Goal: Communication & Community: Answer question/provide support

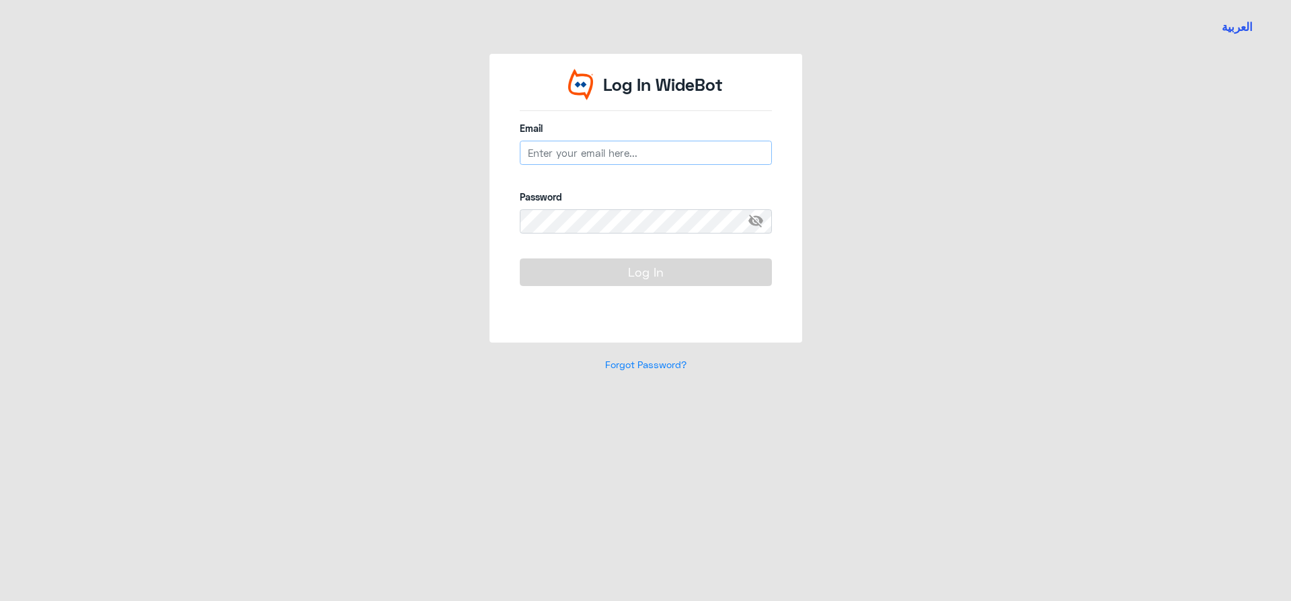
click at [676, 147] on input "email" at bounding box center [646, 153] width 252 height 24
type input "[EMAIL_ADDRESS][DOMAIN_NAME]"
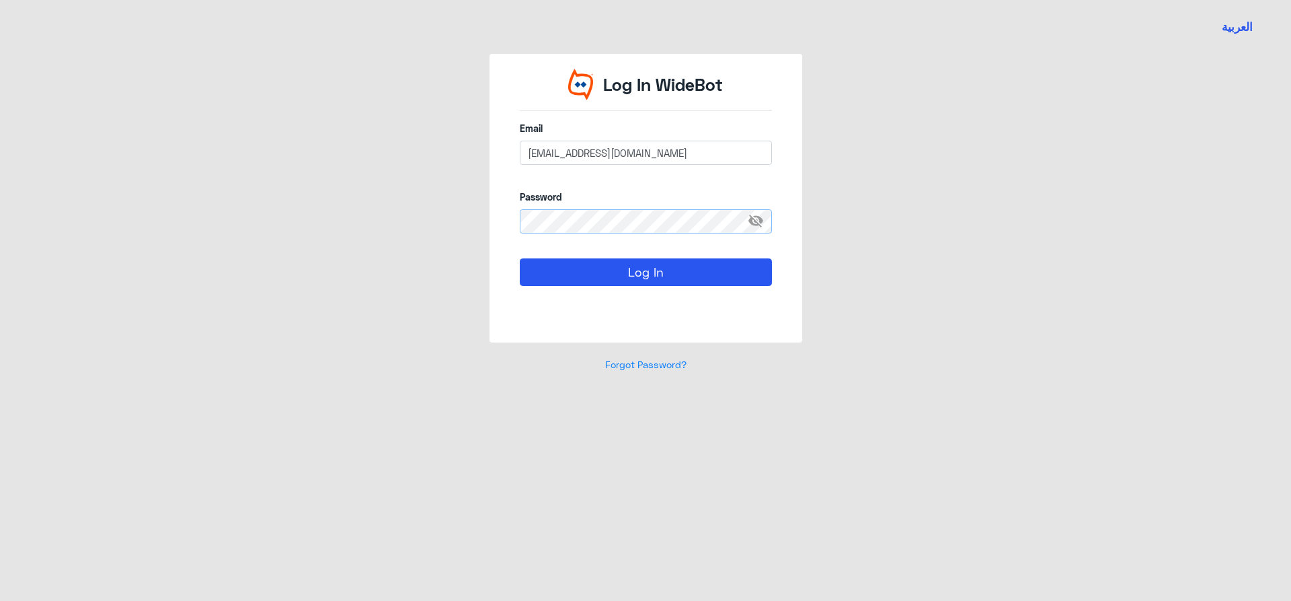
click at [520, 258] on button "Log In" at bounding box center [646, 271] width 252 height 27
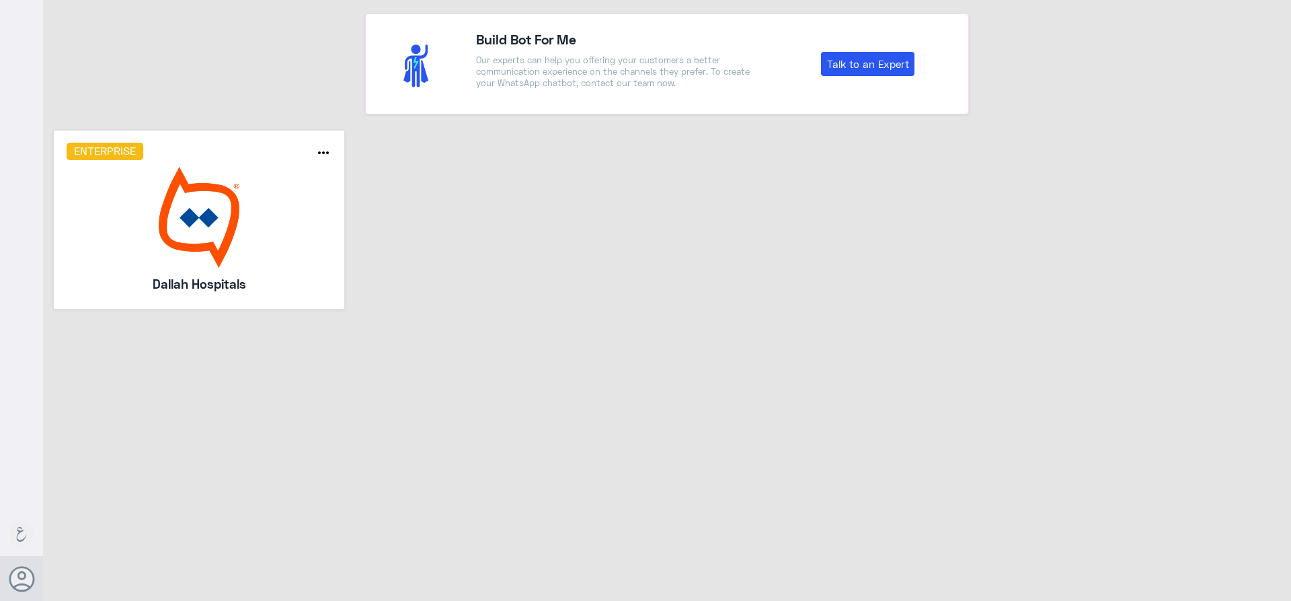
click at [257, 227] on img at bounding box center [200, 217] width 266 height 101
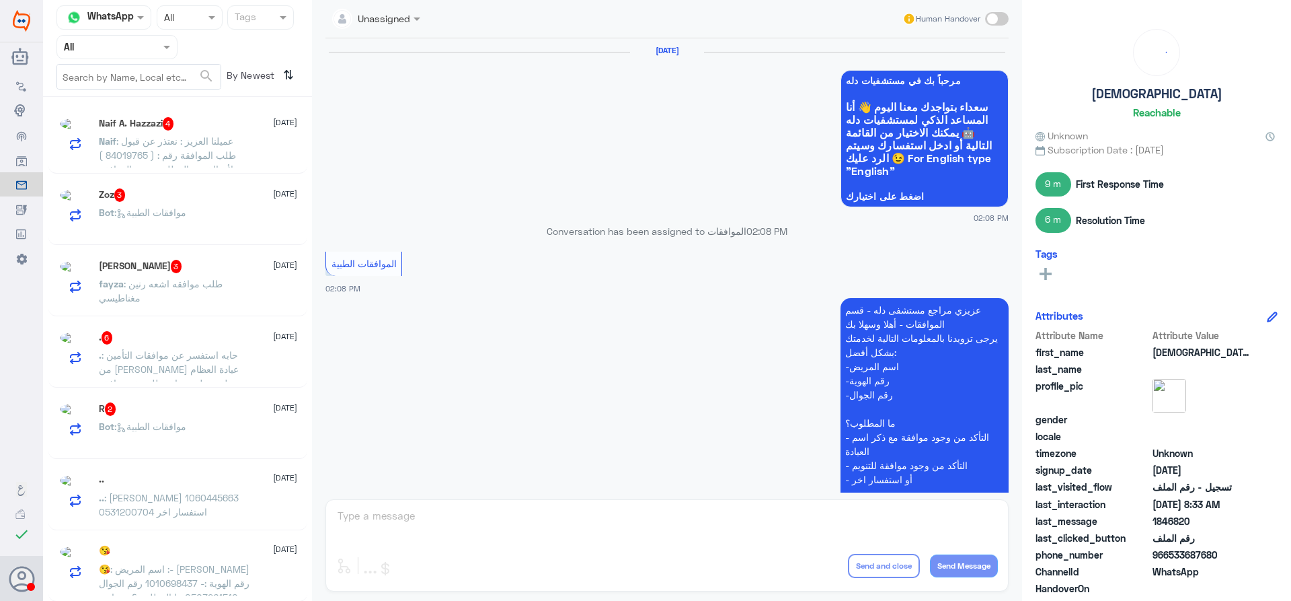
scroll to position [1548, 0]
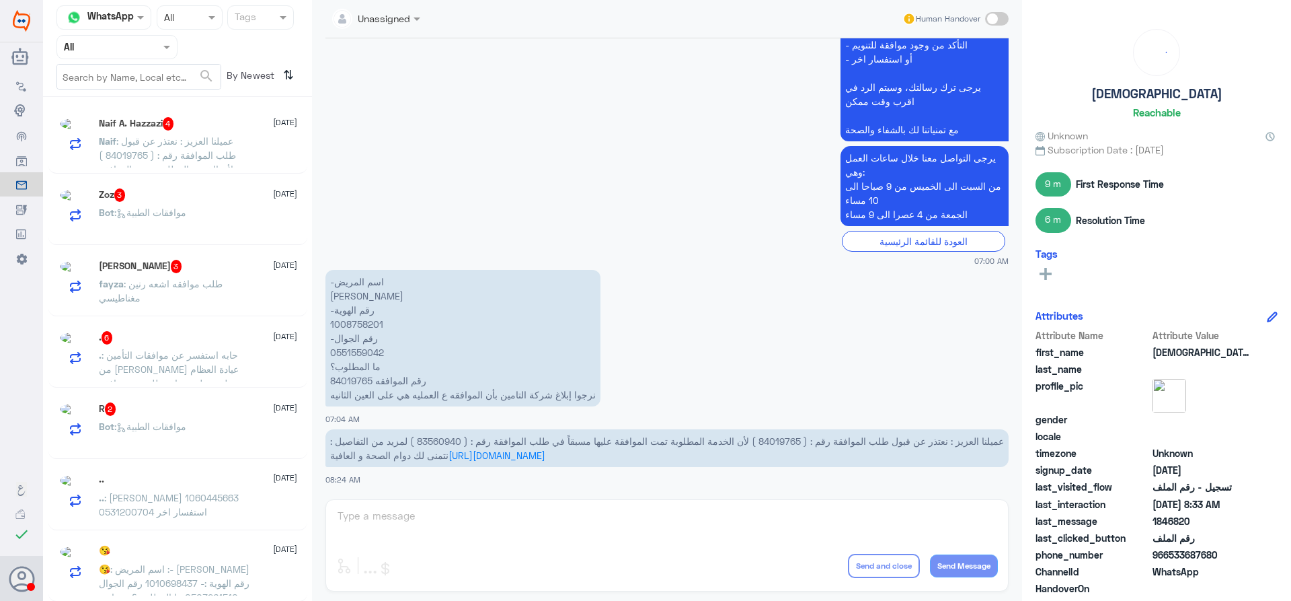
click at [136, 49] on input "text" at bounding box center [101, 46] width 74 height 15
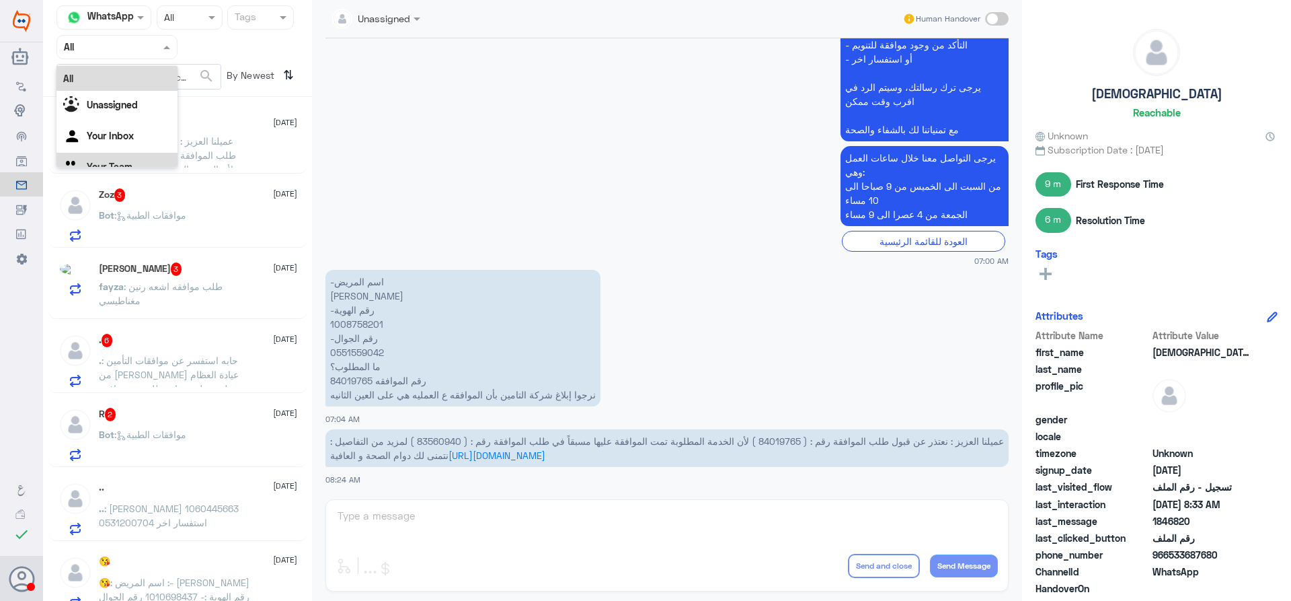
click at [119, 157] on div "Your Team" at bounding box center [116, 168] width 121 height 31
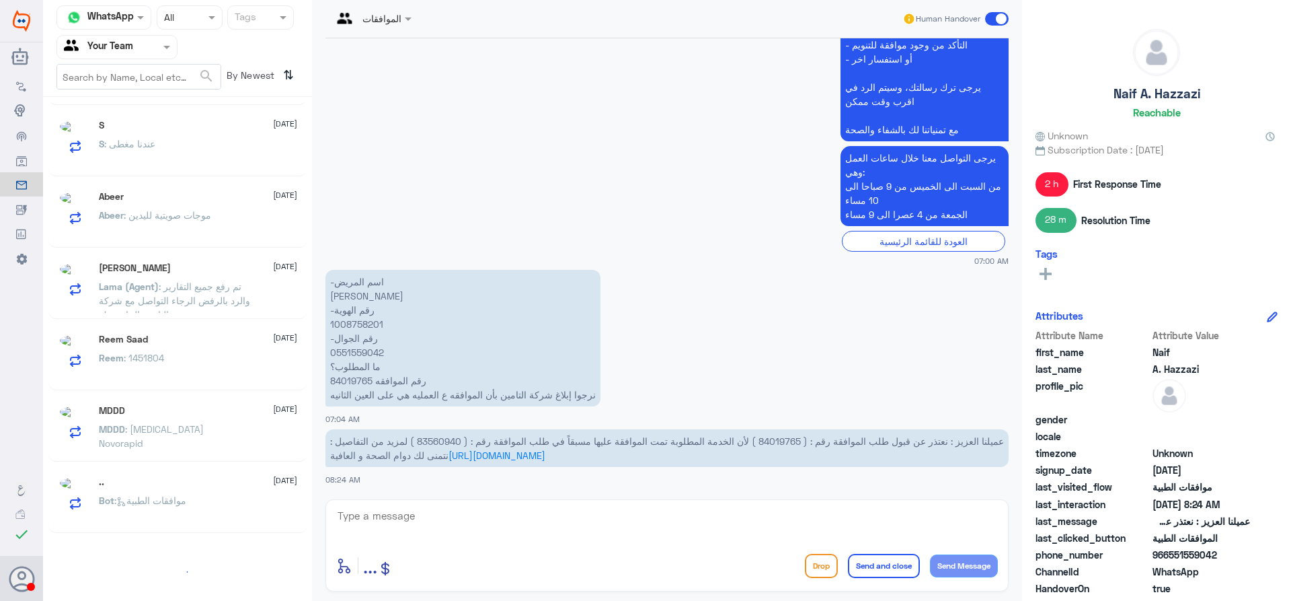
scroll to position [7, 0]
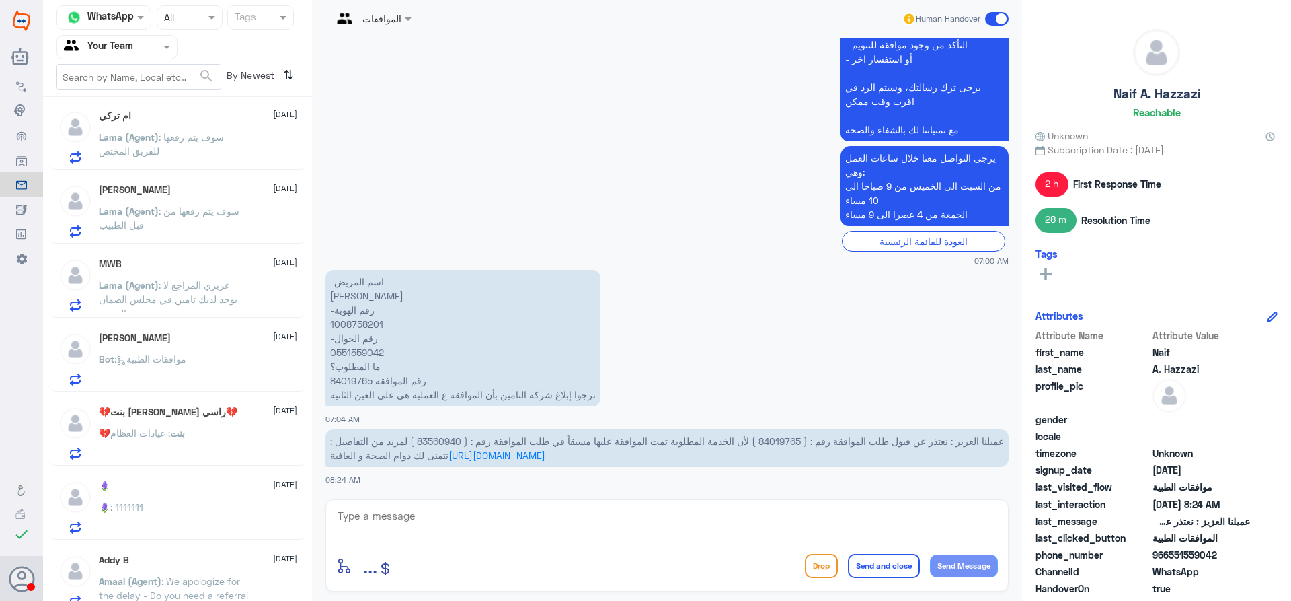
click at [309, 584] on div "Channel WhatsApp Status × All Tags Agent Filter Your Team search By Newest ⇅ ام…" at bounding box center [667, 302] width 1248 height 605
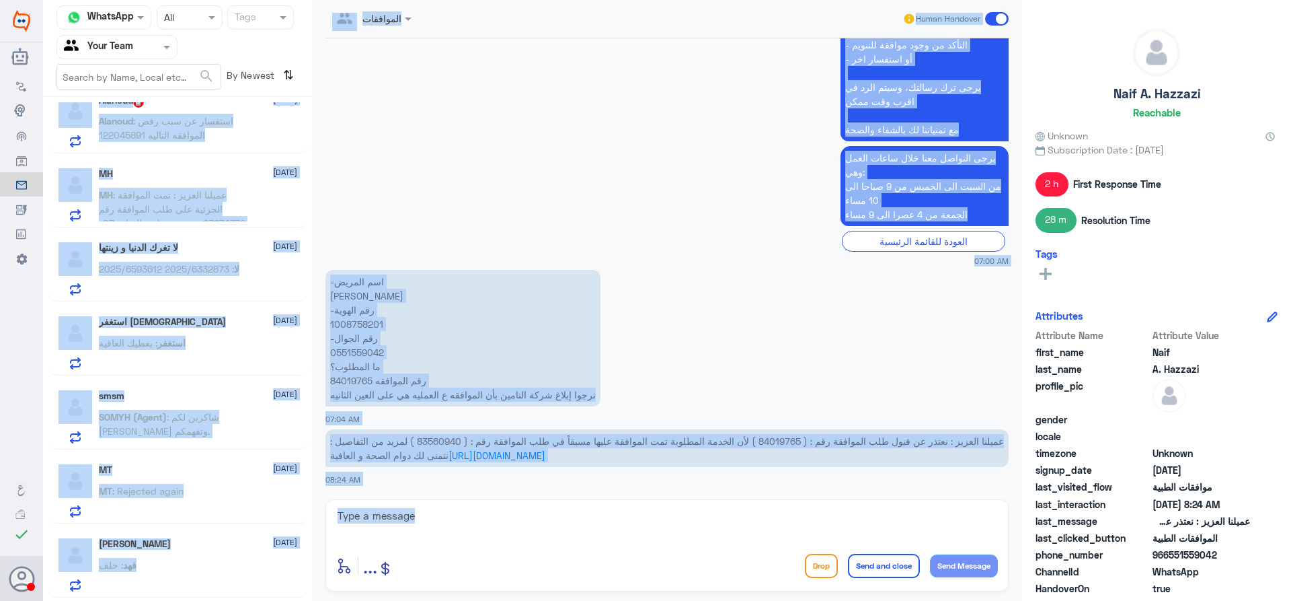
scroll to position [1426, 0]
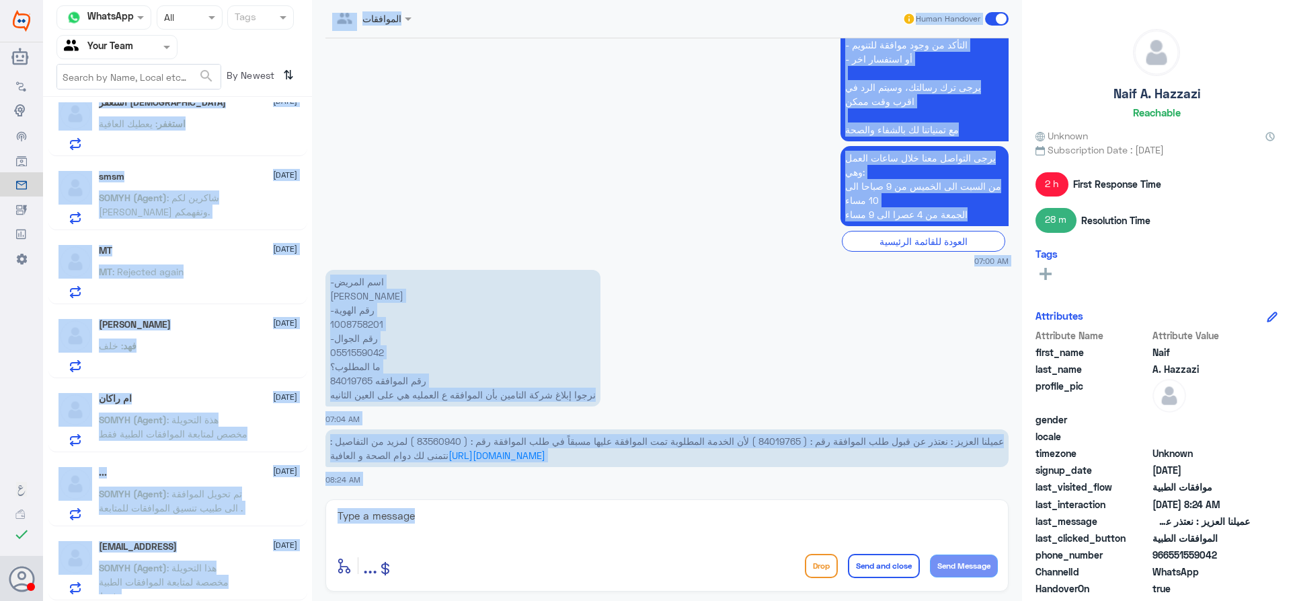
click at [323, 574] on div "الموافقات Human Handover 27 Aug 2025 مرحباً بك في مستشفيات دله سعداء بتواجدك مع…" at bounding box center [667, 302] width 710 height 605
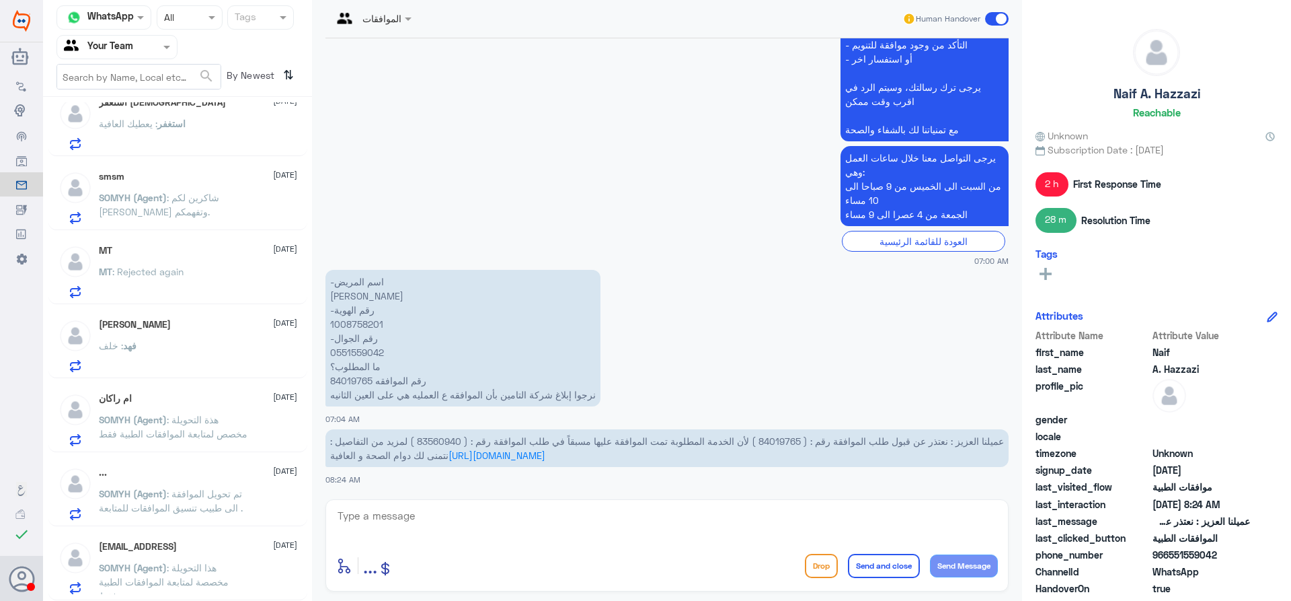
click at [217, 354] on div "فهد : خلف" at bounding box center [198, 357] width 198 height 30
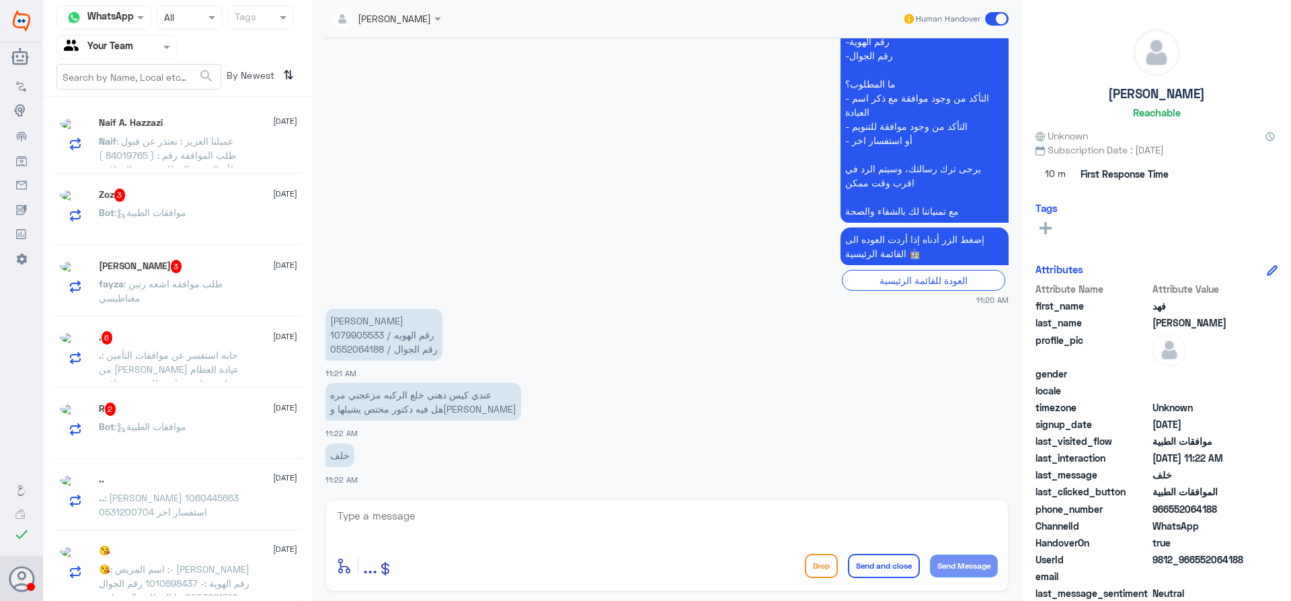
scroll to position [7, 0]
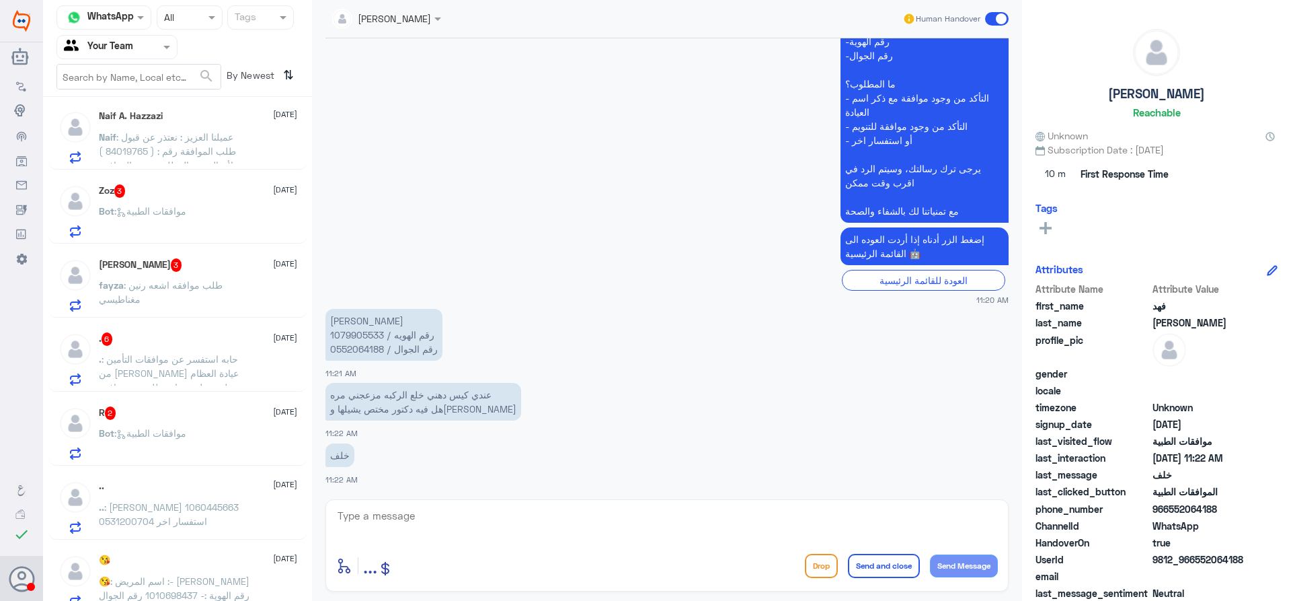
click at [262, 135] on div "Naif : عميلنا العزيز : نعتذر عن قبول طلب الموافقة رقم : ( 84019765 ) لأن الخدمة…" at bounding box center [198, 148] width 198 height 30
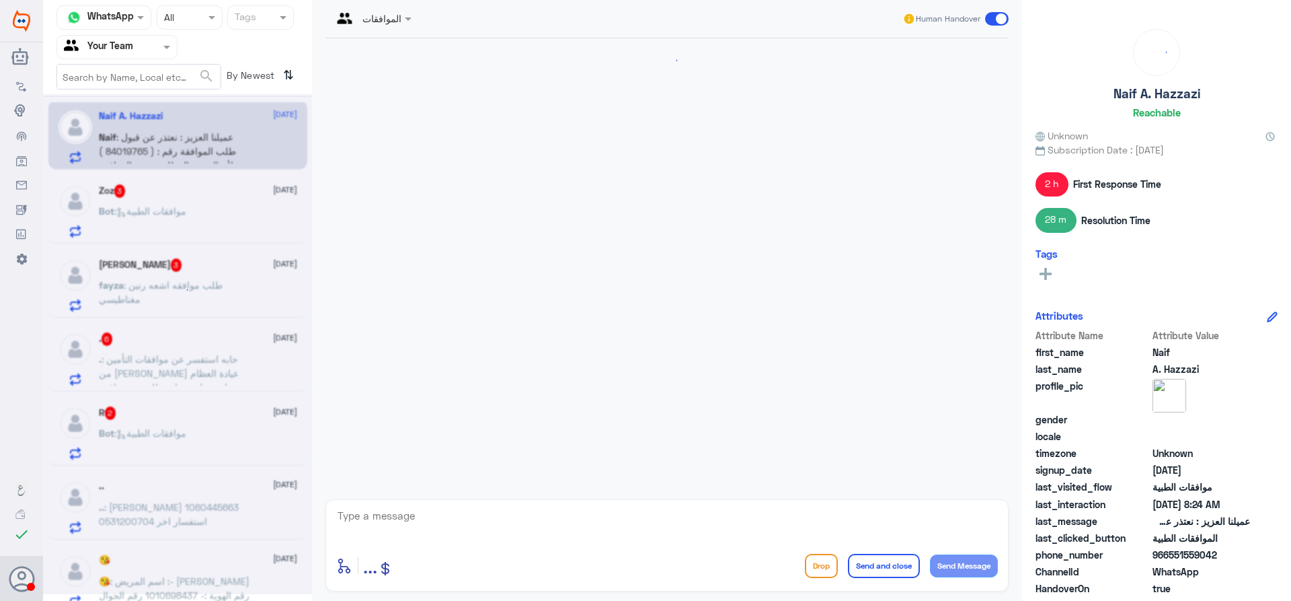
scroll to position [1548, 0]
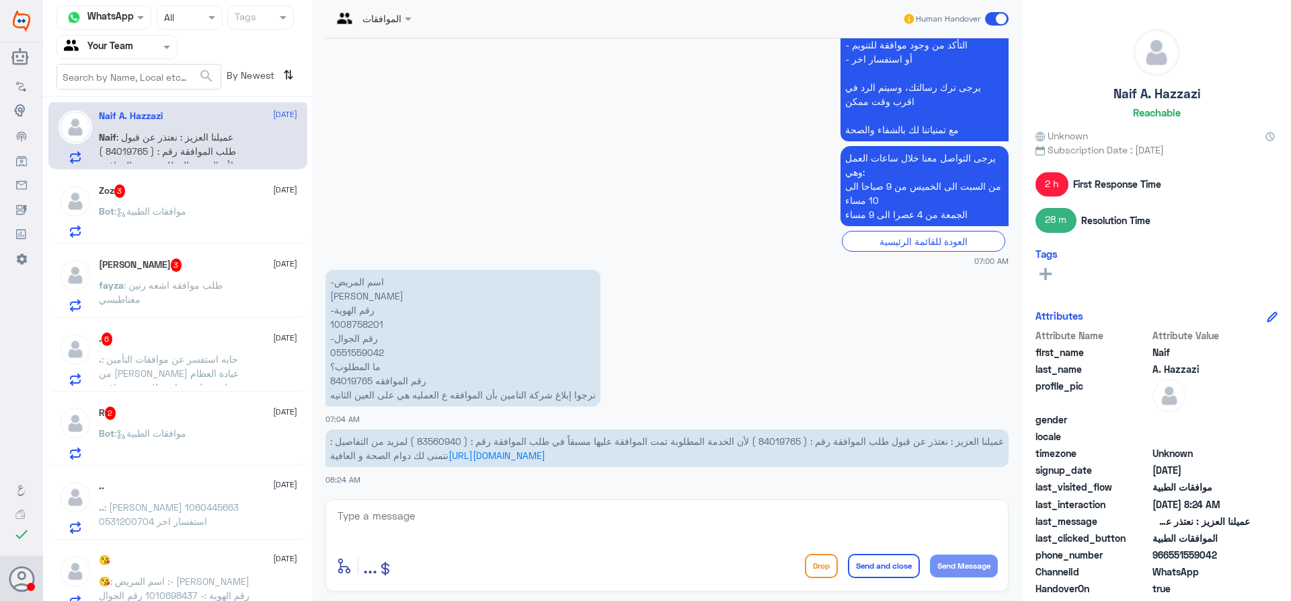
click at [743, 443] on span "عميلنا العزيز : نعتذر عن قبول طلب الموافقة رقم : ( 84019765 ) لأن الخدمة المطلو…" at bounding box center [667, 448] width 674 height 26
copy span "84019765"
click at [453, 515] on textarea at bounding box center [667, 522] width 662 height 33
type textarea "عزيزي المراجع تم ارسال الموافقة لمكتب التنويم لمتابعة الطلب مع التوضيح بان العم…"
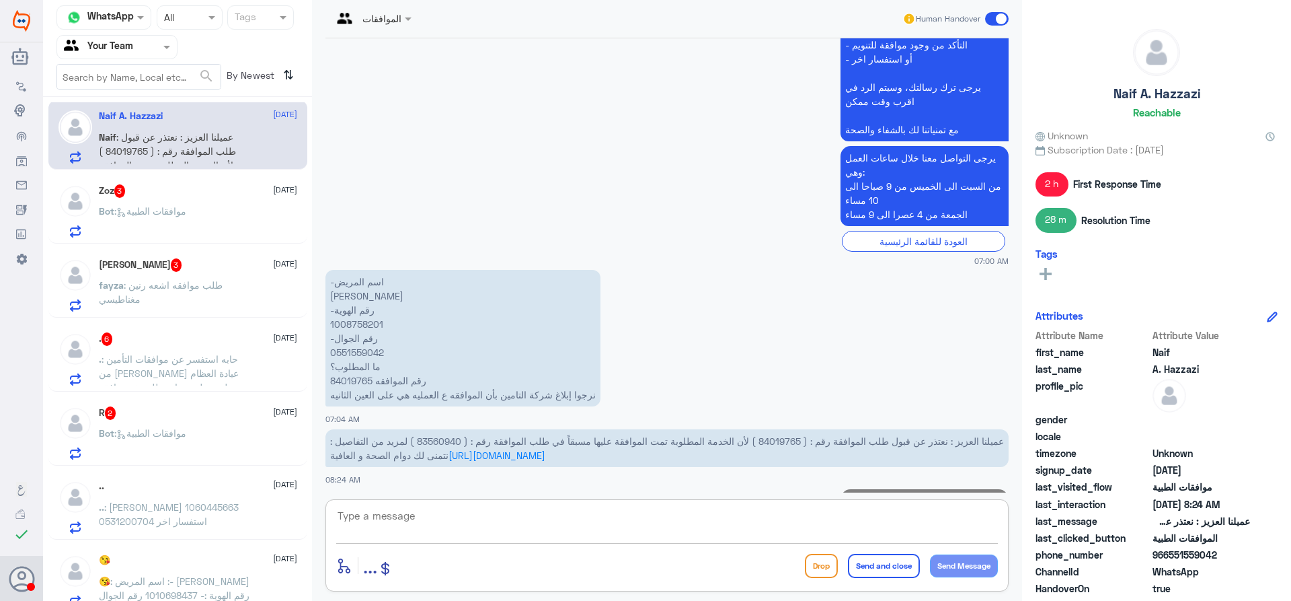
scroll to position [1633, 0]
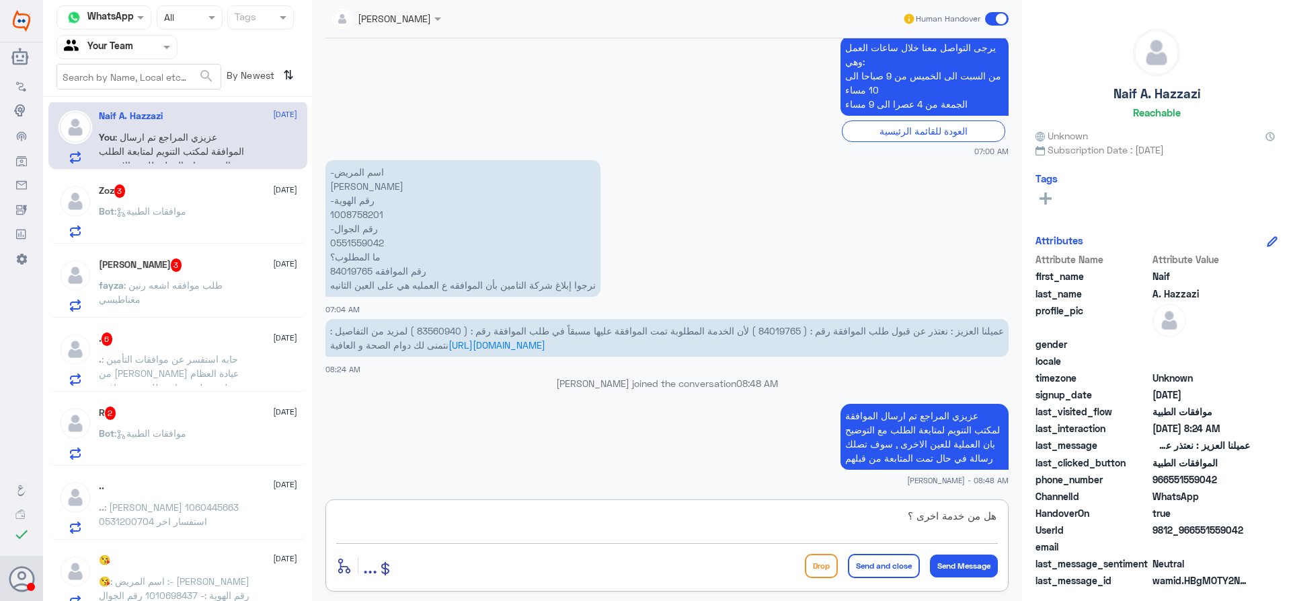
type textarea "هل من خدمة اخرى ؟"
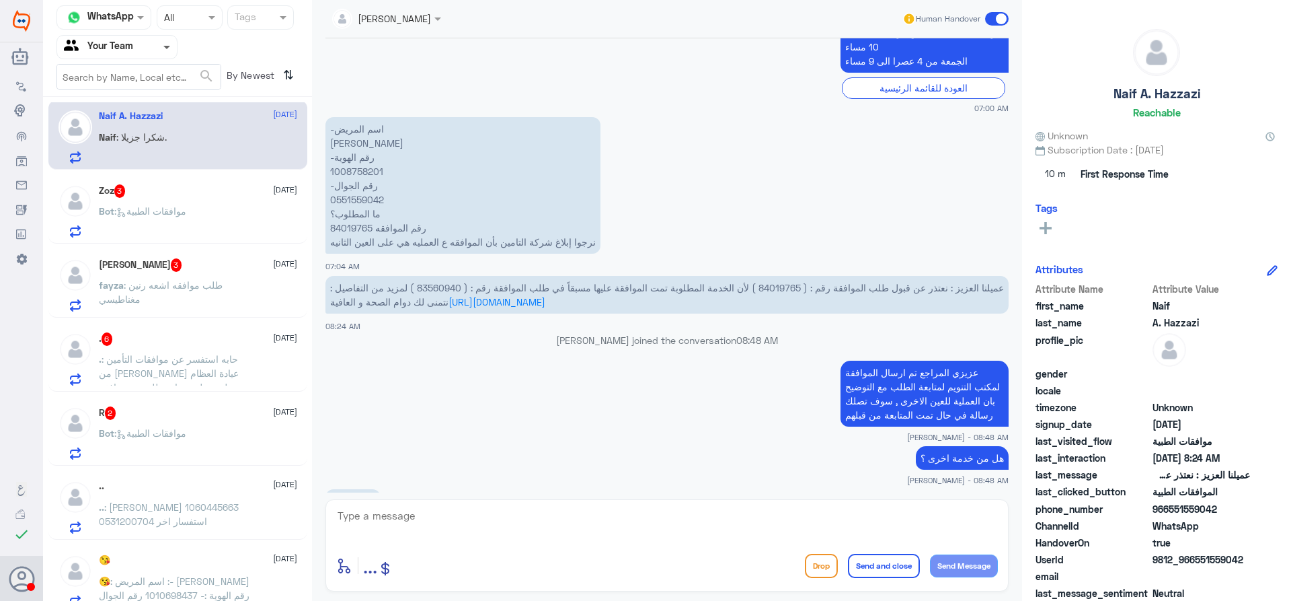
scroll to position [1722, 0]
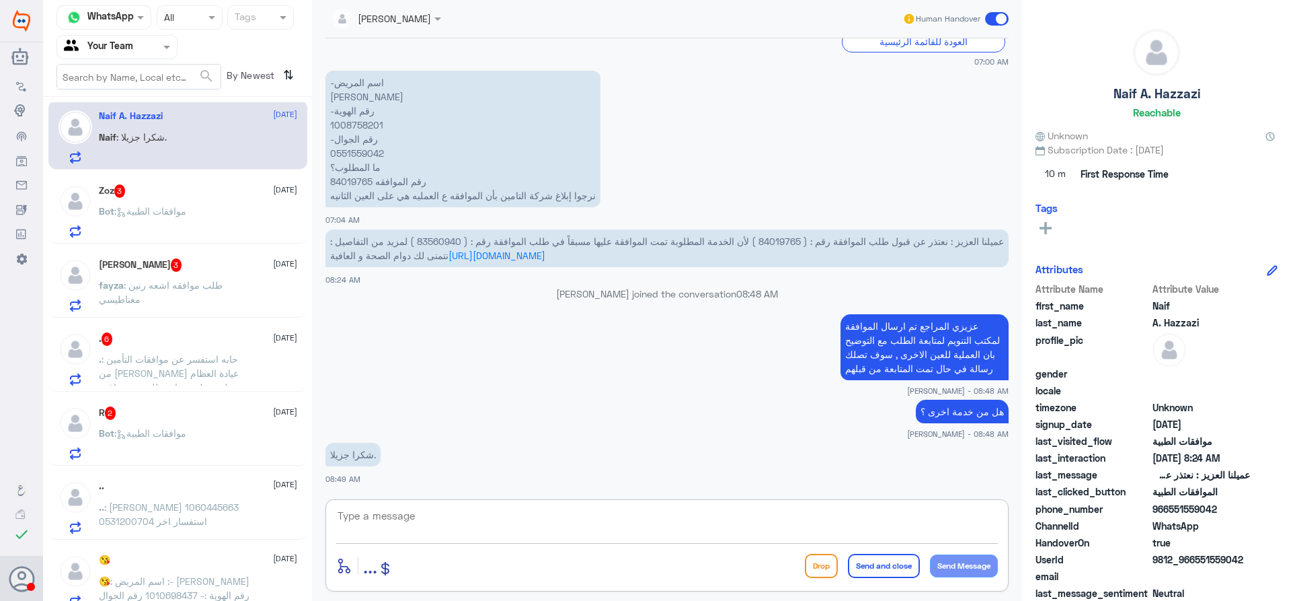
click at [401, 521] on textarea at bounding box center [667, 522] width 662 height 33
click at [751, 395] on small "Nasser qirnas - 08:48 AM" at bounding box center [667, 390] width 683 height 11
click at [712, 514] on textarea at bounding box center [667, 522] width 662 height 33
type textarea "h"
type textarea "العفو , متمنين لك الصحة والعافية"
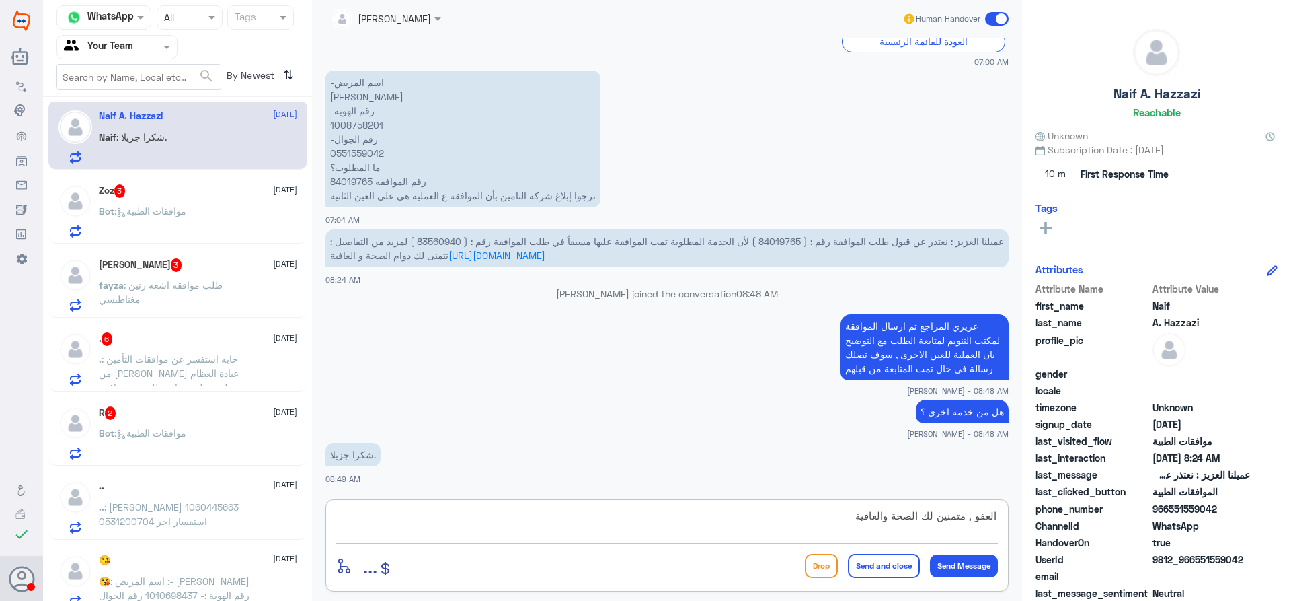
click at [892, 571] on button "Send and close" at bounding box center [884, 566] width 72 height 24
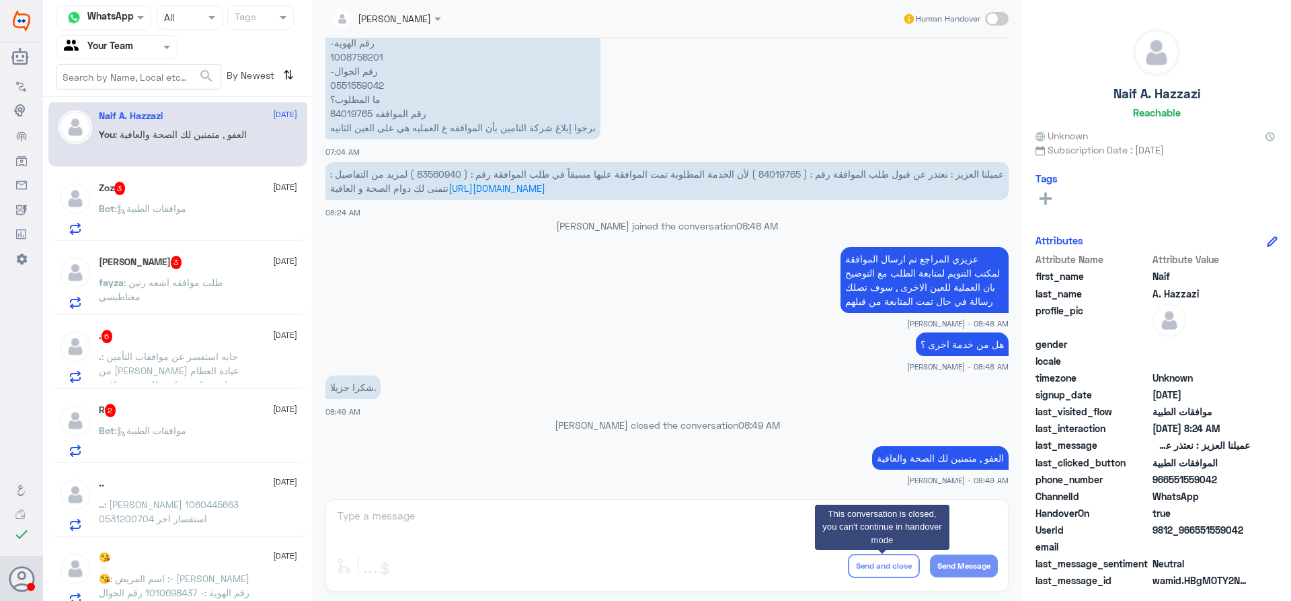
click at [157, 190] on div "Zoz 3 8 September" at bounding box center [198, 188] width 198 height 13
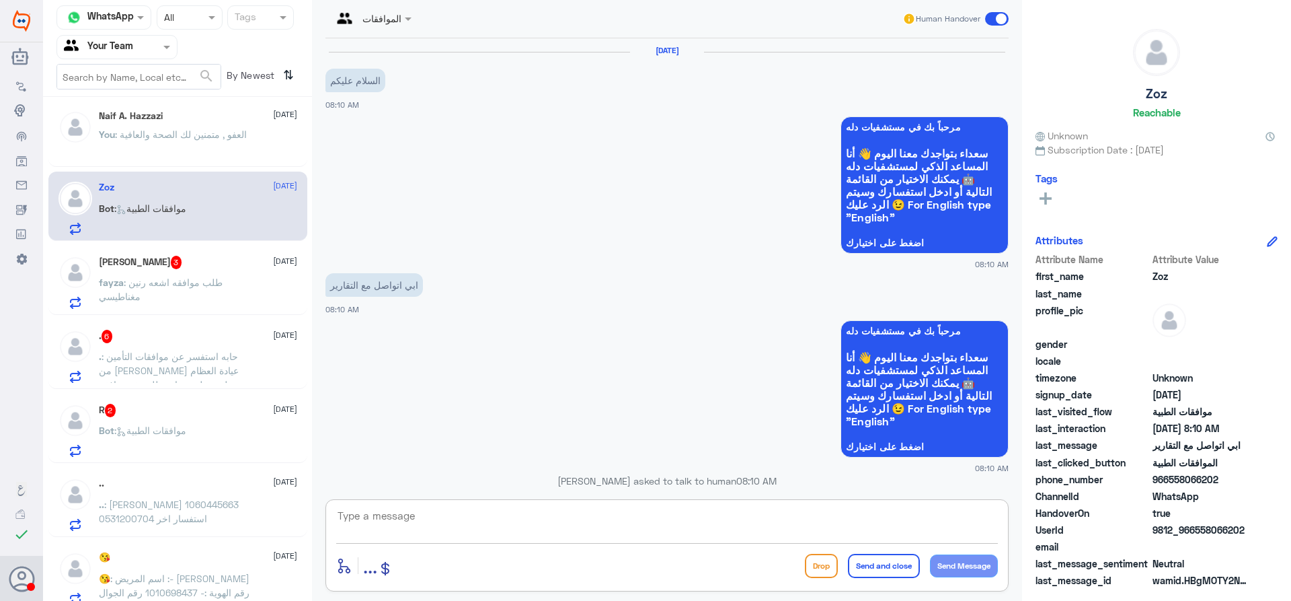
click at [652, 527] on textarea at bounding box center [667, 522] width 662 height 33
type textarea "u"
type textarea "عزيزي المراجع هذا القسم لمتابعة الموافقات الطبية فقط , ارجوا التواصل مع قسم الت…"
click at [879, 571] on button "Send and close" at bounding box center [884, 566] width 72 height 24
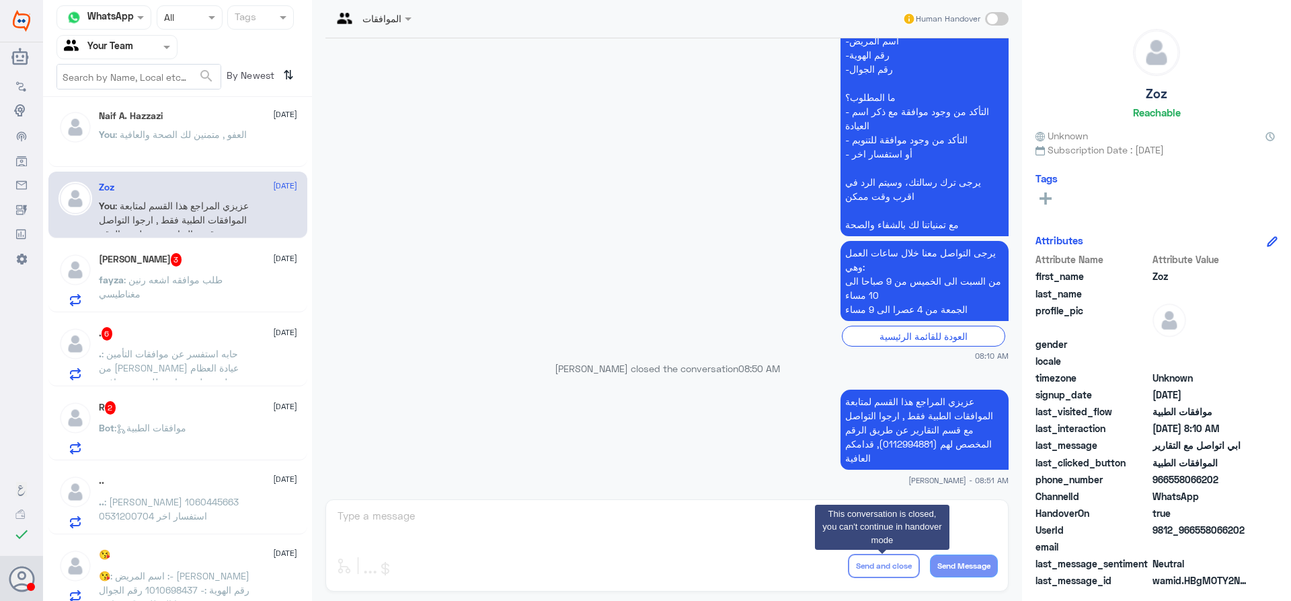
click at [190, 272] on div "fayza alonazi 3 8 September fayza : طلب موافقه اشعه رنين مغناطيسي" at bounding box center [198, 279] width 198 height 53
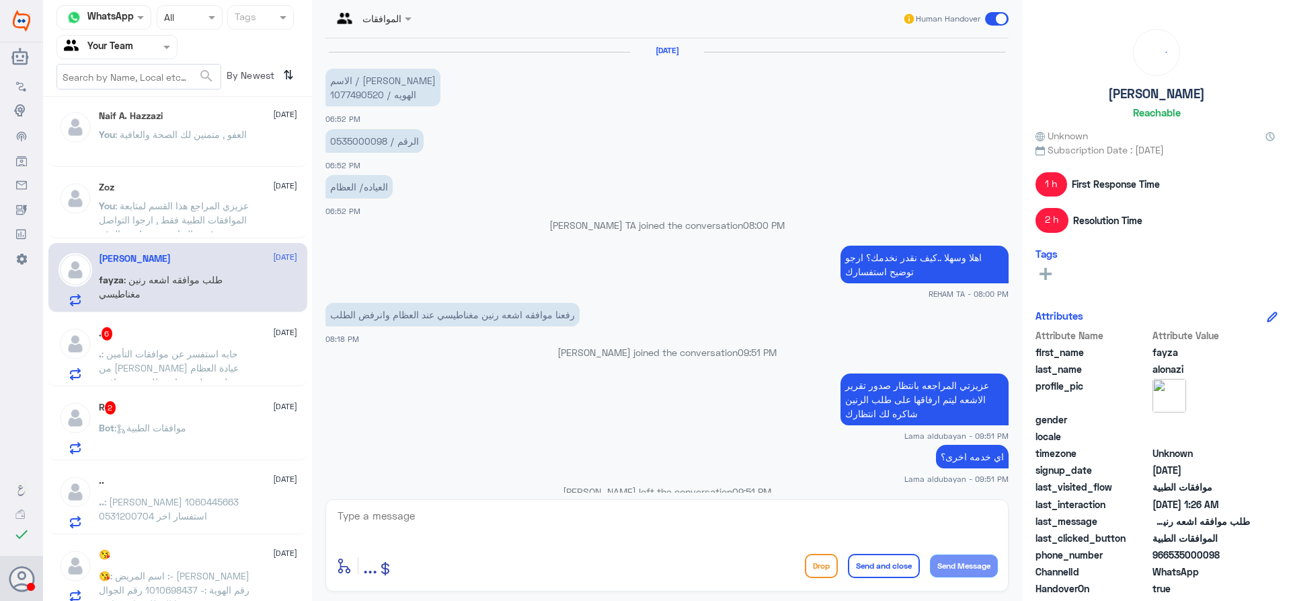
scroll to position [917, 0]
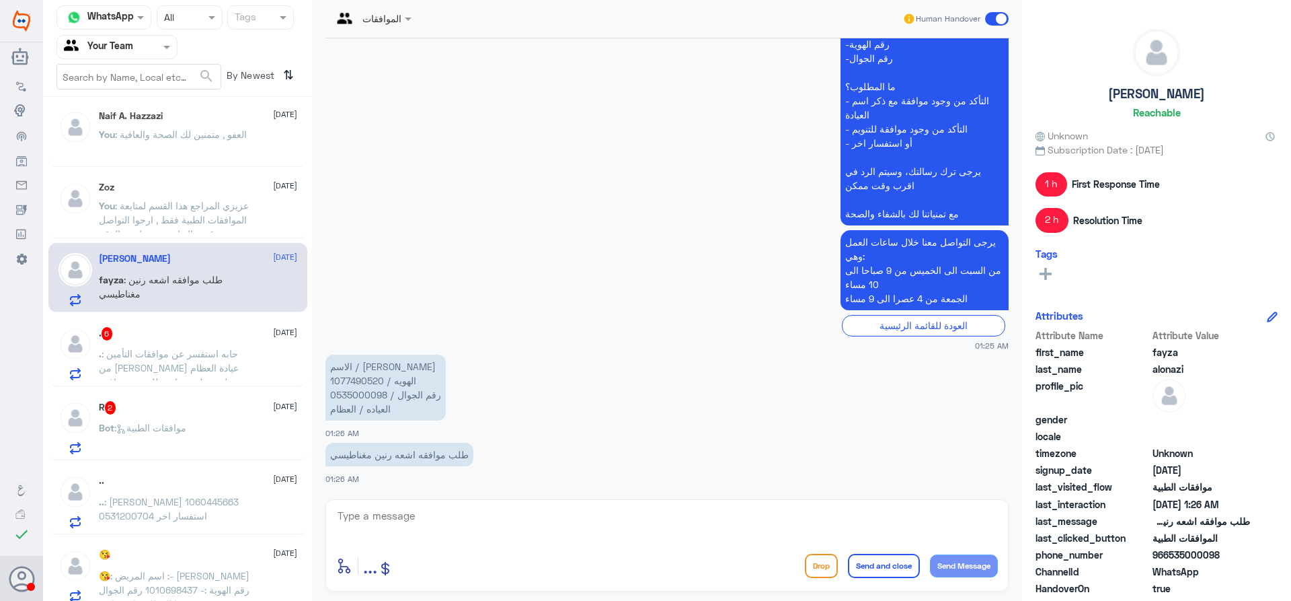
click at [369, 382] on p "الاسم / فايزه دويح العنزي الهويه / 1077490520 رقم الجوال / 0535000098 العياده /…" at bounding box center [386, 387] width 120 height 66
copy p "1077490520"
click at [516, 508] on textarea at bounding box center [667, 522] width 662 height 33
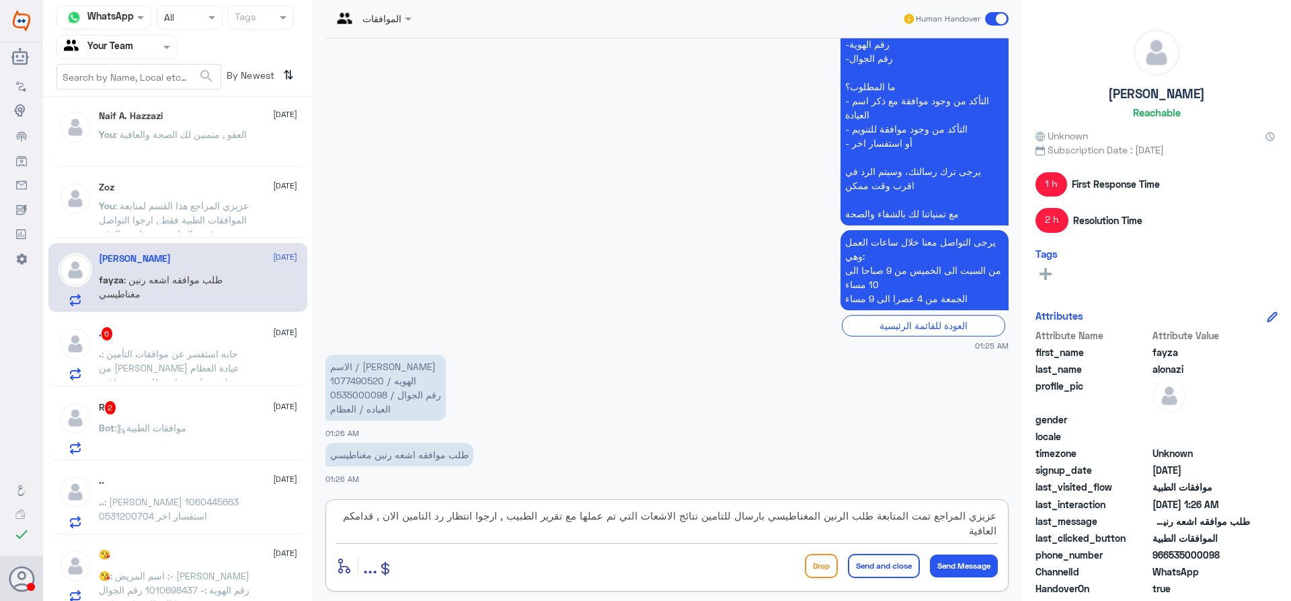
type textarea "عزيزي المراجع تمت المتابعة طلب الرنين المغناطيسي بارسال للتامين نتائج الاشعات ا…"
click at [868, 566] on button "Send and close" at bounding box center [884, 566] width 72 height 24
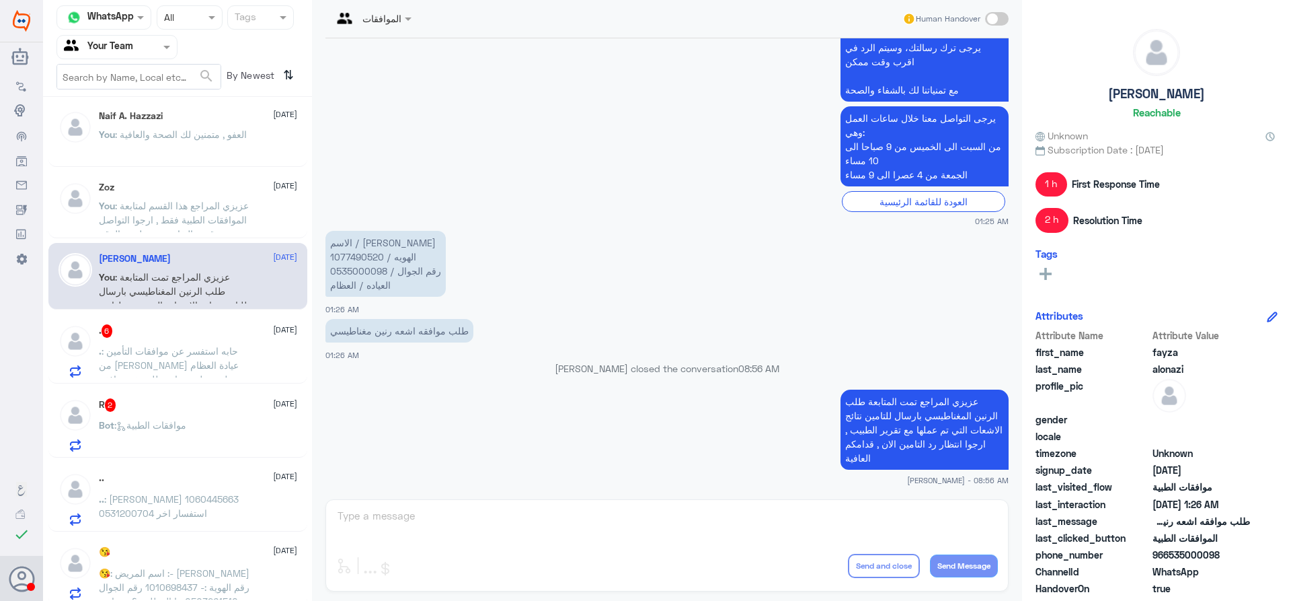
click at [198, 358] on p ". : حابه استفسر عن موافقات التأمين من الدكتور ثامر الريس عيادة العظام على عملية…" at bounding box center [174, 361] width 151 height 34
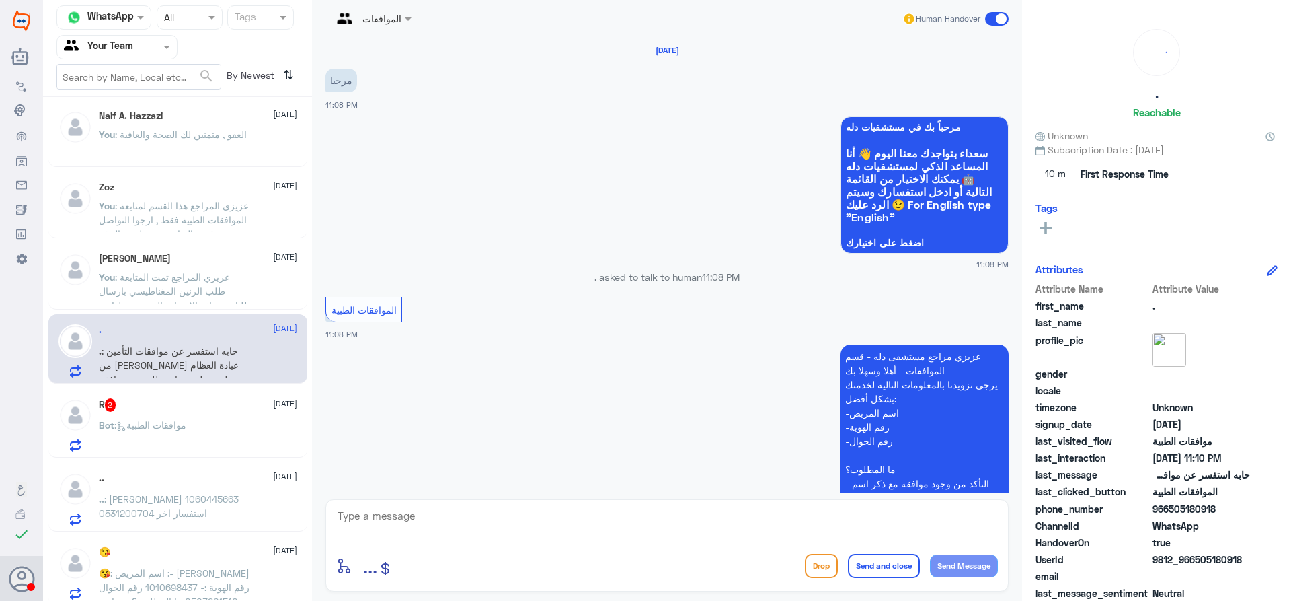
scroll to position [517, 0]
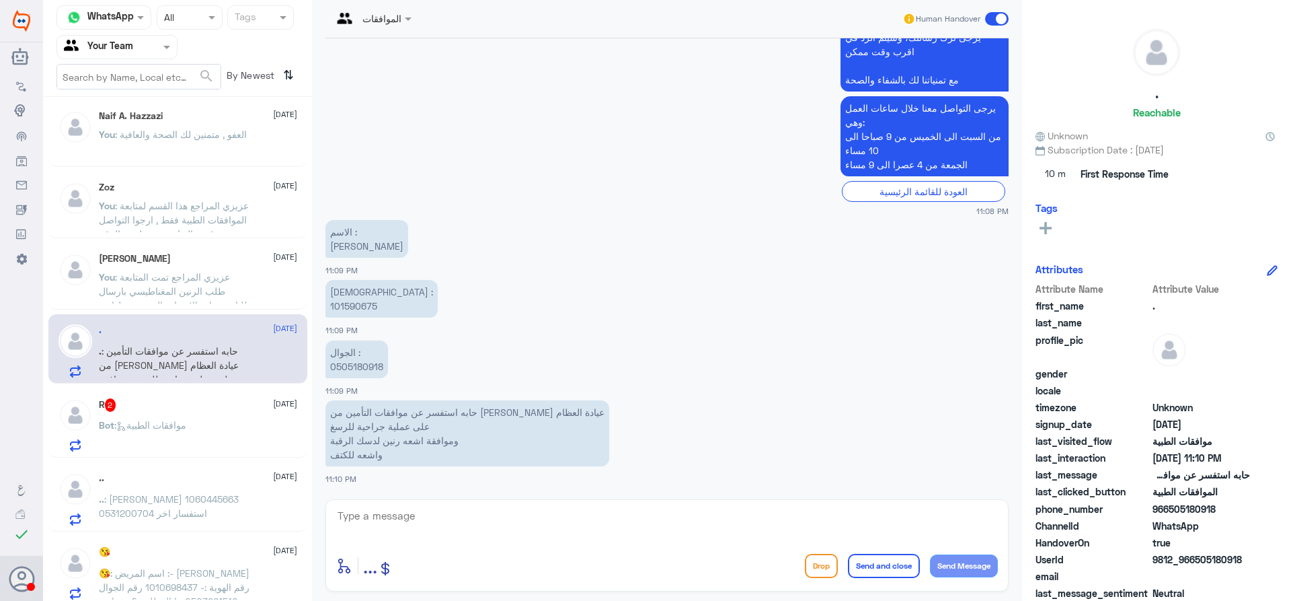
click at [351, 309] on p "الهوية : 101590675" at bounding box center [382, 299] width 112 height 38
copy p "101590675"
click at [369, 370] on p "الجوال : 0505180918" at bounding box center [357, 359] width 63 height 38
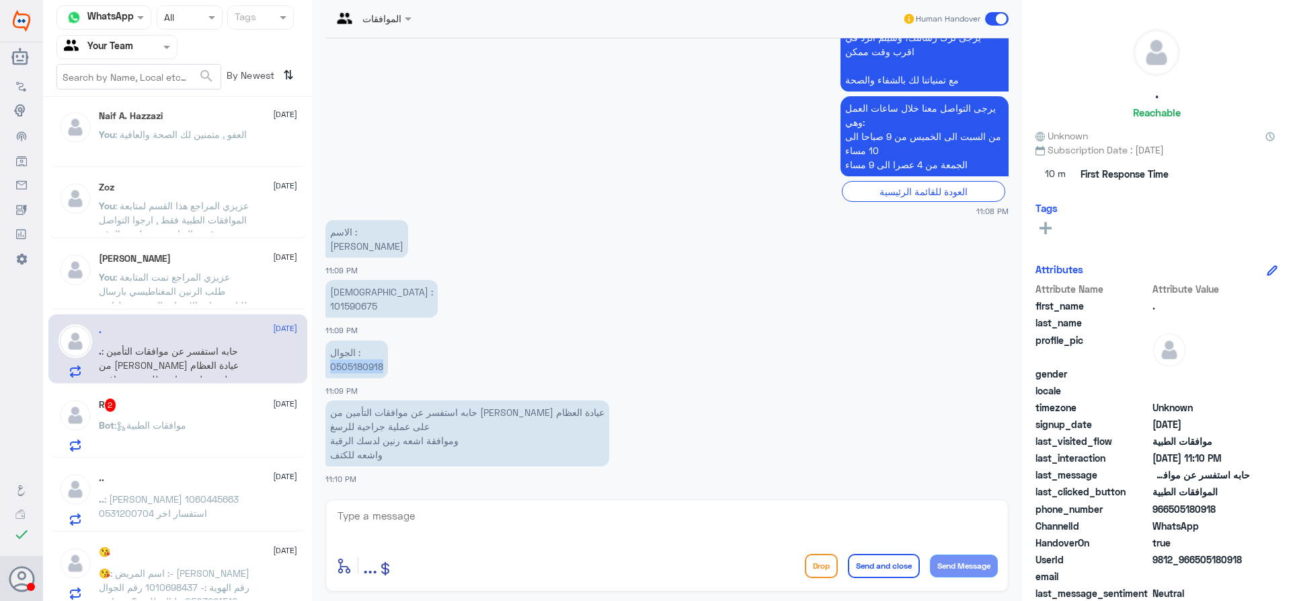
copy p "0505180918"
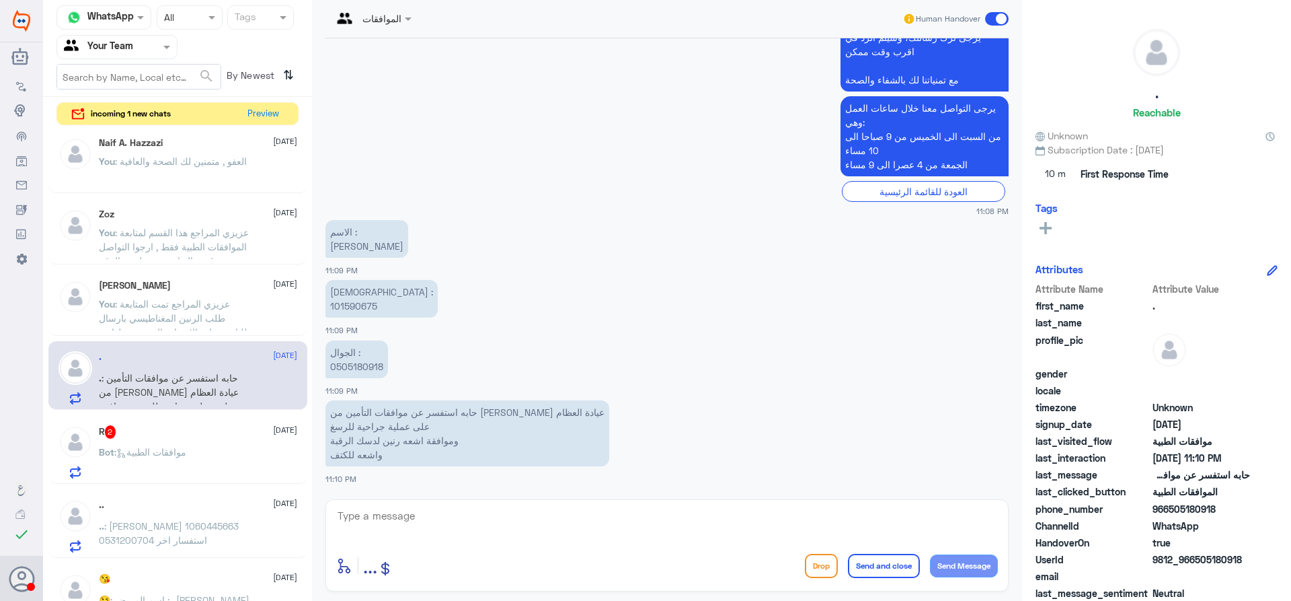
click at [634, 517] on textarea at bounding box center [667, 522] width 662 height 33
paste textarea "121801872"
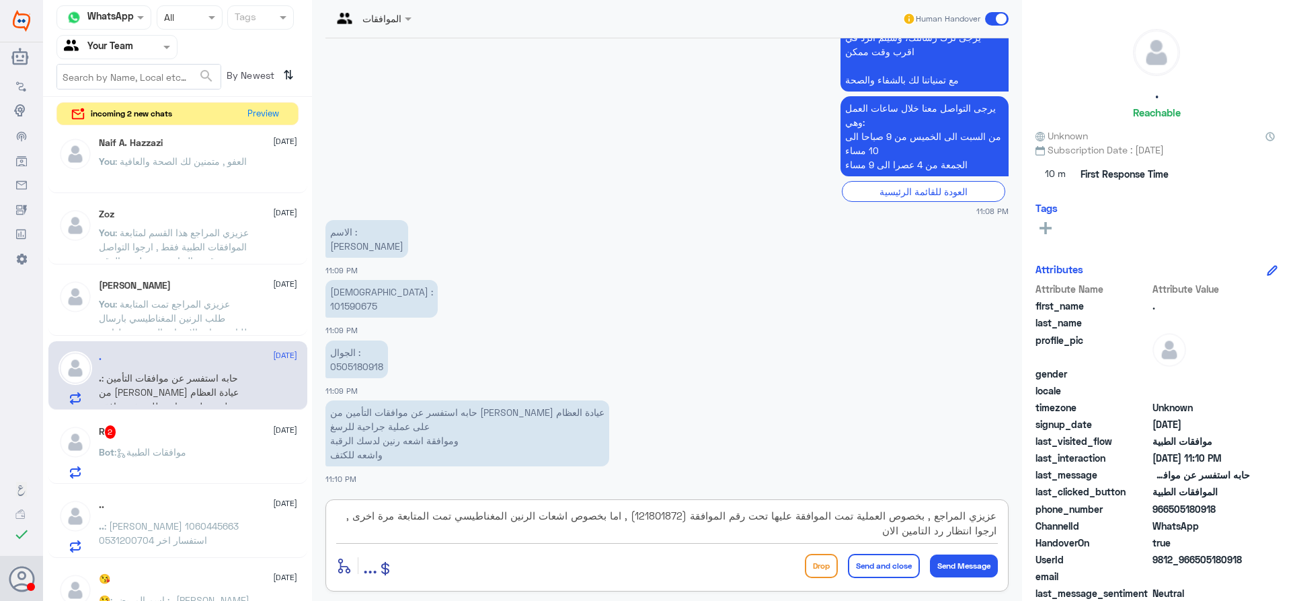
type textarea "عزيزي المراجع , بخصوص العملية تمت الموافقة عليها تحت رقم الموافقة (121801872) ,…"
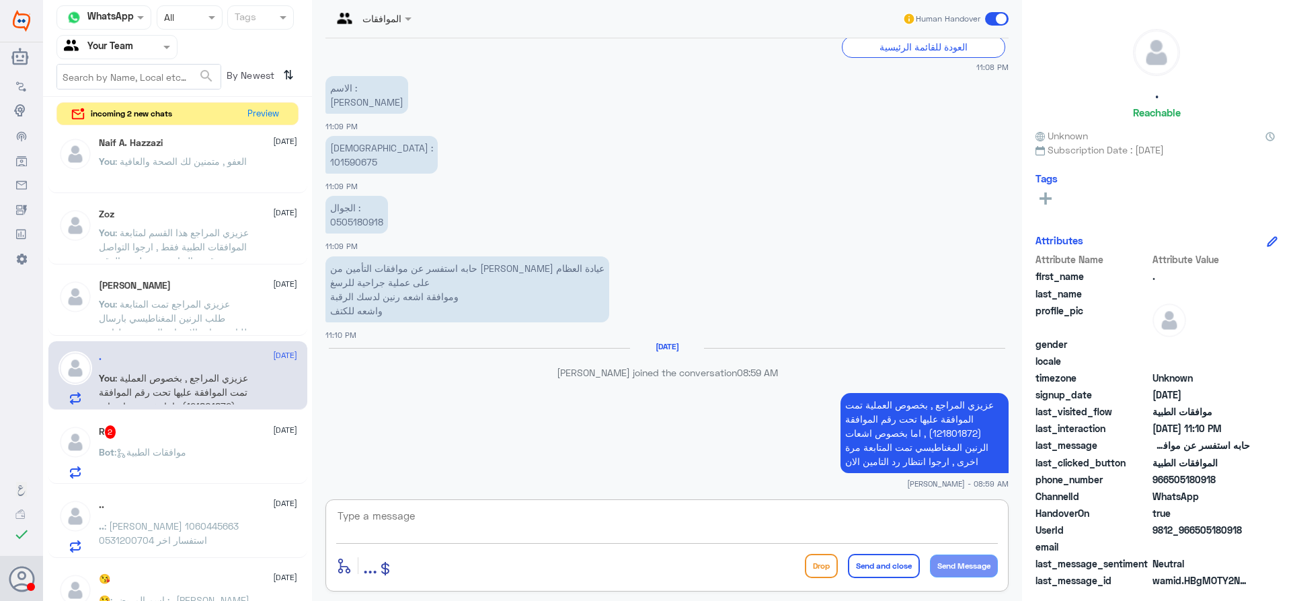
scroll to position [640, 0]
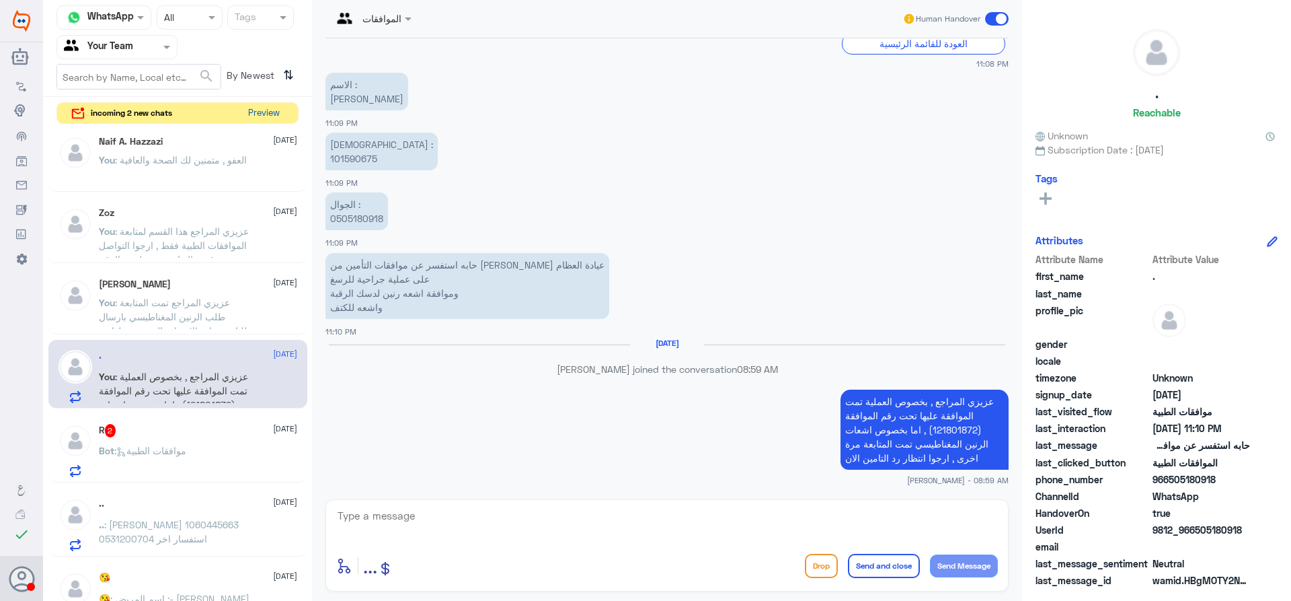
click at [254, 118] on button "Preview" at bounding box center [264, 113] width 42 height 21
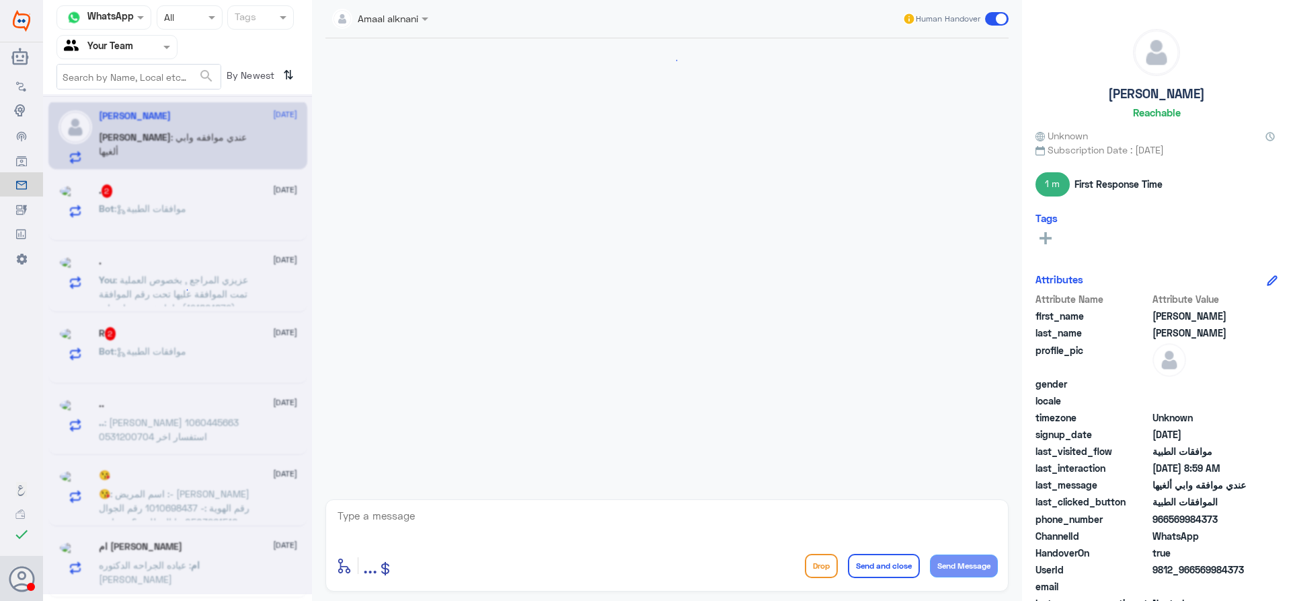
scroll to position [995, 0]
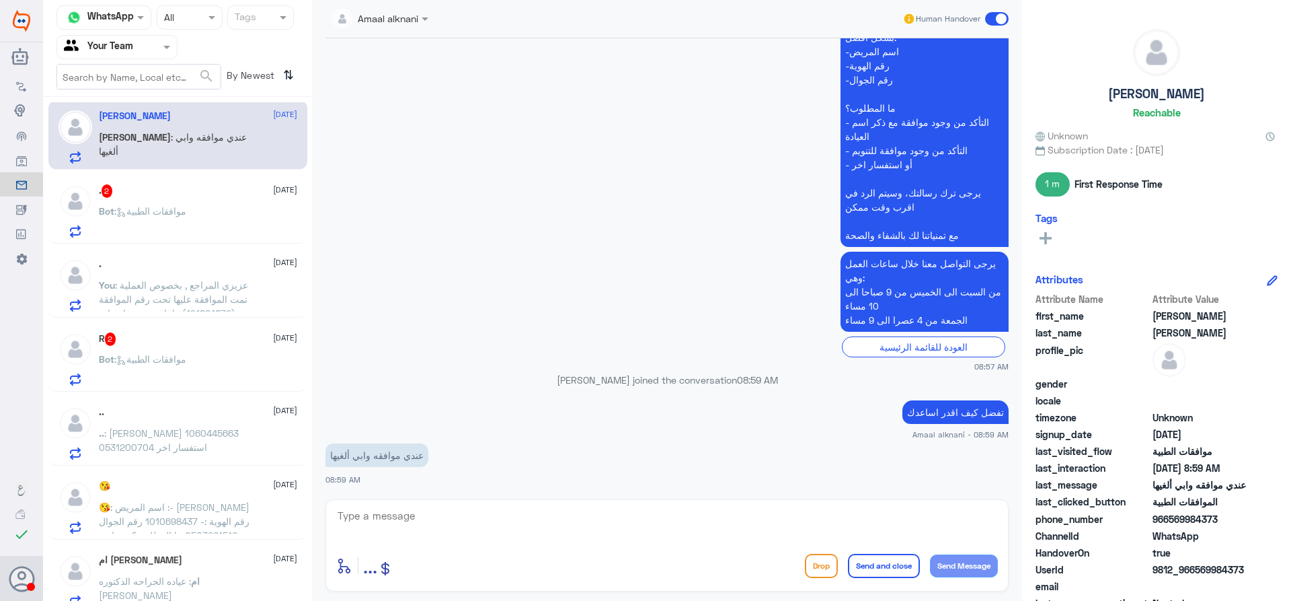
click at [207, 188] on div ". 2 8 September" at bounding box center [198, 190] width 198 height 13
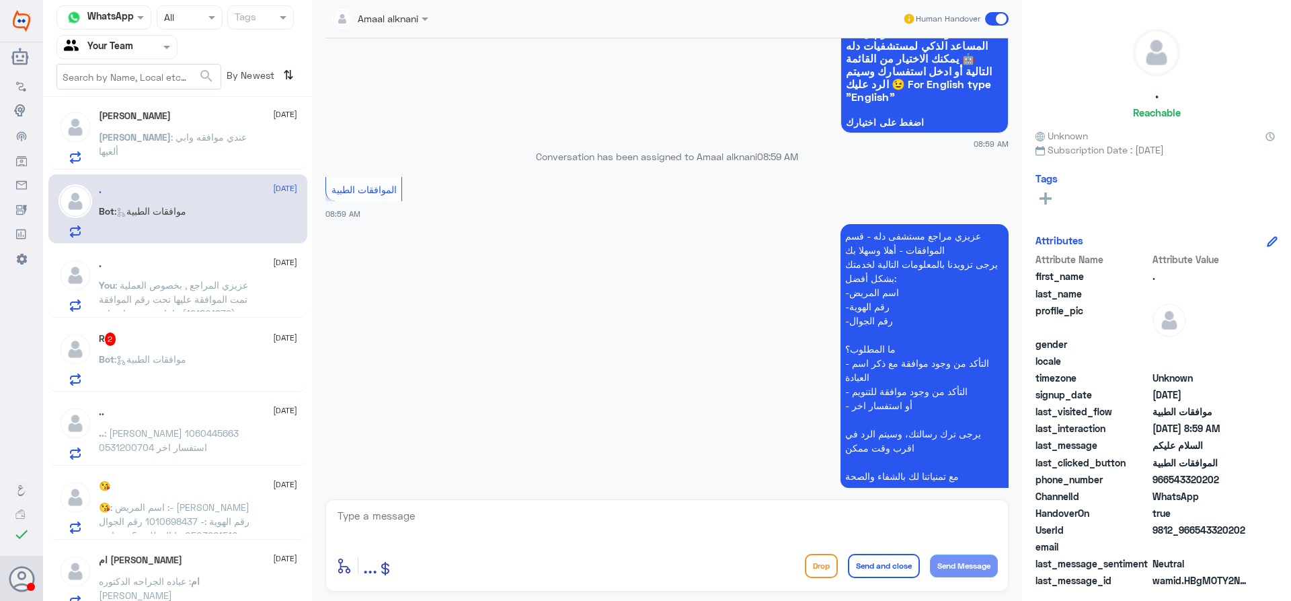
scroll to position [135, 0]
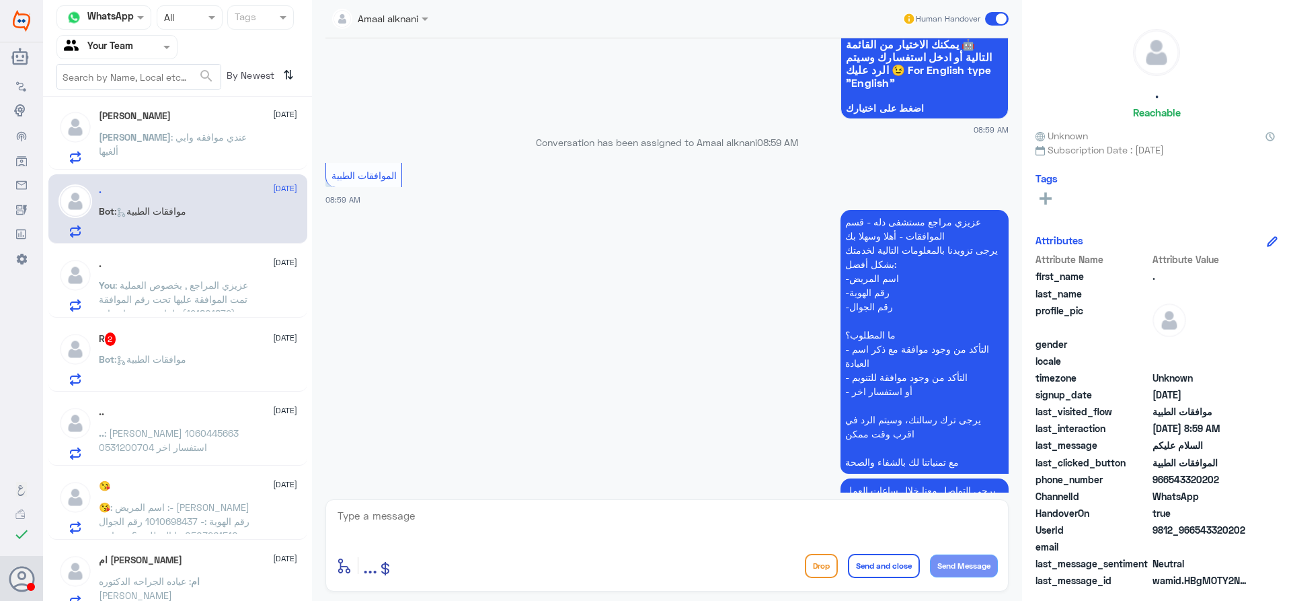
click at [181, 268] on div ". 7 September" at bounding box center [198, 263] width 198 height 11
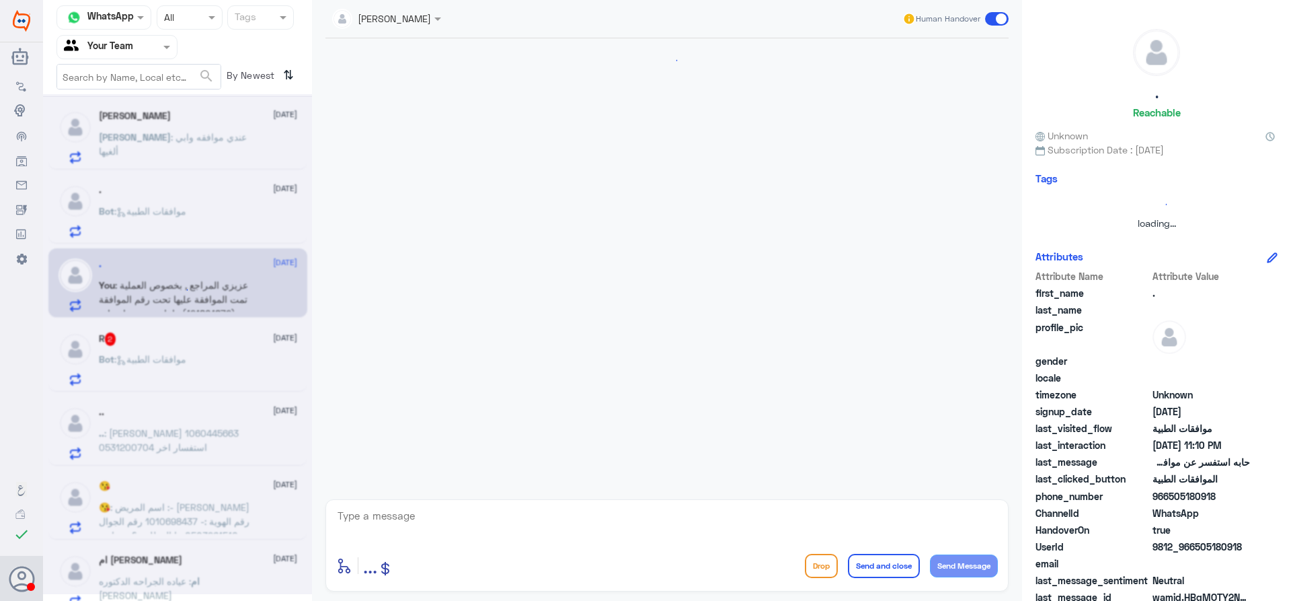
click at [169, 345] on div at bounding box center [177, 344] width 269 height 500
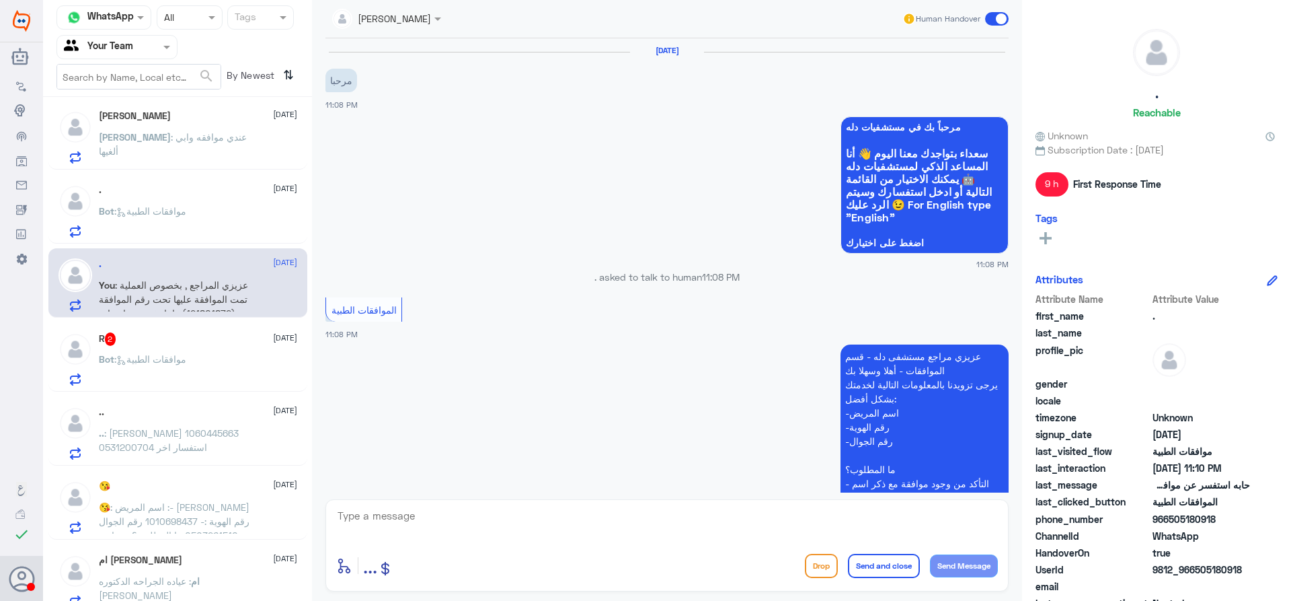
scroll to position [664, 0]
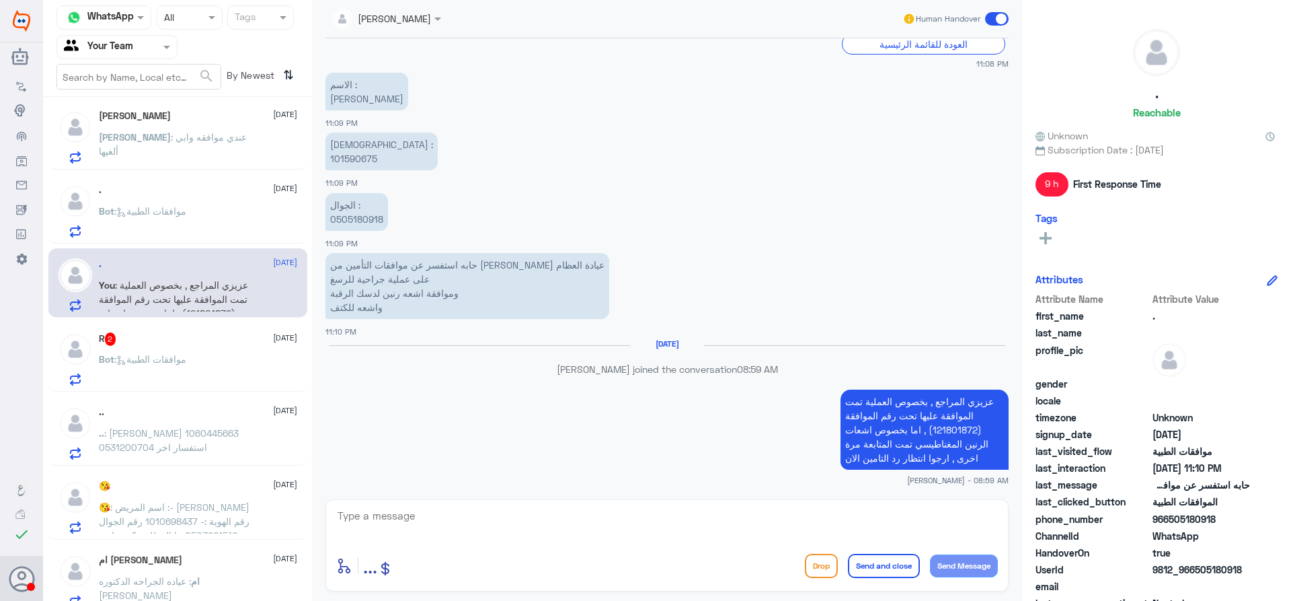
click at [237, 370] on div "Bot : موافقات الطبية" at bounding box center [198, 370] width 198 height 30
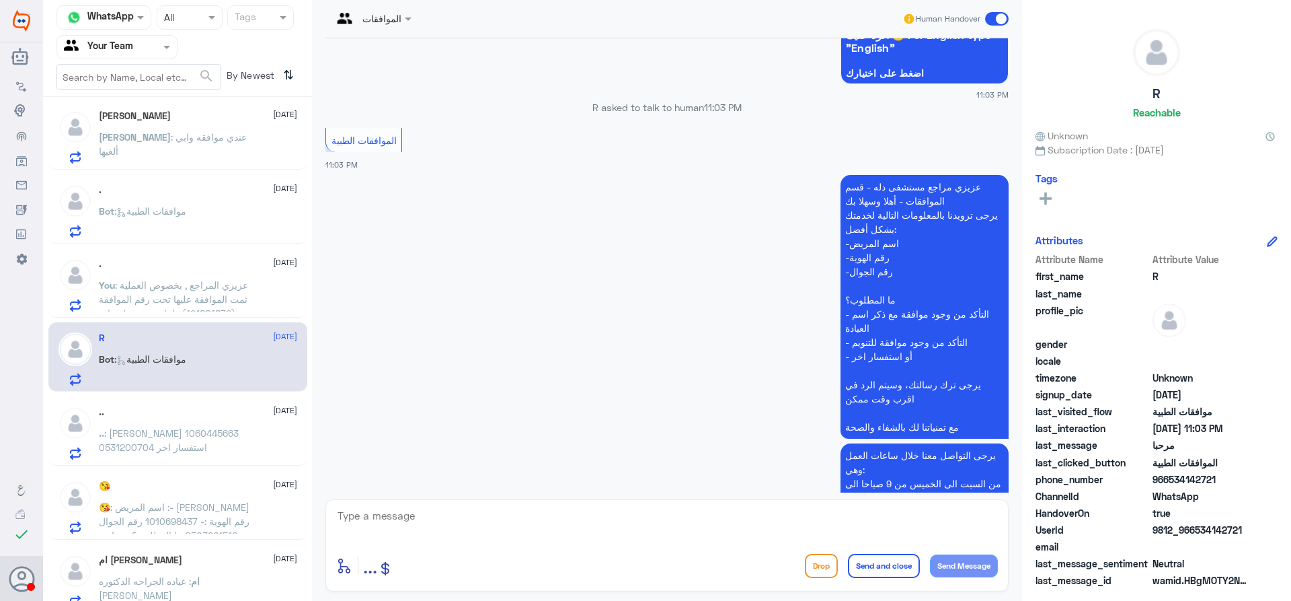
scroll to position [202, 0]
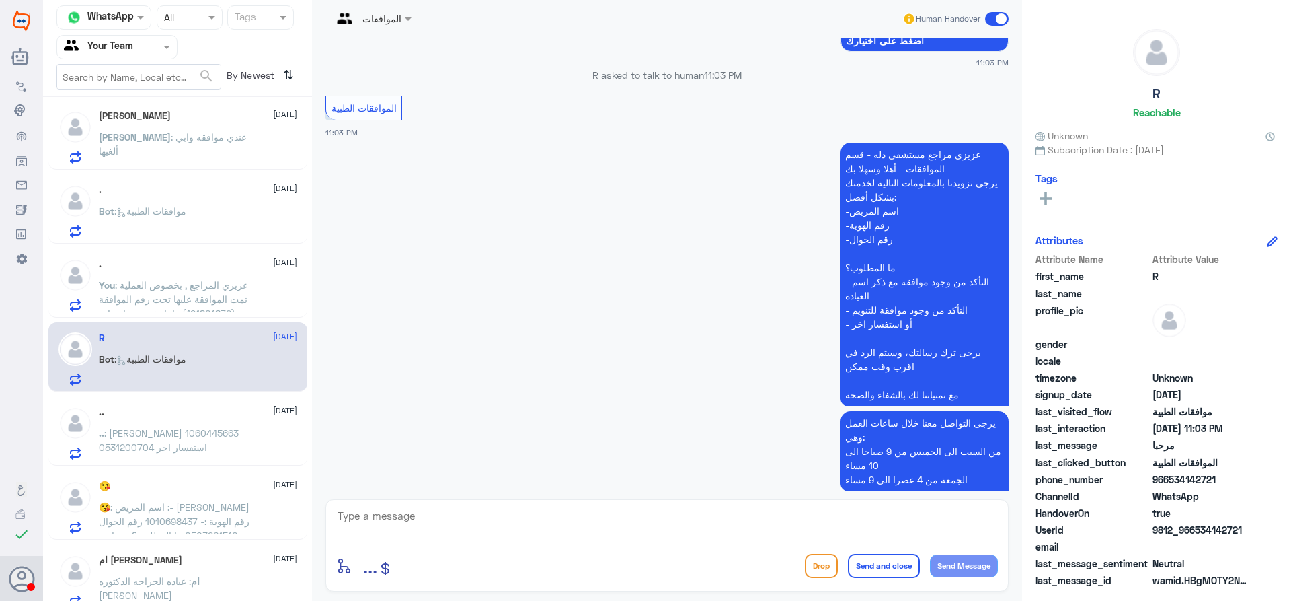
click at [213, 424] on div ".. 7 September .. : هياء ظافر القحطاني 1060445663 0531200704 استفسار اخر" at bounding box center [198, 432] width 198 height 53
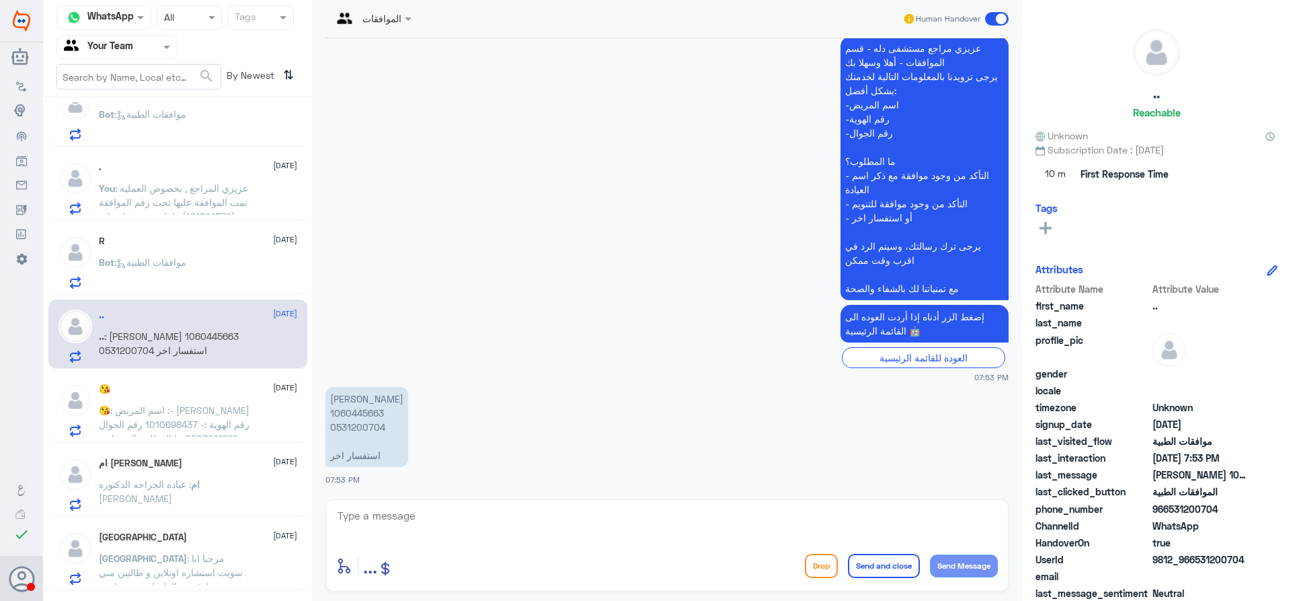
scroll to position [111, 0]
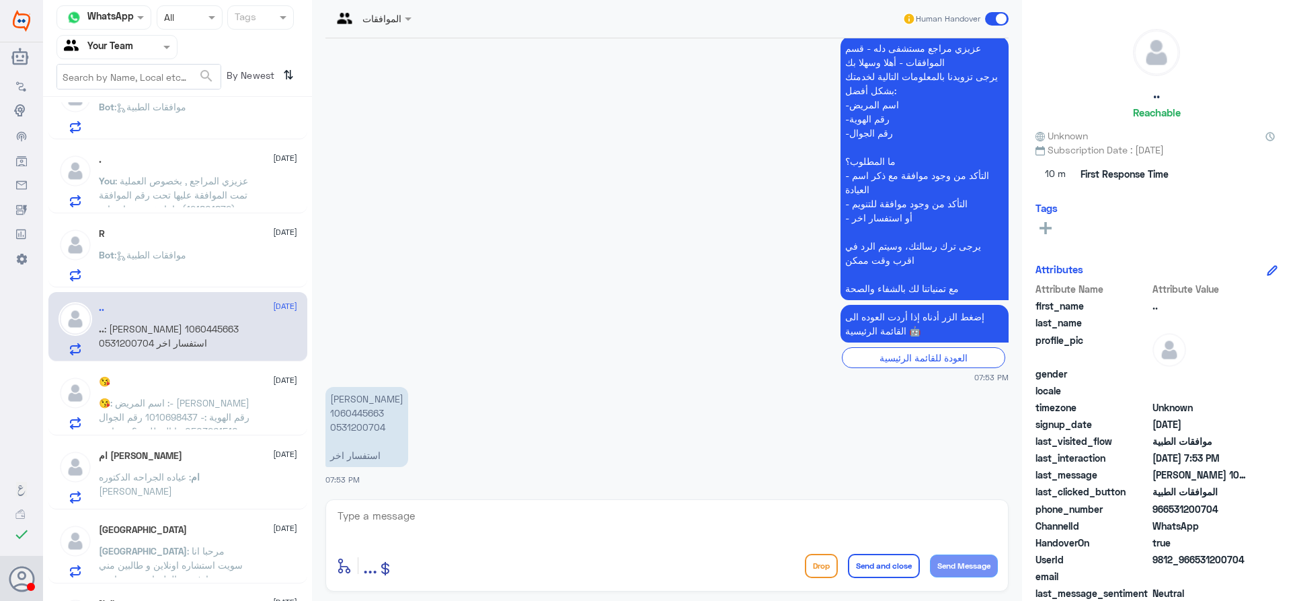
click at [252, 242] on div "R 7 September Bot : موافقات الطبية" at bounding box center [198, 254] width 198 height 53
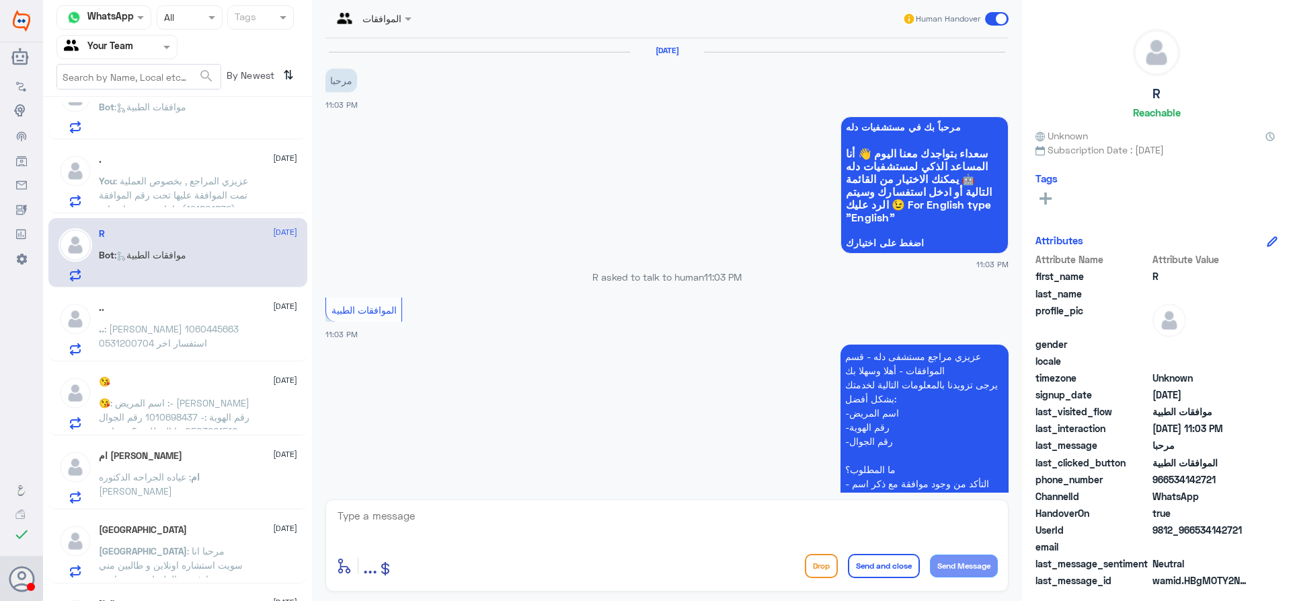
click at [523, 513] on textarea at bounding box center [667, 522] width 662 height 33
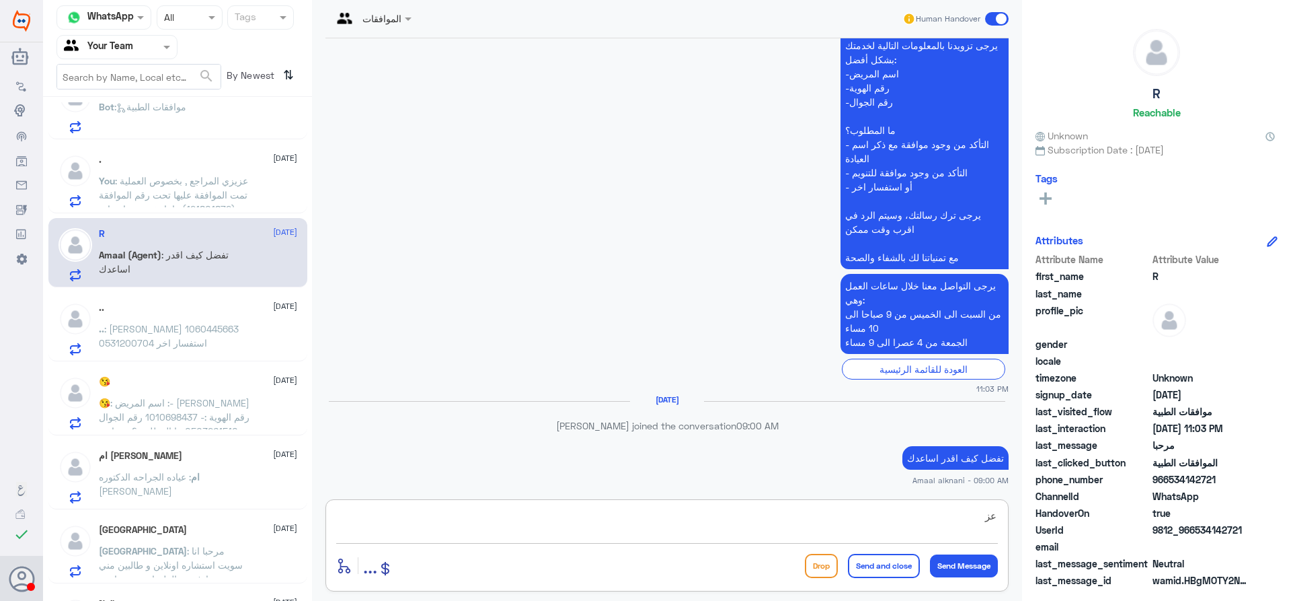
type textarea "ع"
click at [130, 336] on p ".. : هياء ظافر القحطاني 1060445663 0531200704 استفسار اخر" at bounding box center [174, 338] width 151 height 34
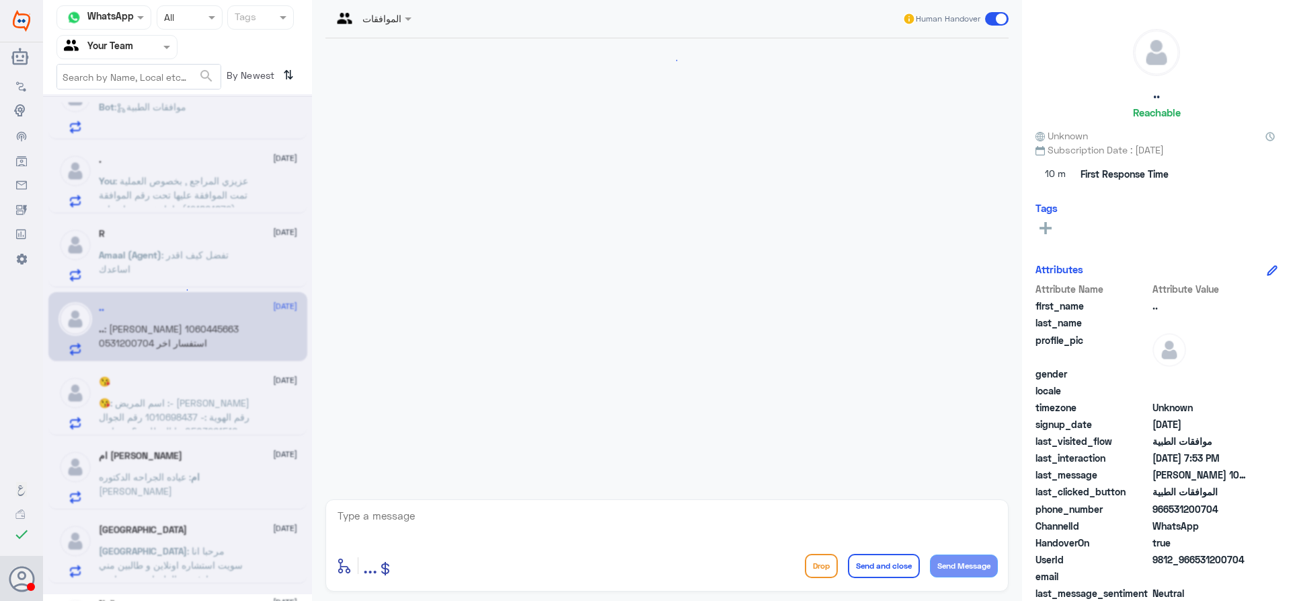
scroll to position [568, 0]
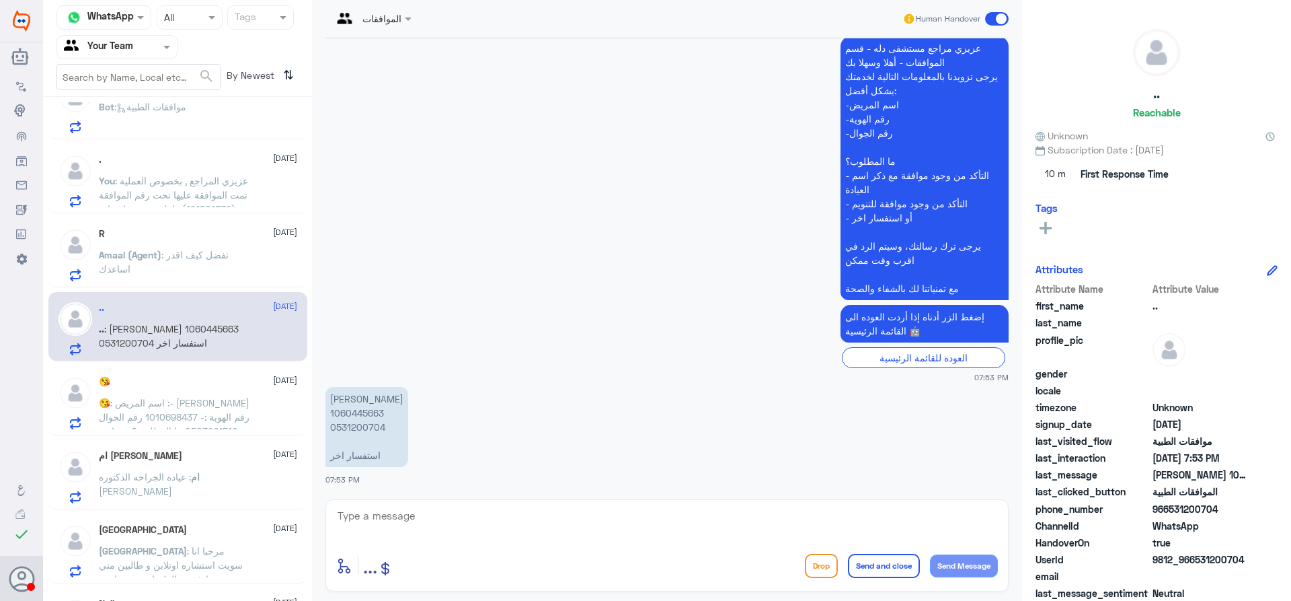
click at [372, 416] on p "هياء ظافر القحطاني 1060445663 0531200704 استفسار اخر" at bounding box center [367, 427] width 83 height 80
copy p "1060445663"
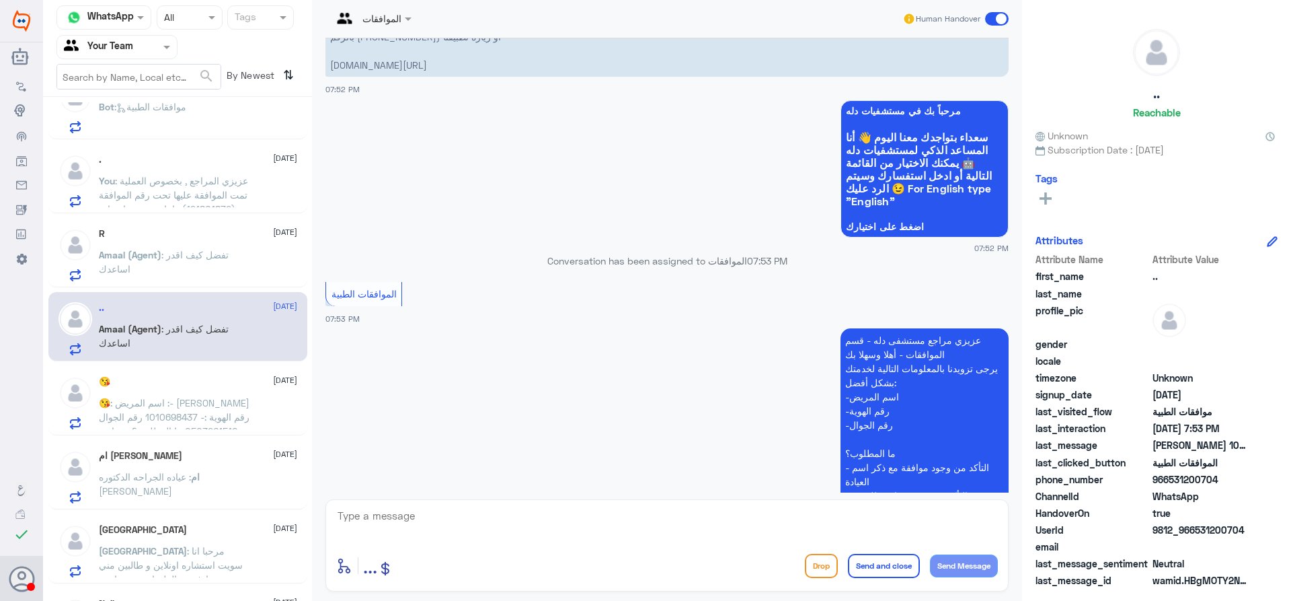
scroll to position [122, 0]
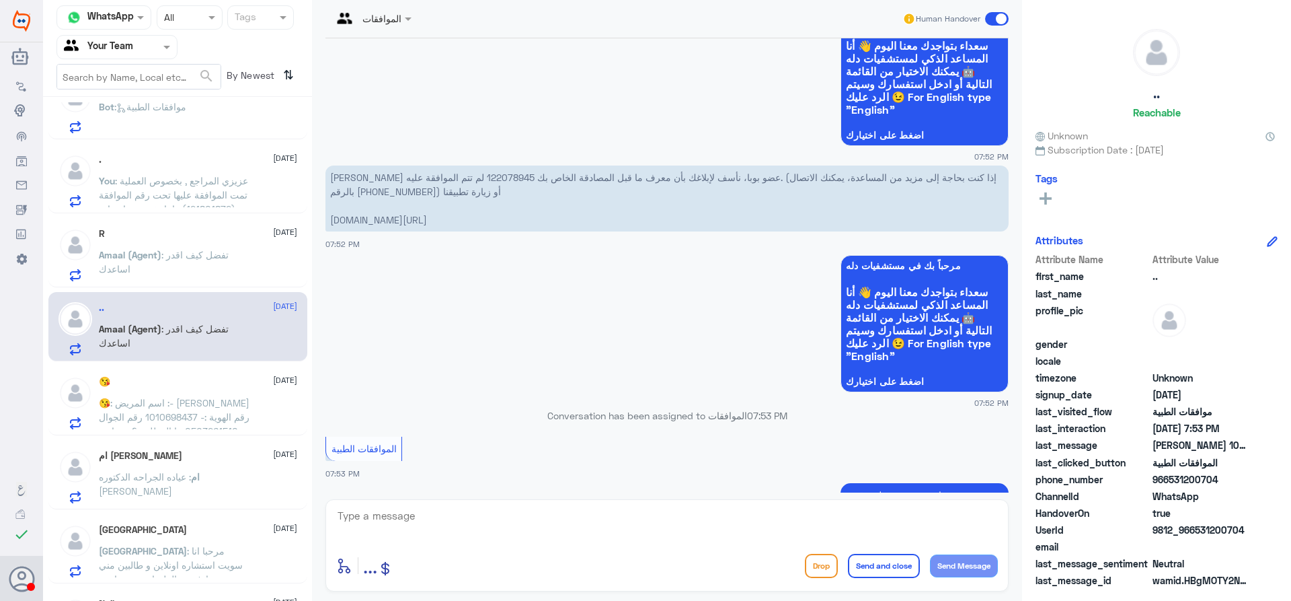
click at [675, 177] on p "عزيزي عضو بوبا، نأسف لإبلاغك بأن معرف ما قبل المصادقة الخاص بك 122078945 لم تتم…" at bounding box center [667, 198] width 683 height 66
copy p "122078945"
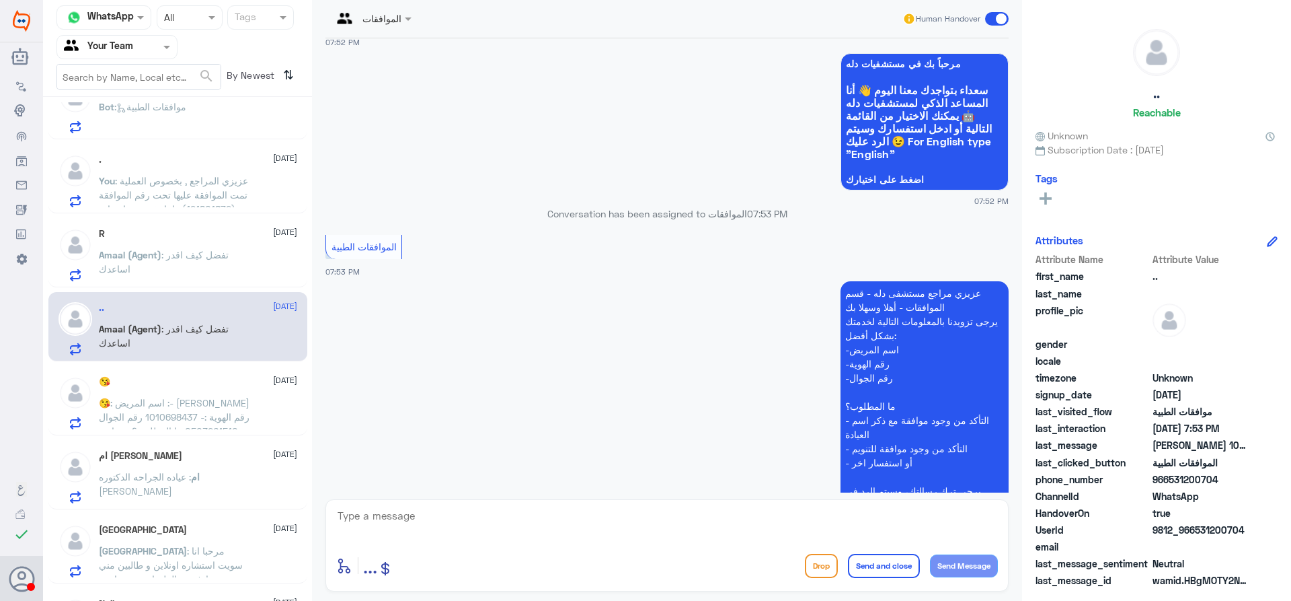
scroll to position [660, 0]
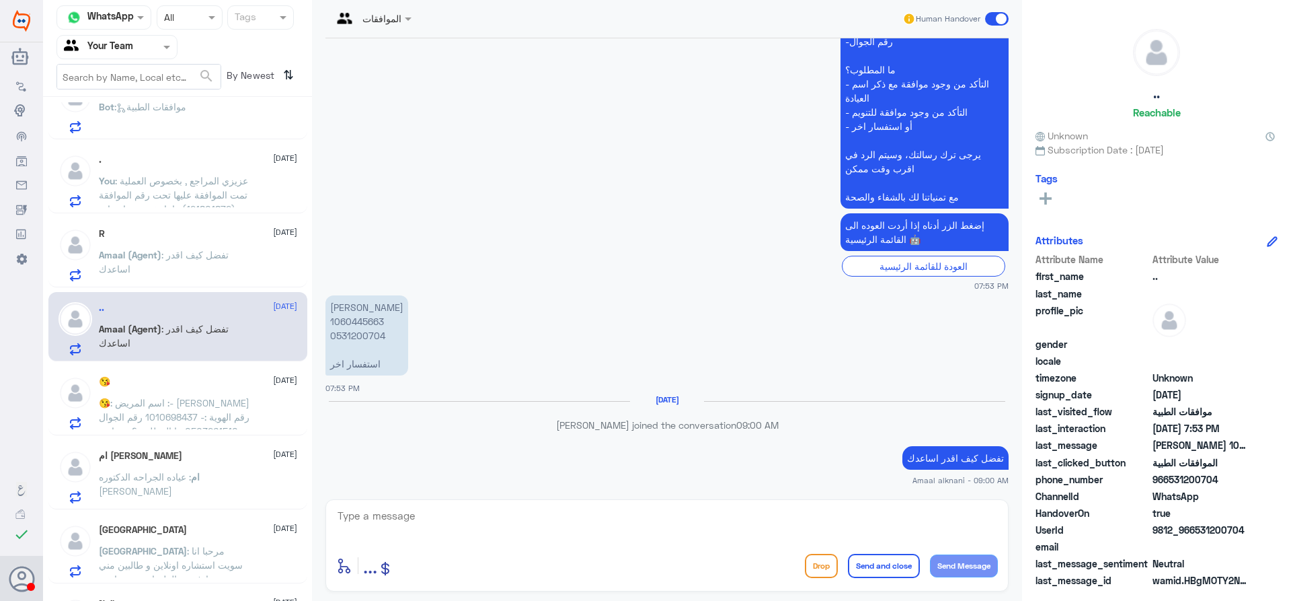
click at [713, 542] on div at bounding box center [667, 524] width 662 height 36
click at [722, 512] on textarea at bounding box center [667, 522] width 662 height 33
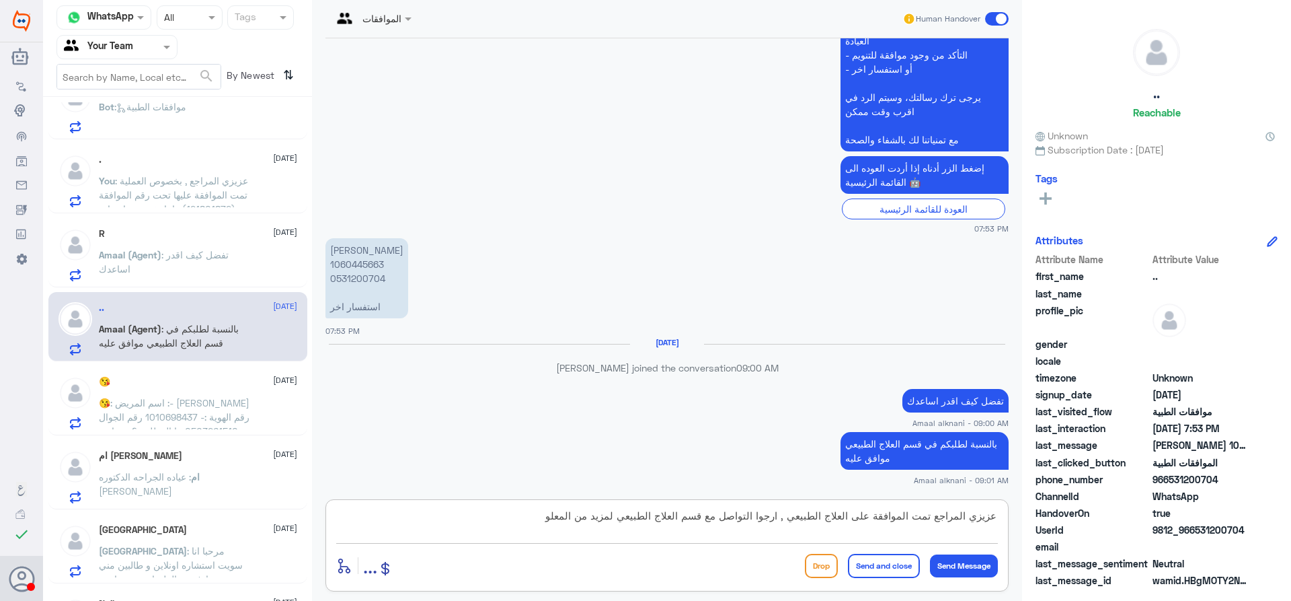
scroll to position [760, 0]
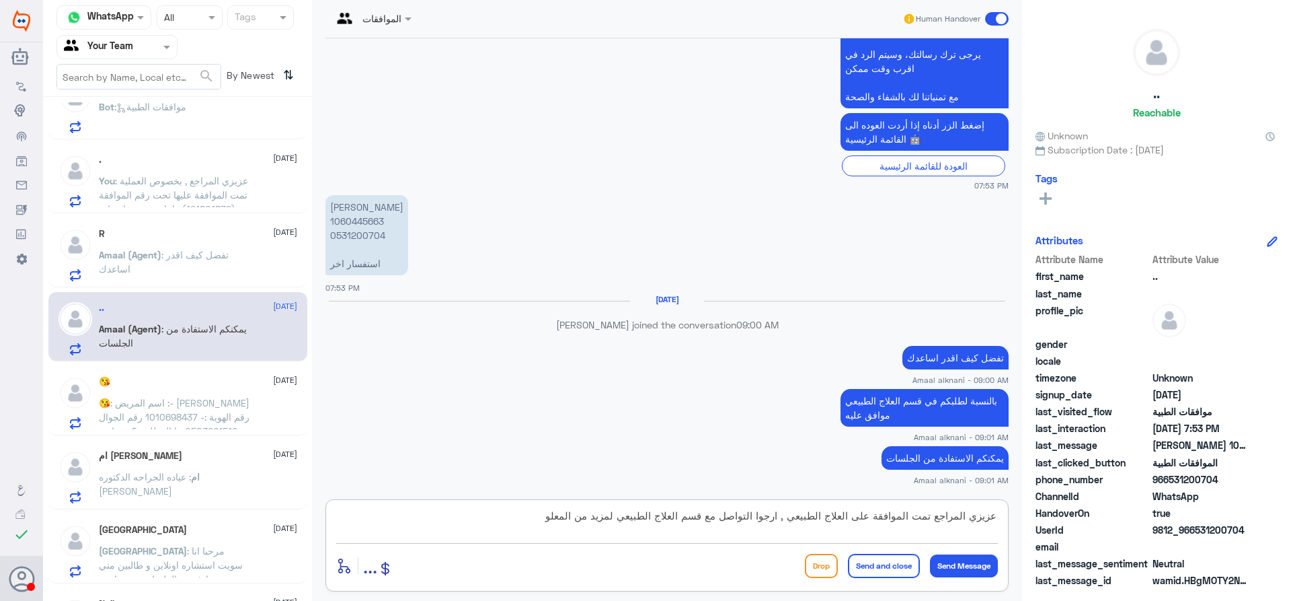
type textarea "عزيزي المراجع تمت الموافقة على العلاج الطبيعي , ارجوا التواصل مع قسم العلاج الط…"
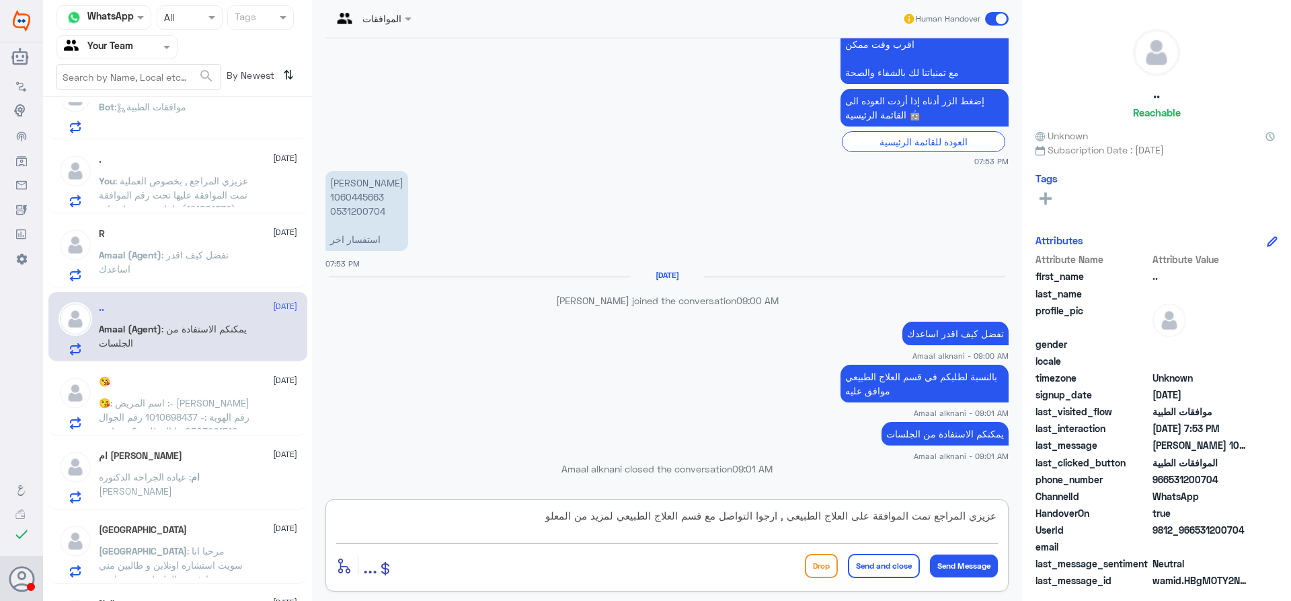
drag, startPoint x: 527, startPoint y: 523, endPoint x: 1070, endPoint y: 533, distance: 542.9
click at [1070, 533] on div "Channel WhatsApp Status × All Tags Agent Filter Your Team search By Newest ⇅ عب…" at bounding box center [667, 302] width 1248 height 605
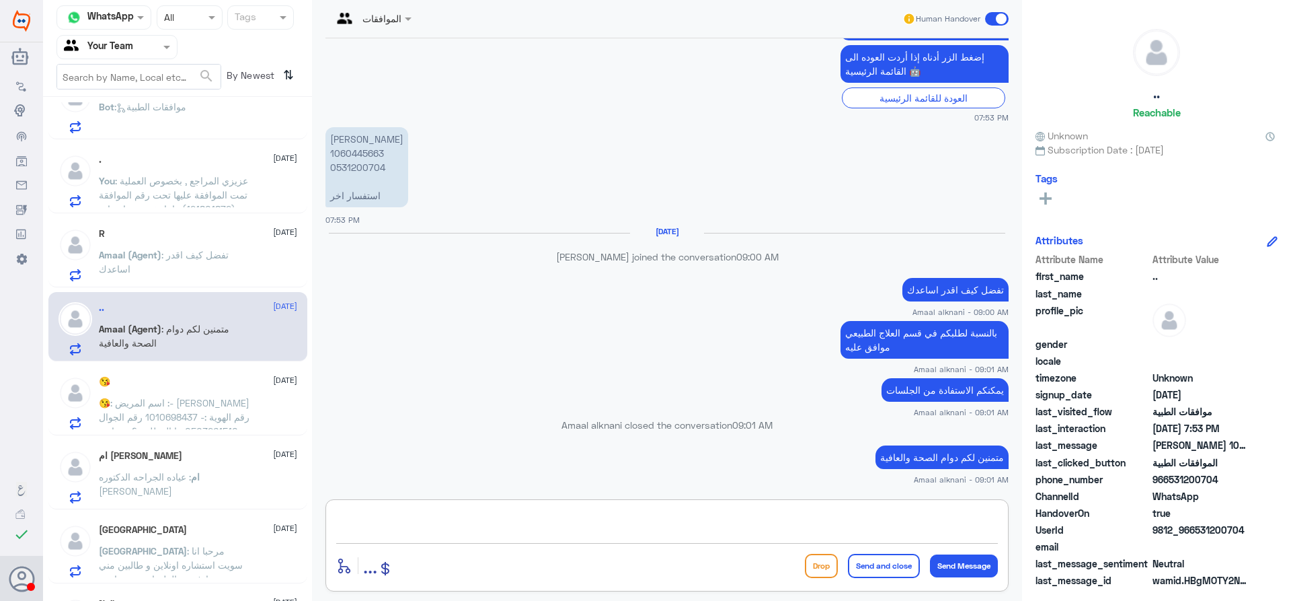
click at [236, 392] on div "😘 7 September 😘 : اسم المريض :- علي محمد الغامدي رقم الهوية :- 1010698437 رقم ا…" at bounding box center [198, 402] width 198 height 53
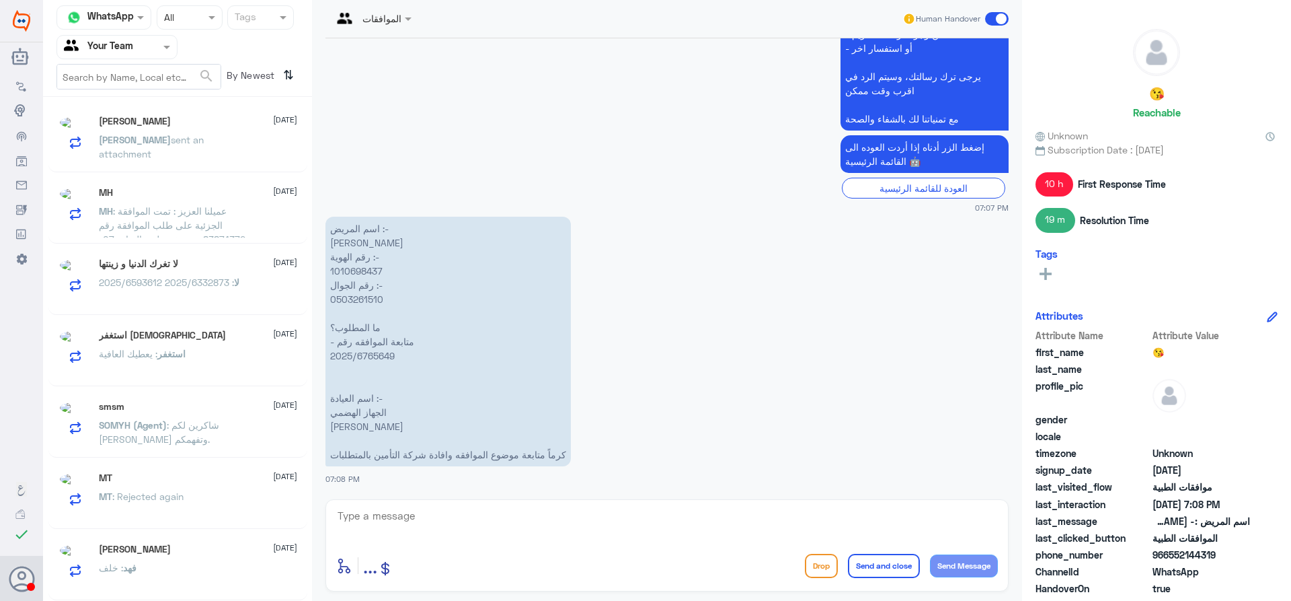
scroll to position [7, 0]
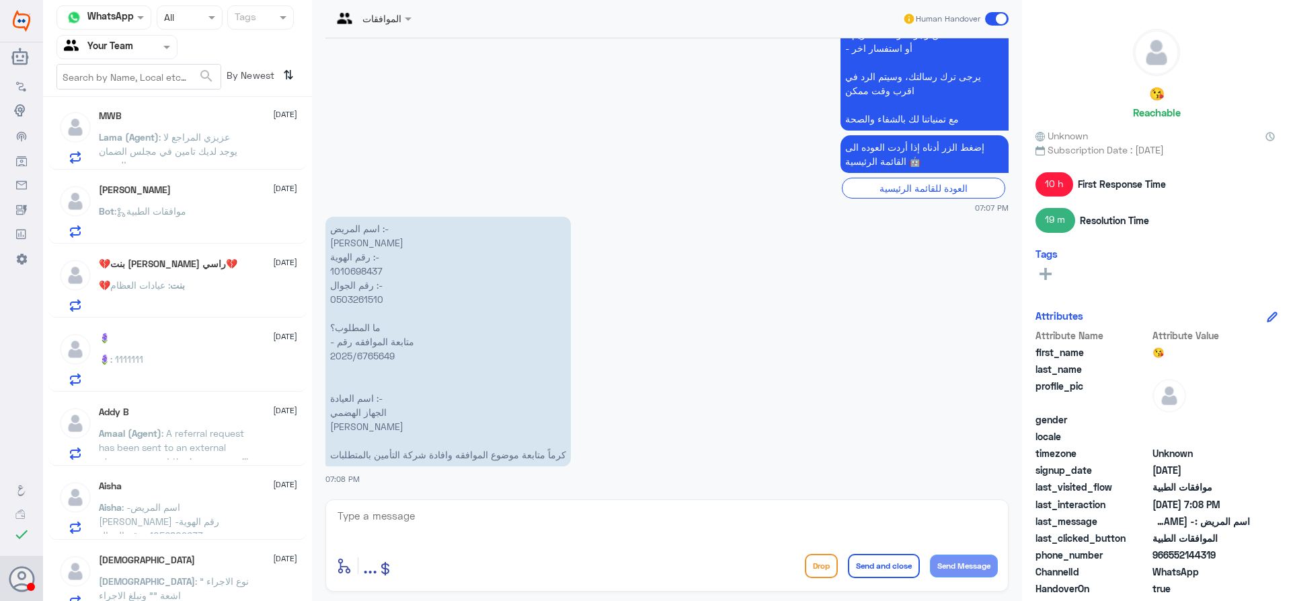
drag, startPoint x: 312, startPoint y: 125, endPoint x: 311, endPoint y: 116, distance: 9.4
click at [311, 116] on div "Channel WhatsApp Status × All Tags Agent Filter Your Team search By Newest ⇅ MW…" at bounding box center [667, 302] width 1248 height 605
click at [319, 126] on div "13 Jul 2025 القائمة الرئيسية 11:50 PM مرحباً بك في مستشفيات دله سعداء بتواجدك م…" at bounding box center [667, 265] width 697 height 454
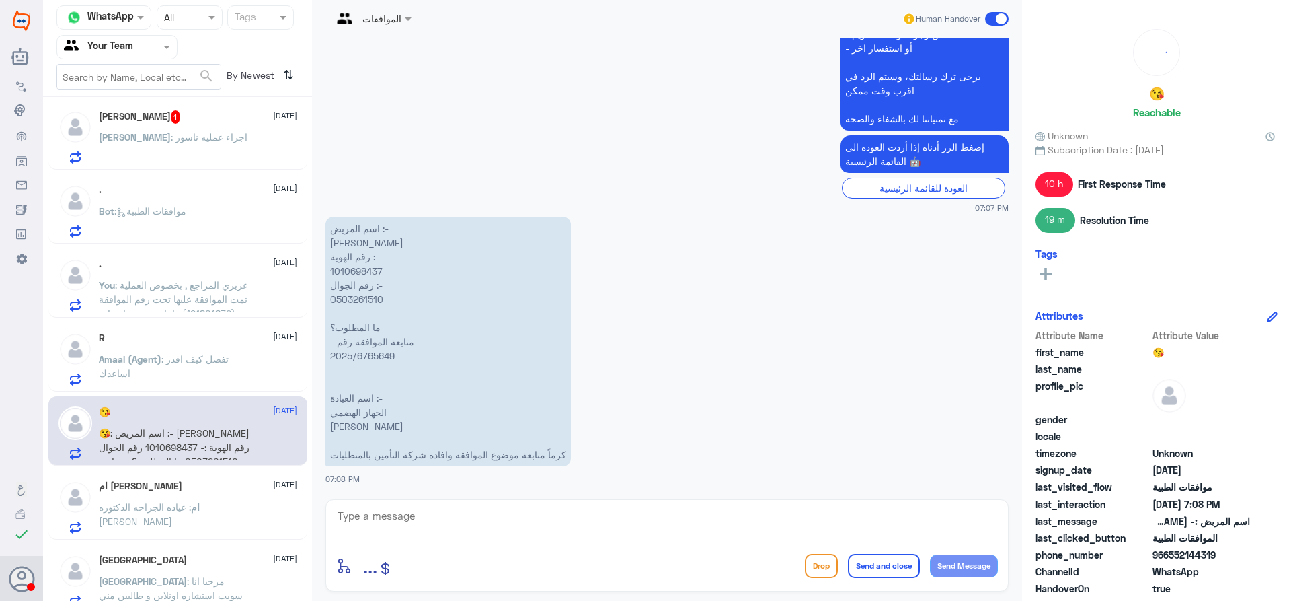
click at [219, 137] on div "عبدالرحمن : اجراء عمليه ناسور" at bounding box center [198, 148] width 198 height 30
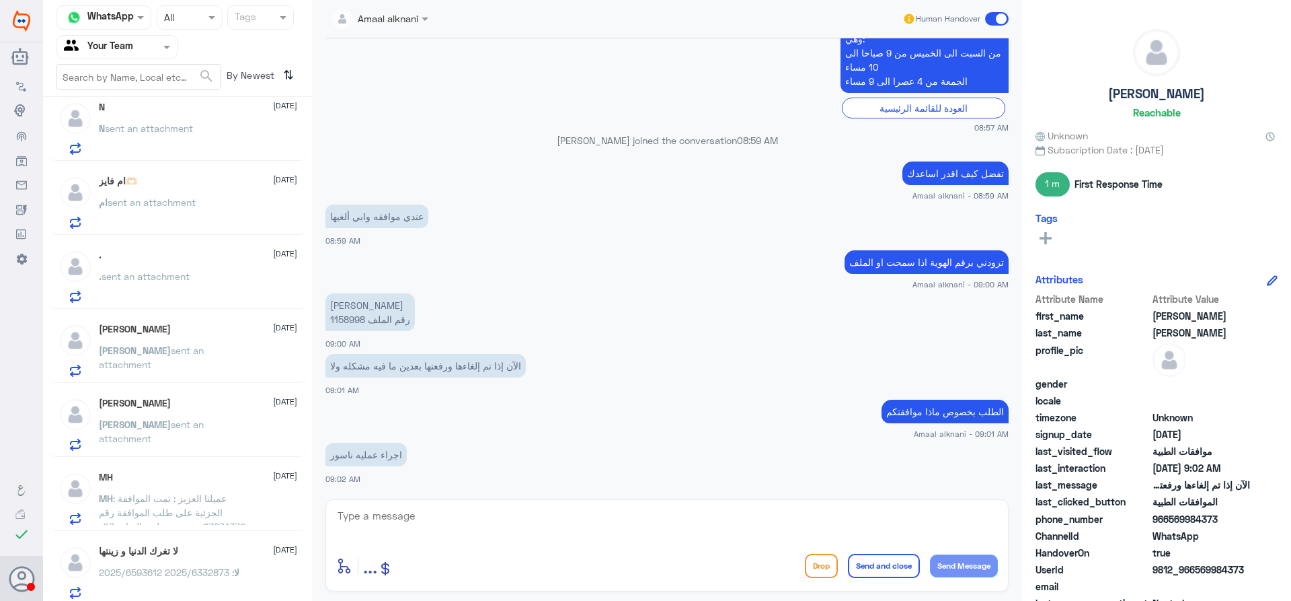
scroll to position [1204, 0]
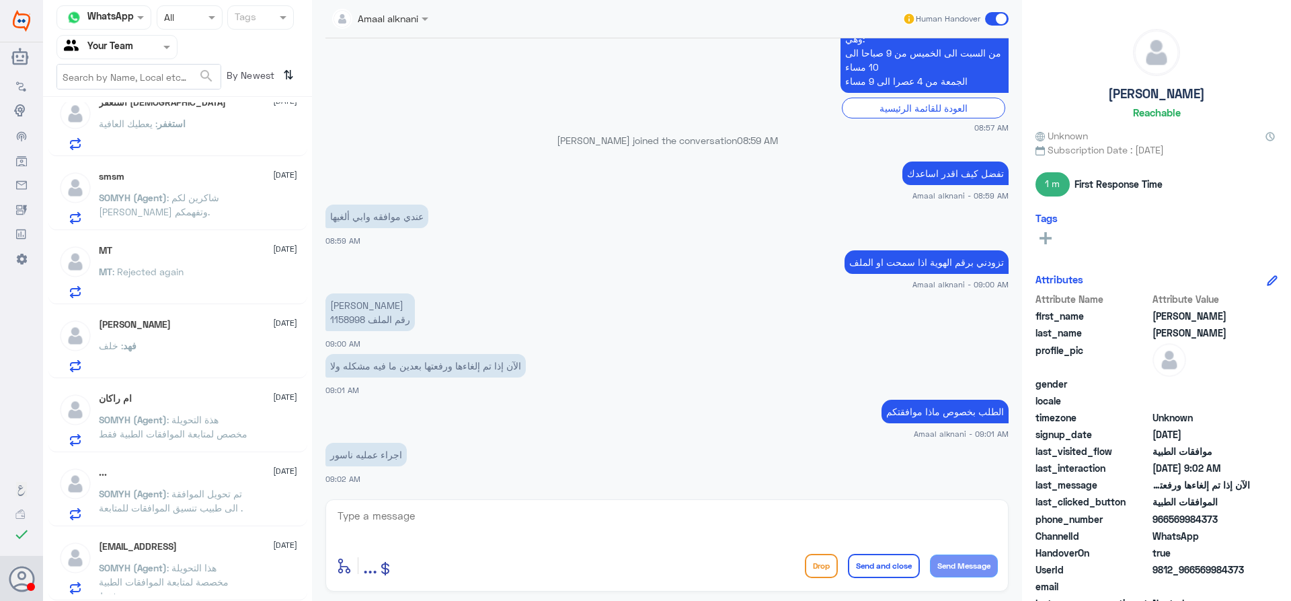
click at [256, 573] on div "SOMYH (Agent) : هذا التحويلة مخصصة لمتابعة الموافقات الطبية فقط." at bounding box center [198, 579] width 198 height 30
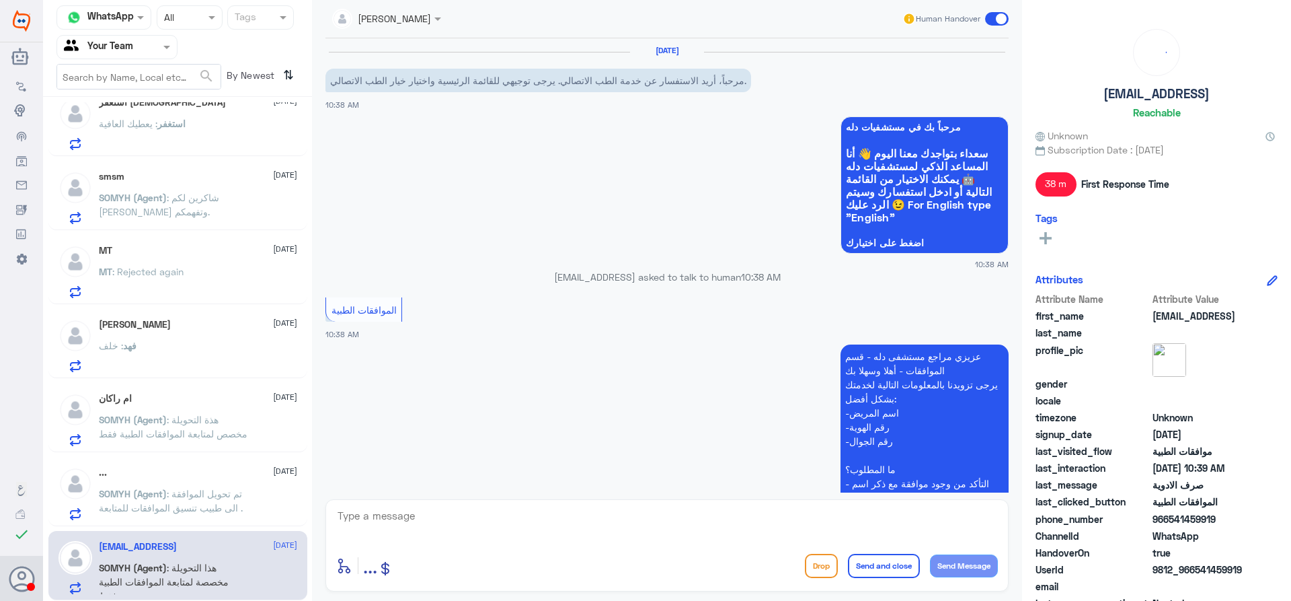
scroll to position [407, 0]
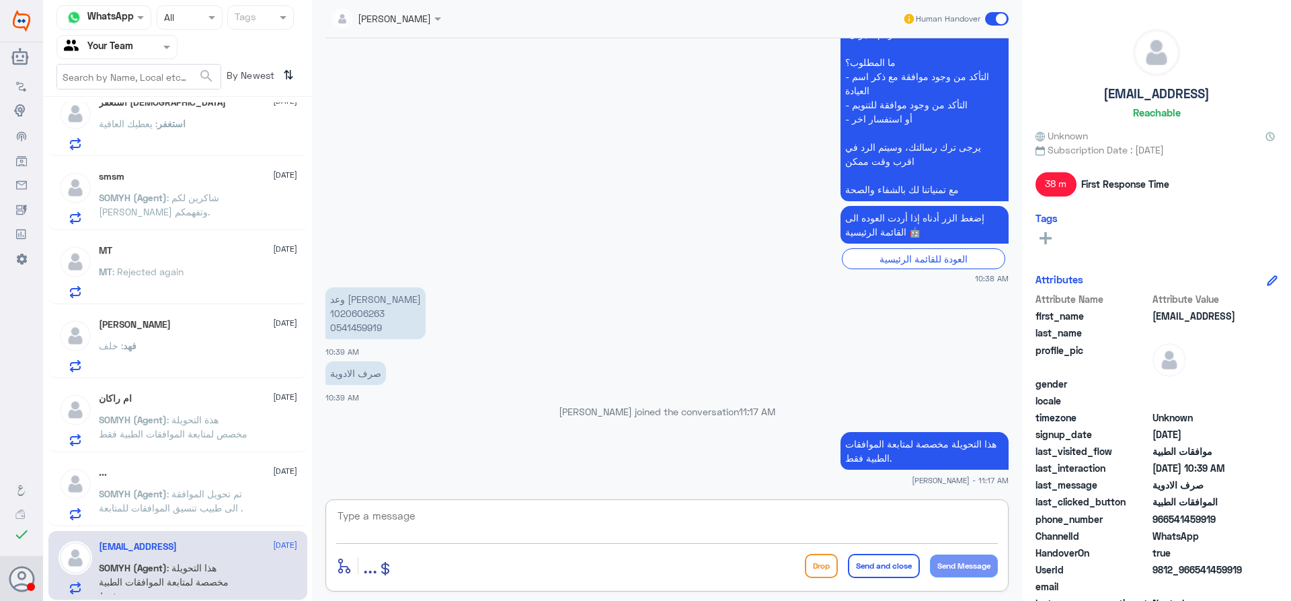
click at [471, 516] on textarea at bounding box center [667, 522] width 662 height 33
type textarea "ق"
type textarea "ا"
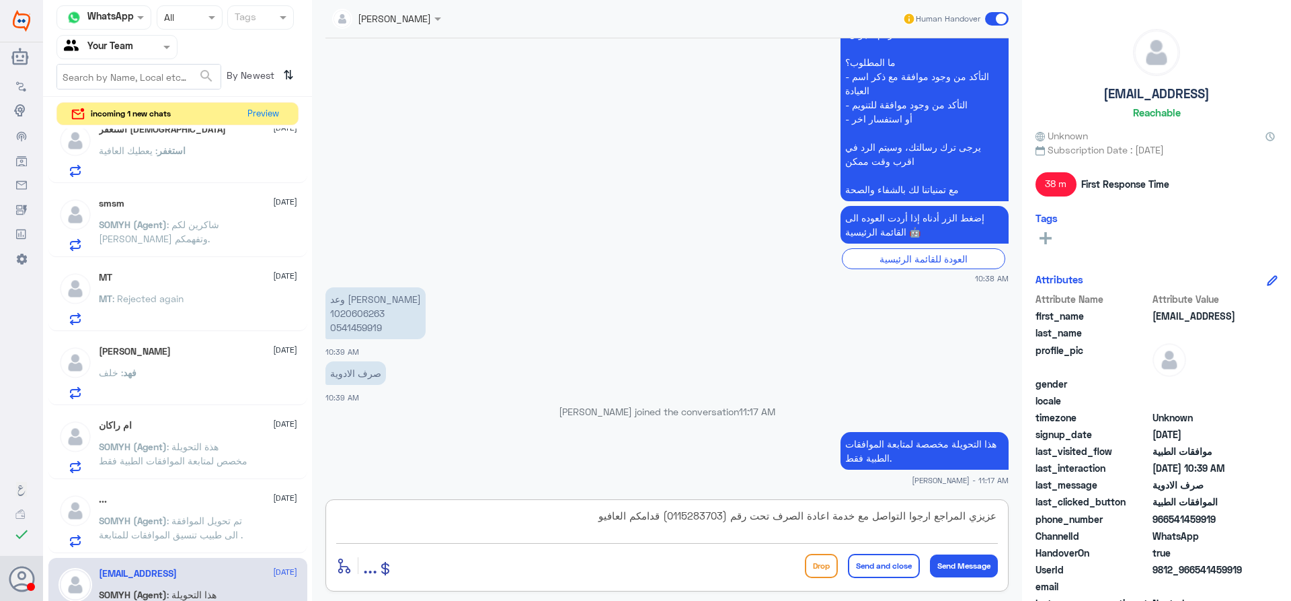
type textarea "عزيزي المراجع ارجوا التواصل مع خدمة اعادة الصرف تحت رقم (0115283703) قدامكم الع…"
click at [896, 578] on div "enter flow name ... Drop Send and close Send Message" at bounding box center [667, 565] width 662 height 30
click at [894, 571] on button "Send and close" at bounding box center [884, 566] width 72 height 24
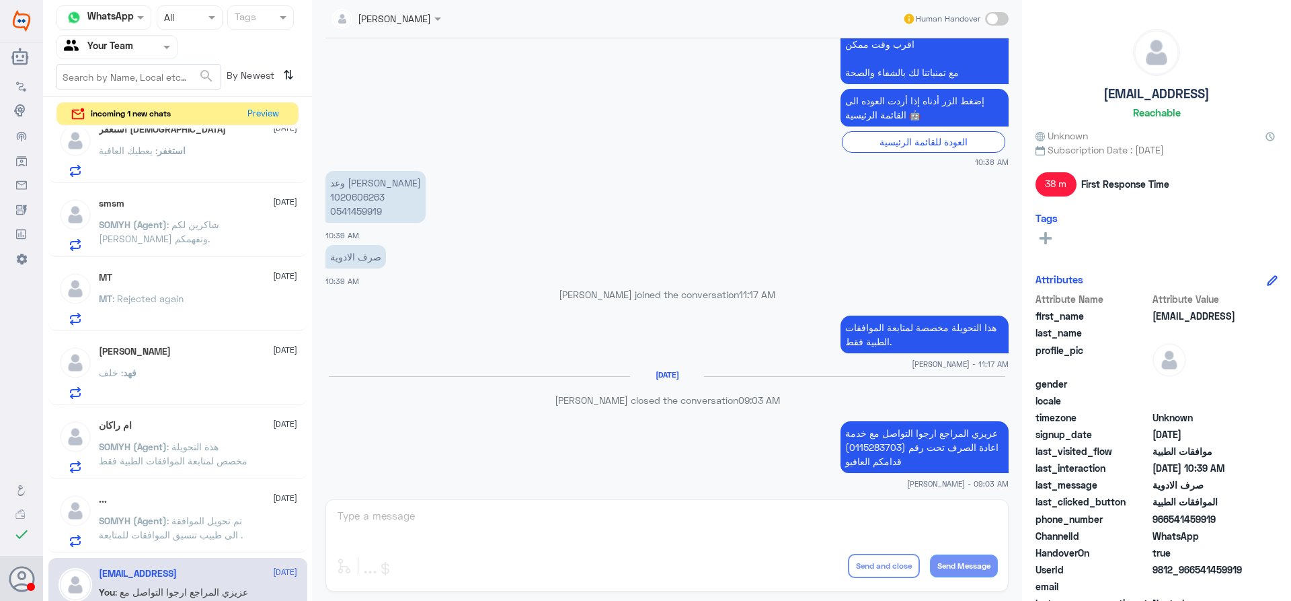
scroll to position [502, 0]
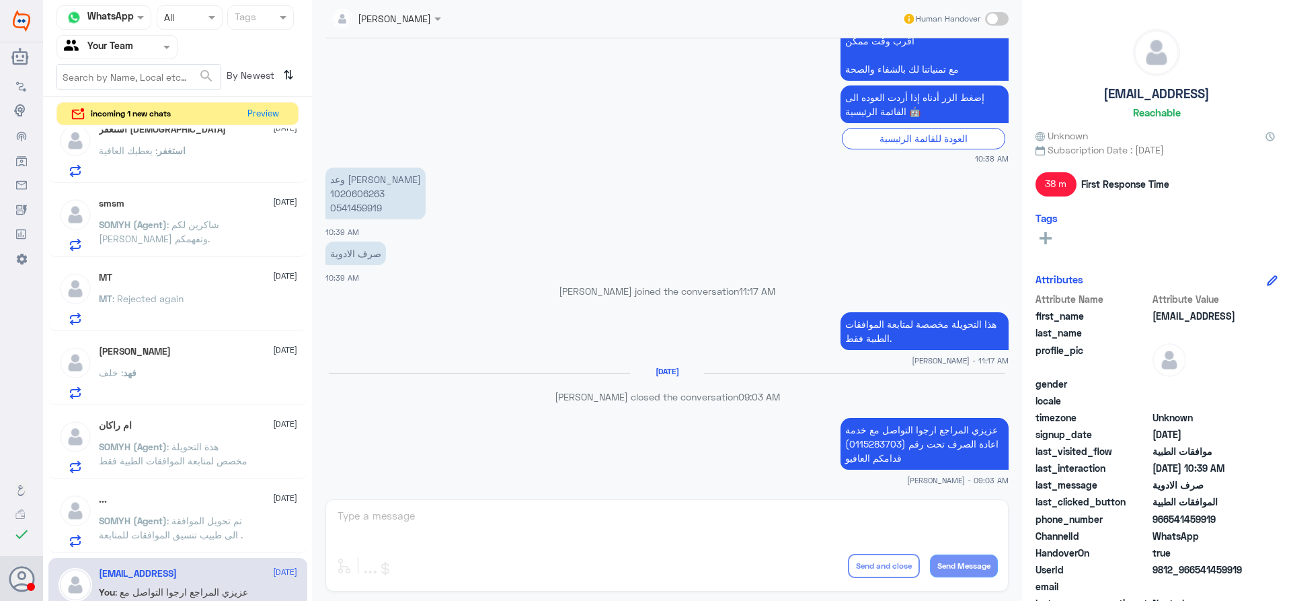
click at [262, 523] on div "SOMYH (Agent) : تم تحويل الموافقة الى طبيب تنسيق الموافقات للمتابعة ." at bounding box center [198, 532] width 198 height 30
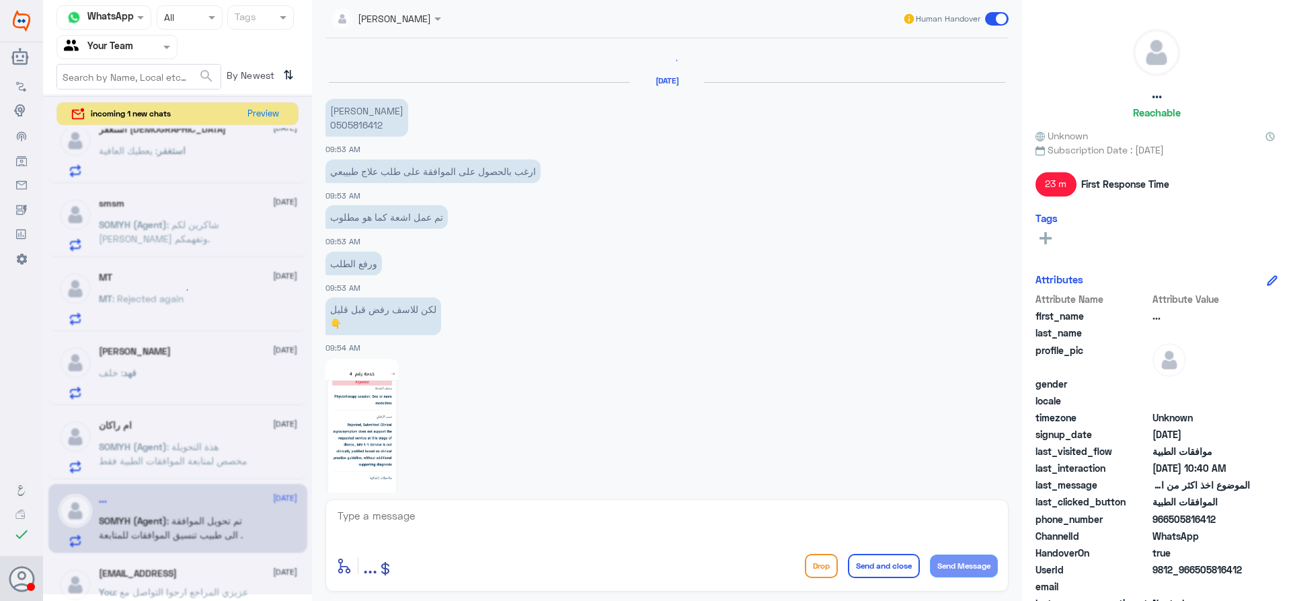
scroll to position [1755, 0]
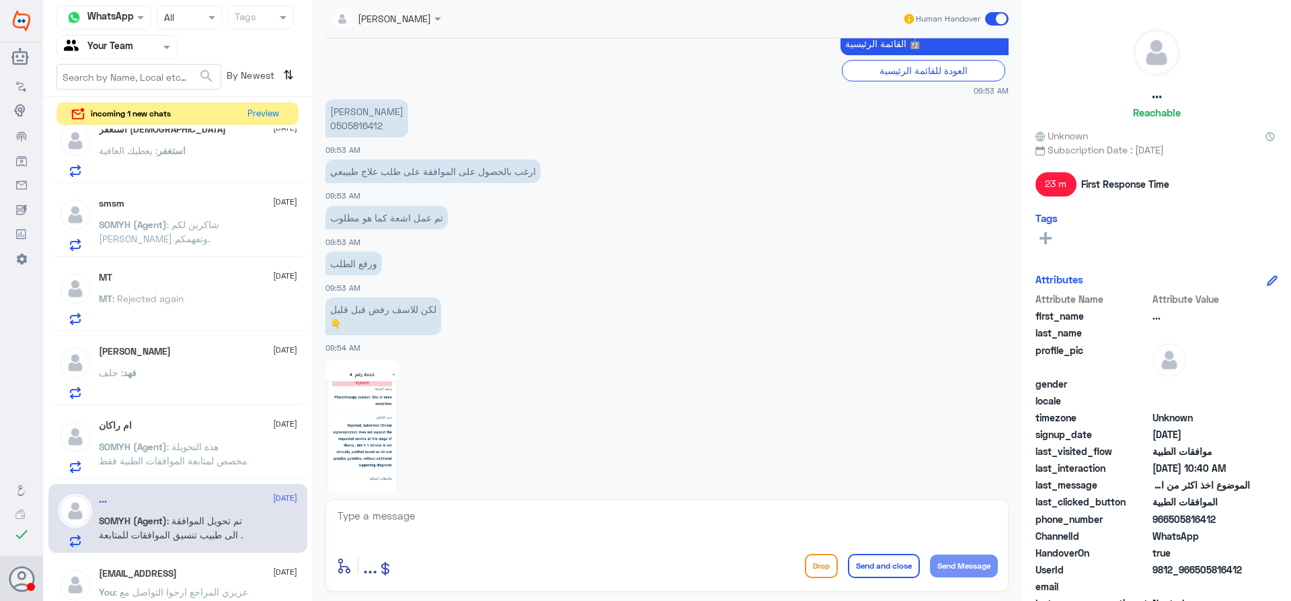
click at [366, 128] on p "سالم بن حمود الغربي 0505816412" at bounding box center [367, 119] width 83 height 38
copy p "0505816412"
click at [206, 453] on p "SOMYH (Agent) : هذة التحويلة مخصص لمتابعة الموافقات الطبية فقط" at bounding box center [174, 456] width 151 height 34
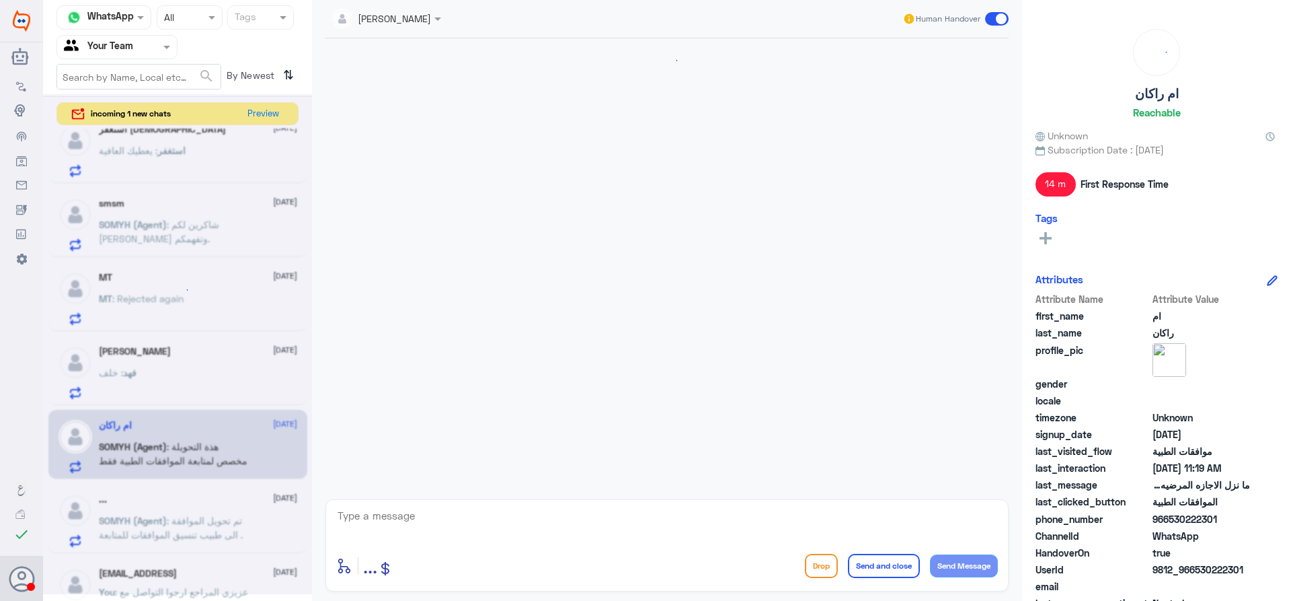
scroll to position [478, 0]
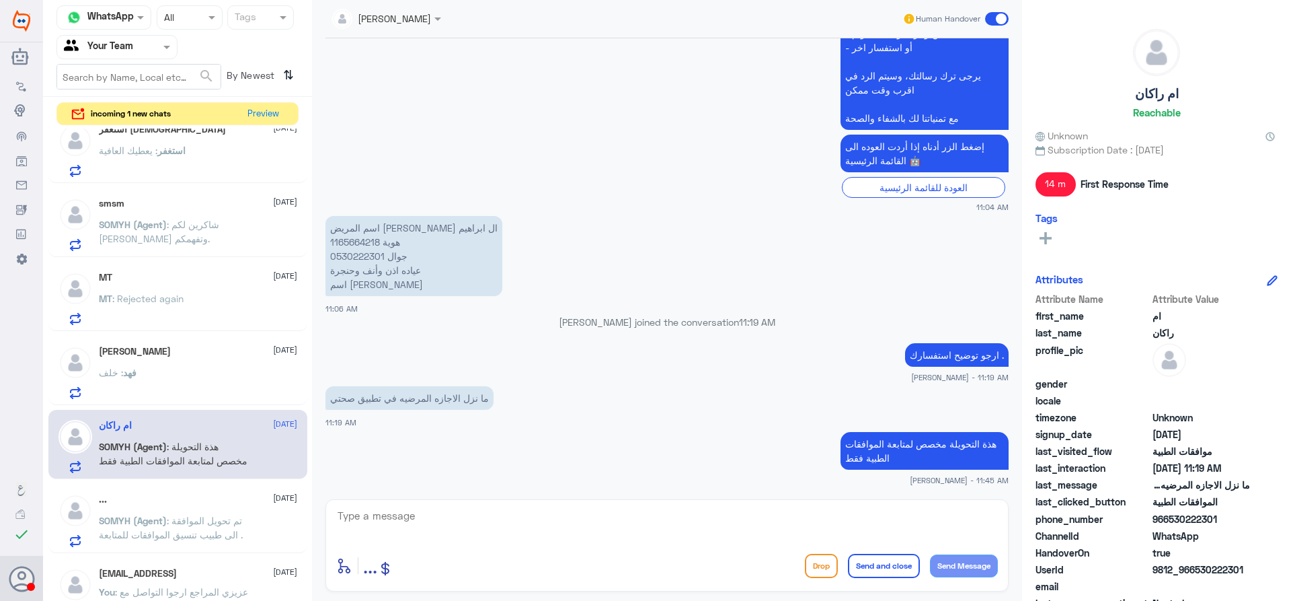
click at [671, 517] on textarea at bounding box center [667, 522] width 662 height 33
type textarea "عزيزي المراجع ارجوا التواصل مع قسم التقارير الطبية تحت رقم (0112994881) قدامكم …"
click at [864, 568] on button "Send and close" at bounding box center [884, 566] width 72 height 24
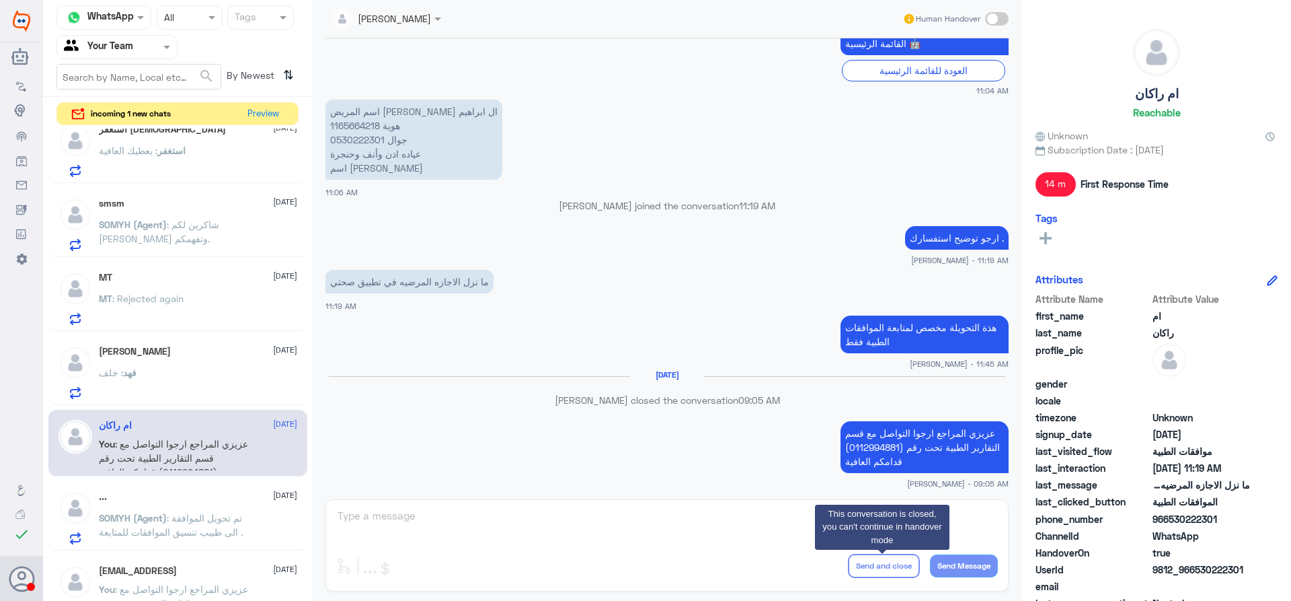
scroll to position [574, 0]
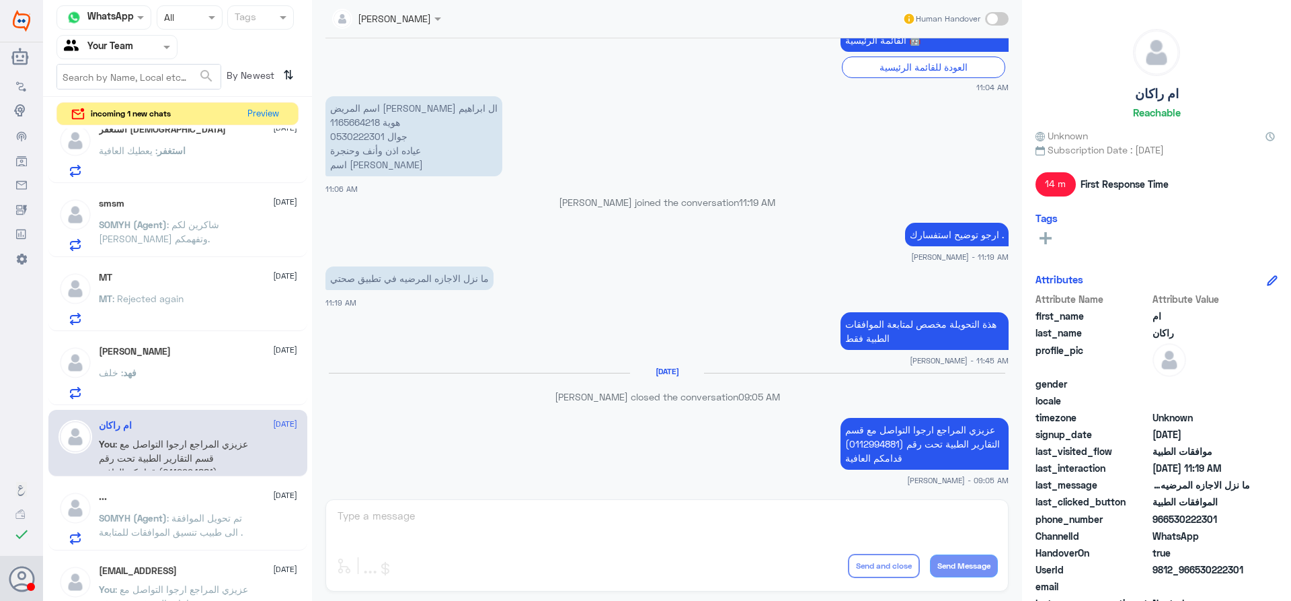
click at [137, 369] on span "فهد" at bounding box center [129, 372] width 13 height 11
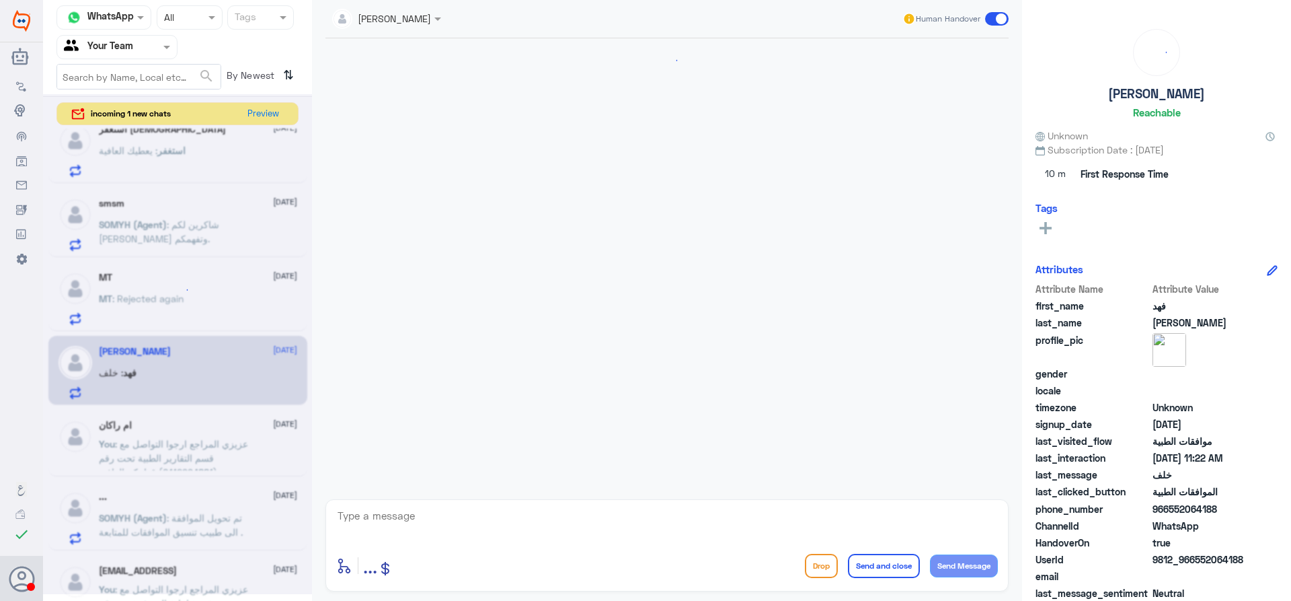
scroll to position [385, 0]
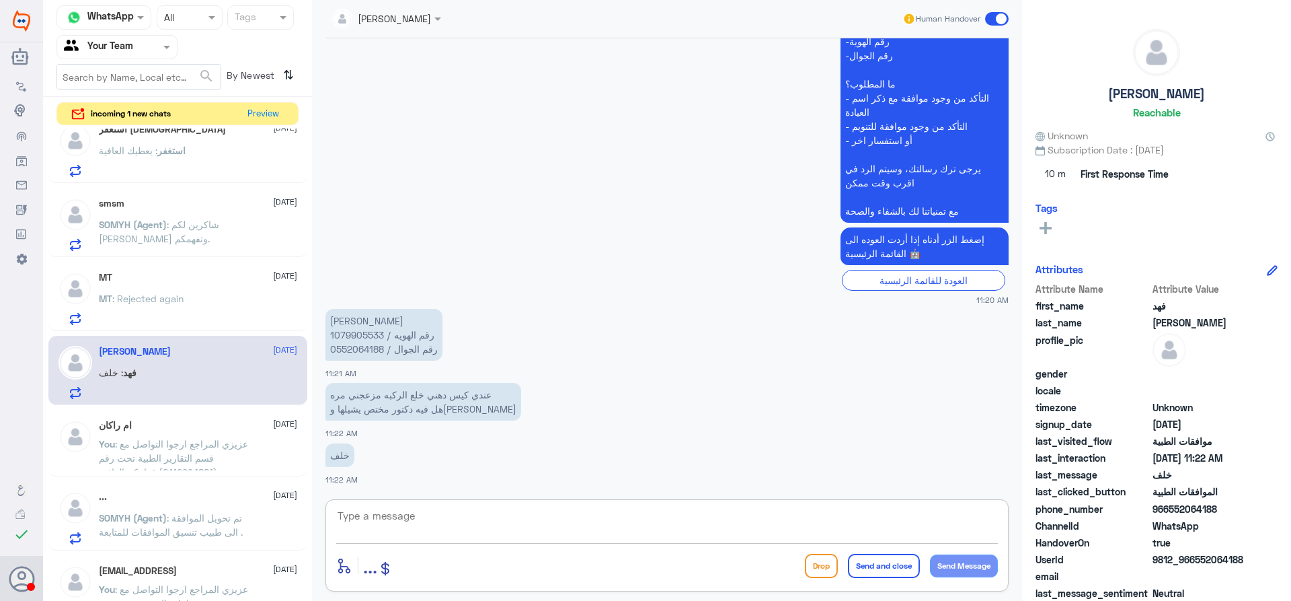
click at [389, 508] on textarea at bounding box center [667, 522] width 662 height 33
type textarea "عزيزي المراجع هذا القسم لمتابعة الموافقات الطبية فقط , ارجوا التواصل مع خدمة ال…"
click at [869, 564] on button "Send and close" at bounding box center [884, 566] width 72 height 24
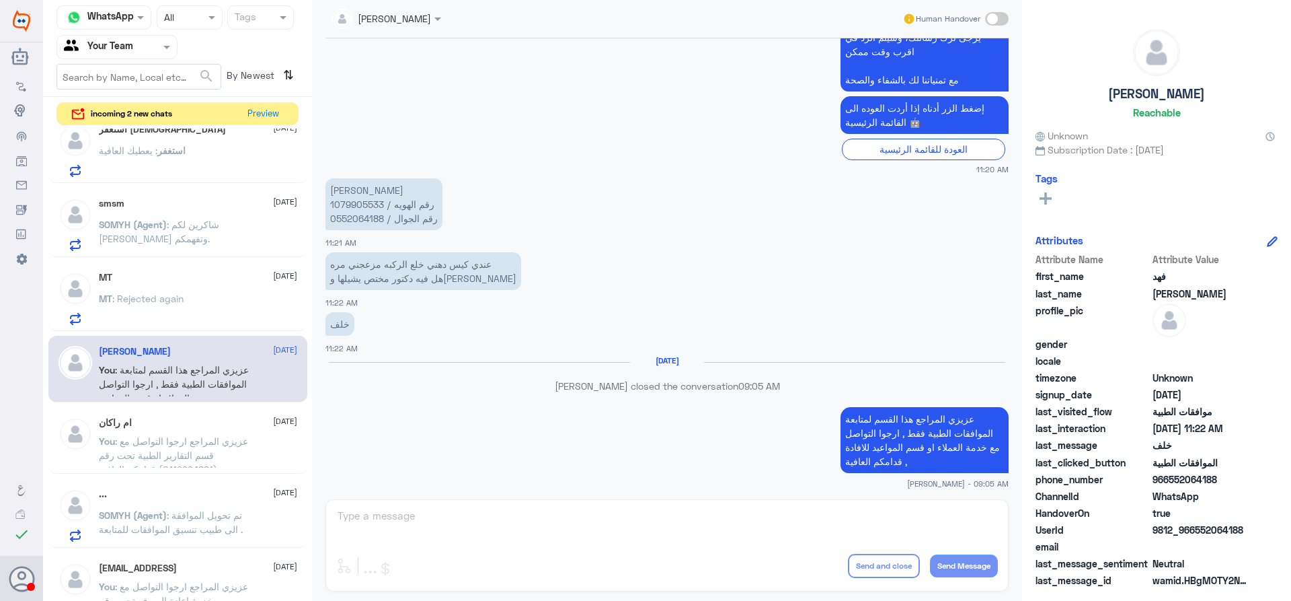
scroll to position [495, 0]
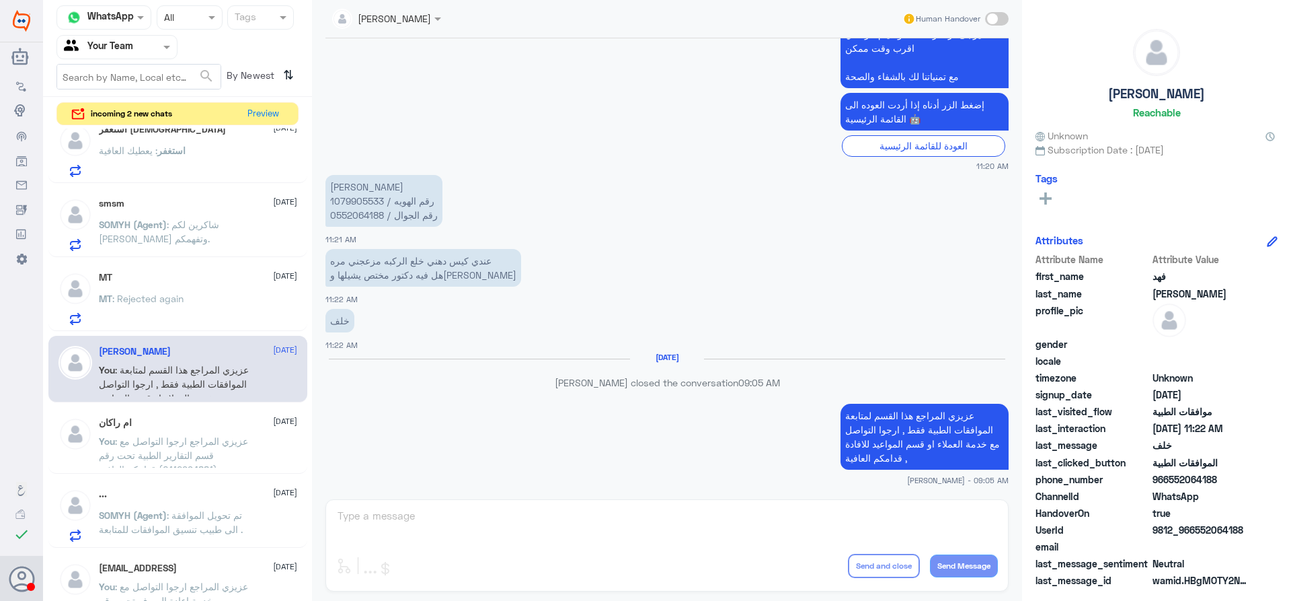
click at [225, 290] on div "MT 7 September MT : Rejected again" at bounding box center [198, 298] width 198 height 53
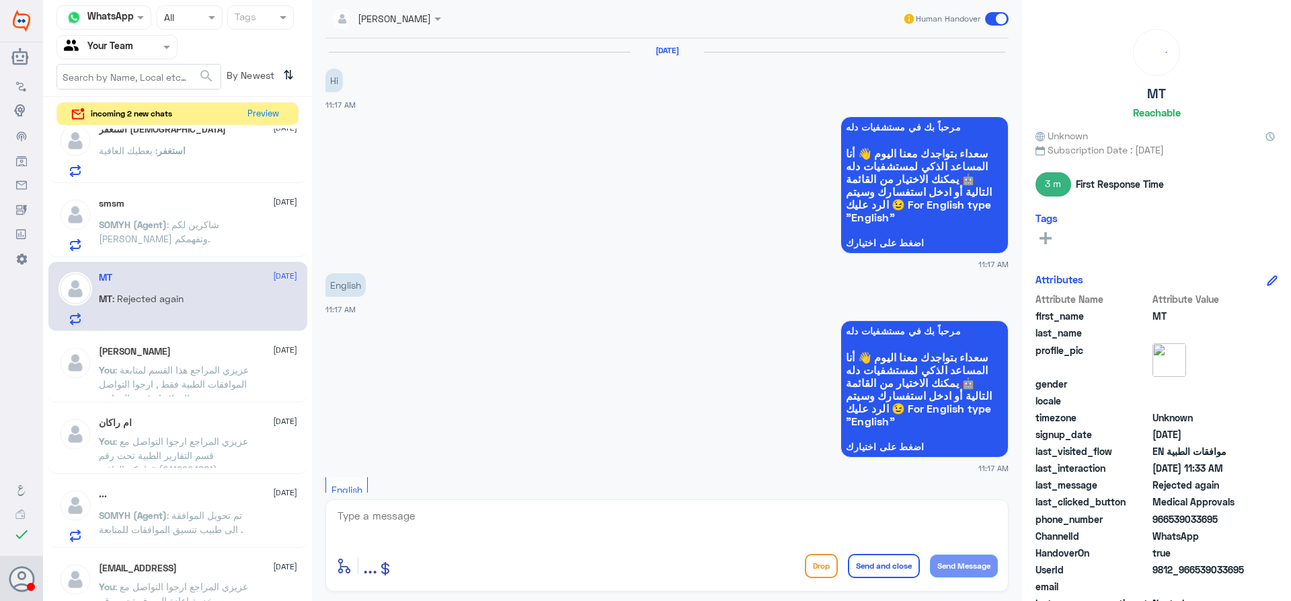
scroll to position [745, 0]
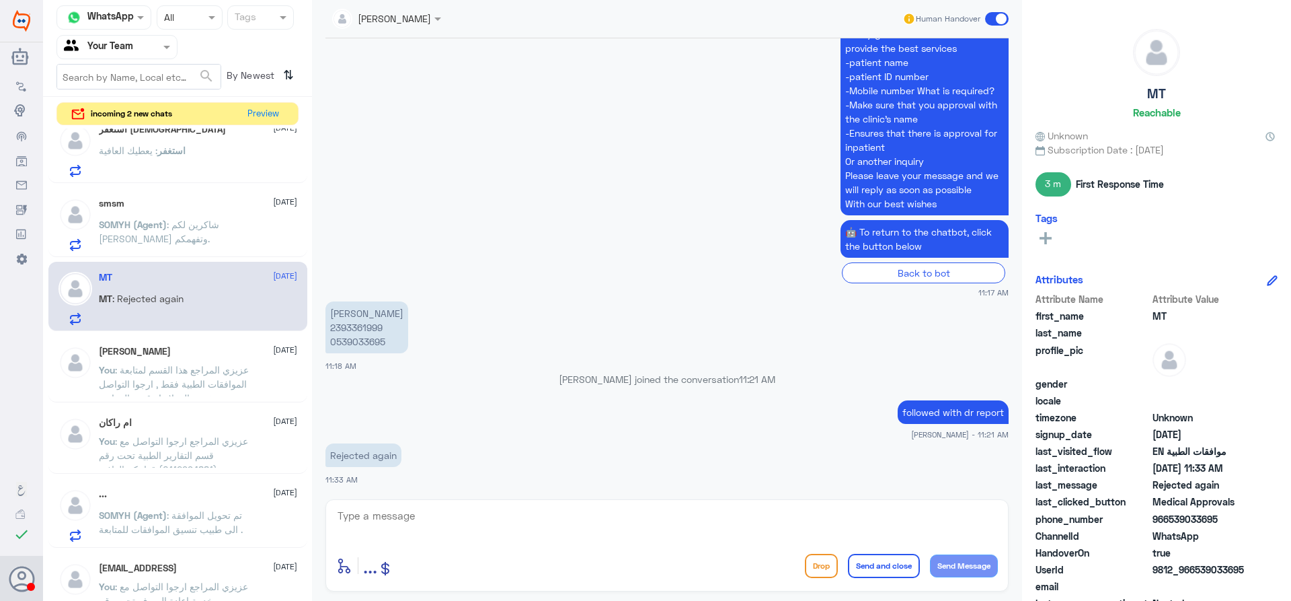
click at [360, 332] on p "Mohammad Iqbal Sher Mohammad 2393361999 0539033695" at bounding box center [367, 327] width 83 height 52
copy p "2393361999"
click at [245, 228] on p "SOMYH (Agent) : شاكرين لكم حسن تعاونكم وتفهمكم." at bounding box center [174, 234] width 151 height 34
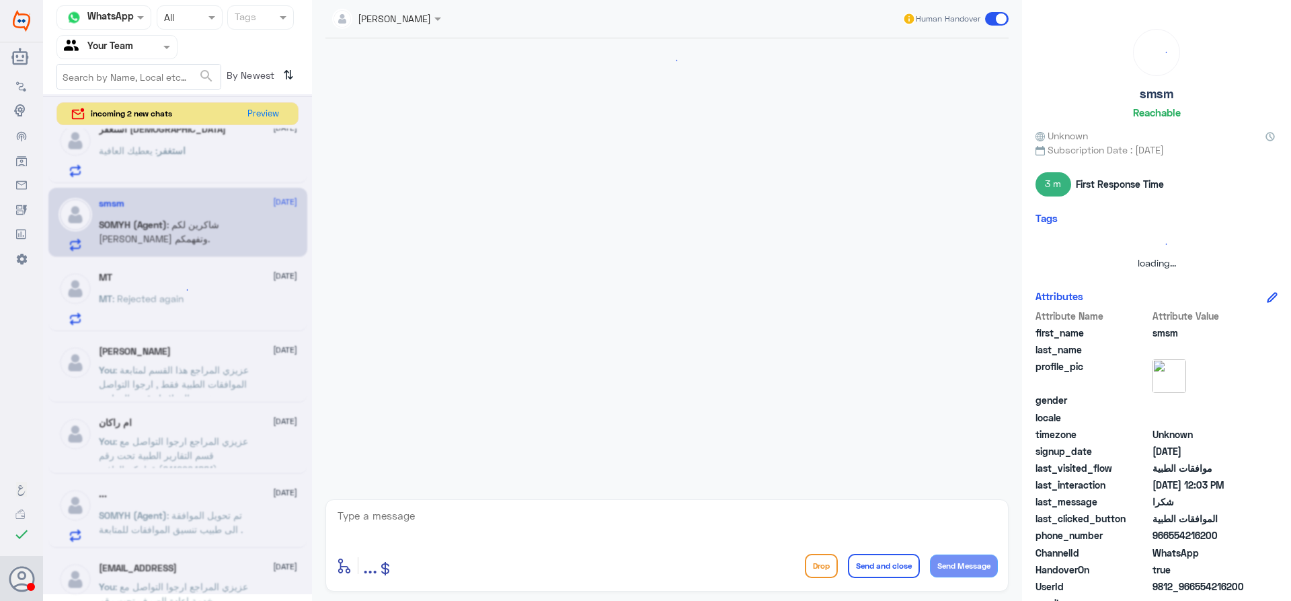
scroll to position [943, 0]
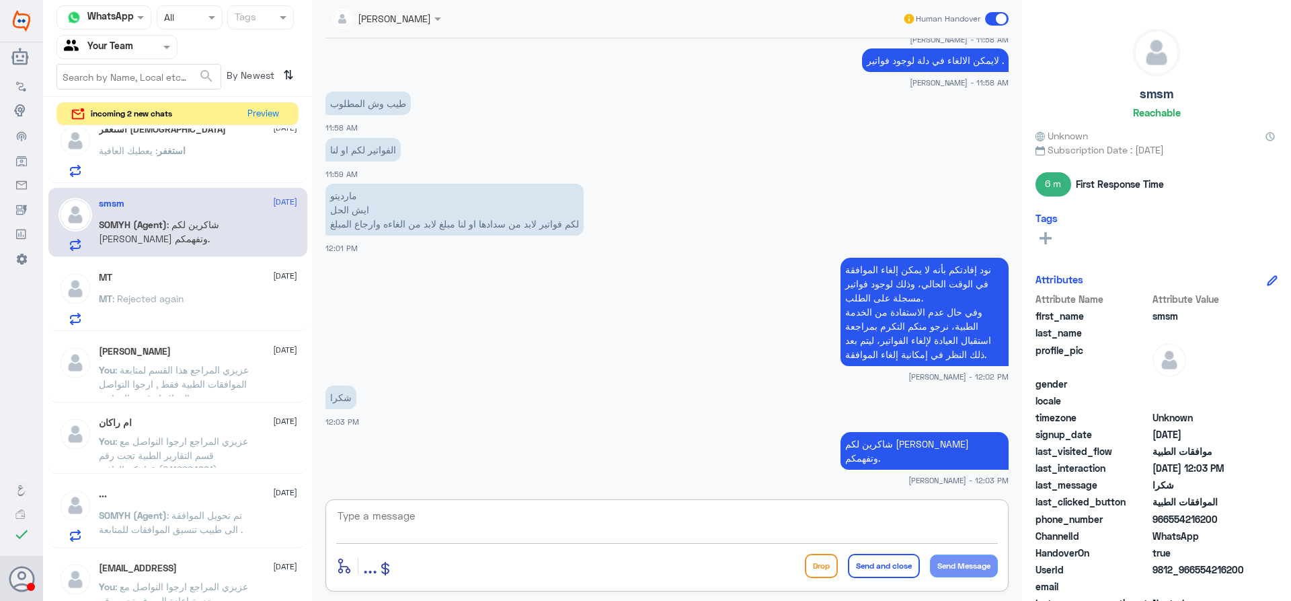
click at [610, 521] on textarea at bounding box center [667, 522] width 662 height 33
type textarea "قدامكم العافية"
click at [872, 562] on button "Send and close" at bounding box center [884, 566] width 72 height 24
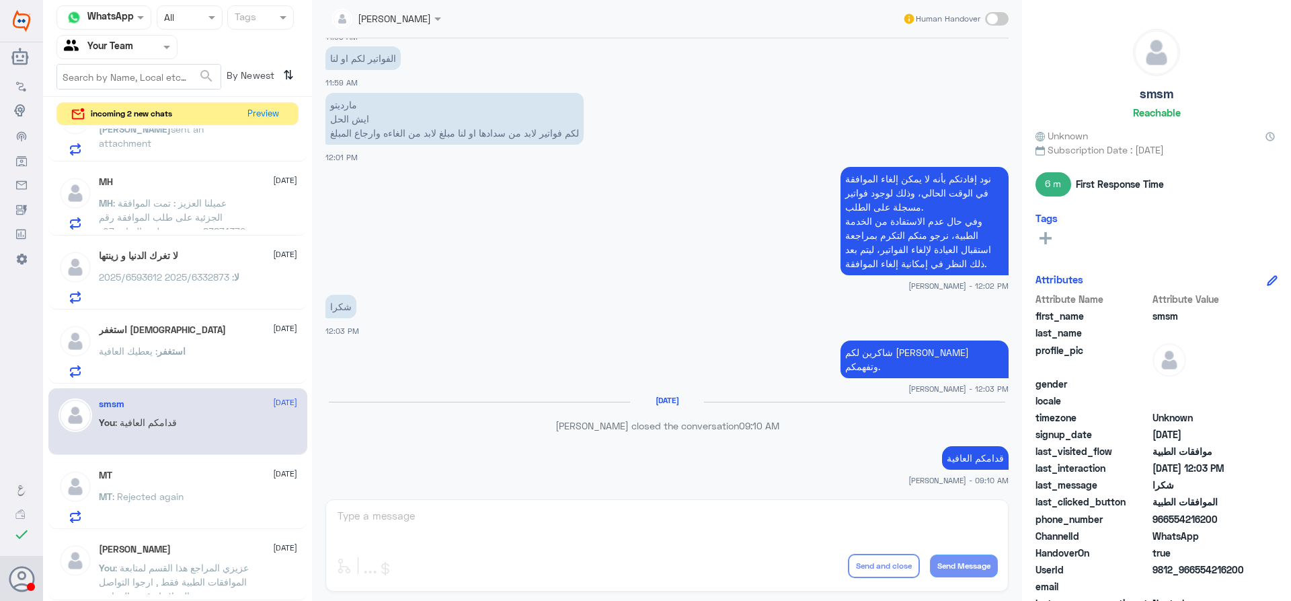
scroll to position [1002, 0]
click at [239, 366] on div "استغفر : يعطيك العافية" at bounding box center [198, 363] width 198 height 30
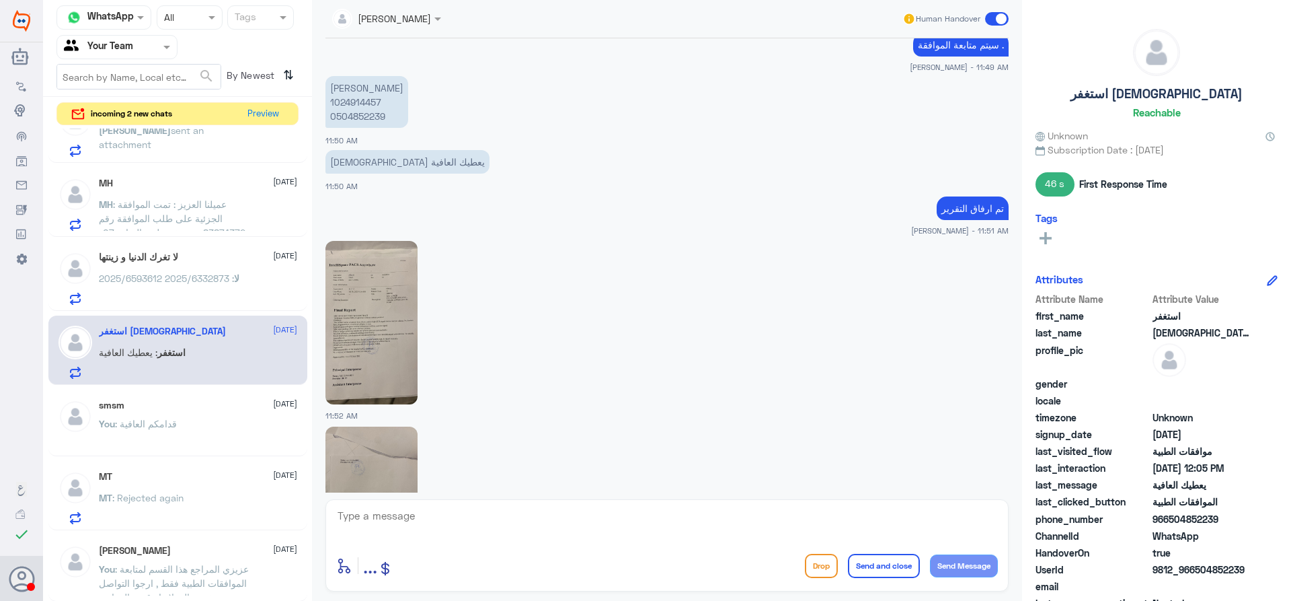
scroll to position [1590, 0]
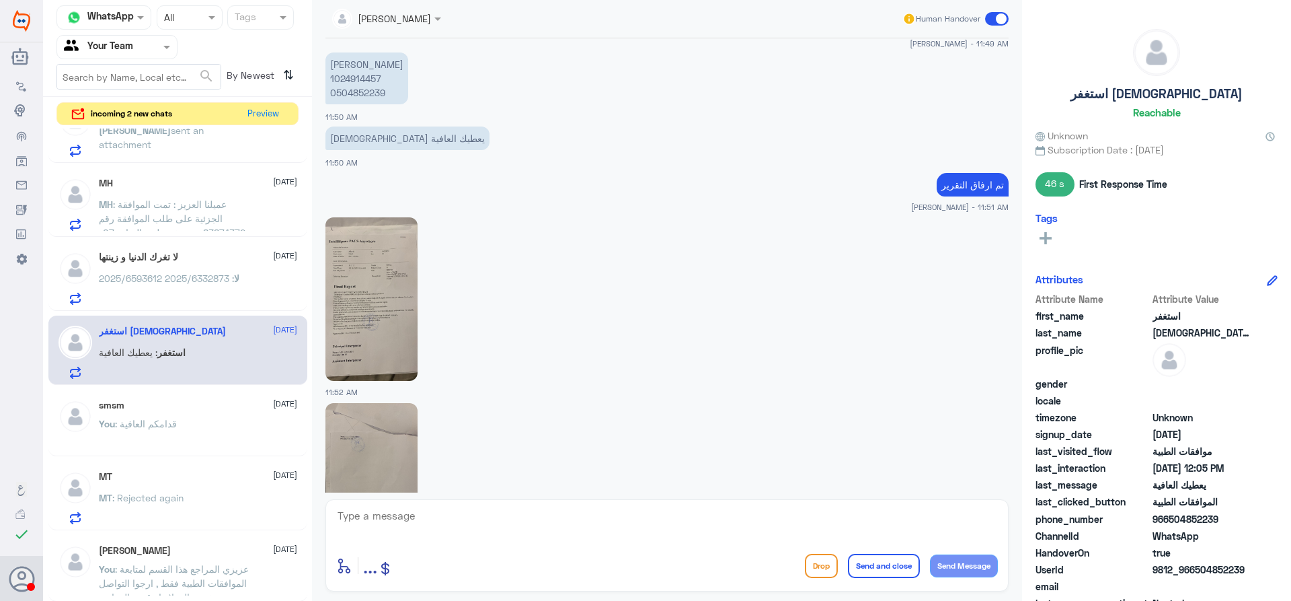
click at [349, 82] on p "فيصل محمد الحربي 1024914457 0504852239" at bounding box center [367, 78] width 83 height 52
copy p "1024914457"
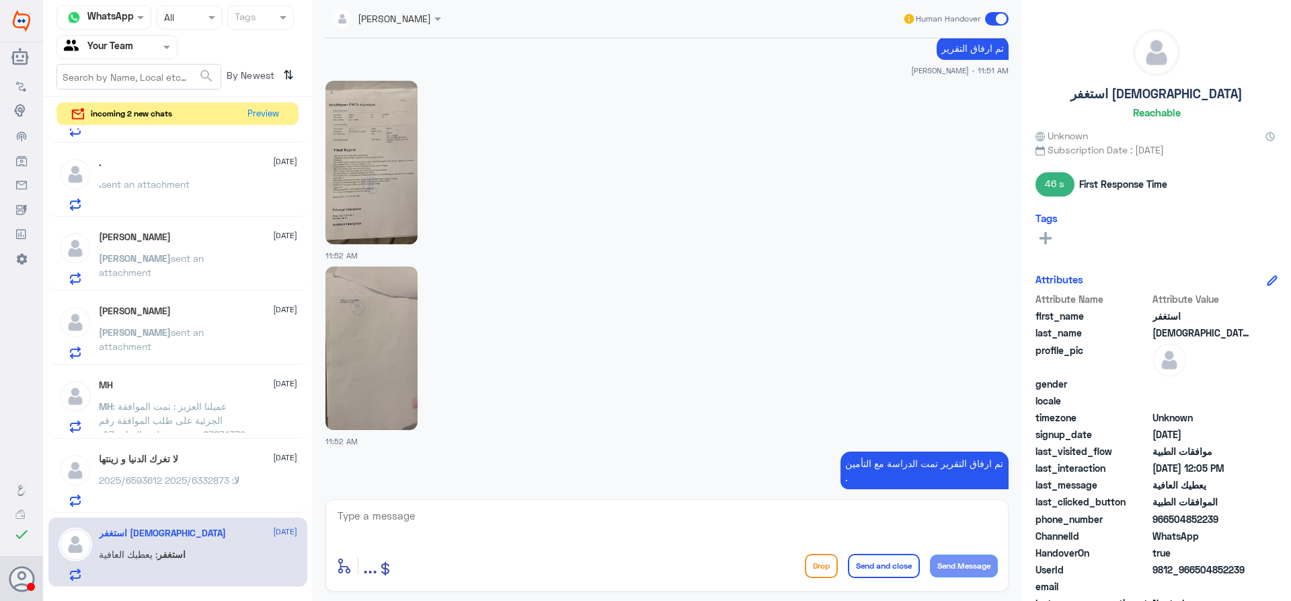
scroll to position [1792, 0]
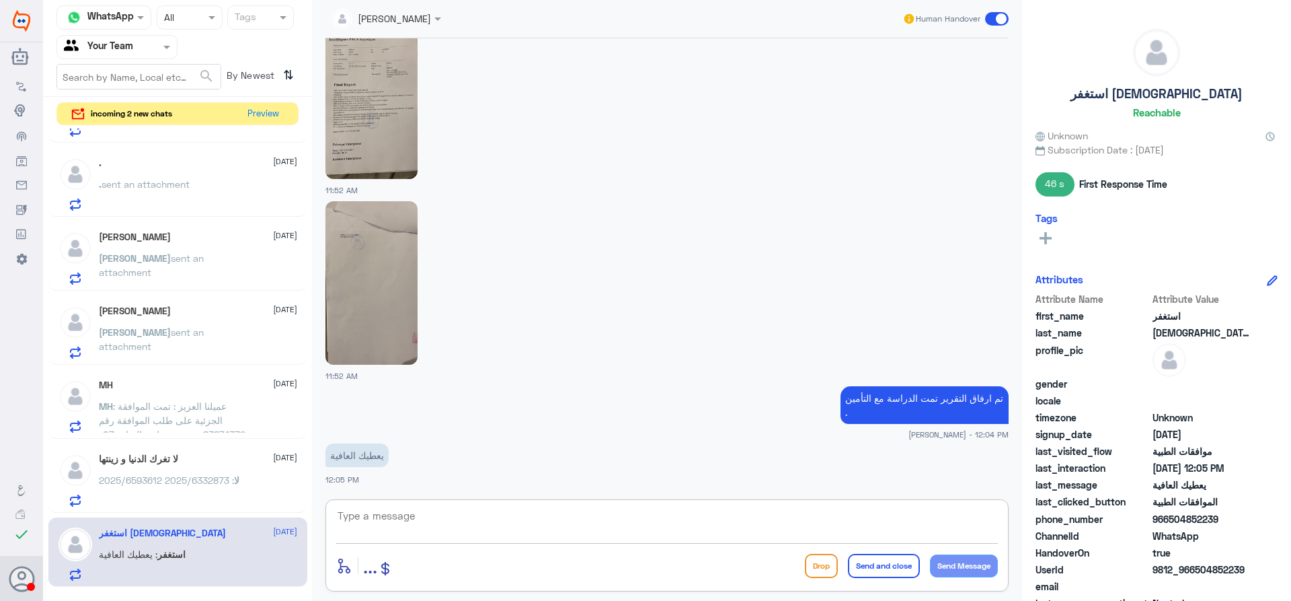
click at [510, 510] on textarea at bounding box center [667, 522] width 662 height 33
type textarea "عزيزي المراجع ارجوا التوصل مع التامين , على ما تم افادتي من قبل التامين ان علاج…"
click at [899, 567] on button "Send and close" at bounding box center [884, 566] width 72 height 24
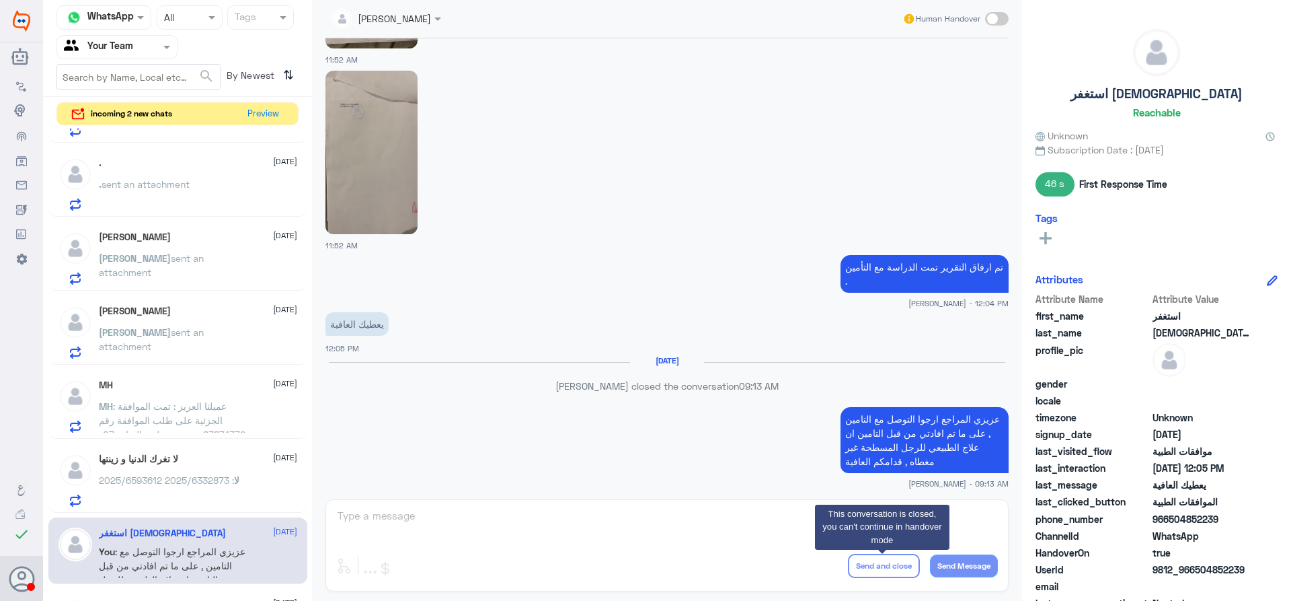
scroll to position [1901, 0]
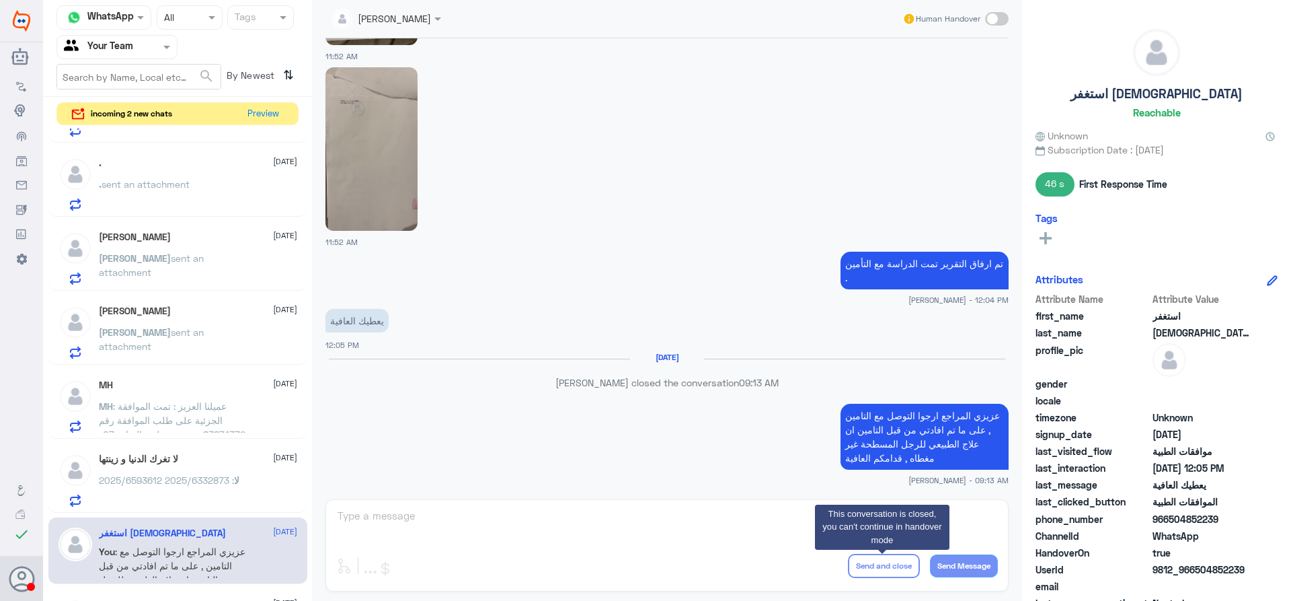
click at [178, 469] on div "لا تغرك الدنيا و زينتها 7 September لا : 2025/6332873 2025/6593612" at bounding box center [198, 479] width 198 height 53
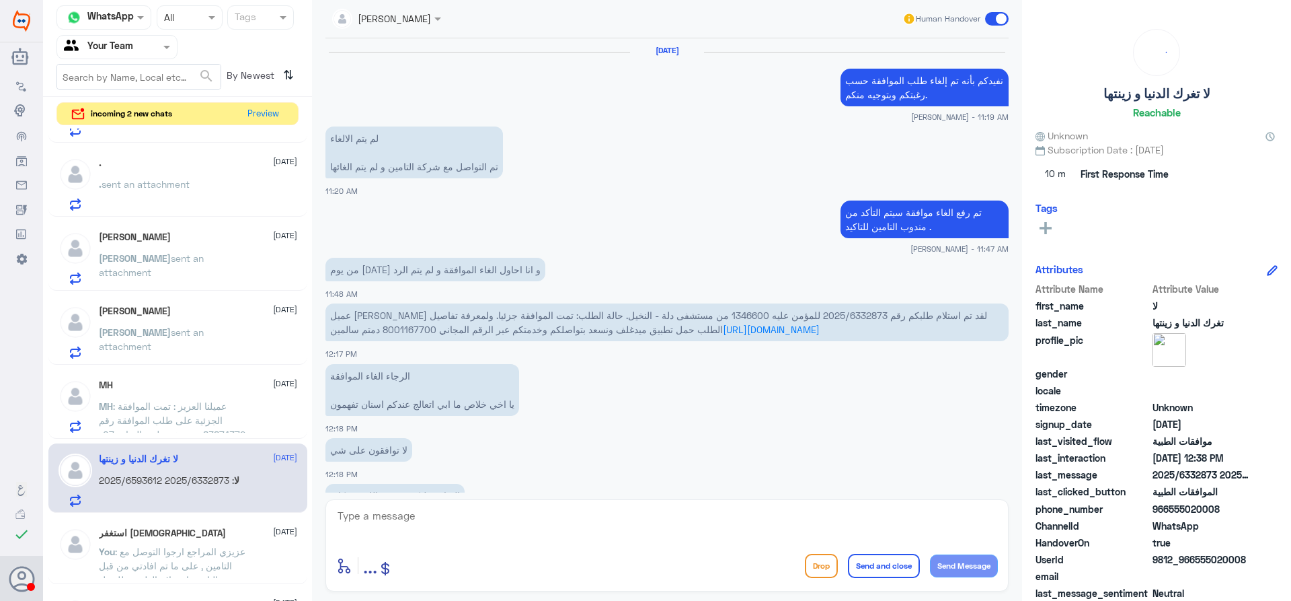
scroll to position [919, 0]
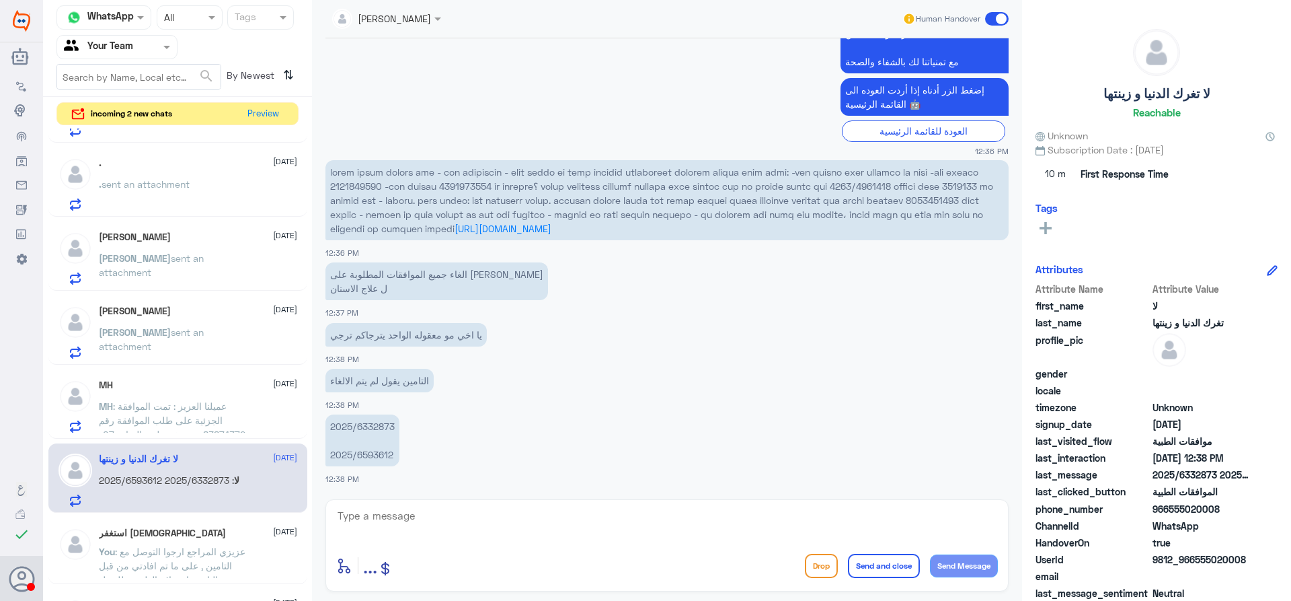
click at [353, 422] on p "2025/6332873 2025/6593612" at bounding box center [363, 440] width 74 height 52
click at [371, 455] on p "2025/6332873 2025/6593612" at bounding box center [363, 440] width 74 height 52
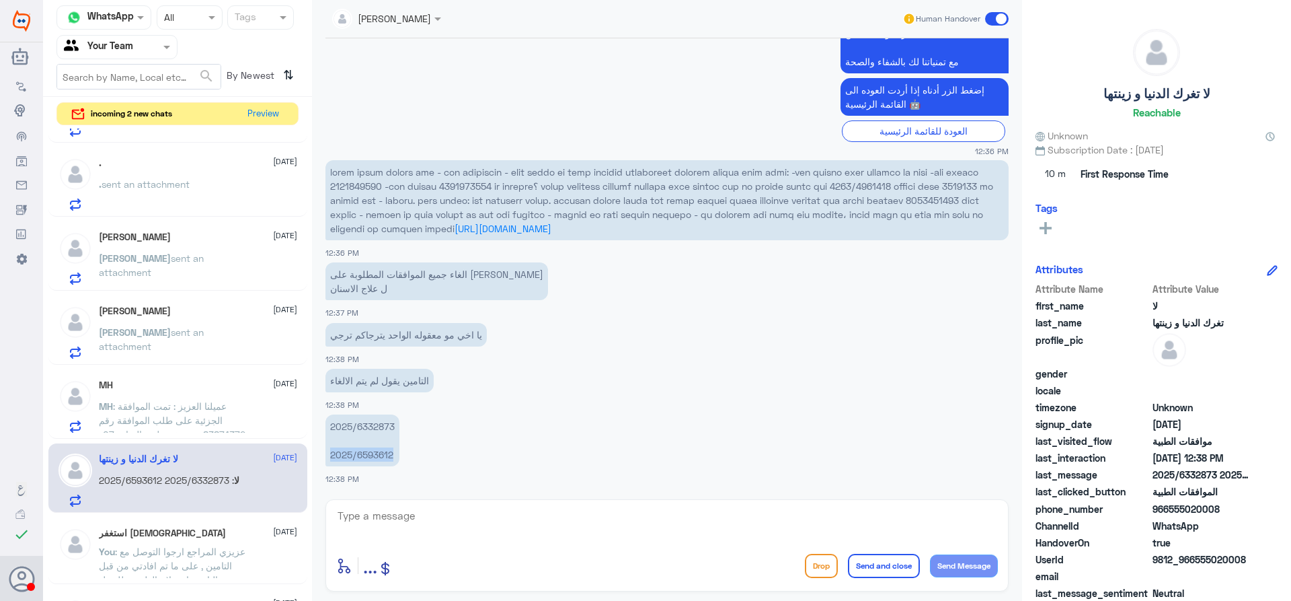
click at [371, 455] on p "2025/6332873 2025/6593612" at bounding box center [363, 440] width 74 height 52
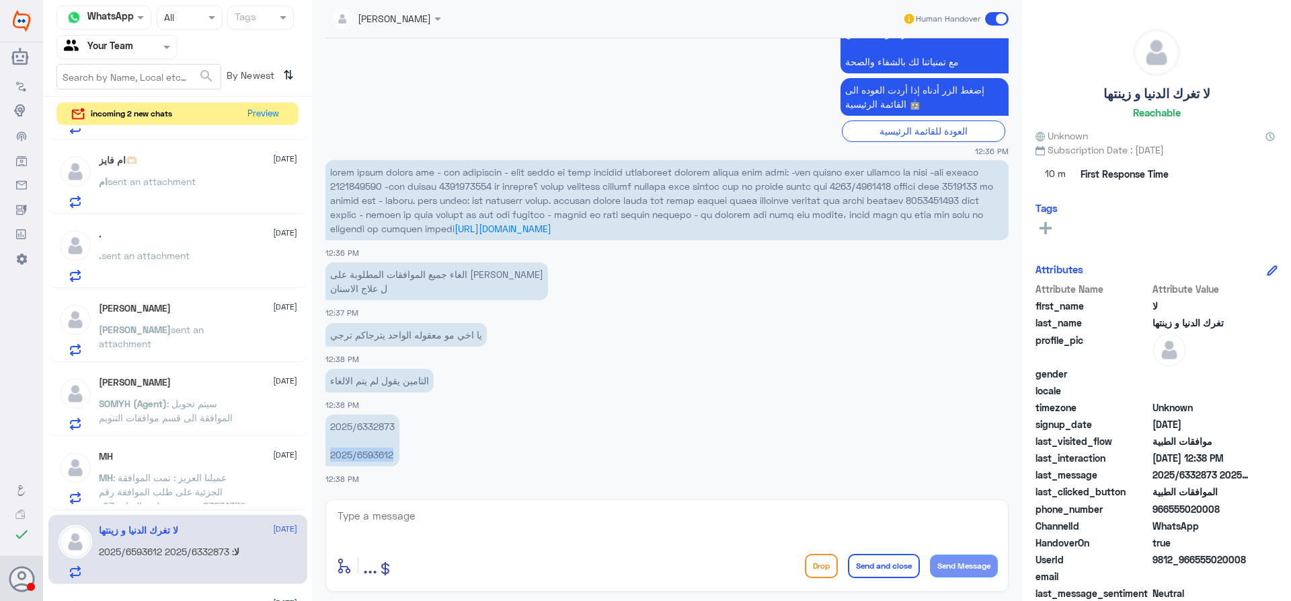
scroll to position [798, 0]
click at [460, 511] on textarea at bounding box center [667, 522] width 662 height 33
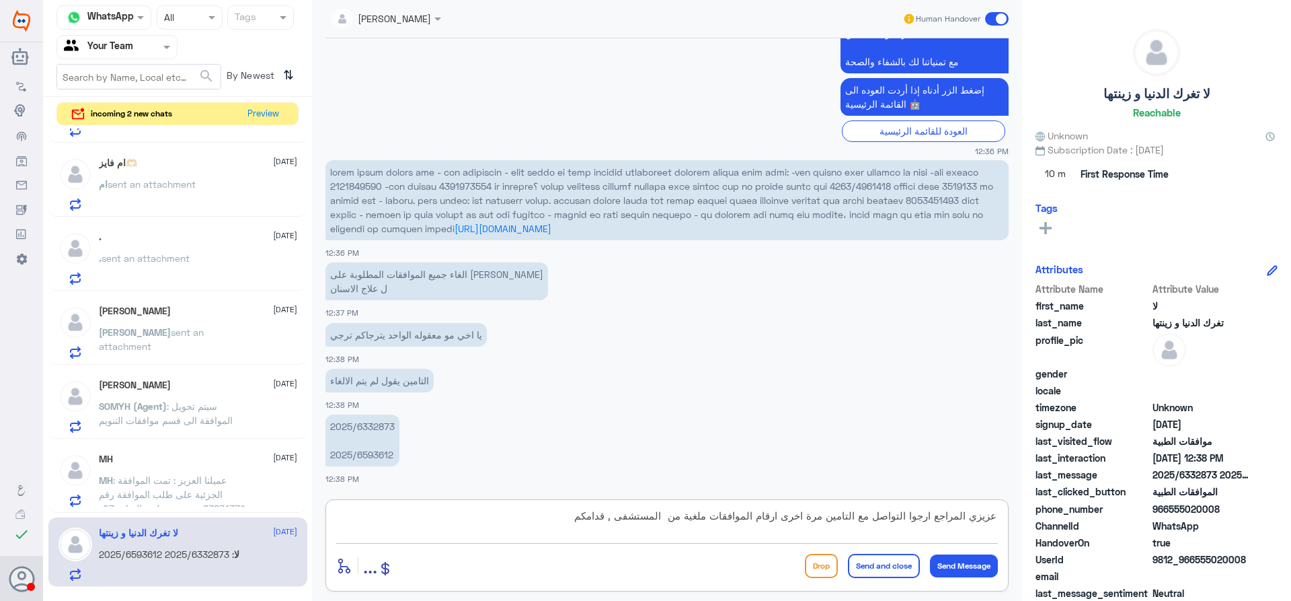
type textarea "عزيزي المراجع ارجوا التواصل مع التامين مرة اخرى ارقام الموافقات ملغية من المستش…"
click at [893, 559] on button "Send and close" at bounding box center [884, 566] width 72 height 24
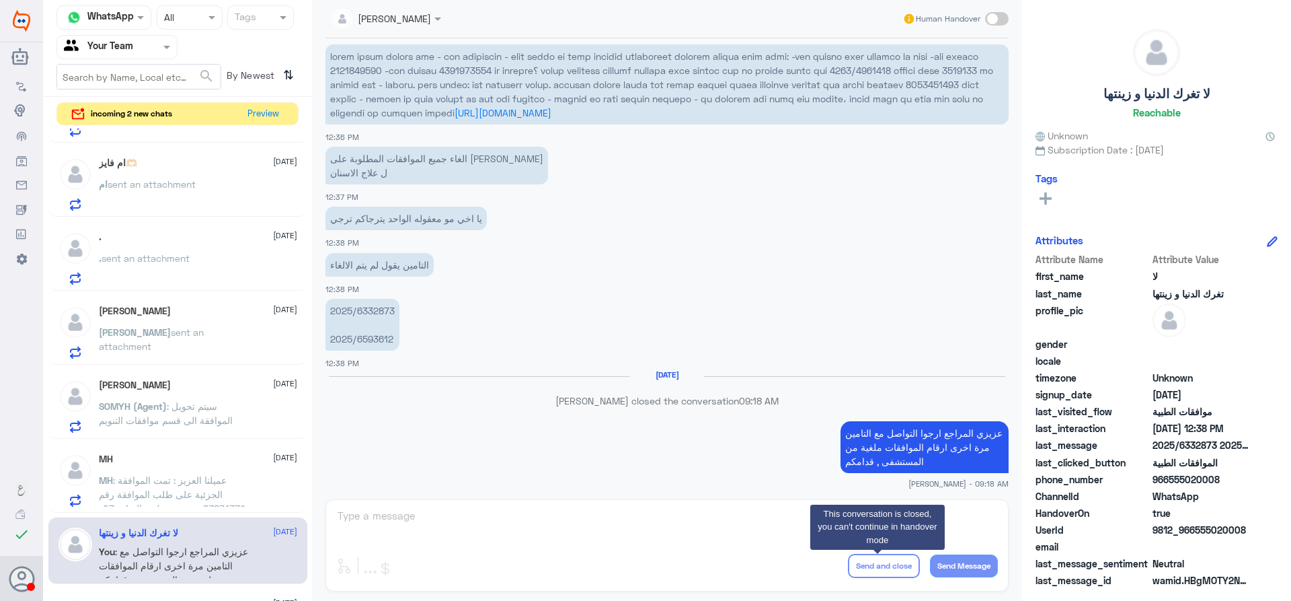
scroll to position [1014, 0]
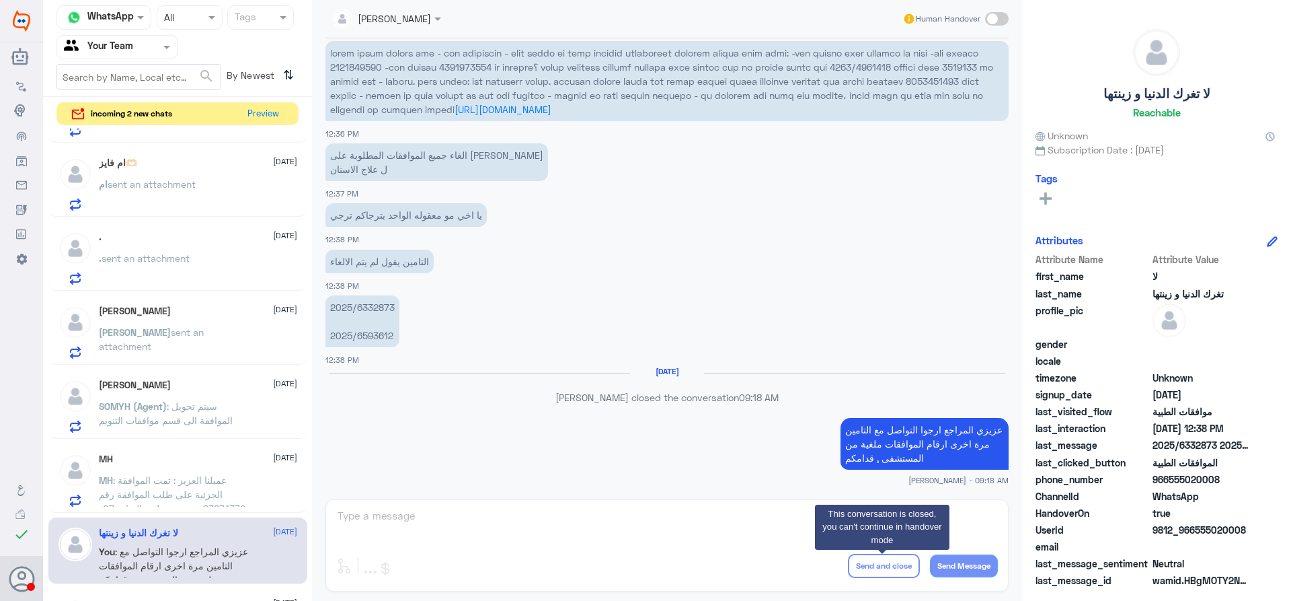
click at [198, 482] on span ": عميلنا العزيز : تمت الموافقة الجزئية على طلب الموافقة رقم :83874372مستشفى دلة…" at bounding box center [173, 522] width 149 height 96
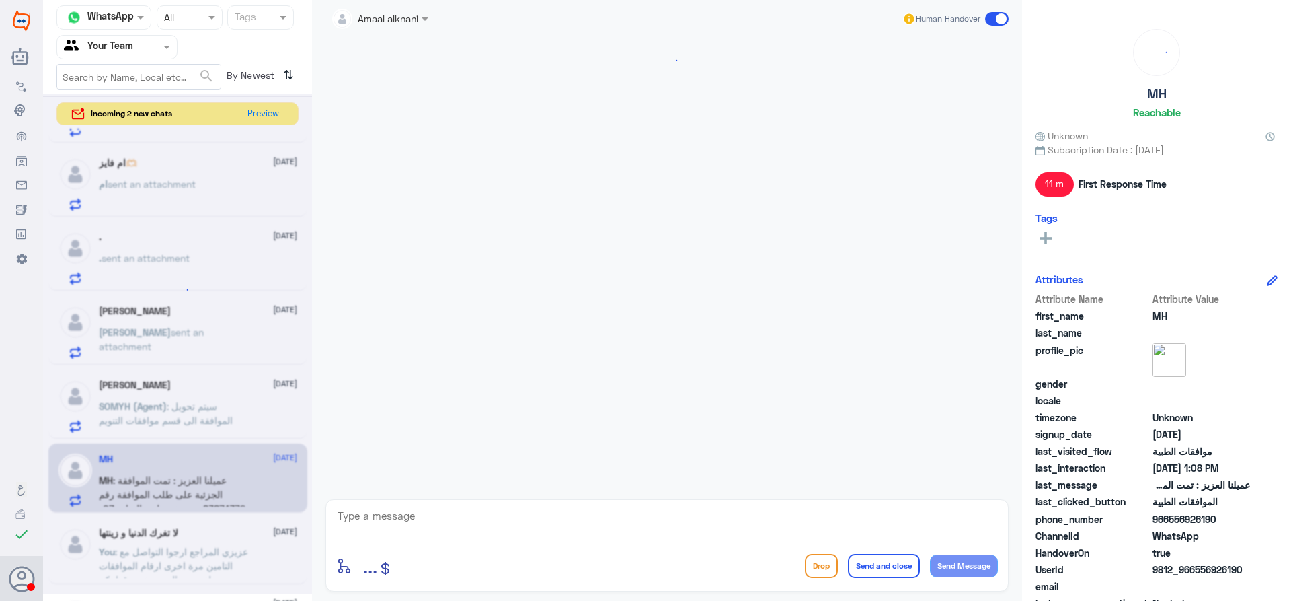
scroll to position [957, 0]
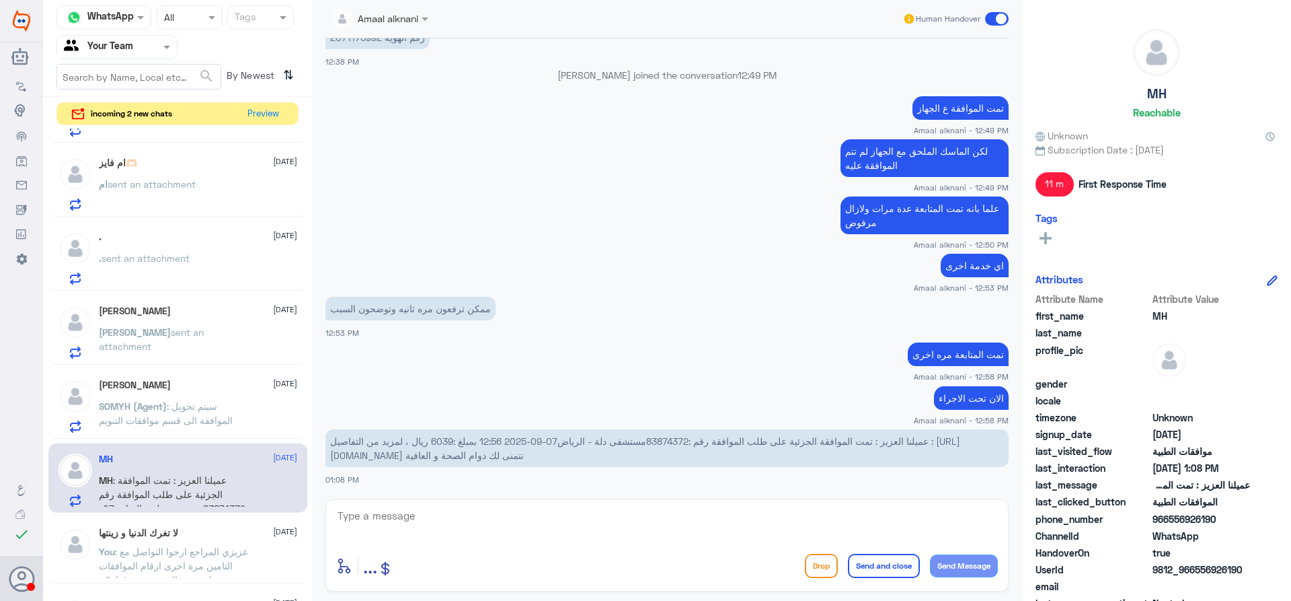
click at [662, 440] on span "عميلنا العزيز : تمت الموافقة الجزئية على طلب الموافقة رقم :83874372مستشفى دلة -…" at bounding box center [645, 448] width 630 height 26
click at [674, 463] on p "عميلنا العزيز : تمت الموافقة الجزئية على طلب الموافقة رقم :83874372مستشفى دلة -…" at bounding box center [667, 448] width 683 height 38
drag, startPoint x: 649, startPoint y: 439, endPoint x: 690, endPoint y: 441, distance: 41.1
click at [690, 441] on span "عميلنا العزيز : تمت الموافقة الجزئية على طلب الموافقة رقم :83874372مستشفى دلة -…" at bounding box center [645, 448] width 630 height 26
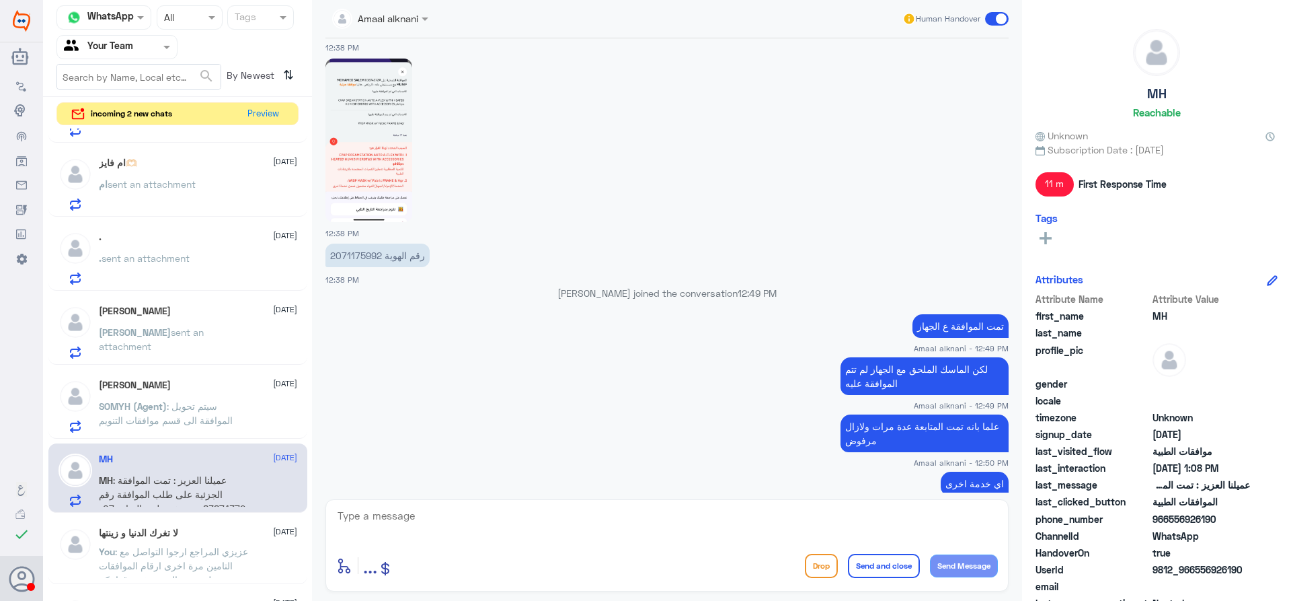
scroll to position [755, 0]
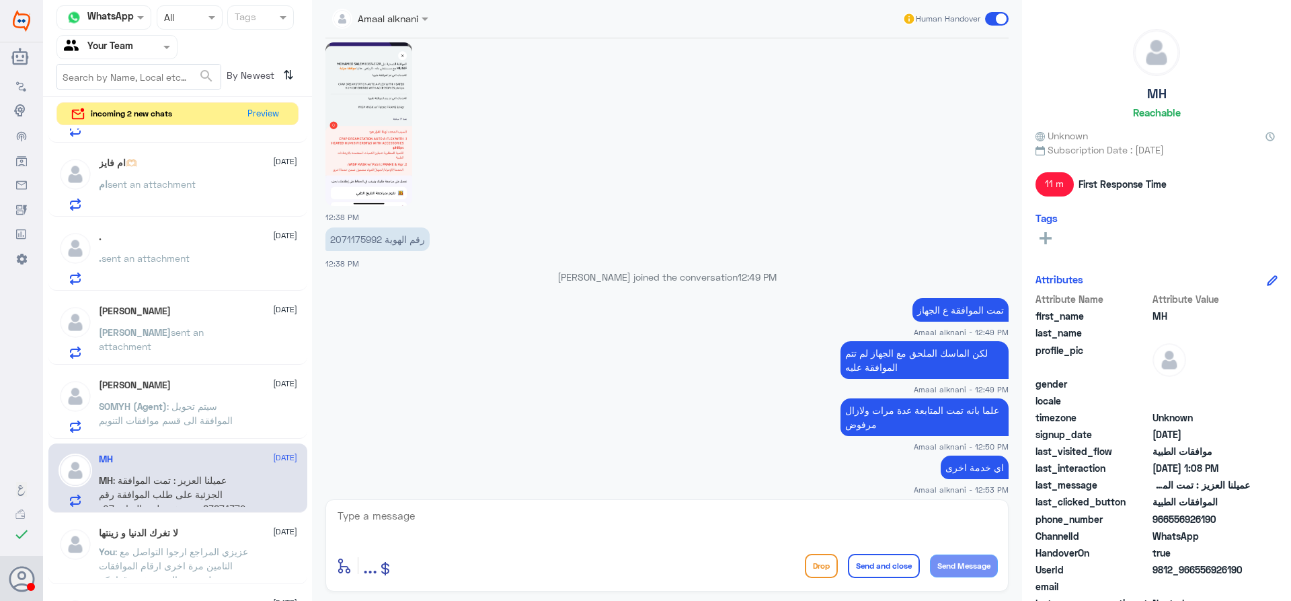
click at [145, 410] on span "SOMYH (Agent)" at bounding box center [133, 405] width 68 height 11
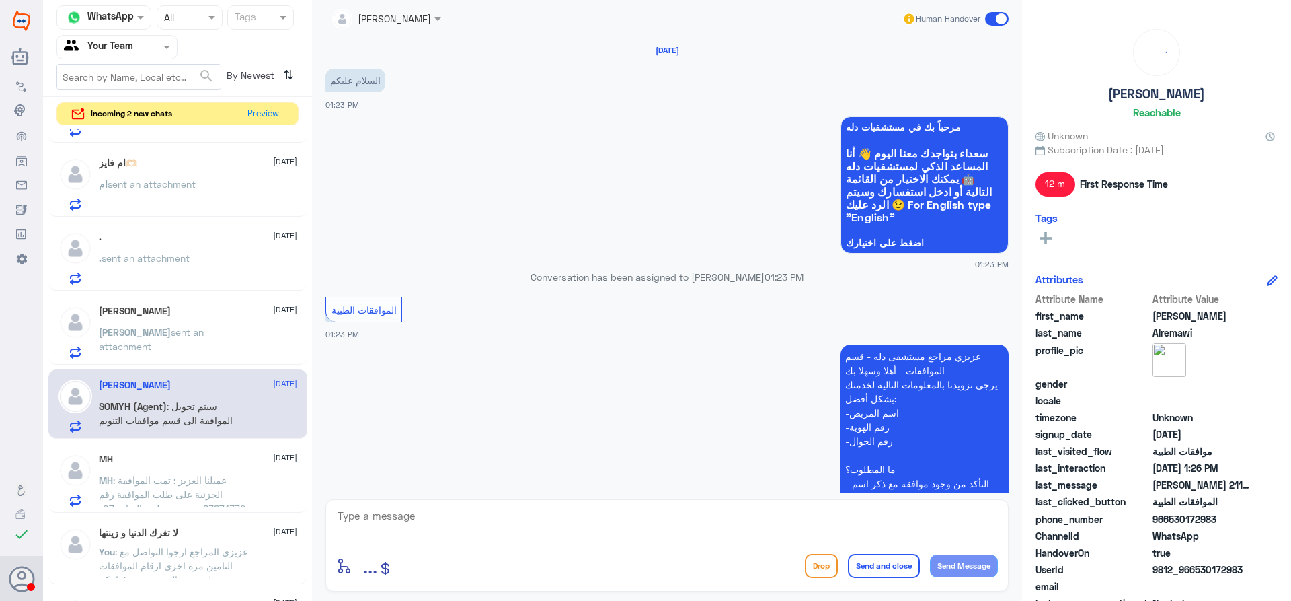
scroll to position [375, 0]
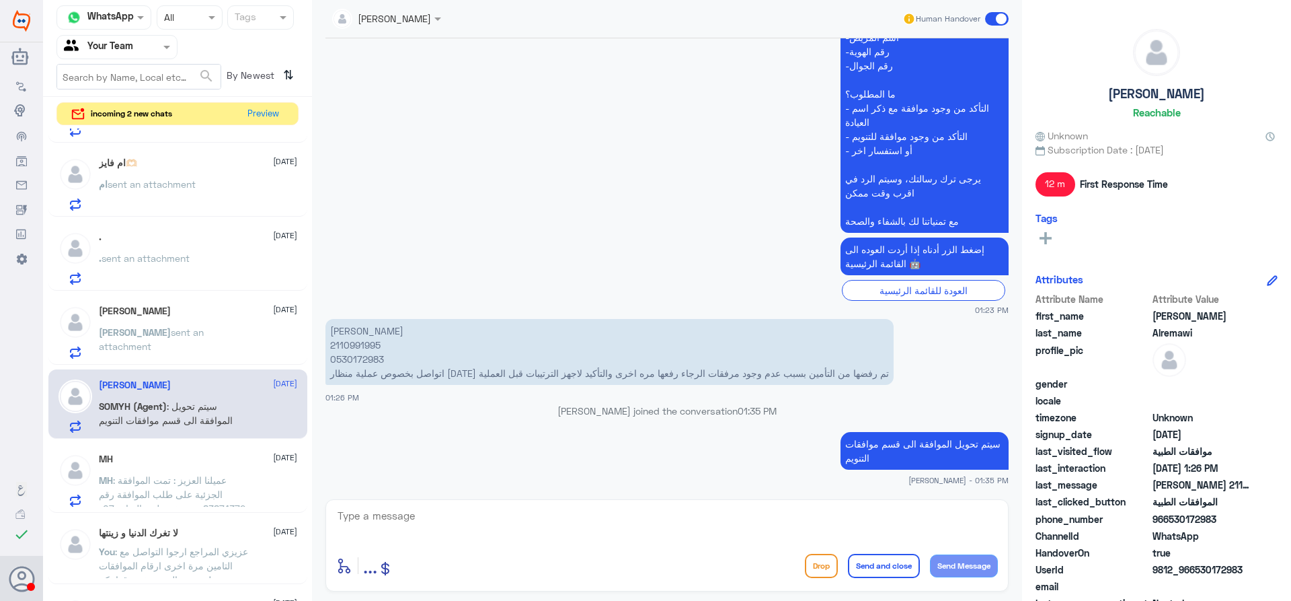
click at [369, 344] on p "عبدالرؤوف الريماوي 2110991995 0530172983 اتواصل بخصوص عملية منظار غدا تم رفضها …" at bounding box center [610, 352] width 568 height 66
click at [221, 338] on p "سليمان sent an attachment" at bounding box center [174, 342] width 151 height 34
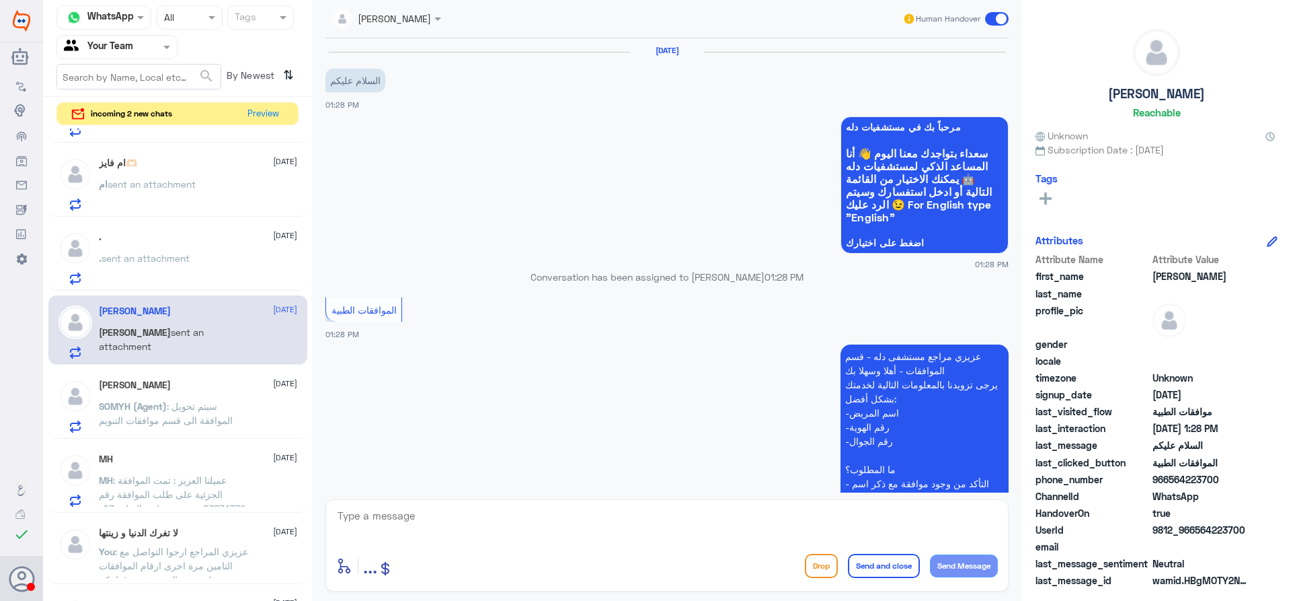
click at [506, 510] on textarea at bounding box center [667, 522] width 662 height 33
type textarea "عزيزي المراجع ارجوا تزويدنا بالمعلومات مع التوضيح للمساعدة , قدامكم العافية"
click at [876, 567] on button "Send and close" at bounding box center [884, 566] width 72 height 24
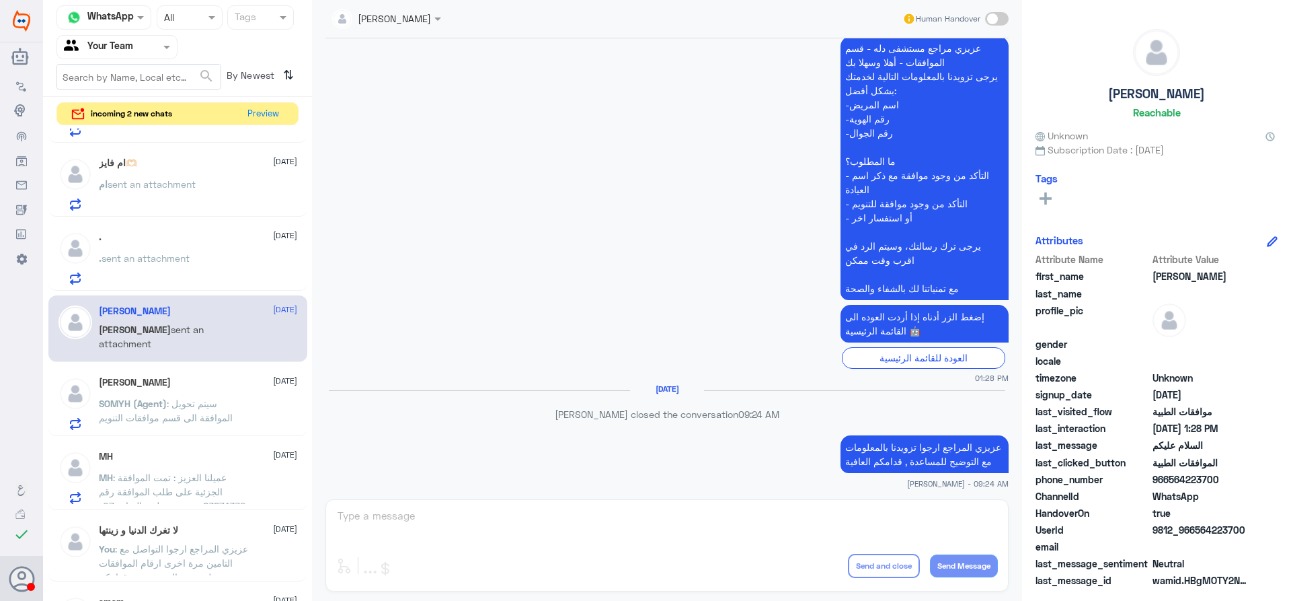
scroll to position [287, 0]
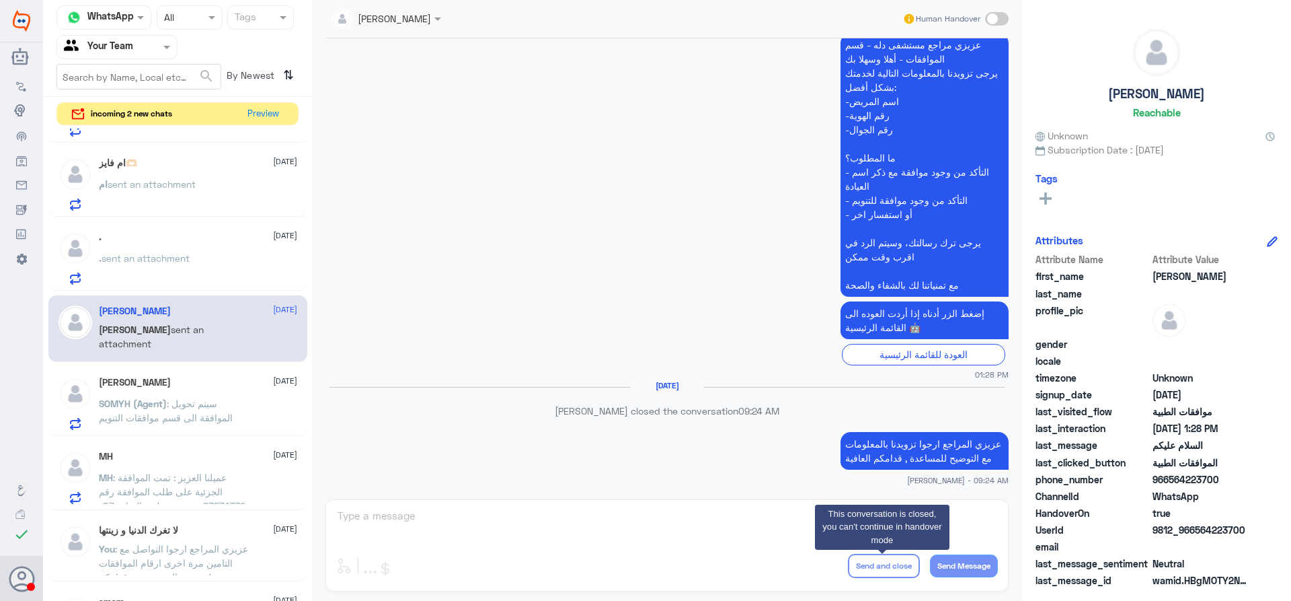
click at [184, 257] on span "sent an attachment" at bounding box center [146, 257] width 88 height 11
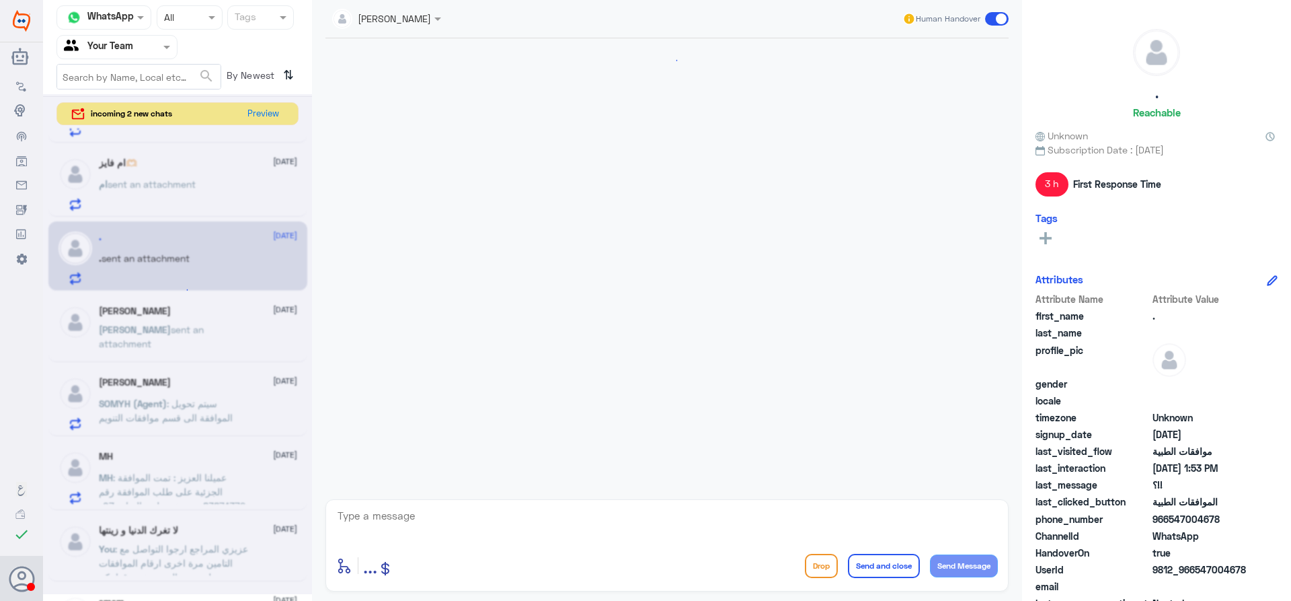
scroll to position [1455, 0]
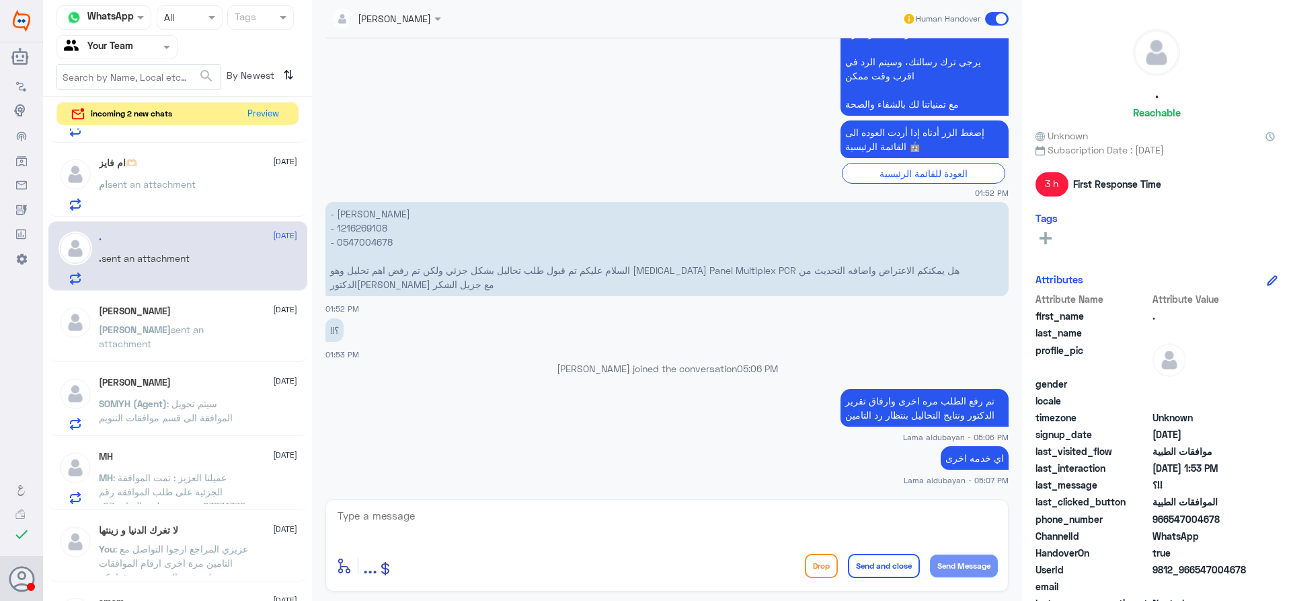
click at [382, 223] on p "- لين محمد الدريويش - ⁠1216269108 - ⁠0547004678 السلام عليكم تم قبول طلب تحاليل…" at bounding box center [667, 249] width 683 height 94
click at [768, 528] on textarea at bounding box center [667, 522] width 662 height 33
type textarea "قدامكم العافية"
click at [896, 570] on button "Send and close" at bounding box center [884, 566] width 72 height 24
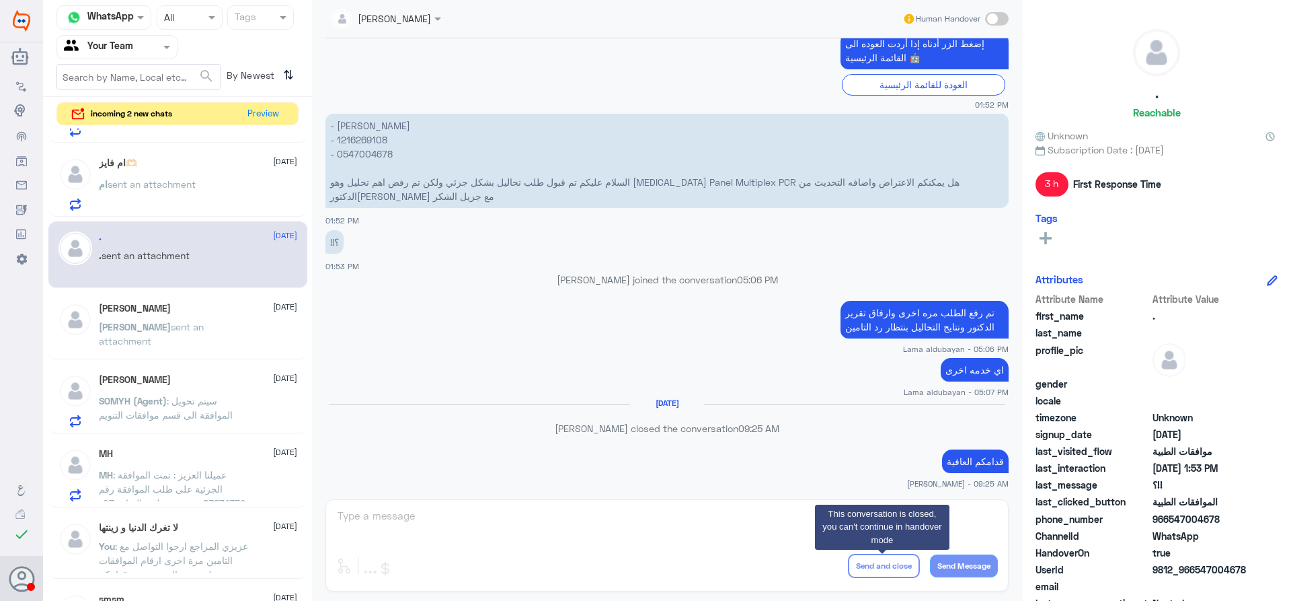
scroll to position [1522, 0]
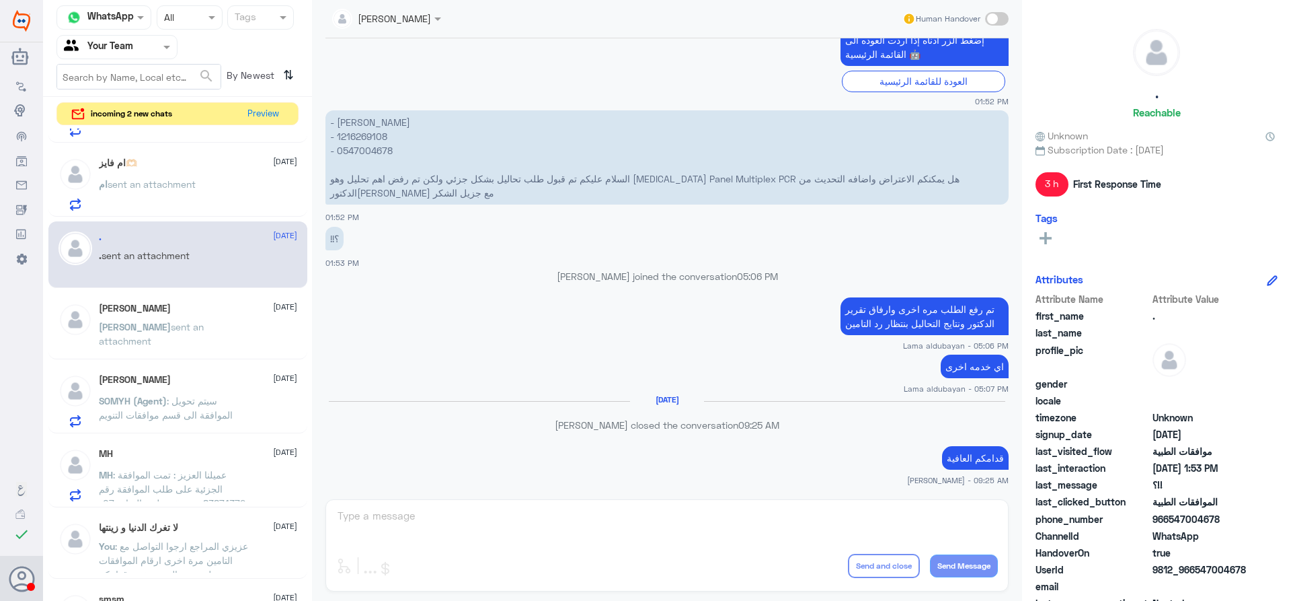
click at [213, 183] on div "ام sent an attachment" at bounding box center [198, 195] width 198 height 30
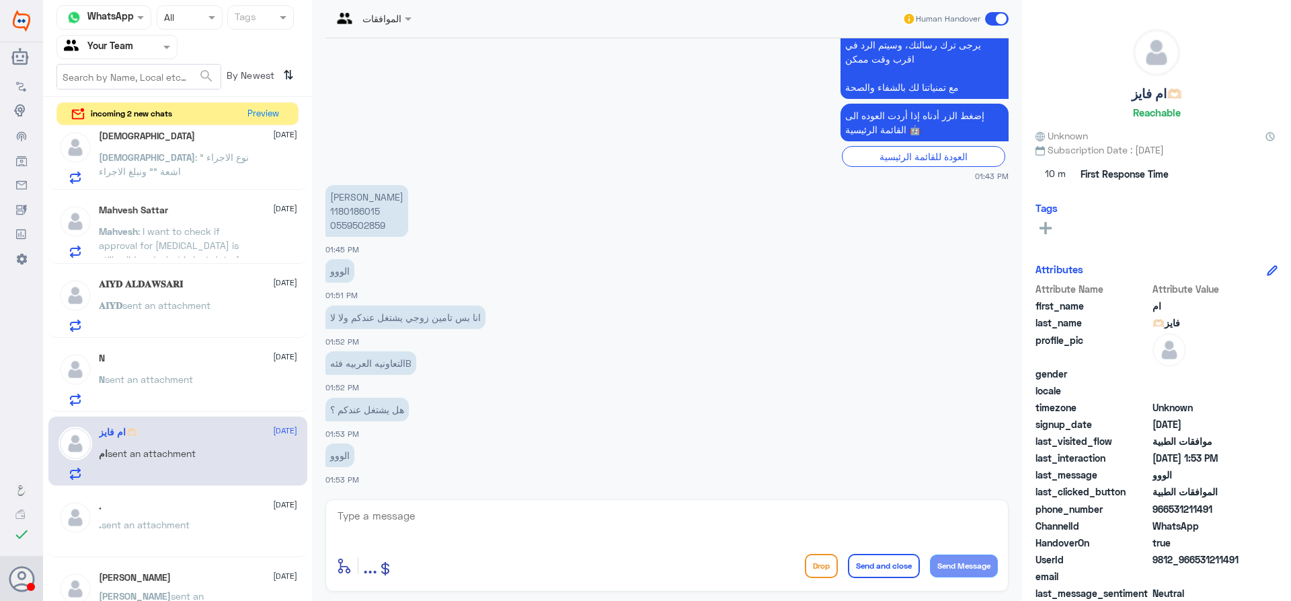
scroll to position [461, 0]
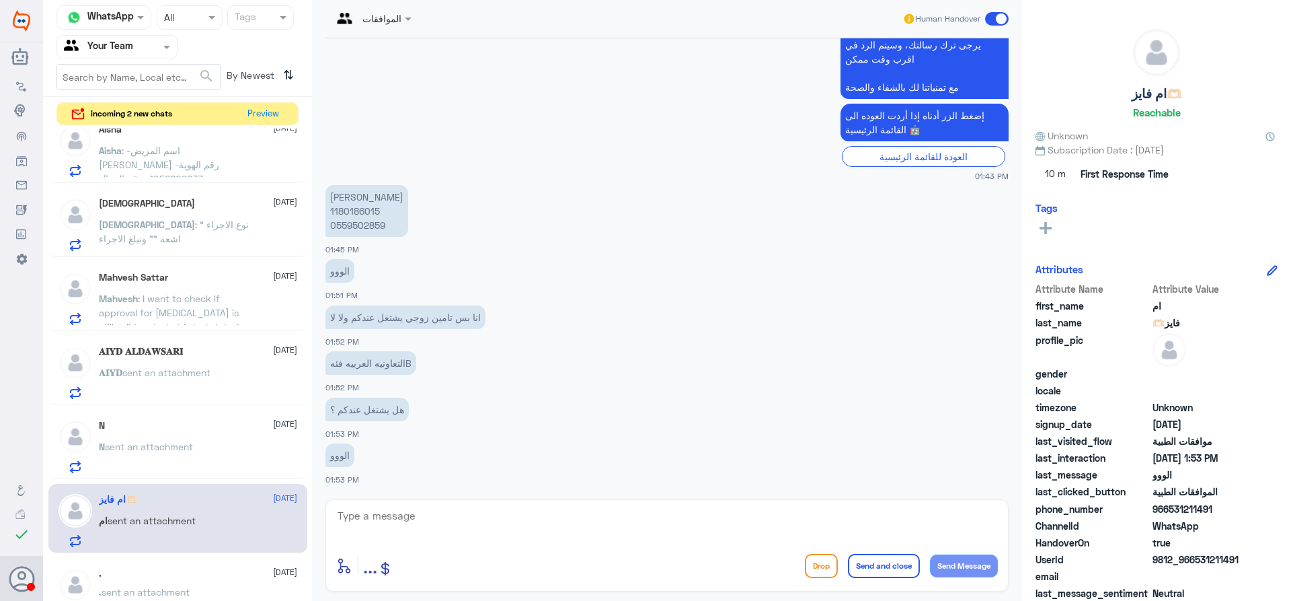
click at [507, 529] on textarea at bounding box center [667, 522] width 662 height 33
type textarea "عزيزي المراجع هذا القسم لمتابعة الموافقات الطبية فقط , ارجوا التواصل مع التامين…"
click at [860, 574] on button "Send and close" at bounding box center [884, 566] width 72 height 24
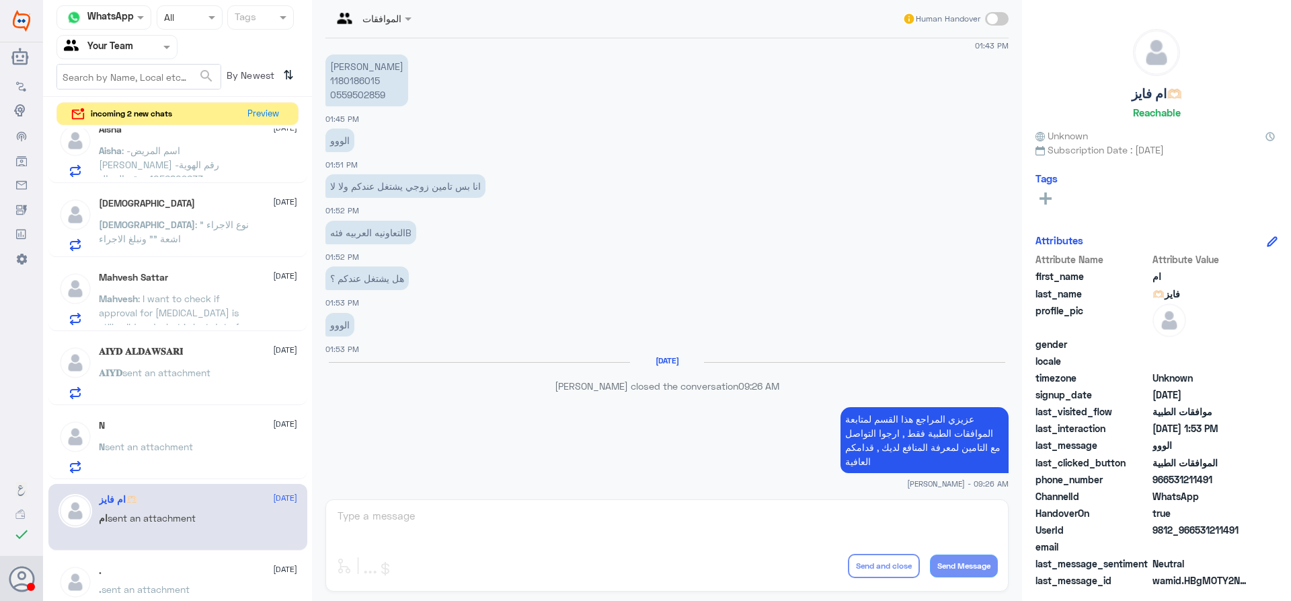
scroll to position [619, 0]
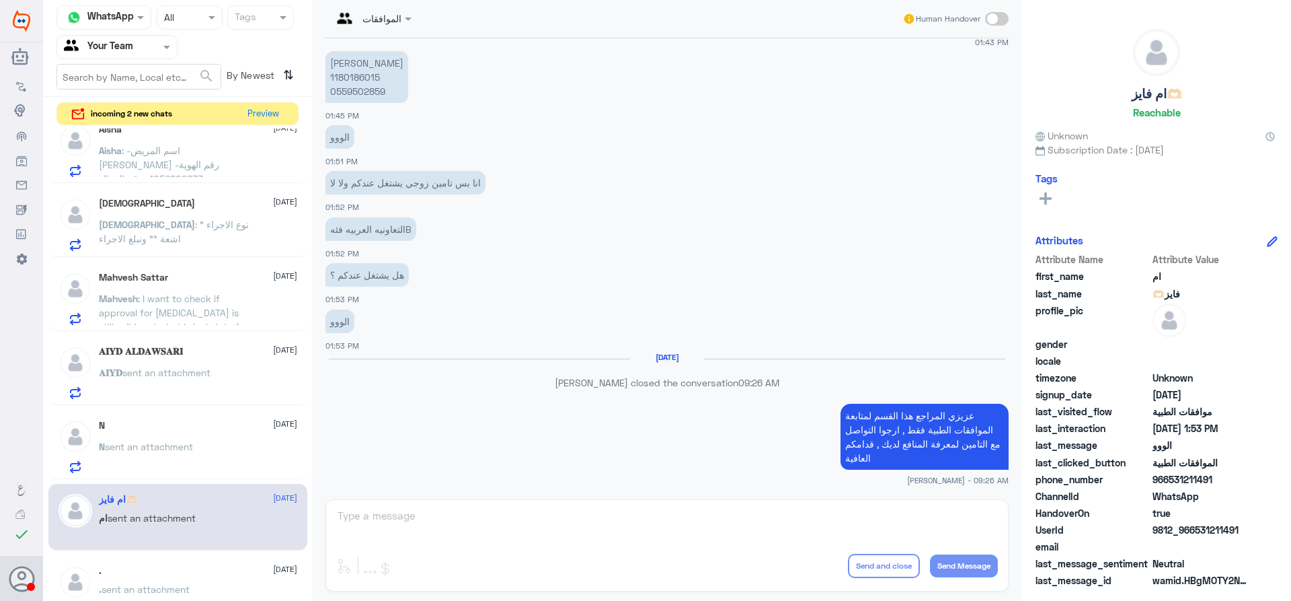
click at [187, 446] on span "sent an attachment" at bounding box center [149, 446] width 88 height 11
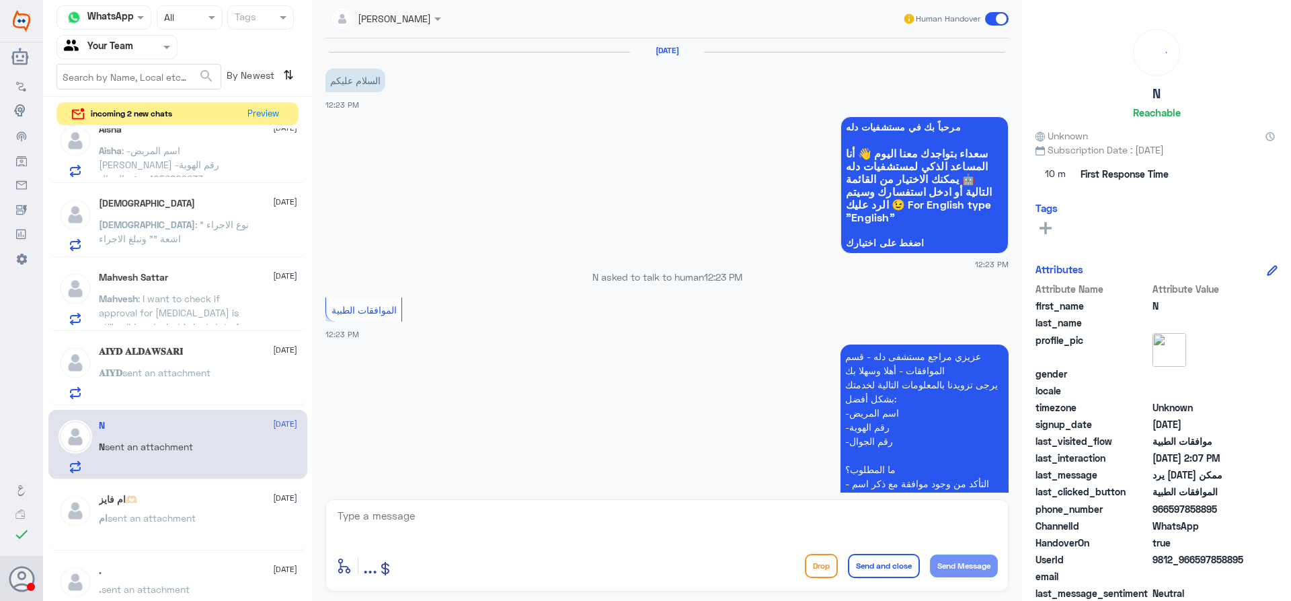
scroll to position [418, 0]
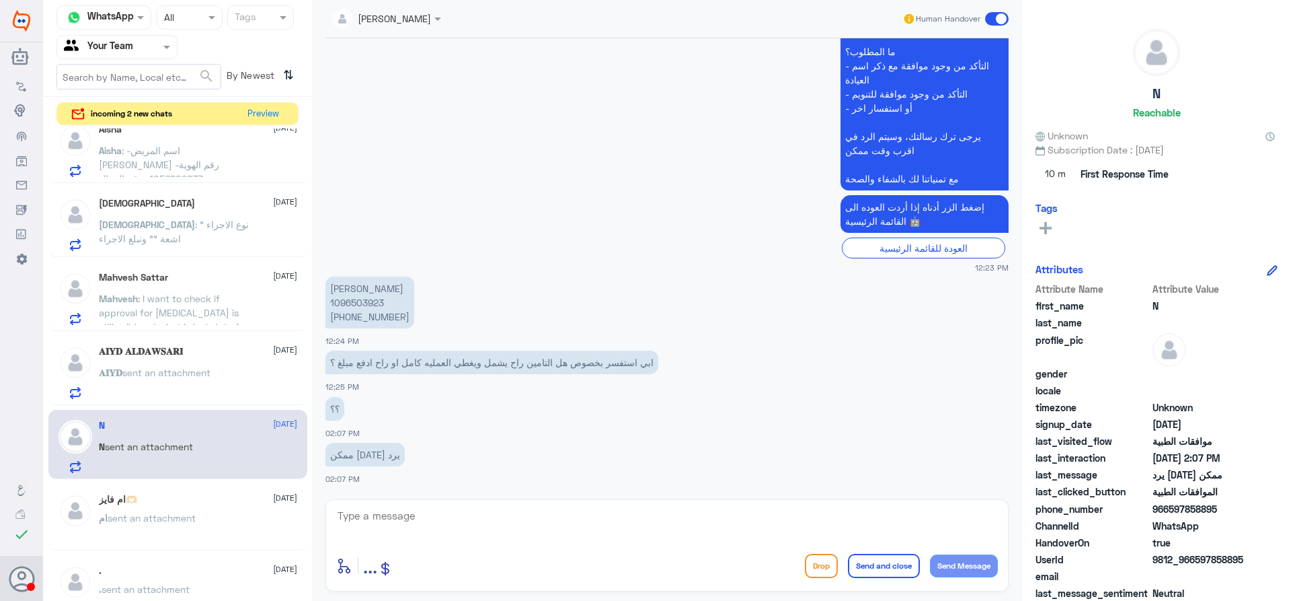
click at [365, 302] on p "فاطمه الحربي 1096503923 +966 55 366 8340" at bounding box center [370, 302] width 89 height 52
click at [504, 496] on div "SOMYH ALI Human Handover 7 Sep 2025 السلام عليكم 12:23 PM مرحباً بك في مستشفيات…" at bounding box center [667, 302] width 710 height 605
click at [512, 506] on div "enter flow name ... Drop Send and close Send Message" at bounding box center [667, 545] width 683 height 92
click at [511, 517] on textarea at bounding box center [667, 522] width 662 height 33
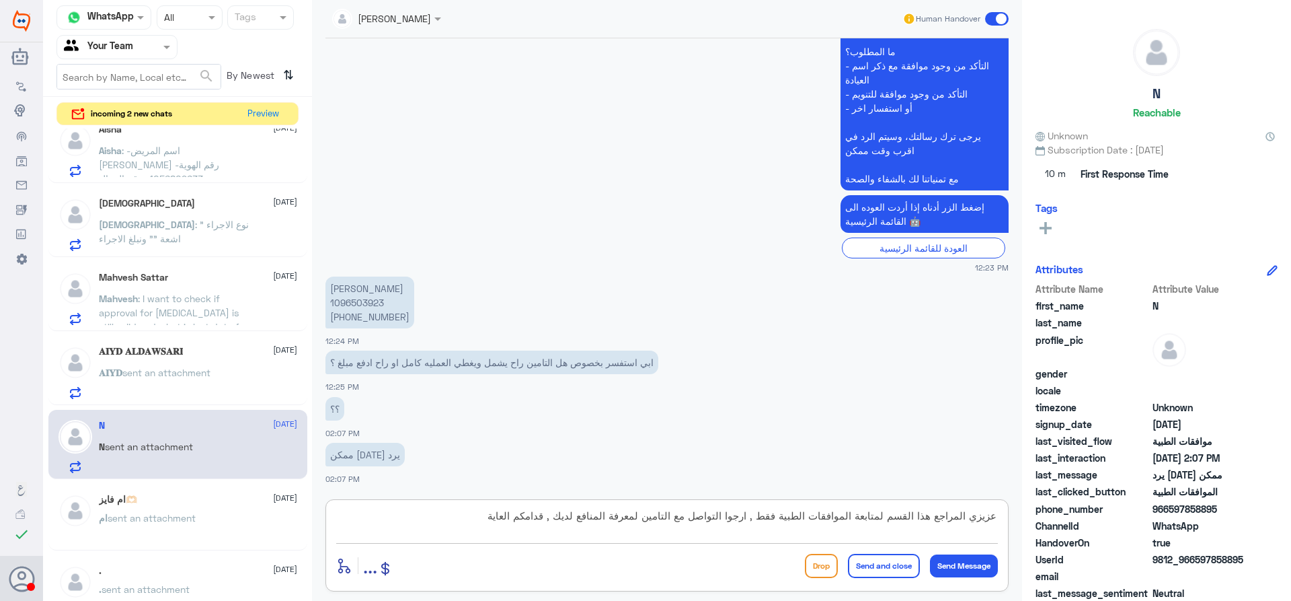
type textarea "عزيزي المراجع هذا القسم لمتابعة الموافقات الطبية فقط , ارجوا التواصل مع التامين…"
click at [874, 562] on button "Send and close" at bounding box center [884, 566] width 72 height 24
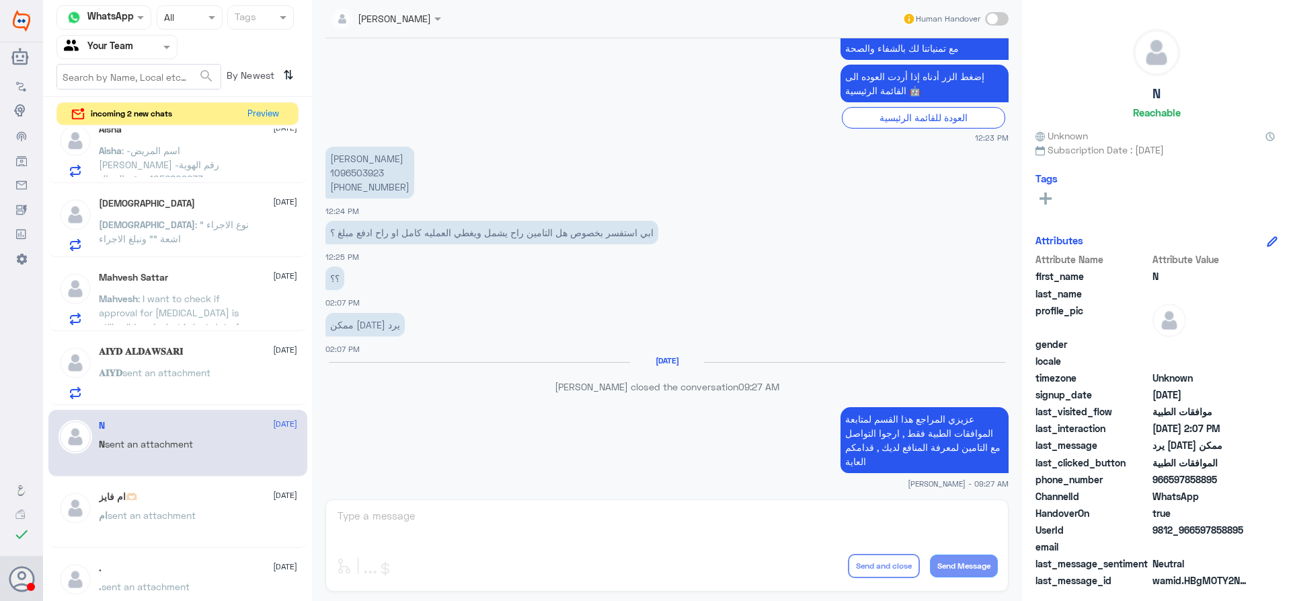
scroll to position [527, 0]
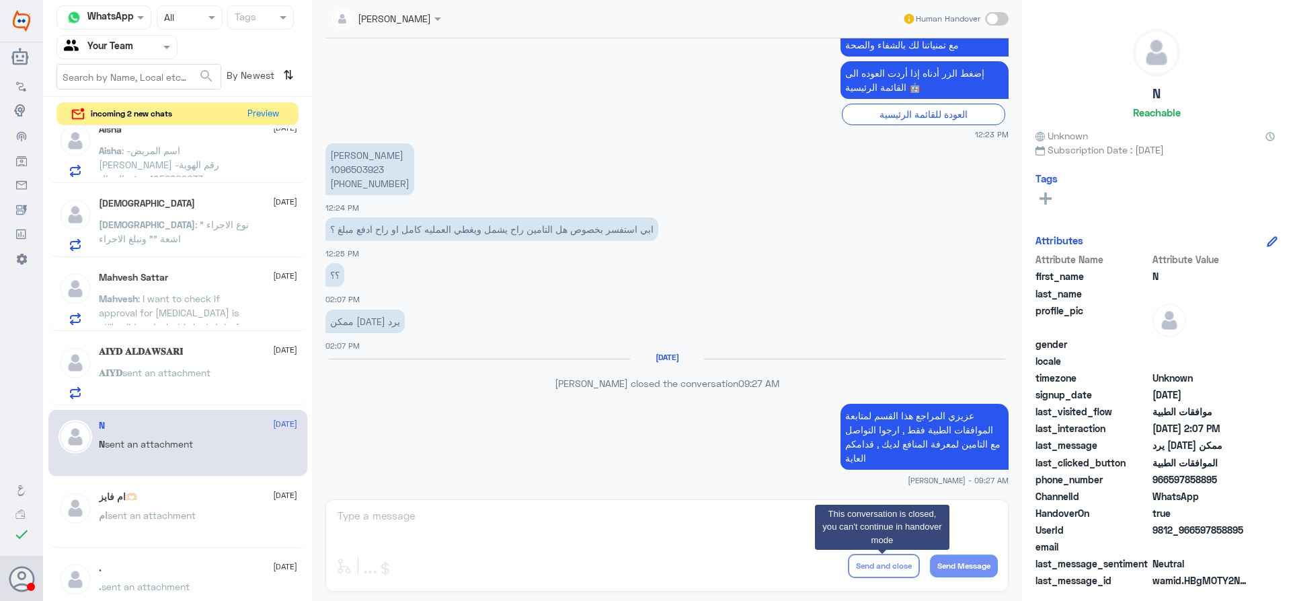
click at [169, 358] on div "𝐀𝐈𝐘𝐃 𝐀𝐋𝐃𝐀𝐖𝐒𝐀𝐑𝐈 7 September 𝐀𝐈𝐘𝐃 sent an attachment" at bounding box center [198, 372] width 198 height 53
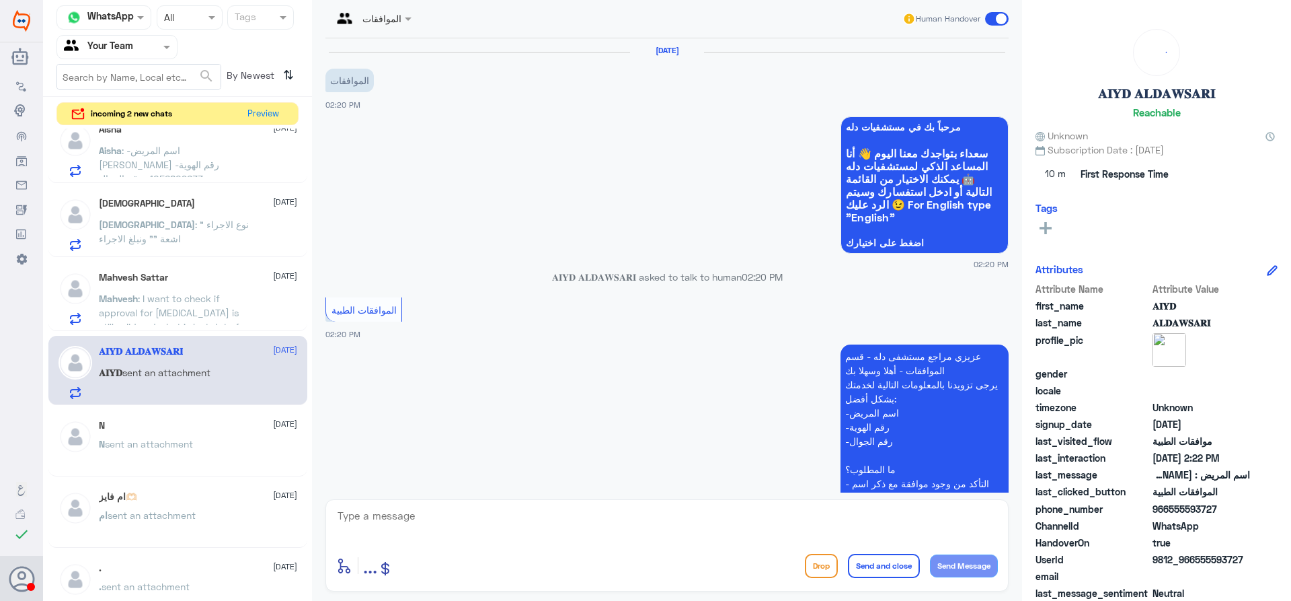
scroll to position [307, 0]
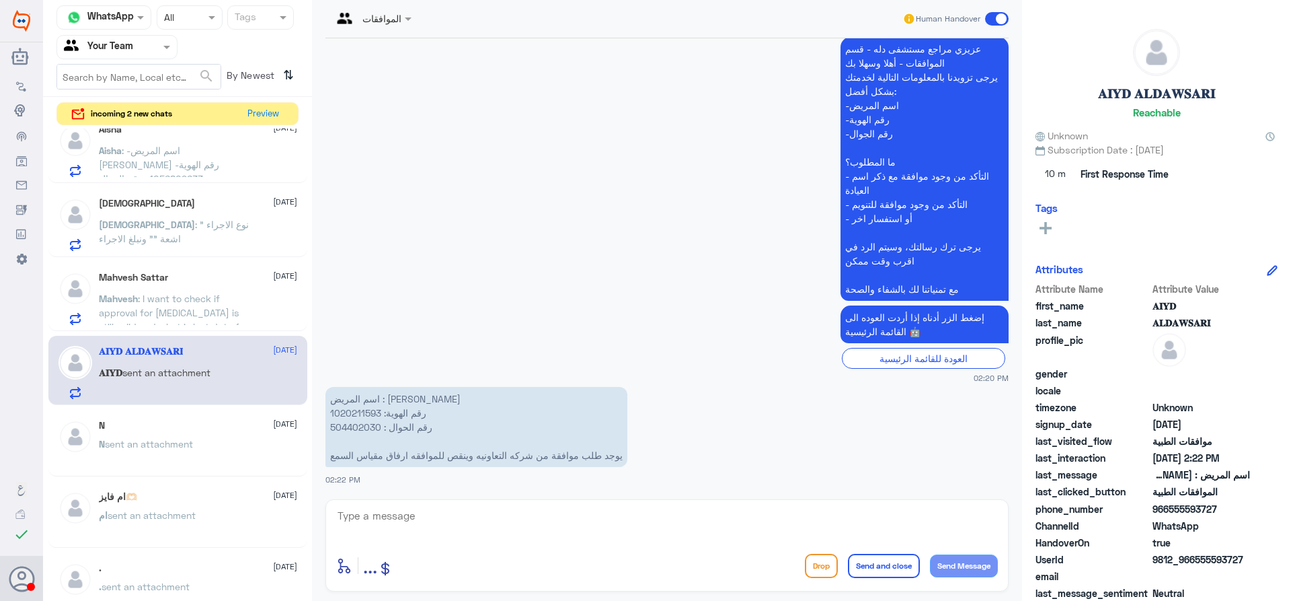
click at [371, 410] on p "اسم المريض : مبارك عايض الدوسري رقم الهوية: 1020211593 رقم الحوال : 504402030 ي…" at bounding box center [477, 427] width 302 height 80
click at [640, 526] on textarea at bounding box center [667, 522] width 662 height 33
type textarea "عزيزي المراجع تم تحويلك لمركز اخر لاستلام سماعة الاذن"
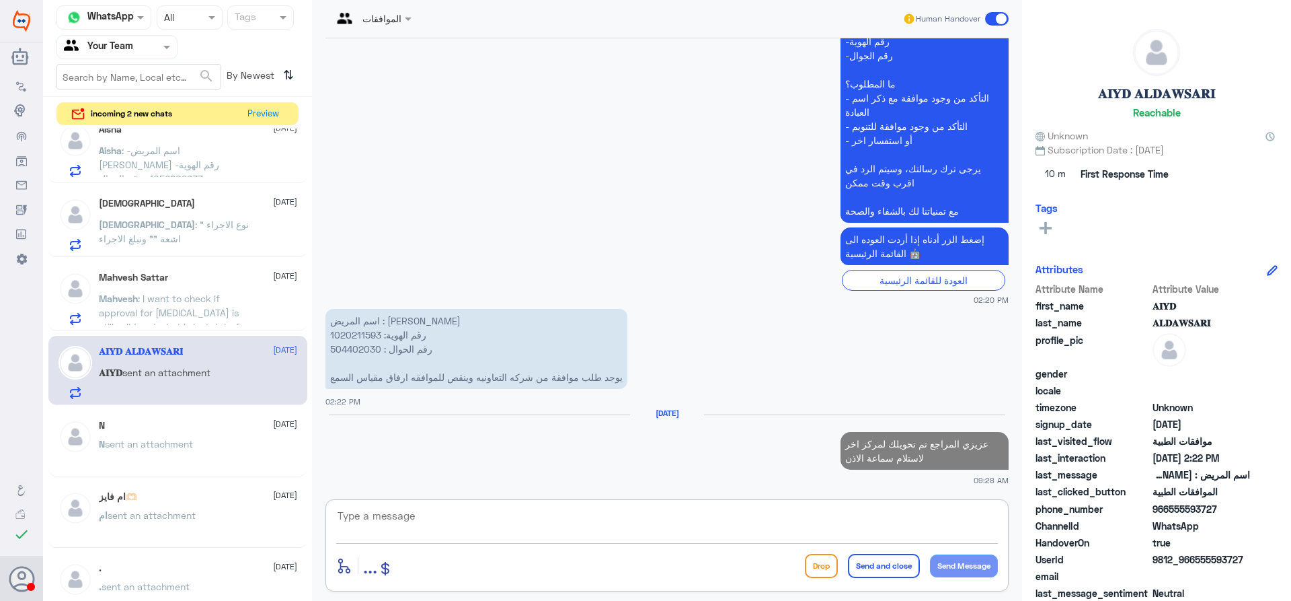
paste textarea "Please, give the client copy of tranferred approval to :MADA HEARING COMPANY(To…"
type textarea "Please, give the client copy of tranferred approval to :MADA HEARING COMPANY(To…"
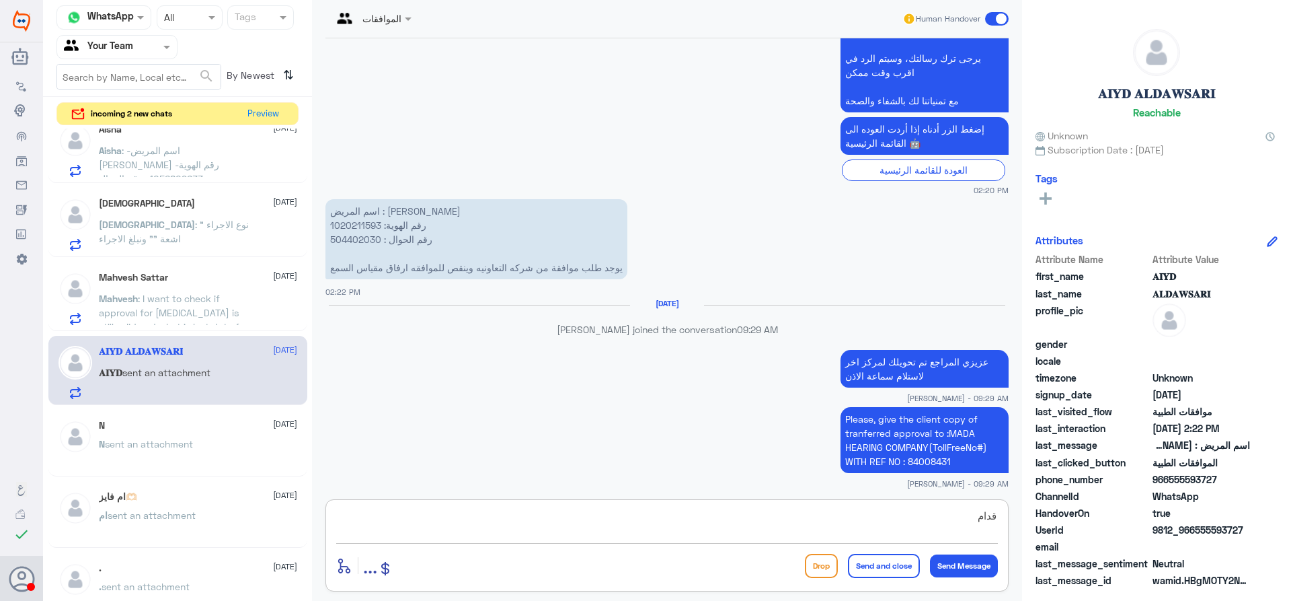
scroll to position [474, 0]
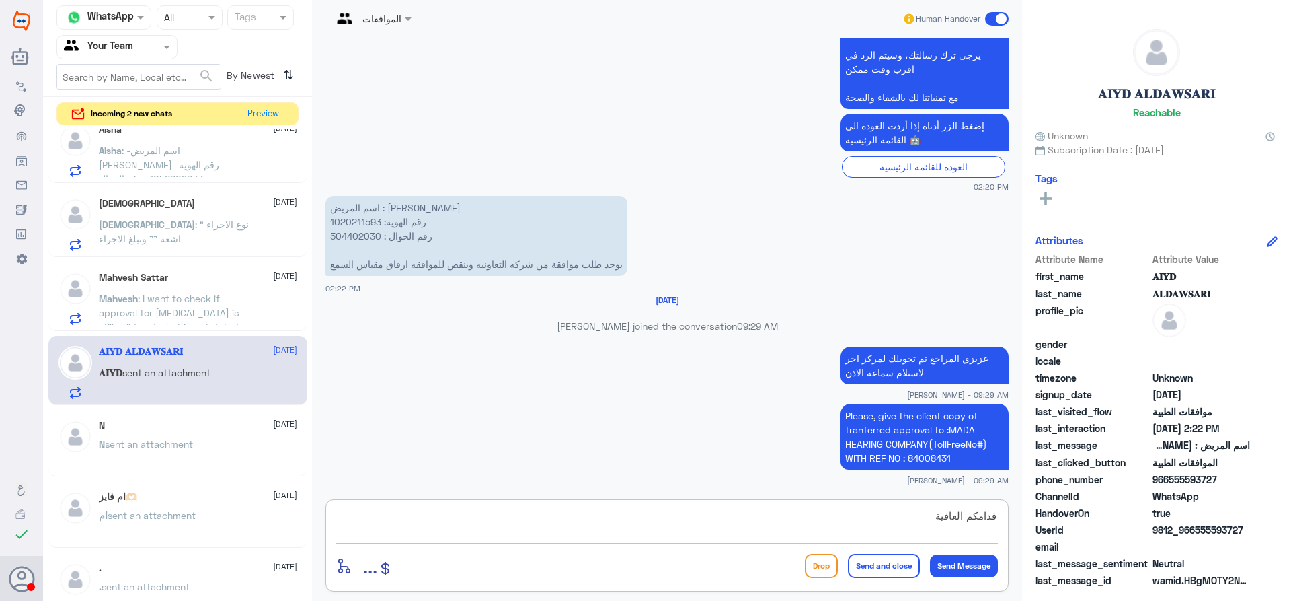
type textarea "قدامكم العافية"
click at [875, 573] on button "Send and close" at bounding box center [884, 566] width 72 height 24
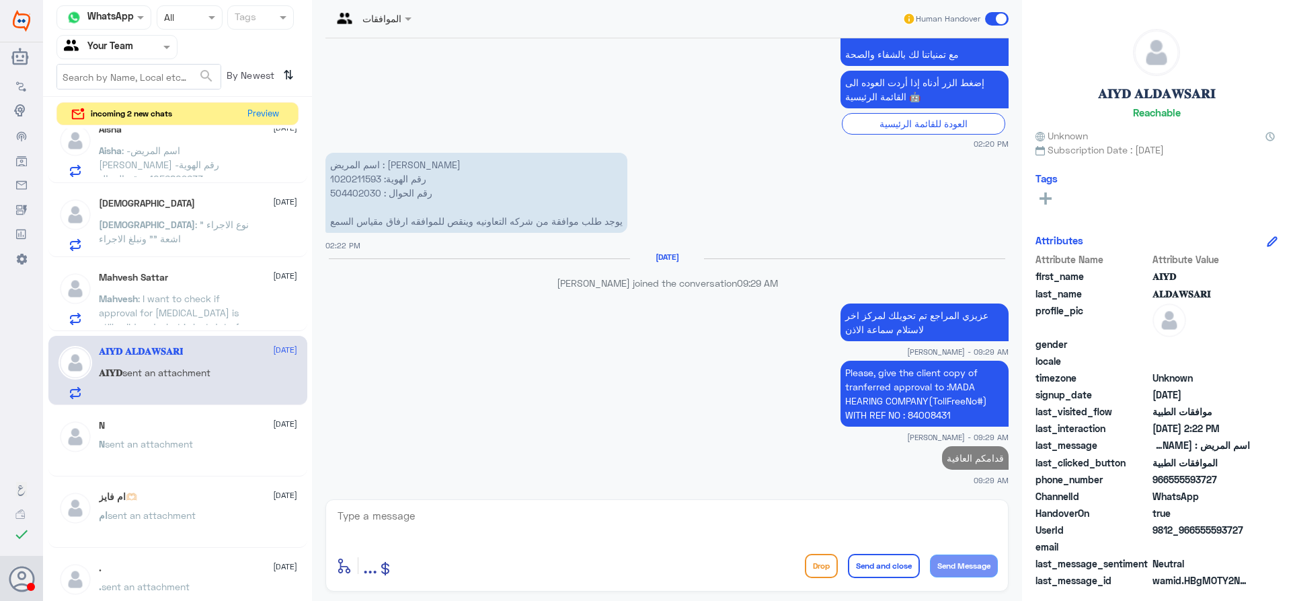
scroll to position [514, 0]
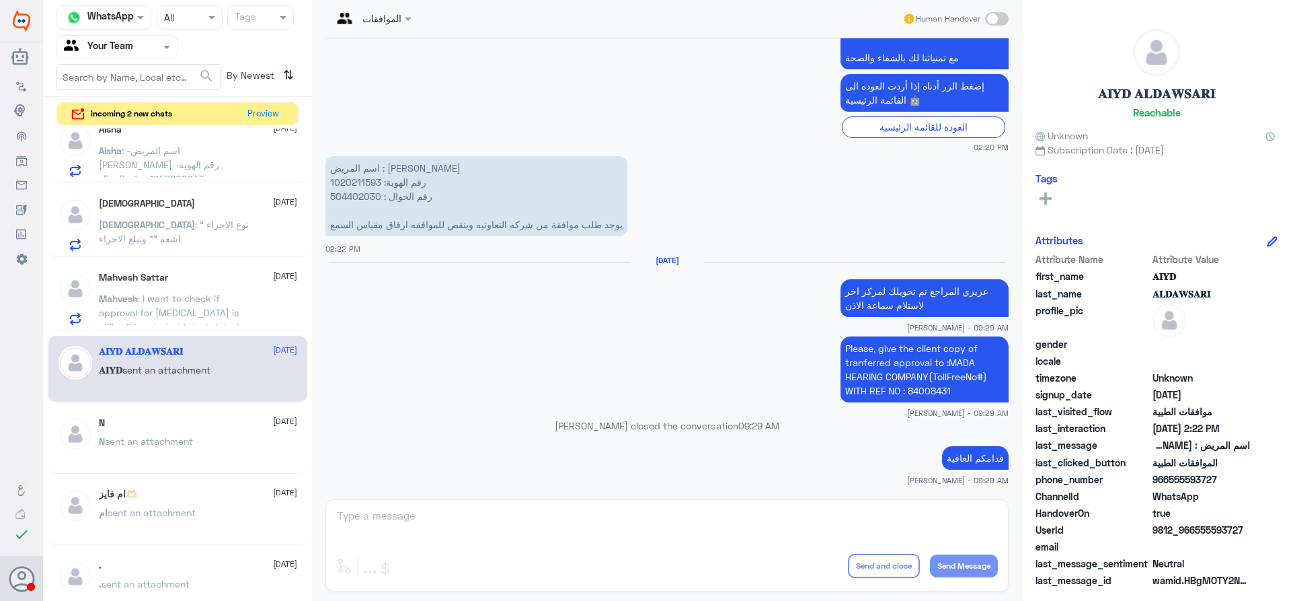
click at [166, 288] on div "Mahvesh Sattar 7 September Mahvesh : I want to check if approval for breast ult…" at bounding box center [198, 298] width 198 height 53
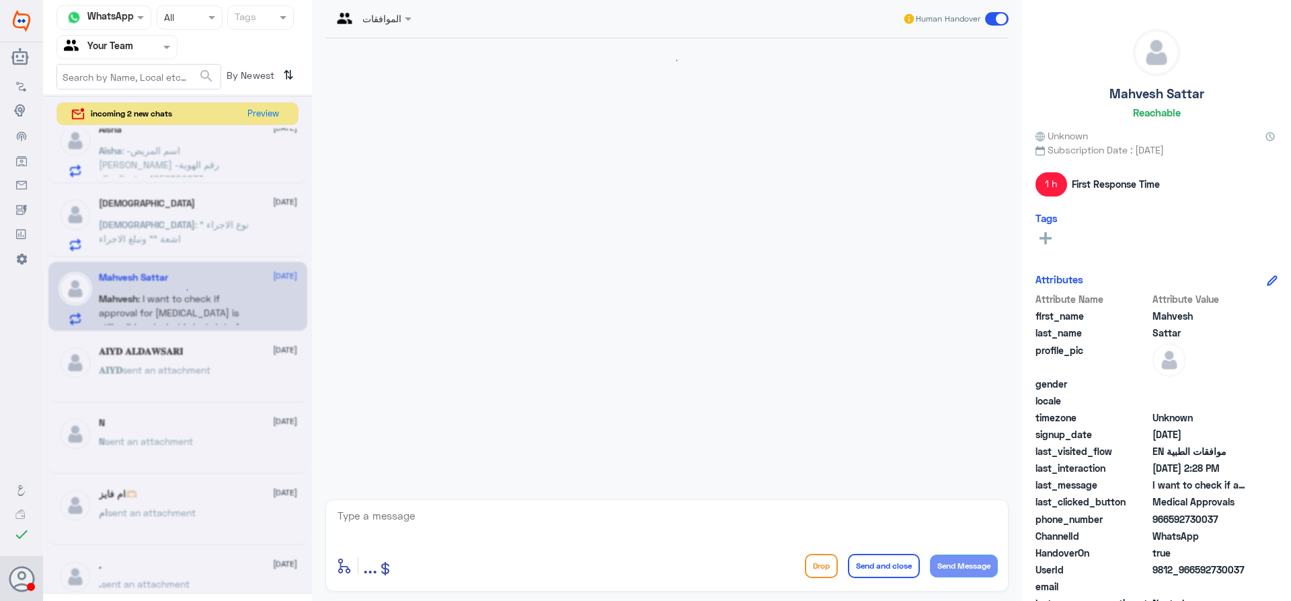
scroll to position [1363, 0]
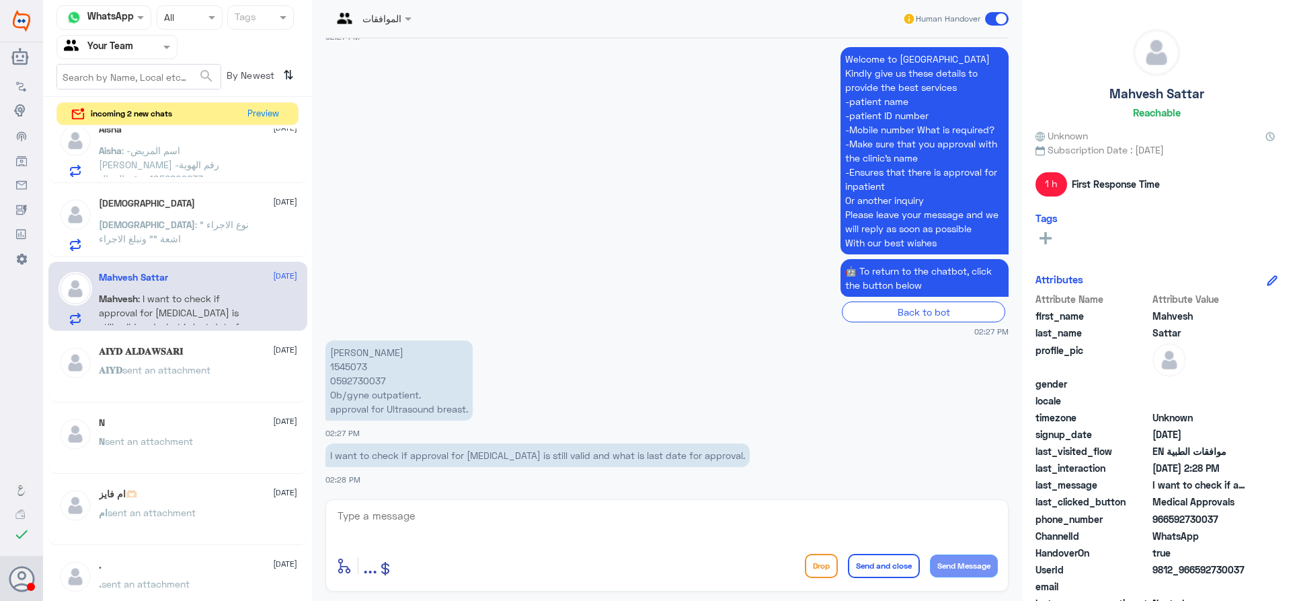
click at [342, 364] on p "Mahvesh Mahmoud 1545073 0592730037 Ob/gyne outpatient. approval for Ultrasound …" at bounding box center [399, 380] width 147 height 80
click at [480, 518] on textarea at bounding box center [667, 522] width 662 height 33
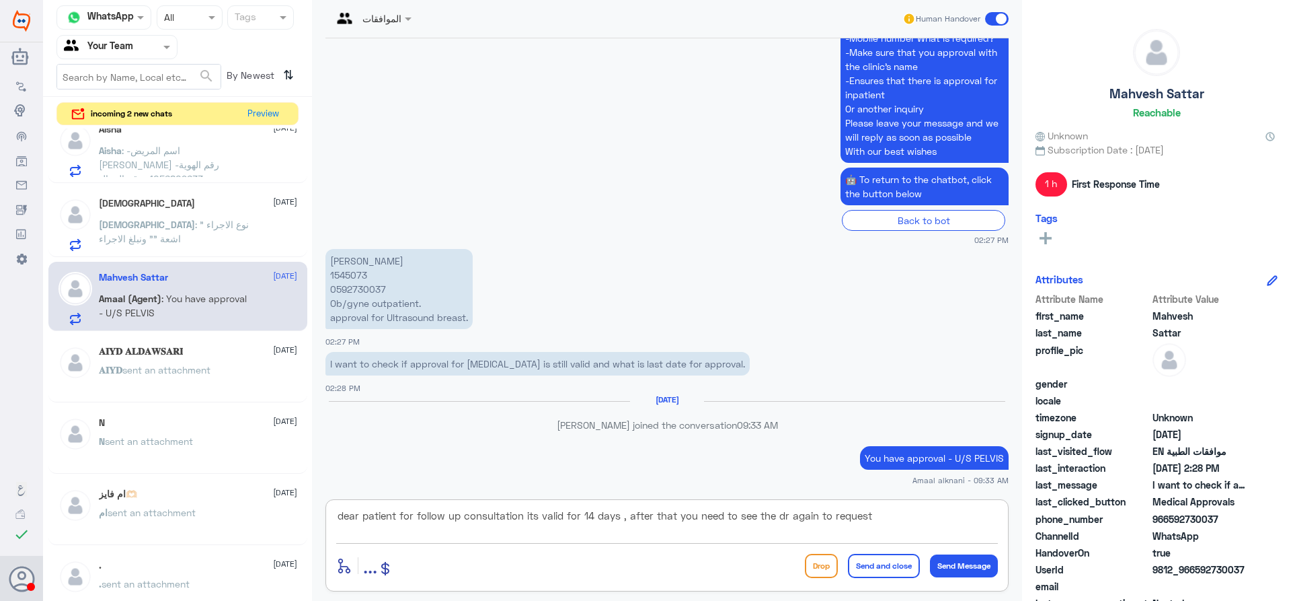
scroll to position [1479, 0]
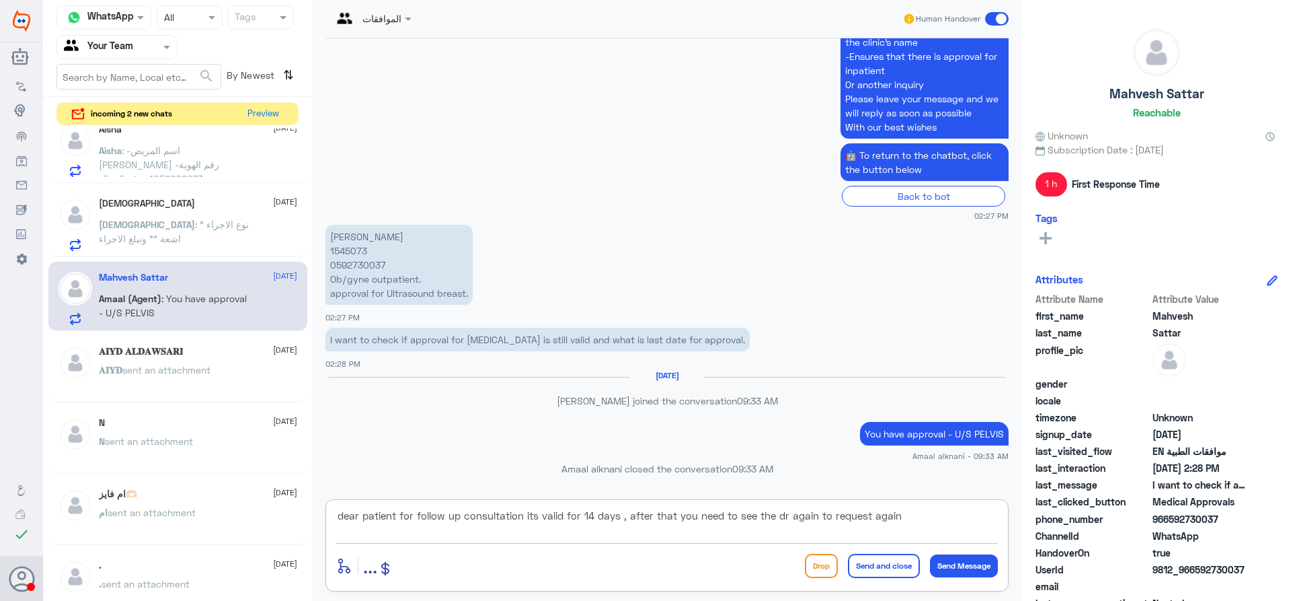
type textarea "dear patient for follow up consultation its valid for 14 days , after that you …"
click at [890, 569] on button "Send and close" at bounding box center [884, 566] width 72 height 24
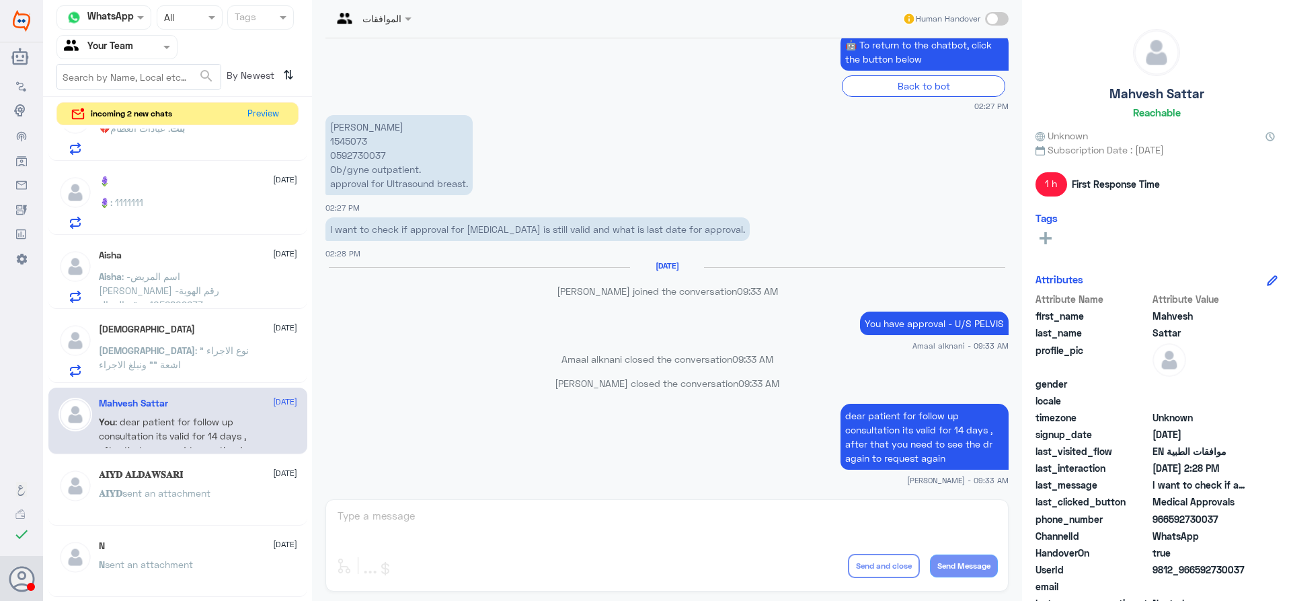
scroll to position [286, 0]
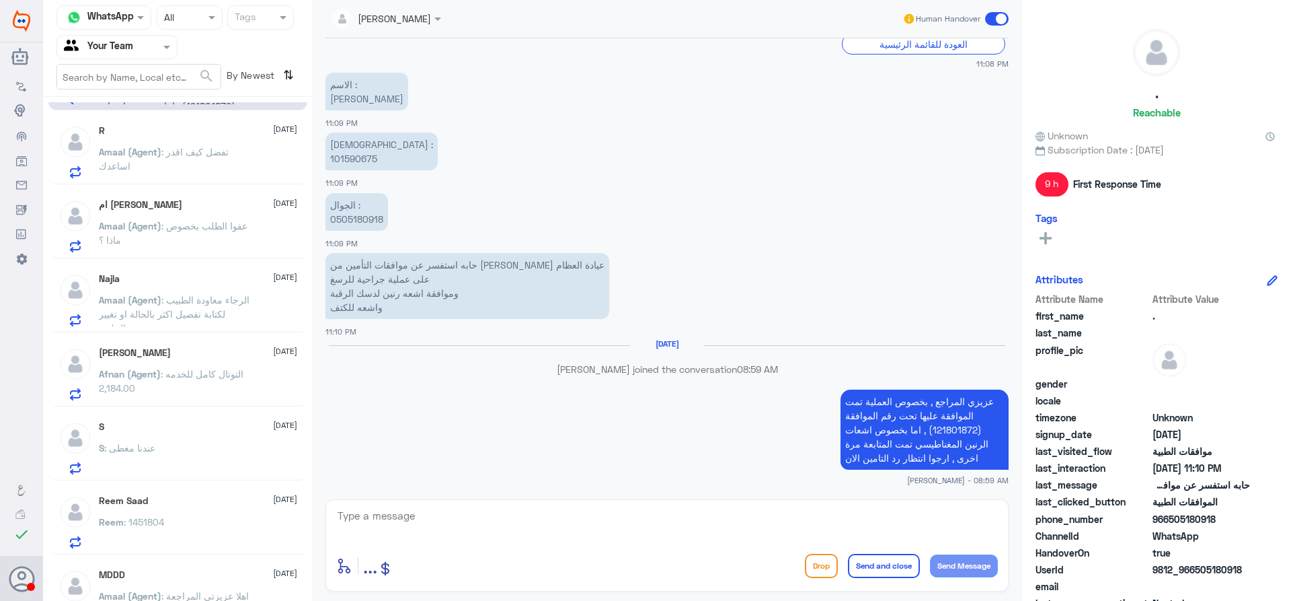
scroll to position [208, 0]
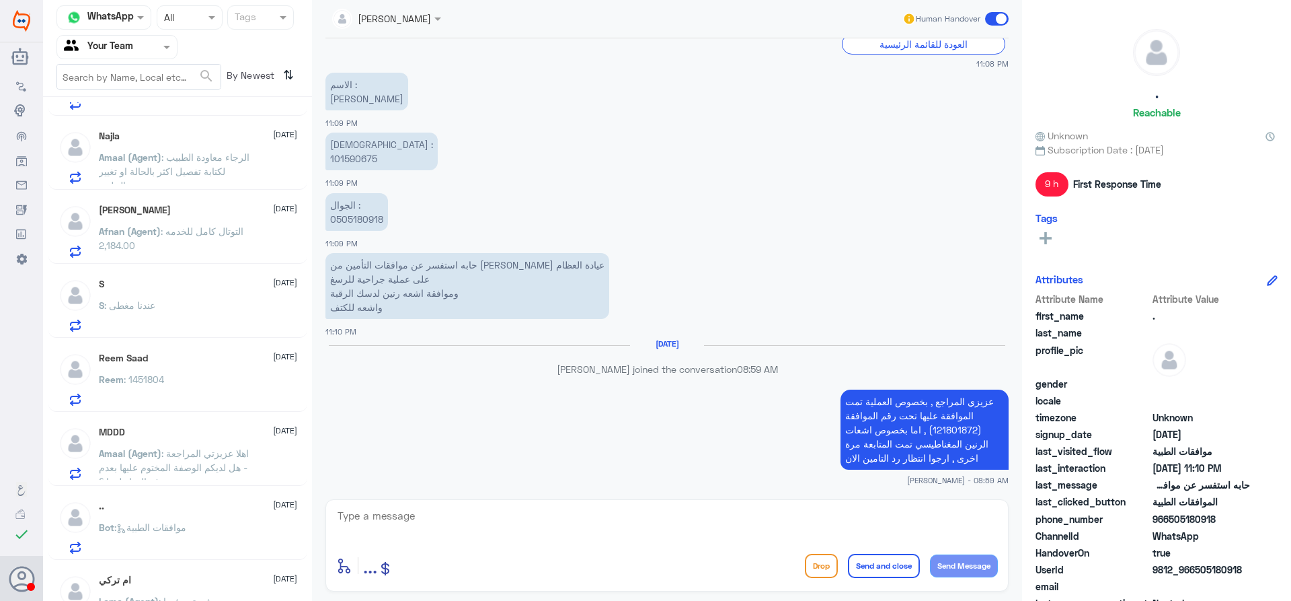
drag, startPoint x: 313, startPoint y: 200, endPoint x: 312, endPoint y: 211, distance: 10.1
click at [312, 211] on div "[PERSON_NAME] Human Handover [DATE] مرحبا 11:08 PM مرحباً بك في مستشفيات دله سع…" at bounding box center [667, 302] width 710 height 605
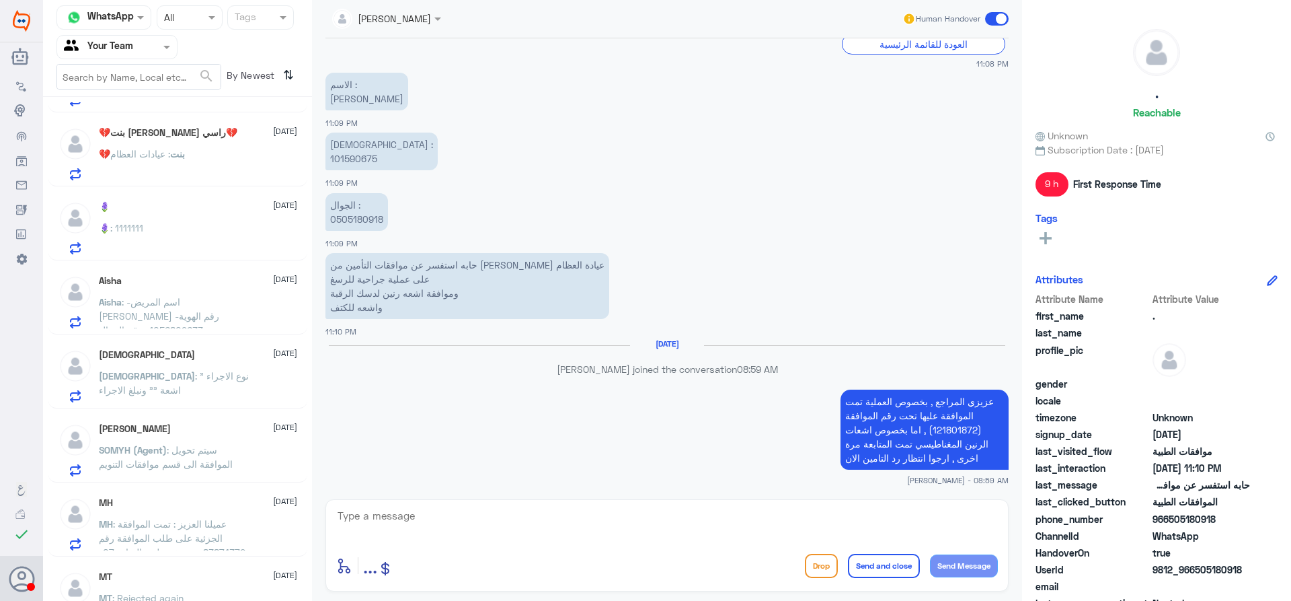
scroll to position [1056, 0]
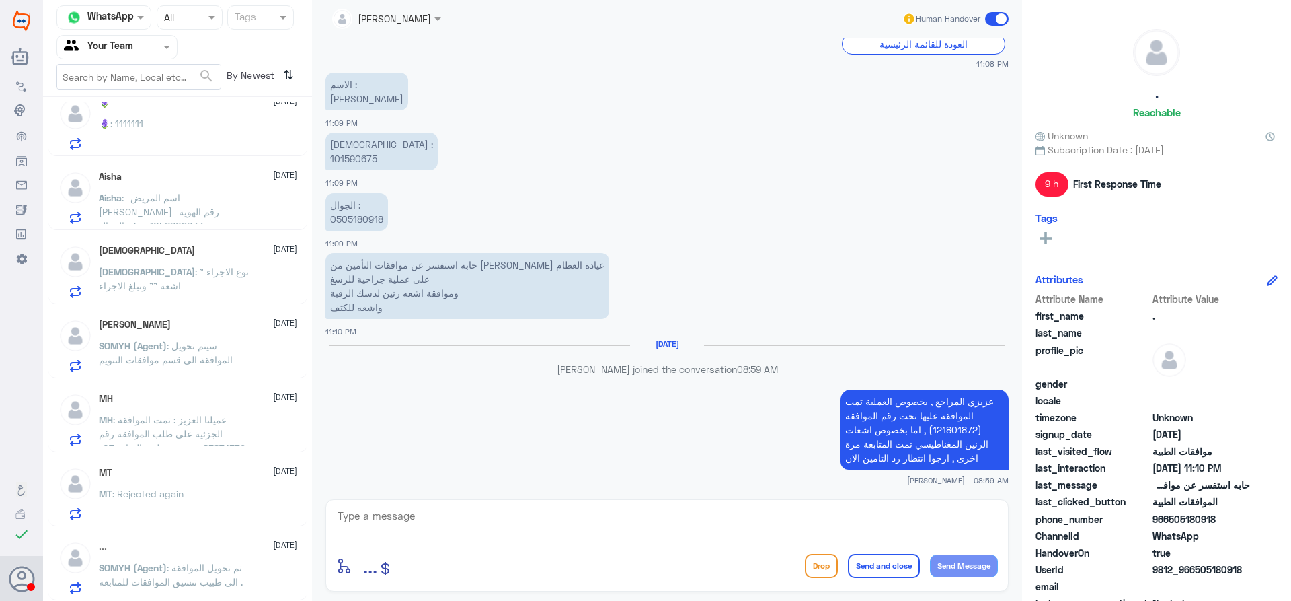
click at [208, 409] on div "MH [DATE] MH : عميلنا العزيز : تمت الموافقة الجزئية على طلب الموافقة رقم :83874…" at bounding box center [198, 419] width 198 height 53
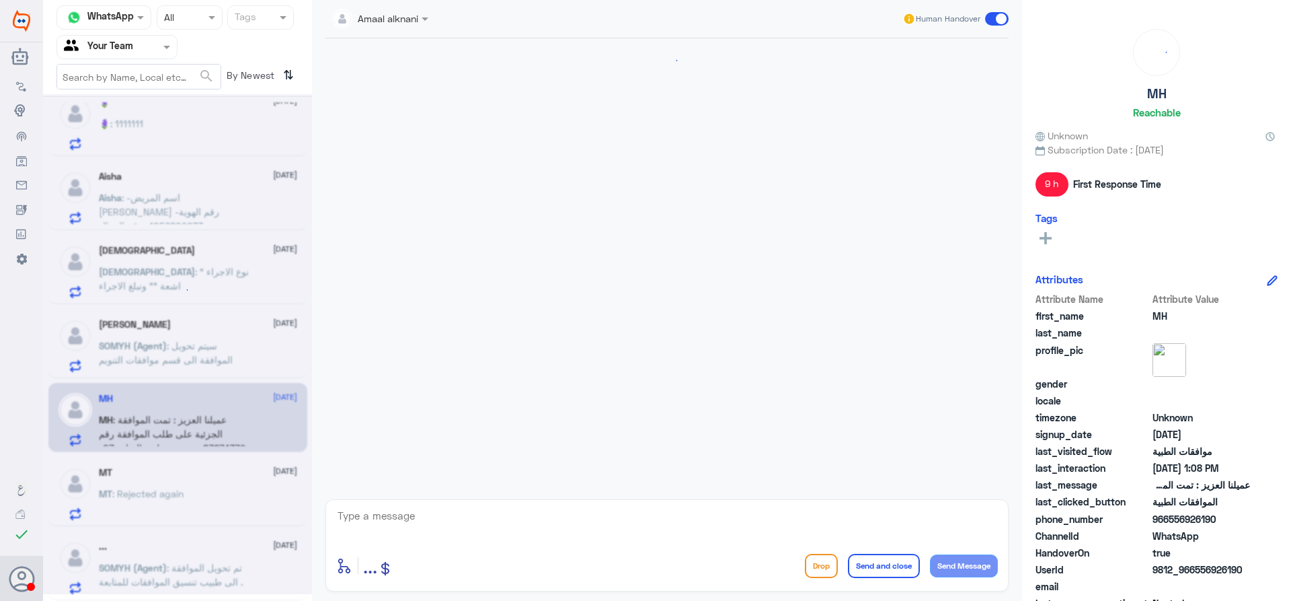
scroll to position [957, 0]
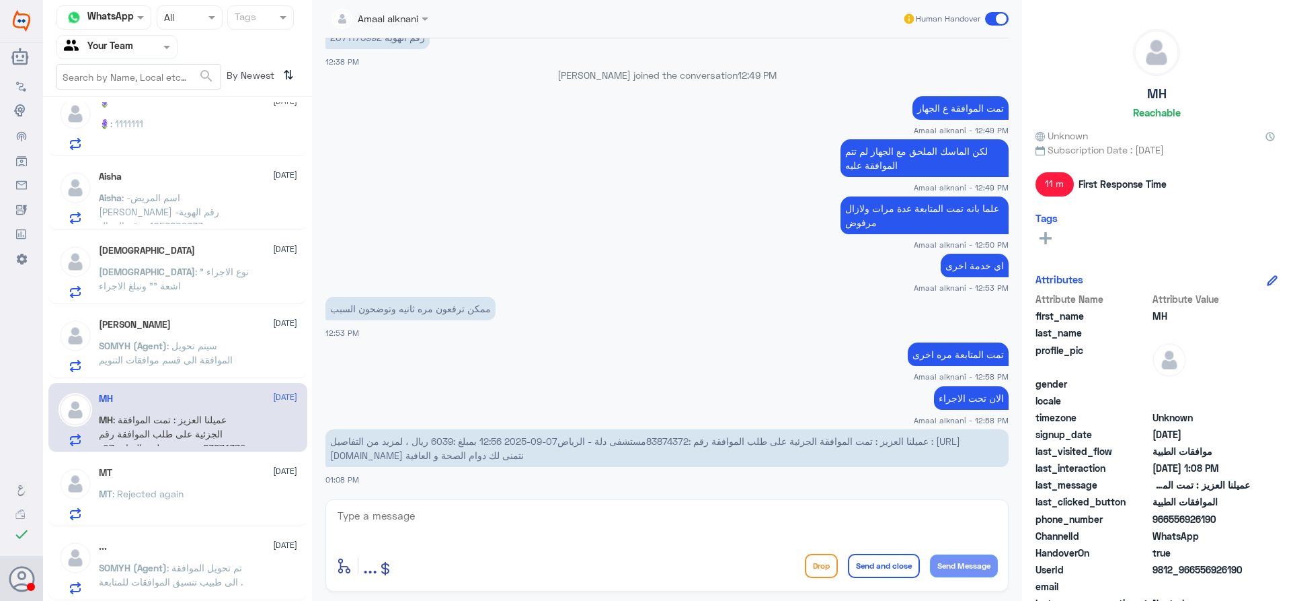
click at [208, 363] on span ": سيتم تحويل الموافقة الى قسم موافقات التنويم" at bounding box center [166, 353] width 134 height 26
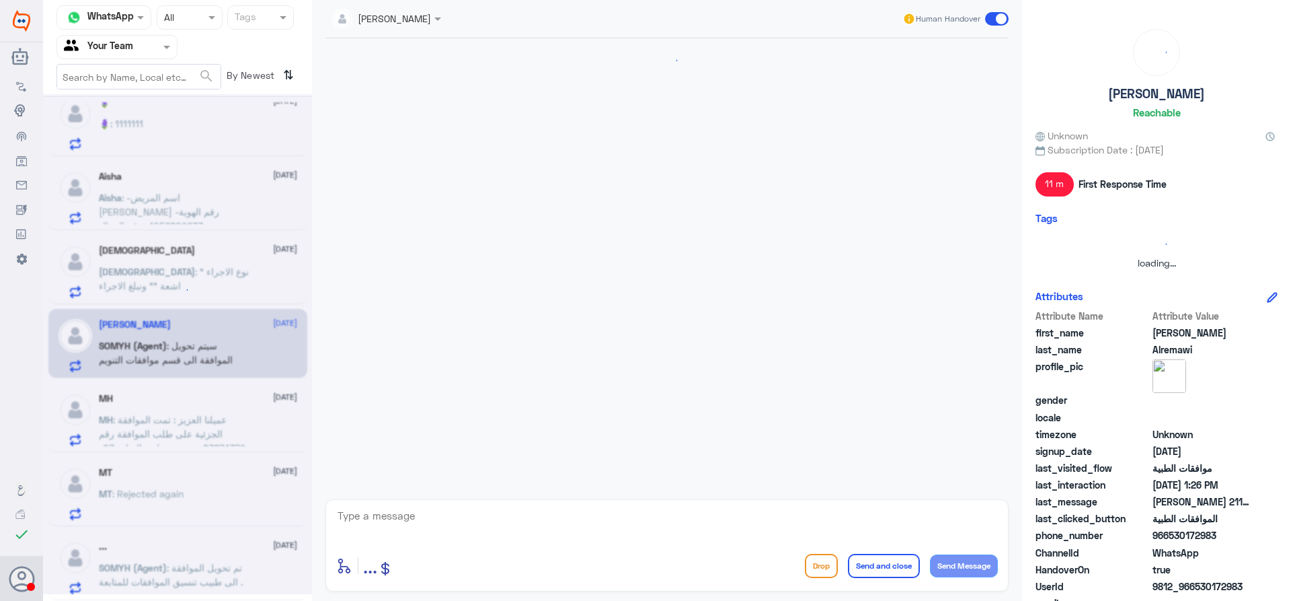
scroll to position [375, 0]
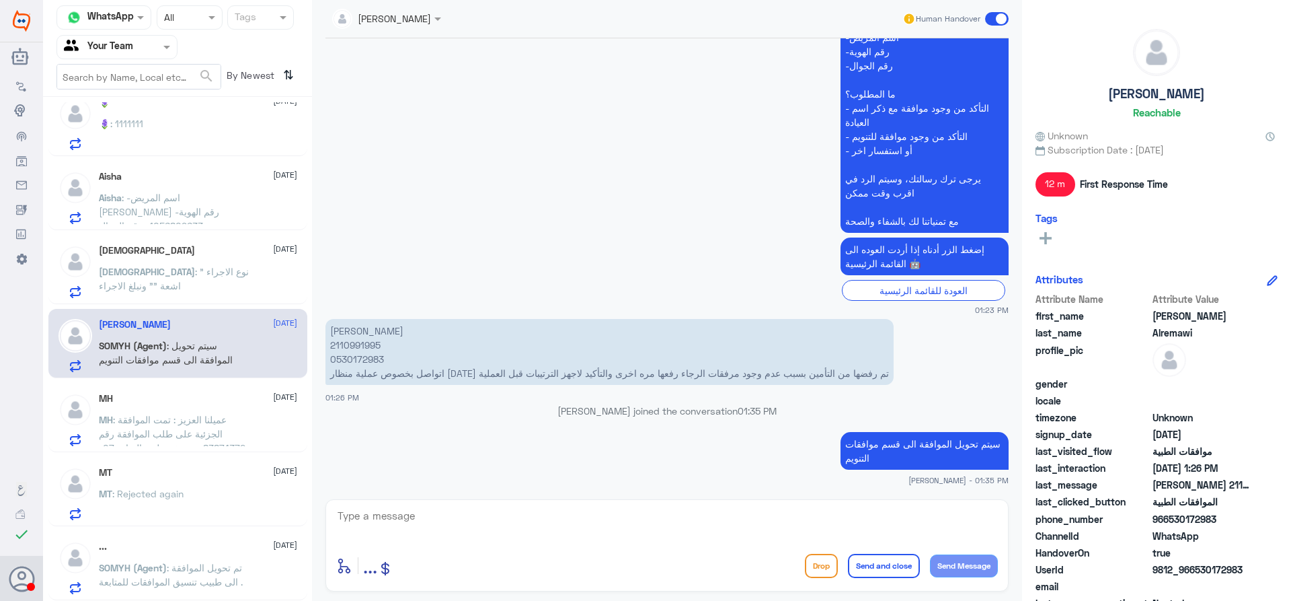
click at [192, 291] on p "ISJ : نوع الاجراء " اشعة "" ونبلغ الاجراء" at bounding box center [174, 281] width 151 height 34
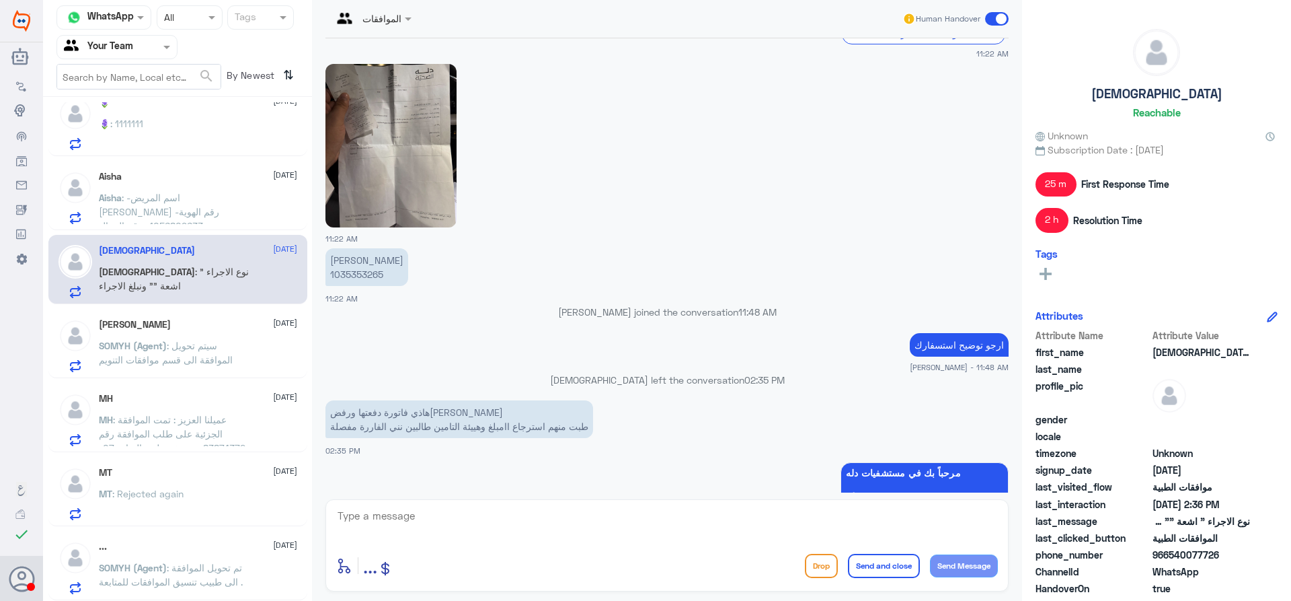
scroll to position [707, 0]
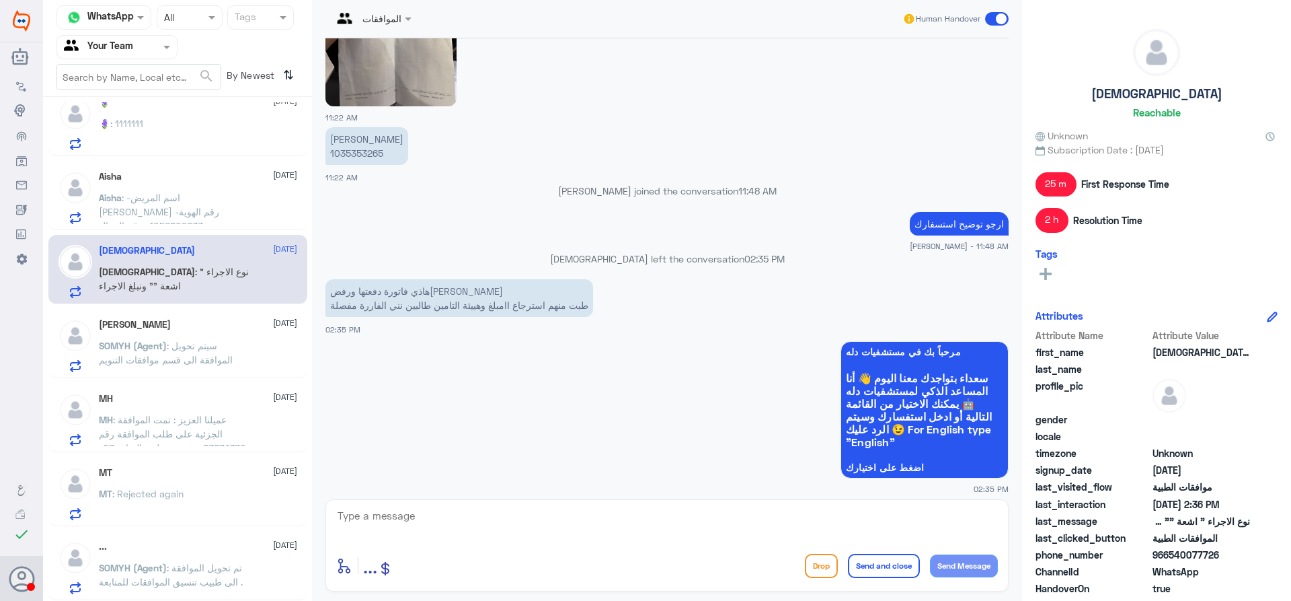
click at [415, 54] on img at bounding box center [391, 24] width 131 height 163
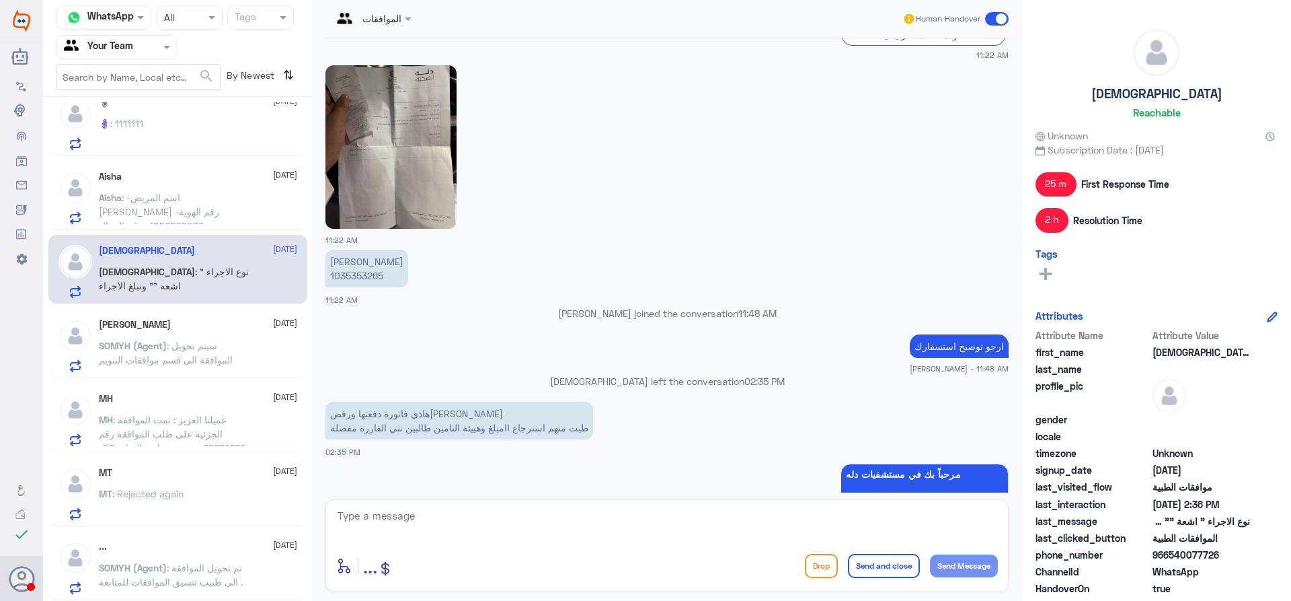
scroll to position [572, 0]
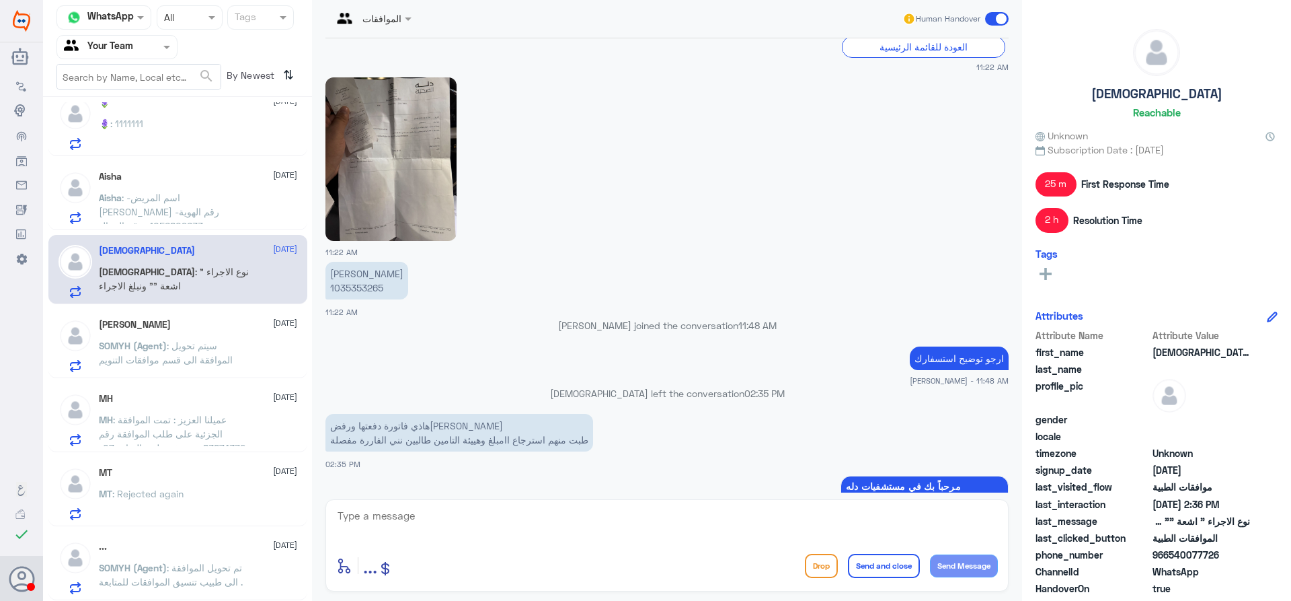
click at [376, 282] on p "سليمان الجراح 1035353265" at bounding box center [367, 281] width 83 height 38
copy p "1035353265"
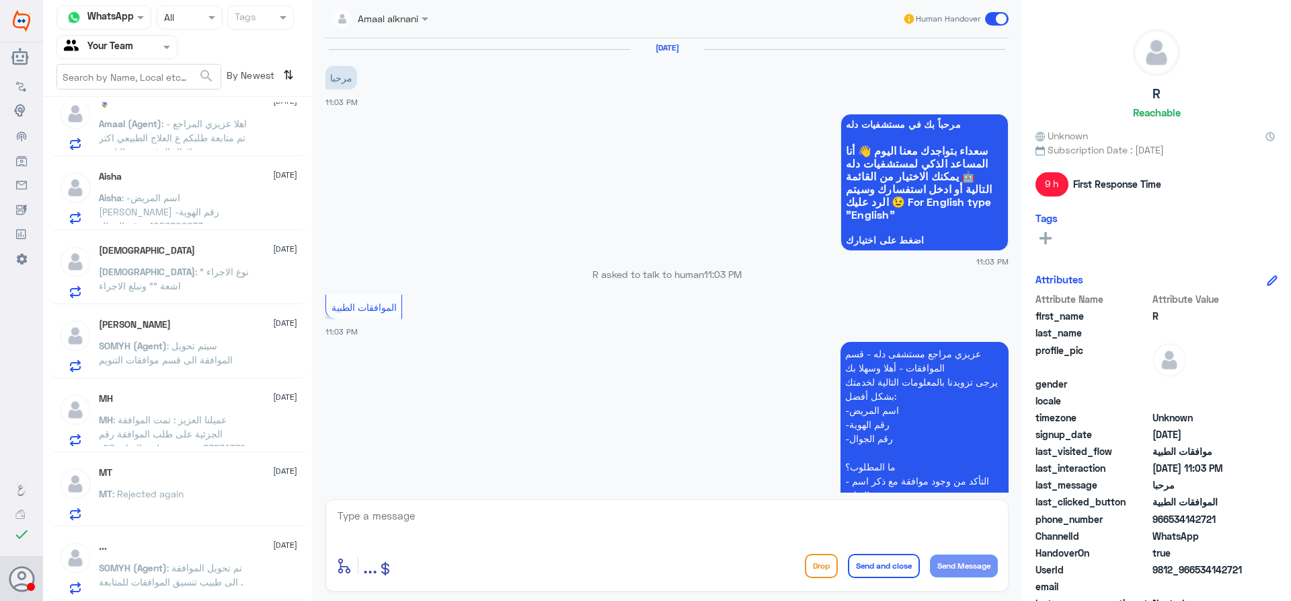
scroll to position [0, 0]
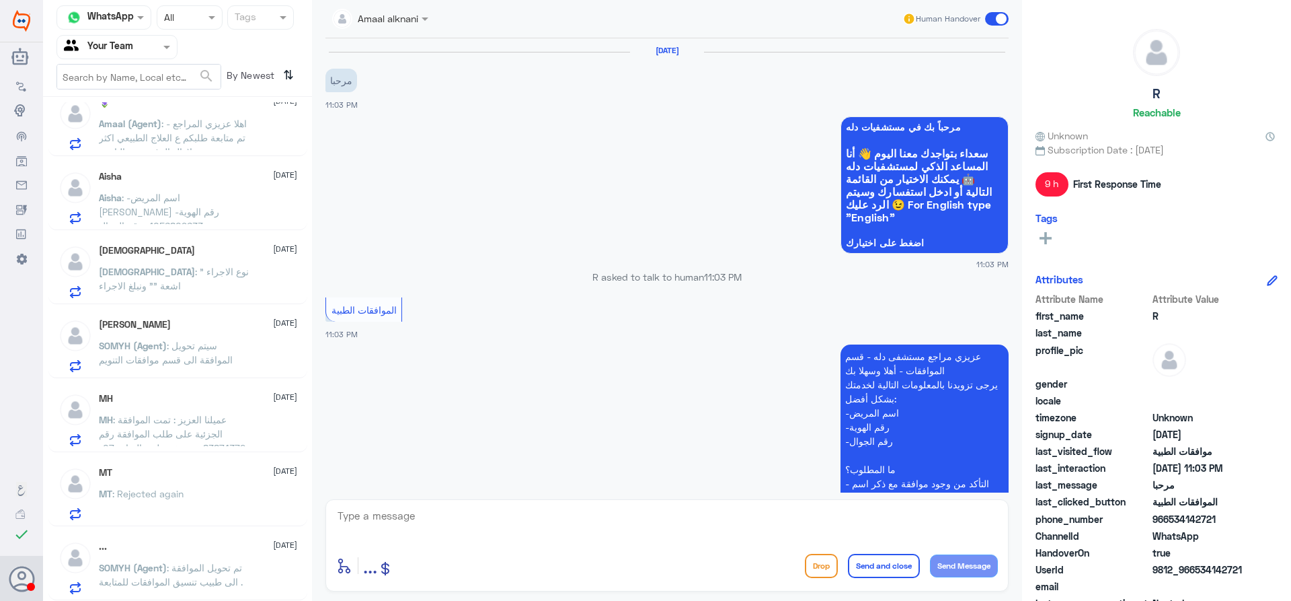
click at [234, 283] on p "ISJ : نوع الاجراء " اشعة "" ونبلغ الاجراء" at bounding box center [174, 281] width 151 height 34
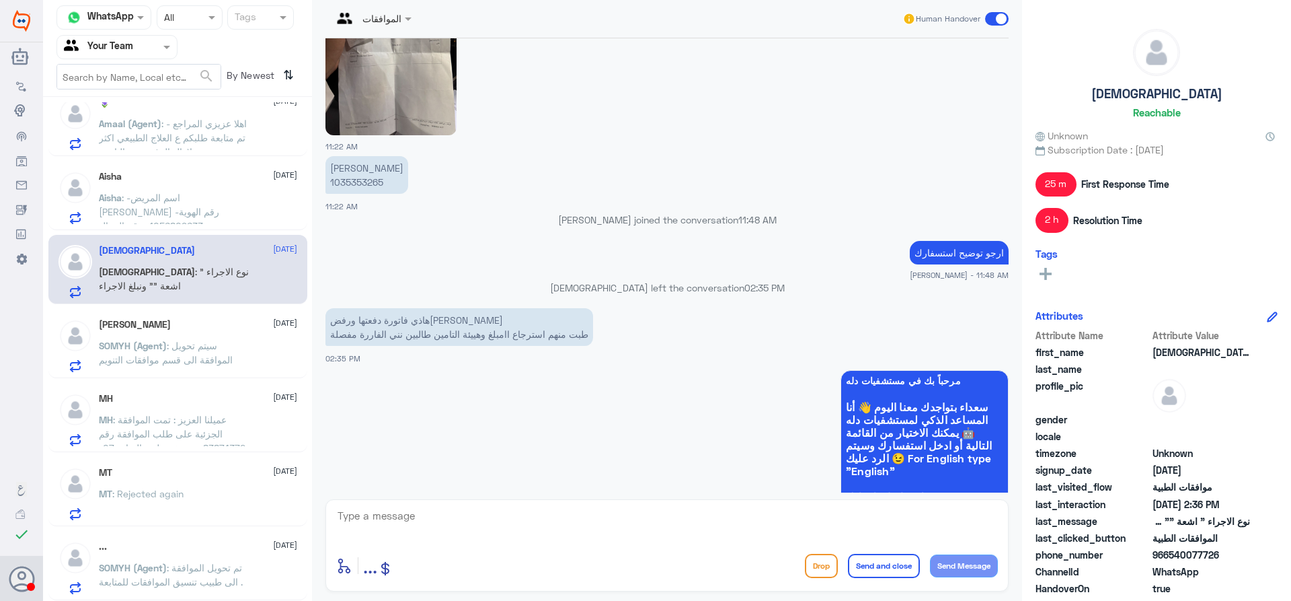
scroll to position [572, 0]
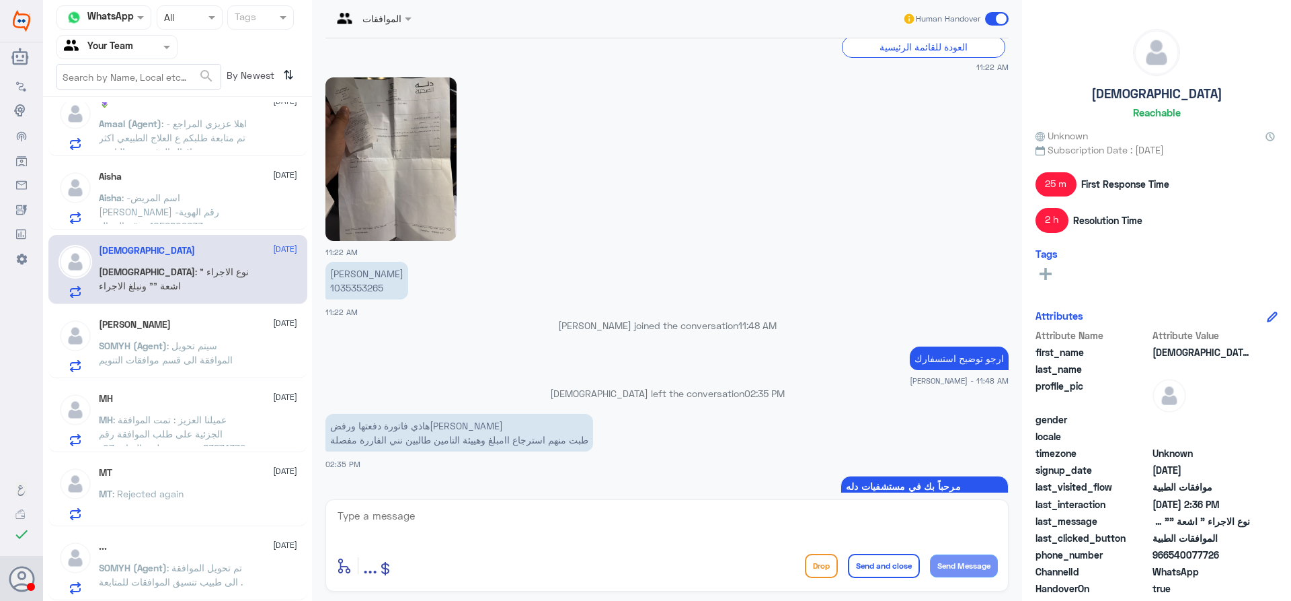
click at [389, 178] on img at bounding box center [391, 158] width 131 height 163
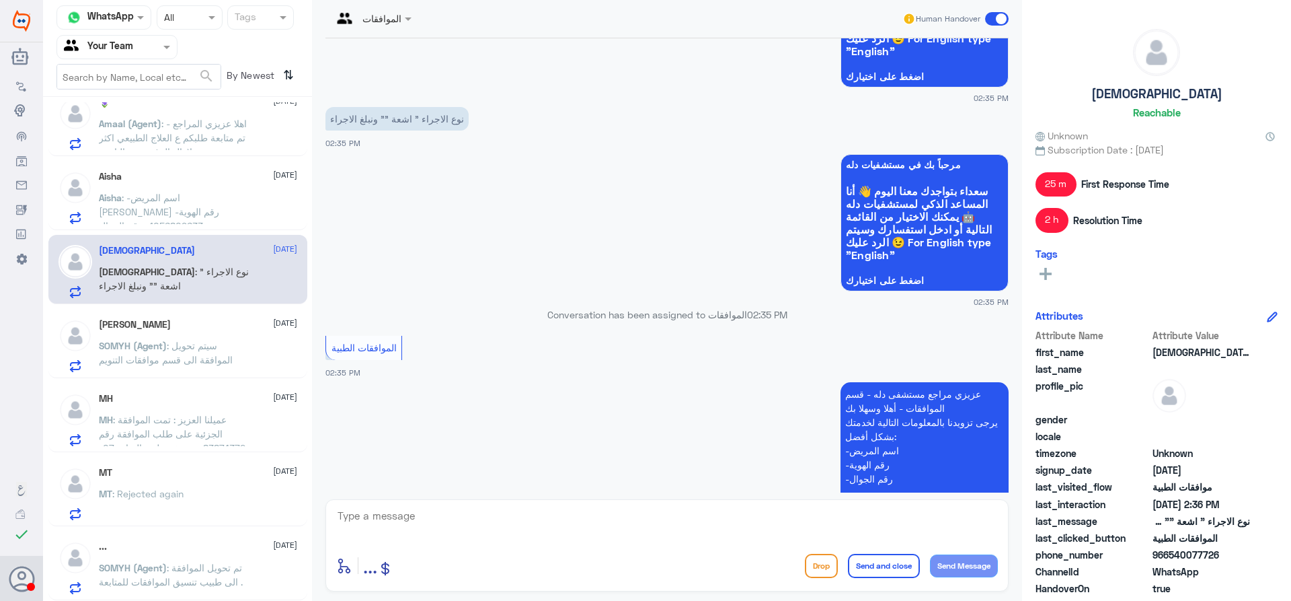
scroll to position [1447, 0]
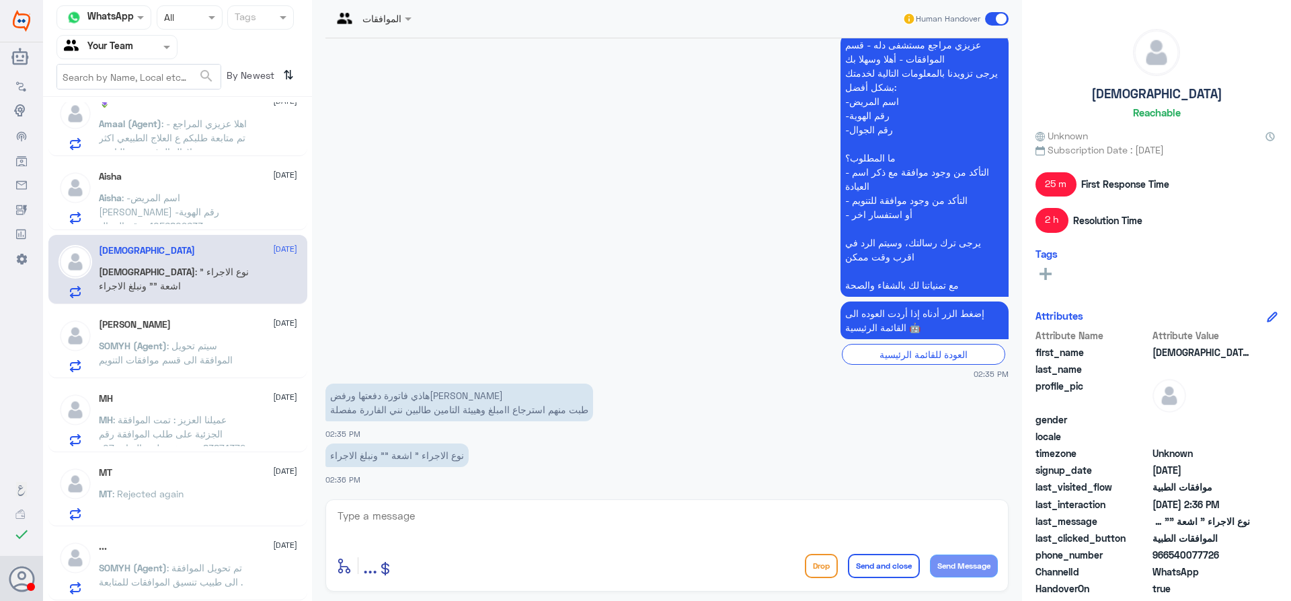
click at [799, 520] on textarea at bounding box center [667, 522] width 662 height 33
type textarea "عزيزي المراجع هذا القسم لمتابعة الموافقات الطبية فقط , ارجوا التواصل مع قسم الت…"
click at [882, 554] on button "Send and close" at bounding box center [884, 566] width 72 height 24
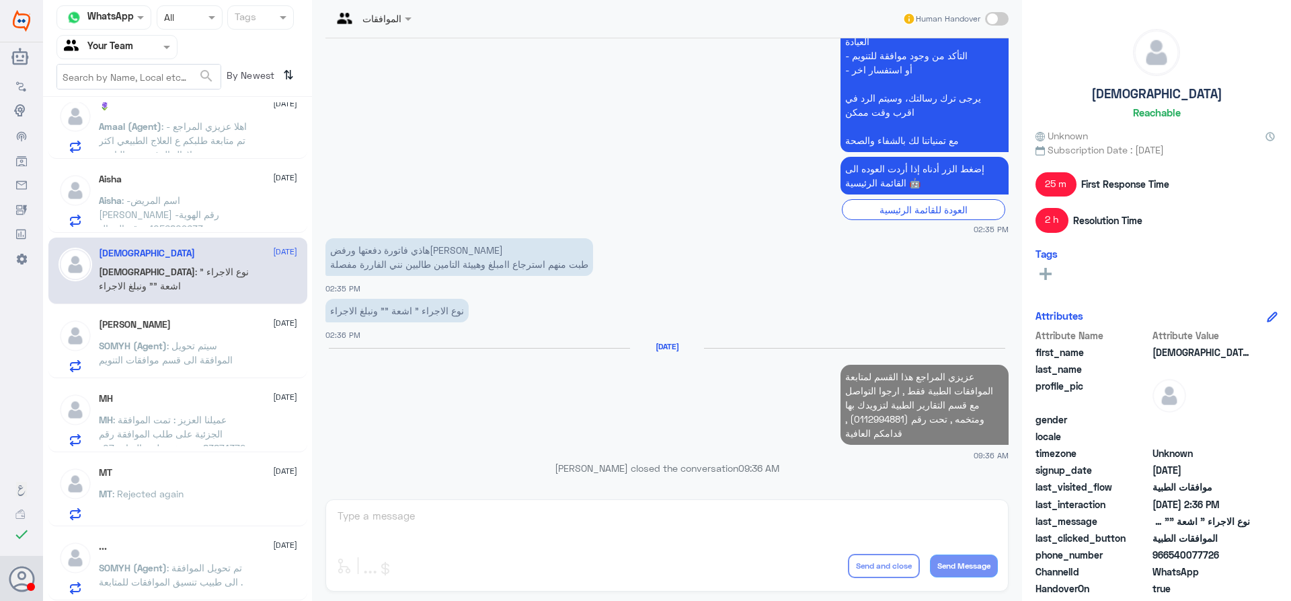
scroll to position [1570, 0]
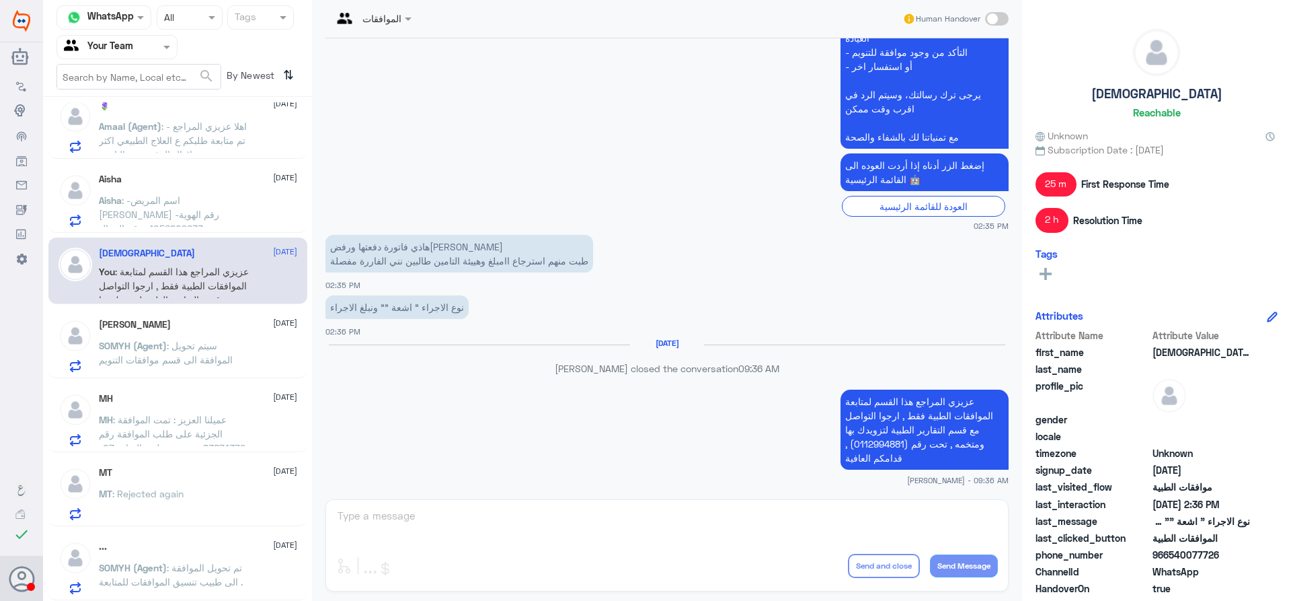
click at [244, 186] on div "Aisha 7 September Aisha : -اسم المريض فاطمة محمد البقمي -رقم الهوية 1056809633 …" at bounding box center [198, 200] width 198 height 53
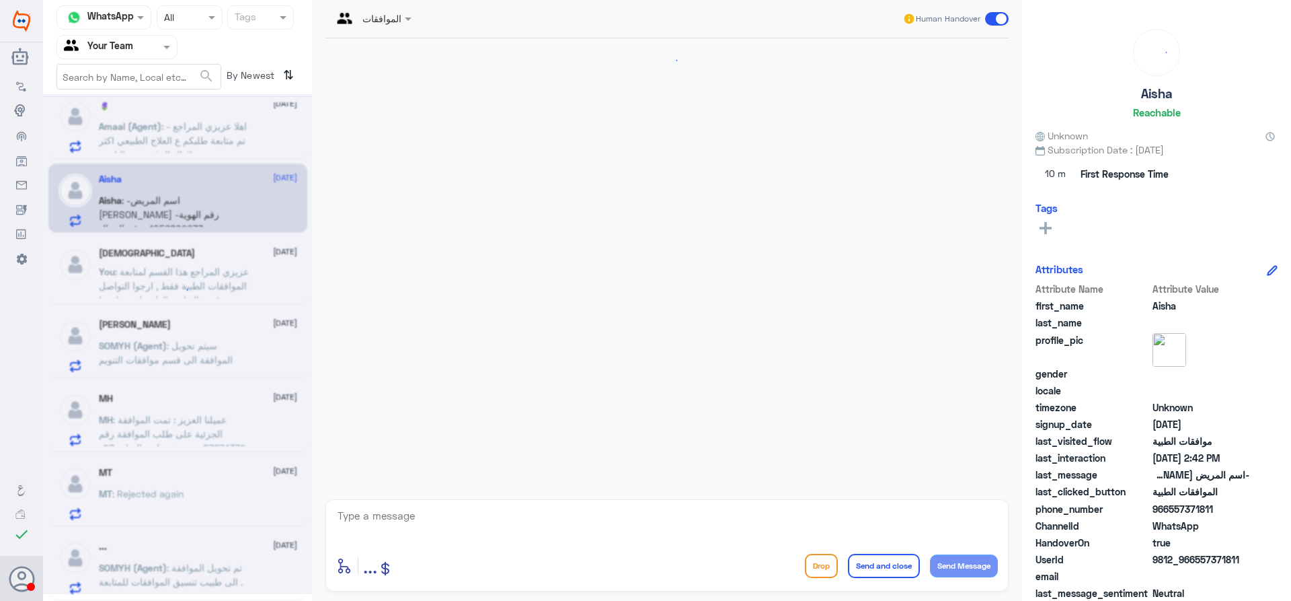
scroll to position [495, 0]
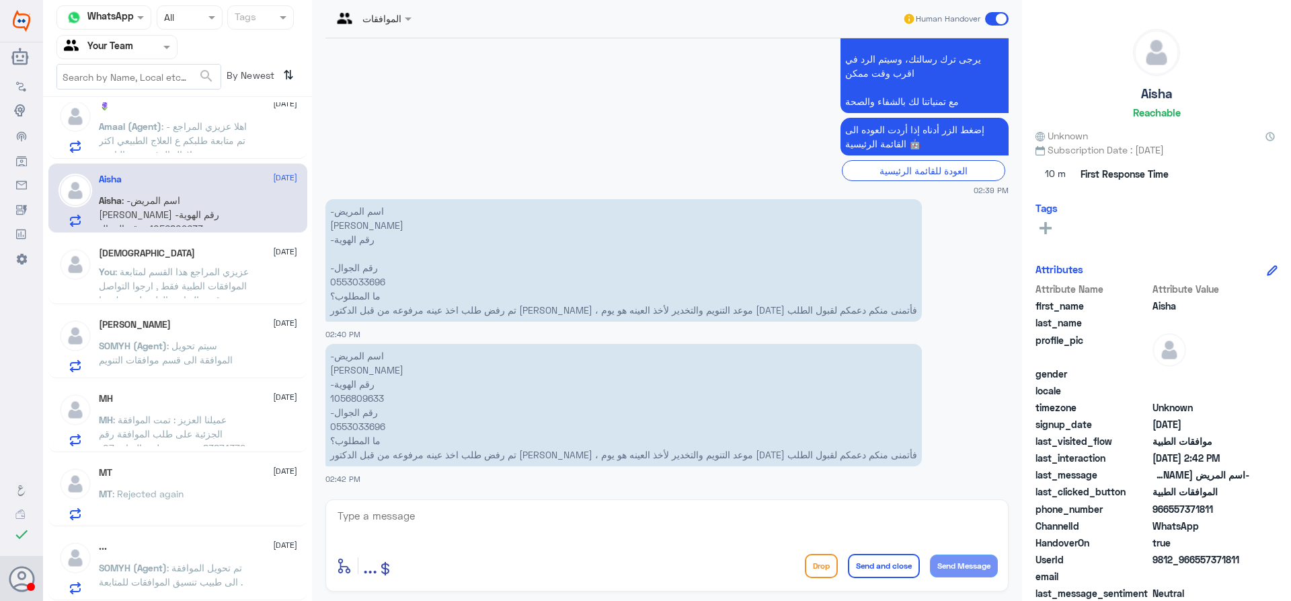
click at [344, 283] on p "-اسم المريض فاطمة محمد البقمي -رقم الهوية -رقم الجوال 0553033696 ما المطلوب؟ تم…" at bounding box center [624, 260] width 597 height 122
click at [342, 393] on p "-اسم المريض فاطمة محمد البقمي -رقم الهوية 1056809633 -رقم الجوال 0553033696 ما …" at bounding box center [624, 405] width 597 height 122
copy p "1056809633"
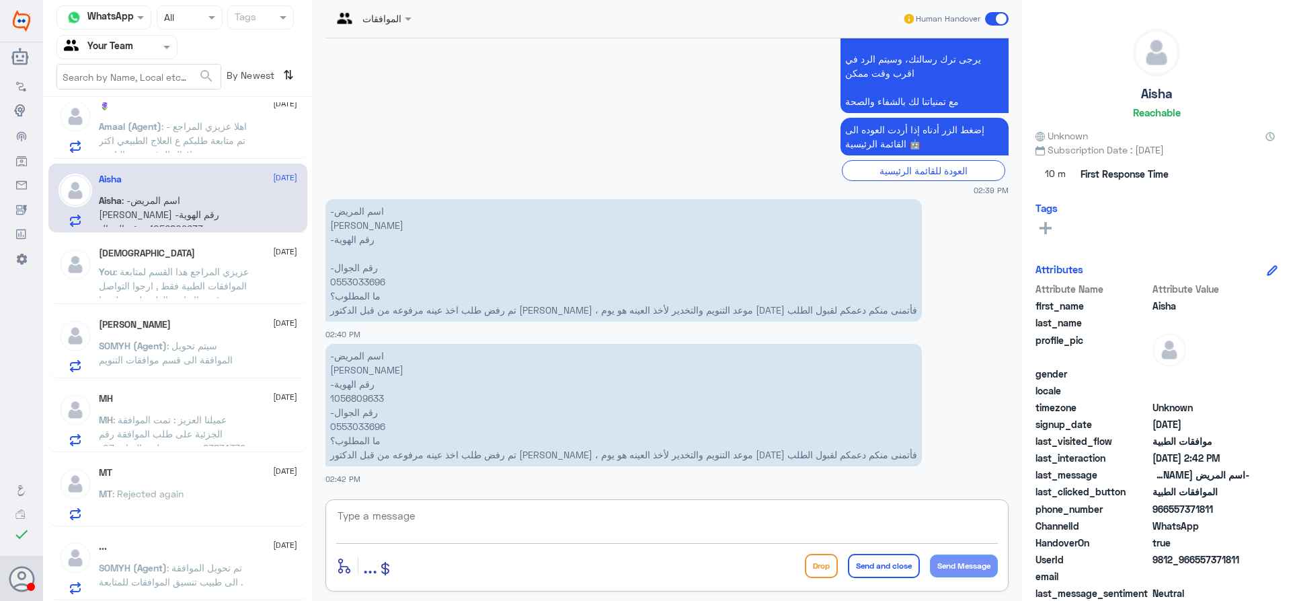
click at [519, 530] on textarea at bounding box center [667, 522] width 662 height 33
type textarea "عزيزي المراجع رد التامين انه لا يوجد دواعي طبية لتكرار اخذ العينة مرة اخرى , ار…"
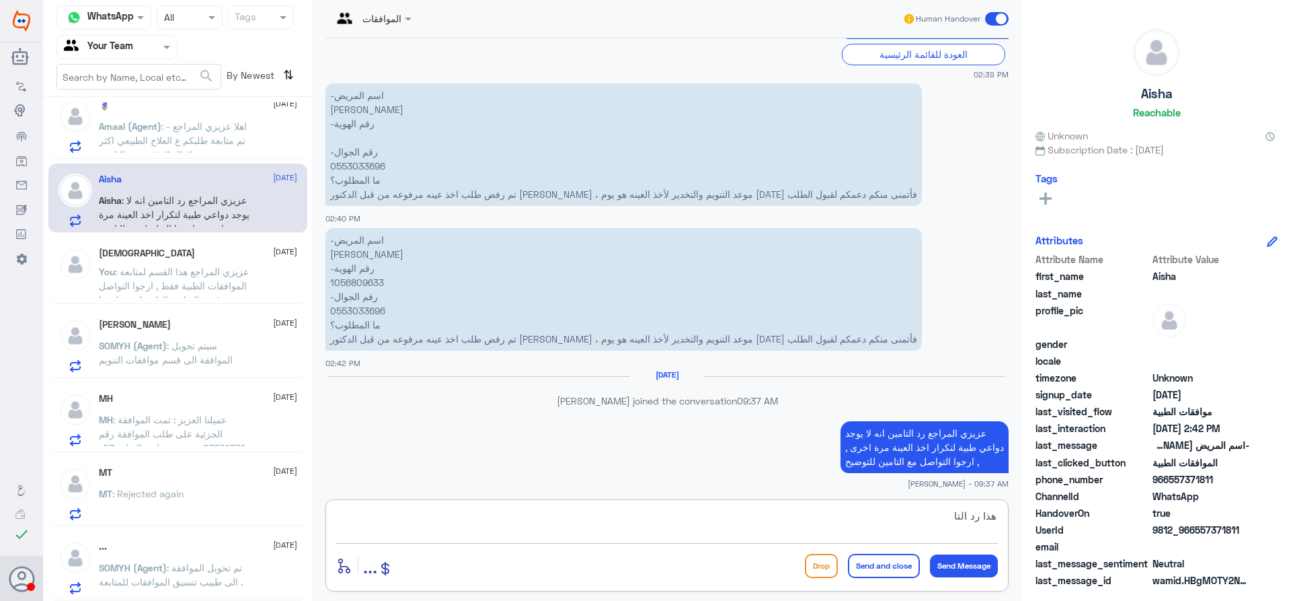
scroll to position [590, 0]
paste textarea "101)sorry pt already diagnosed .. no need to repeat it *** already done in 13/0…"
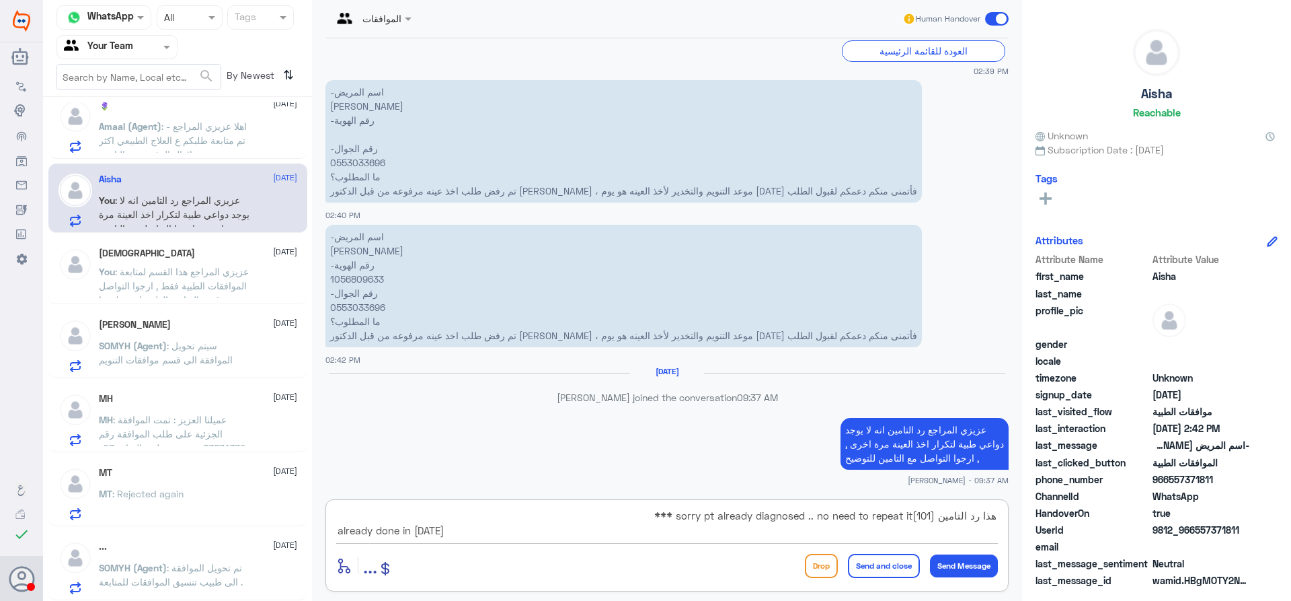
type textarea "هذا رد التامين (101)sorry pt already diagnosed .. no need to repeat it *** alre…"
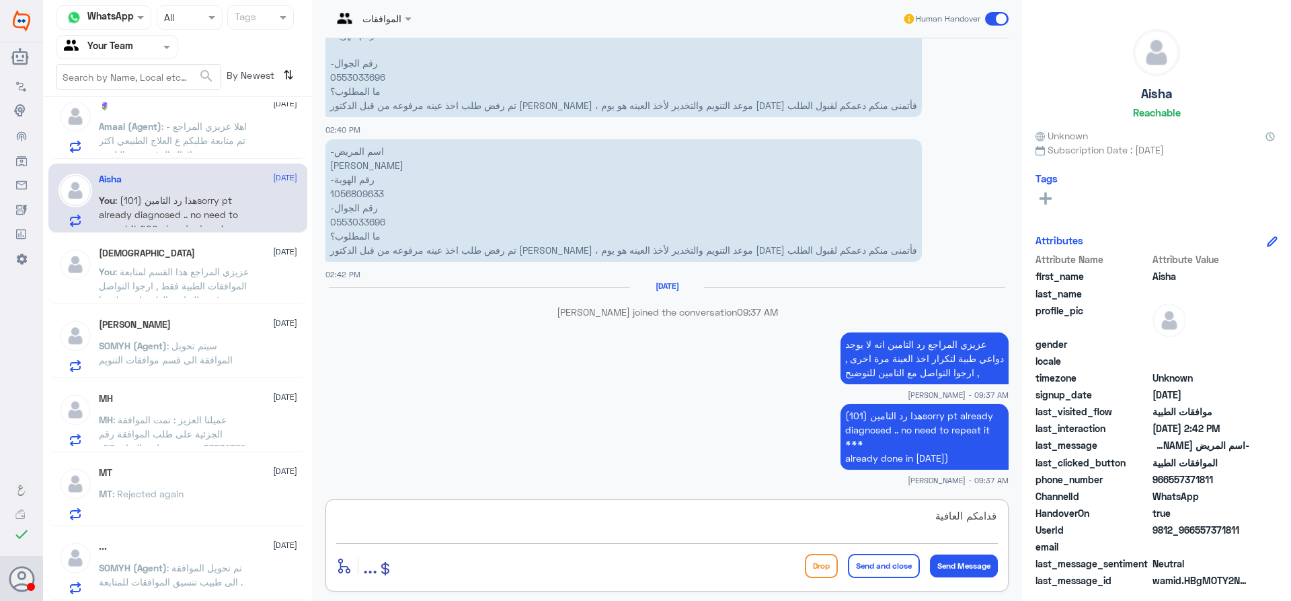
type textarea "قدامكم العافية"
click at [905, 569] on button "Send and close" at bounding box center [884, 566] width 72 height 24
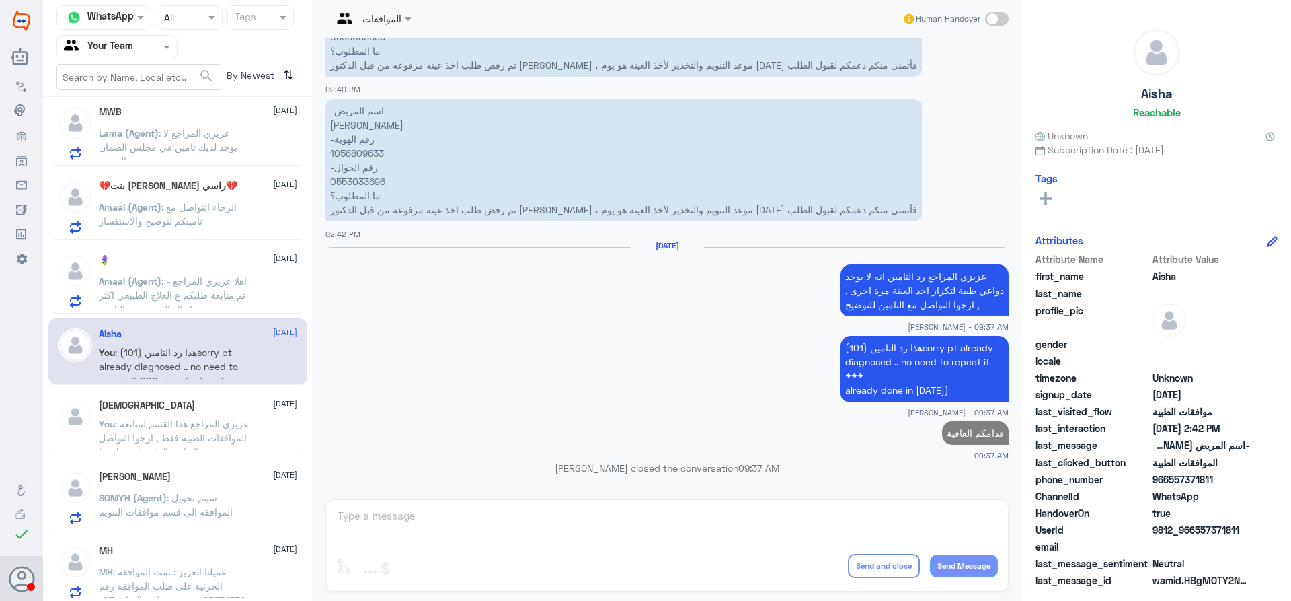
scroll to position [775, 0]
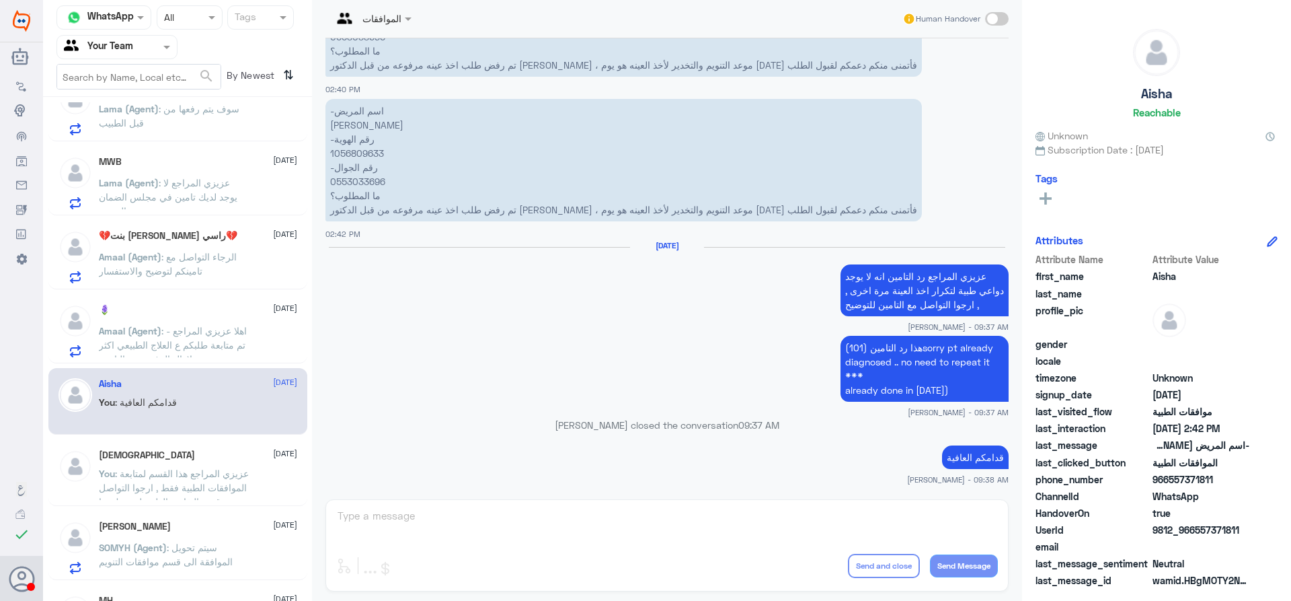
click at [196, 333] on span ": اهلا عزيزي المراجع - تم متابعة طلبكم ع العلاج الطبيعي اكثر من مرة ولازال الرف…" at bounding box center [173, 345] width 148 height 40
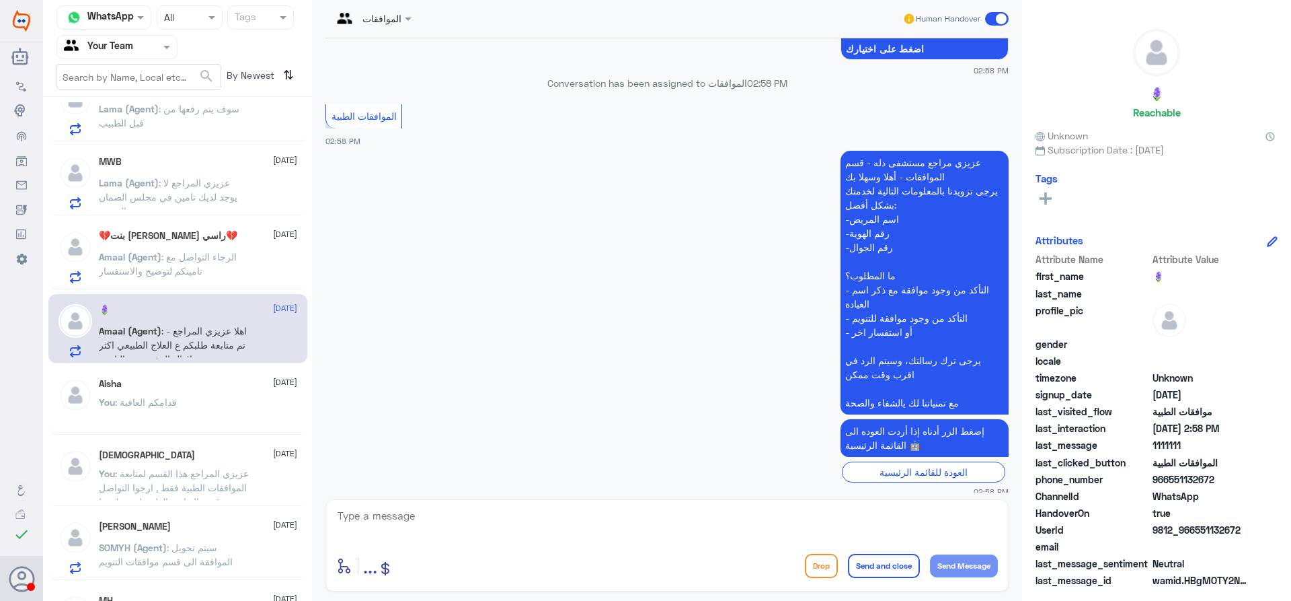
scroll to position [1097, 0]
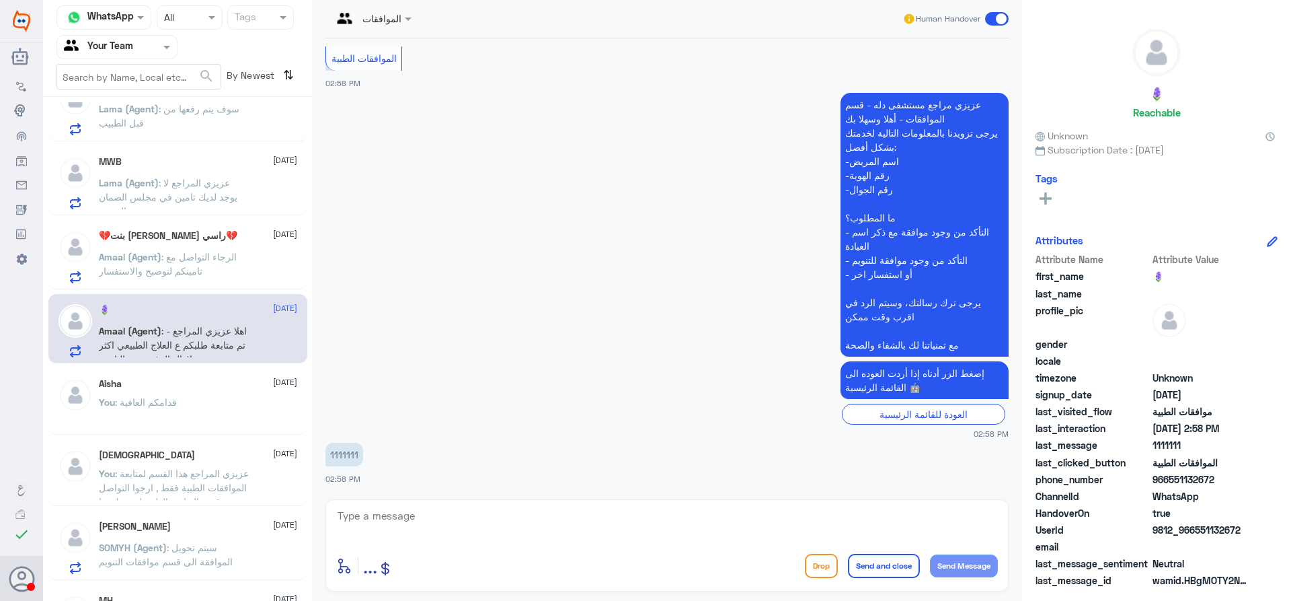
click at [615, 518] on textarea at bounding box center [667, 522] width 662 height 33
type textarea "عزيزي المراجع ارجوا تزويدنا بالمعلومات مع التوضيح للمساعدة في الموافقة الطبية ,…"
click at [866, 560] on button "Send and close" at bounding box center [884, 566] width 72 height 24
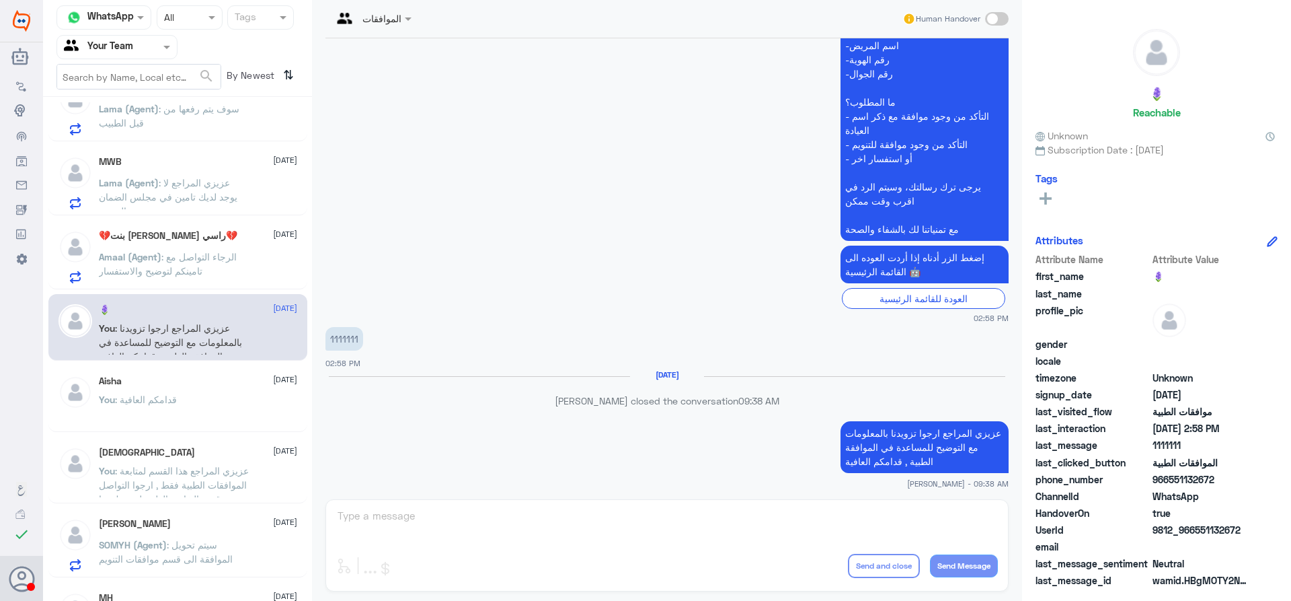
scroll to position [1192, 0]
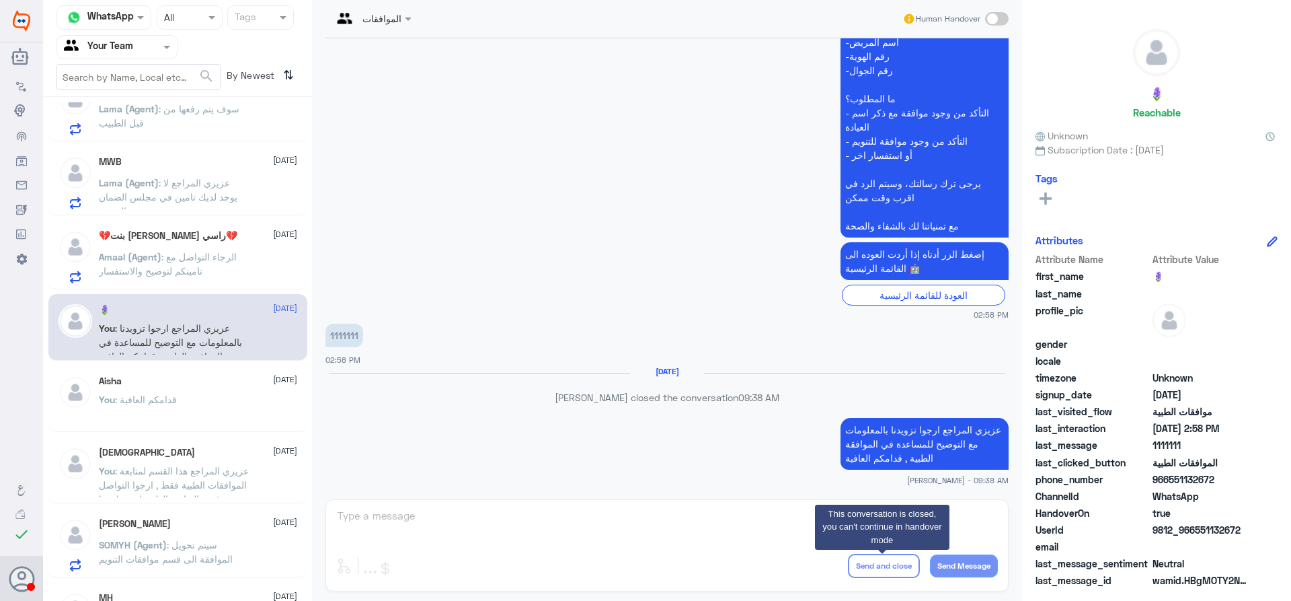
click at [158, 238] on h5 "💔بنت ابوي تاج راسي💔" at bounding box center [168, 235] width 139 height 11
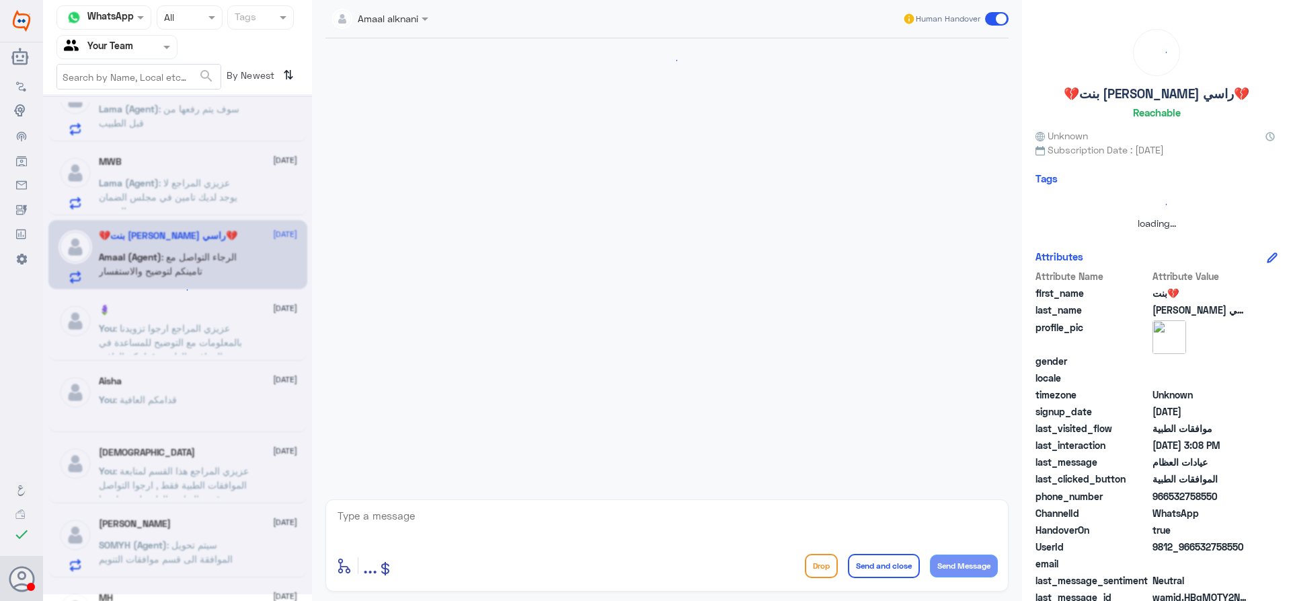
scroll to position [626, 0]
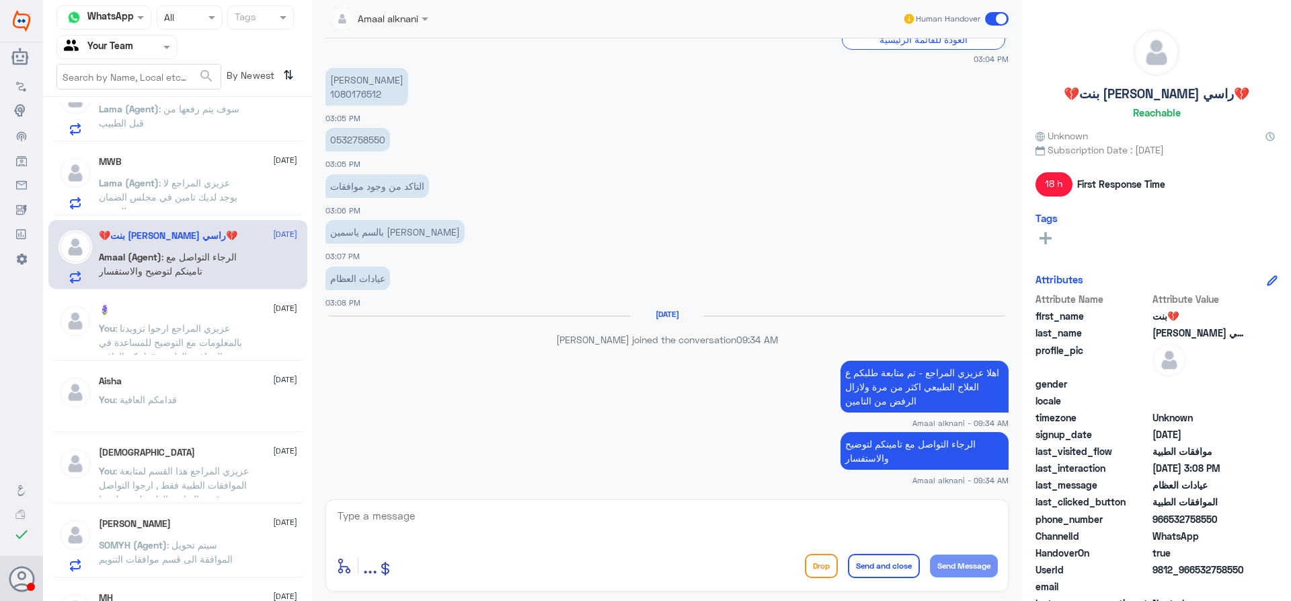
click at [352, 138] on p "0532758550" at bounding box center [358, 140] width 65 height 24
click at [352, 92] on p "ياسمين خالد الفرحان 1080176512" at bounding box center [367, 87] width 83 height 38
copy p "1080176512"
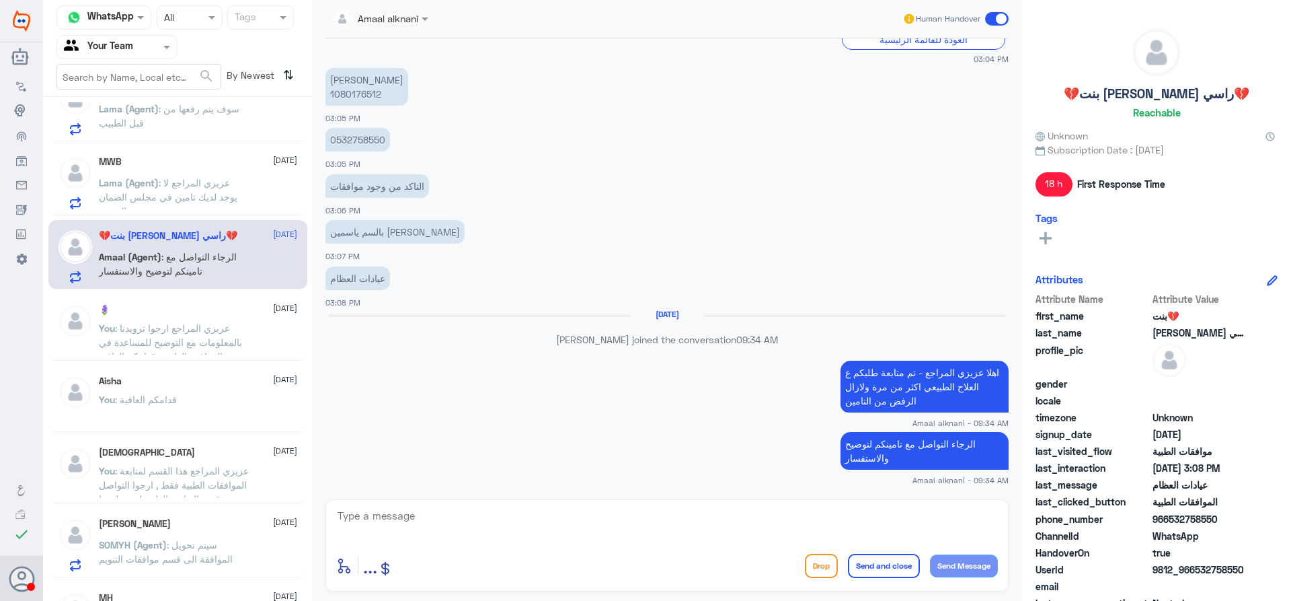
click at [701, 532] on textarea at bounding box center [667, 522] width 662 height 33
click at [708, 525] on textarea at bounding box center [667, 522] width 662 height 33
type textarea "r"
type textarea "قدامكم العافية"
click at [868, 568] on button "Send and close" at bounding box center [884, 566] width 72 height 24
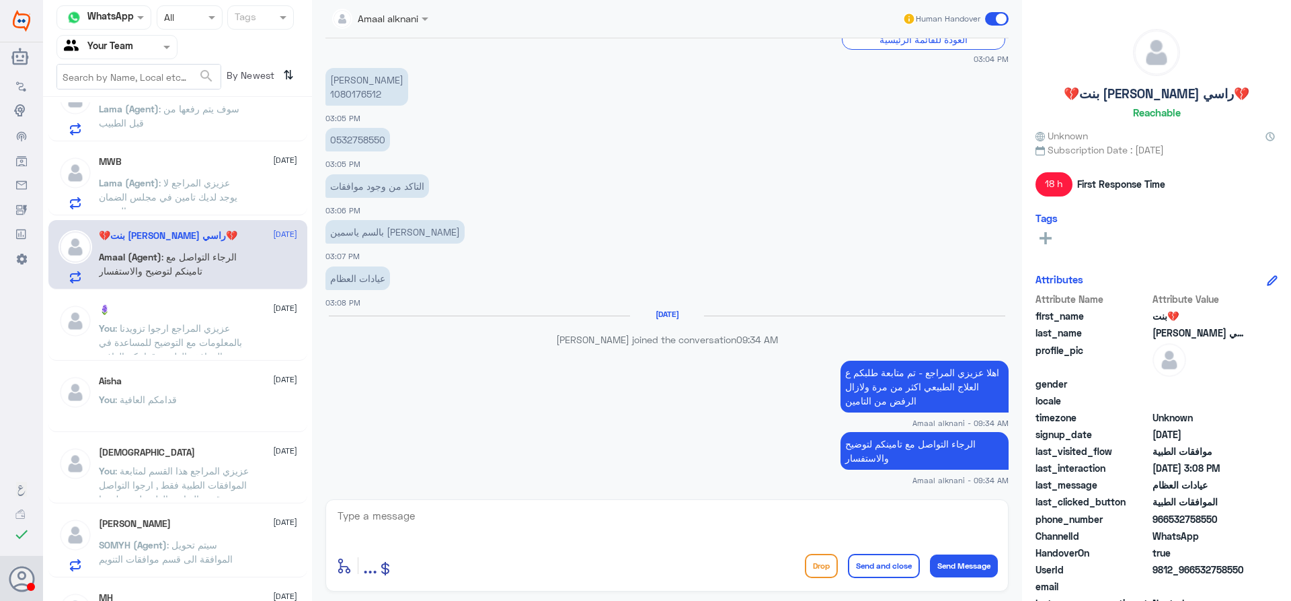
scroll to position [669, 0]
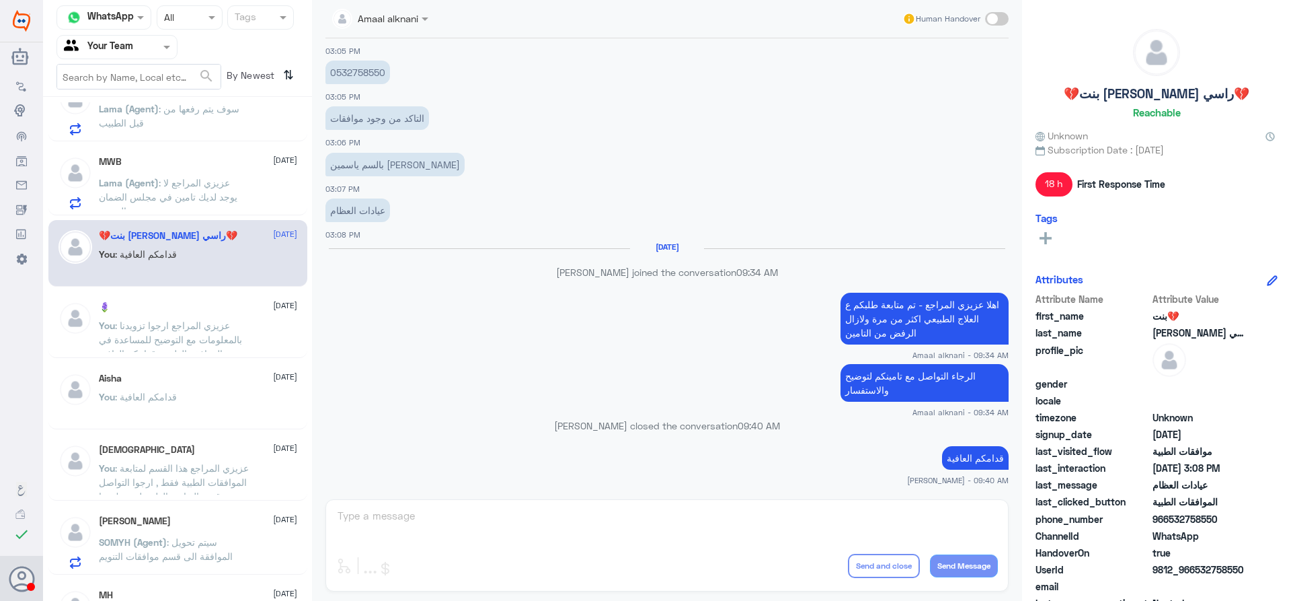
click at [218, 200] on span ": عزيزي المراجع لا يوجد لديك تامين في مجلس الضمان الصحي" at bounding box center [168, 197] width 139 height 40
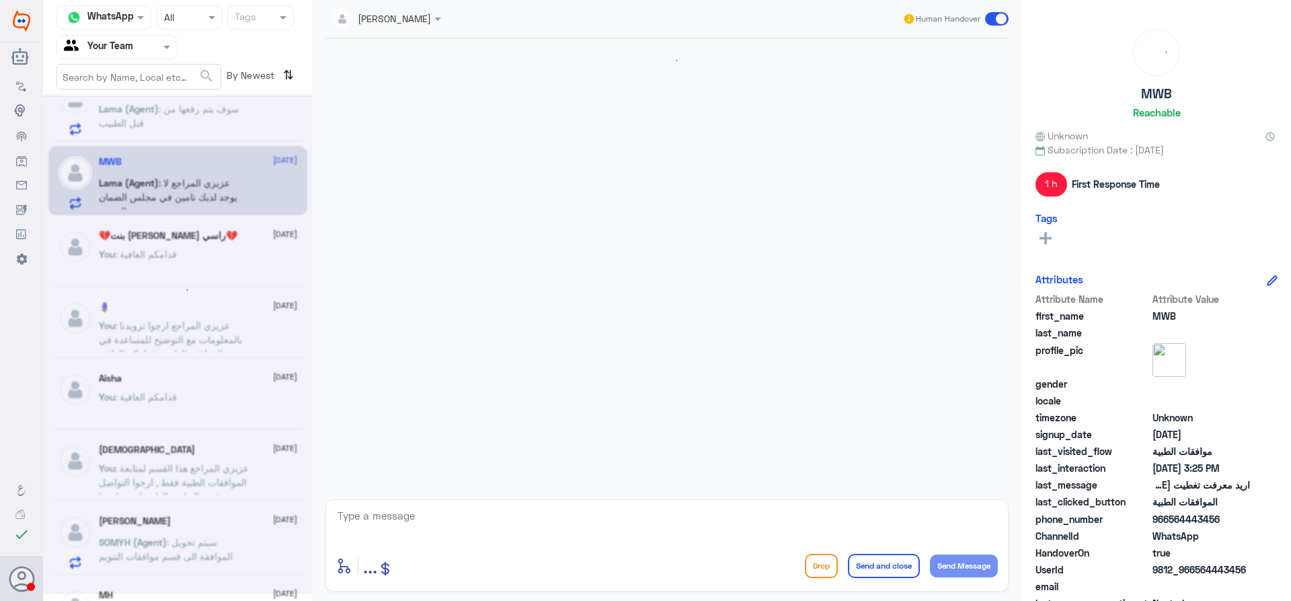
scroll to position [379, 0]
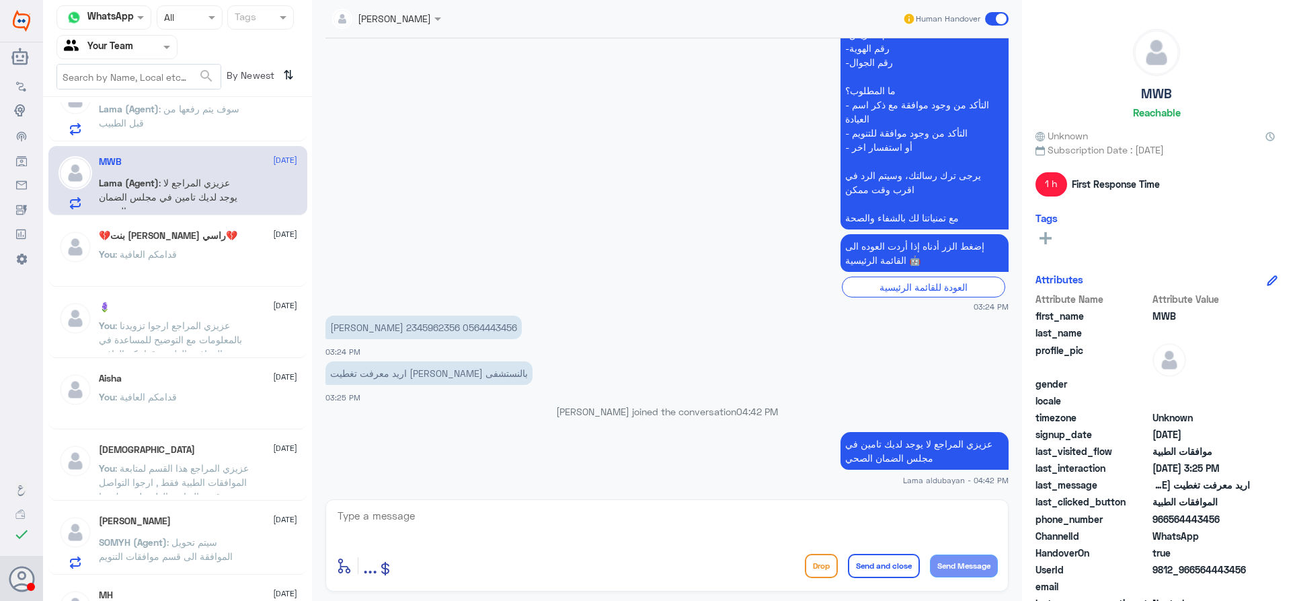
click at [537, 521] on textarea at bounding box center [667, 522] width 662 height 33
type textarea "قدامكم العافية"
click at [898, 568] on button "Send and close" at bounding box center [884, 566] width 72 height 24
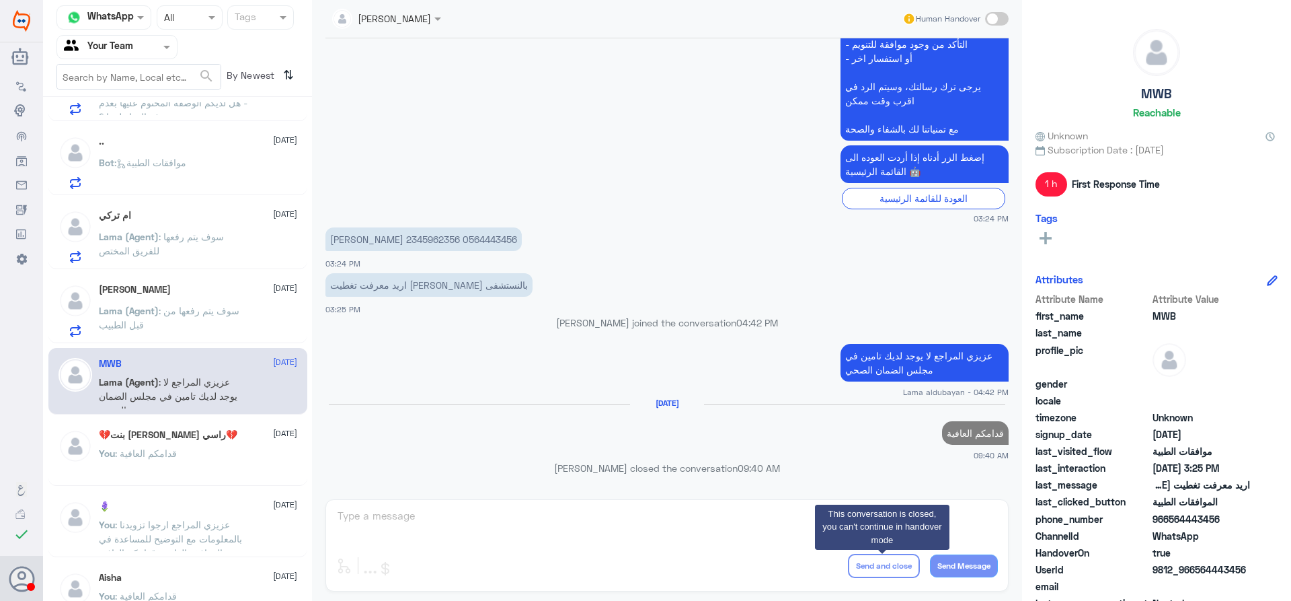
scroll to position [446, 0]
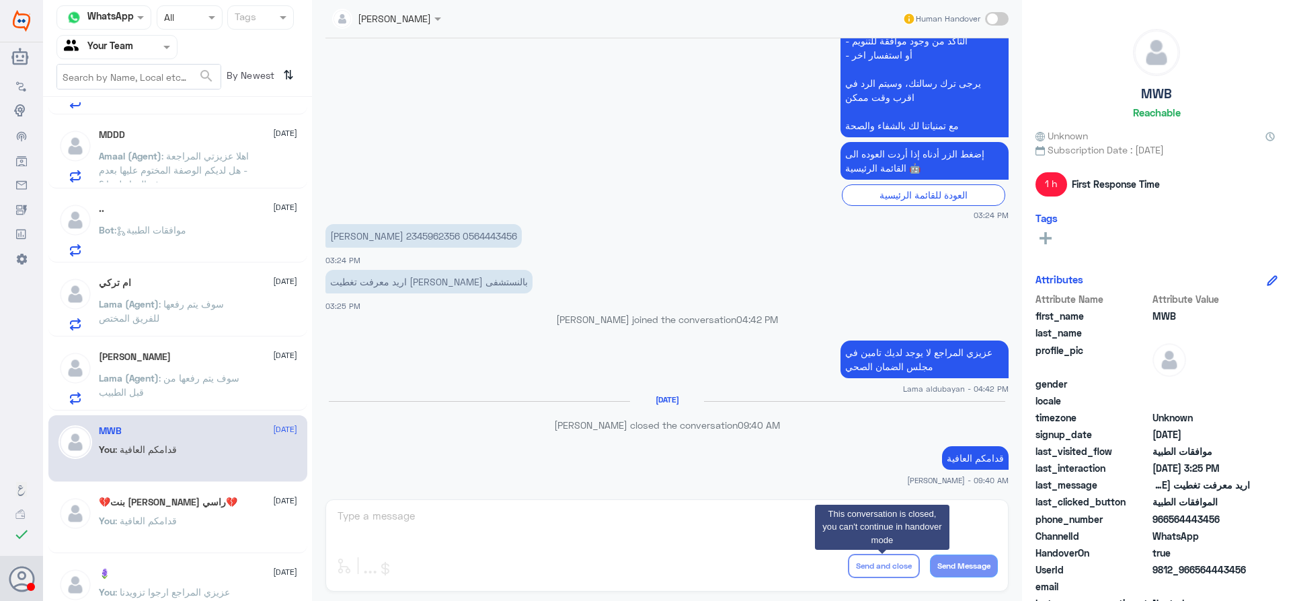
click at [196, 373] on span ": سوف يتم رفعها من قبل الطبيب" at bounding box center [169, 385] width 141 height 26
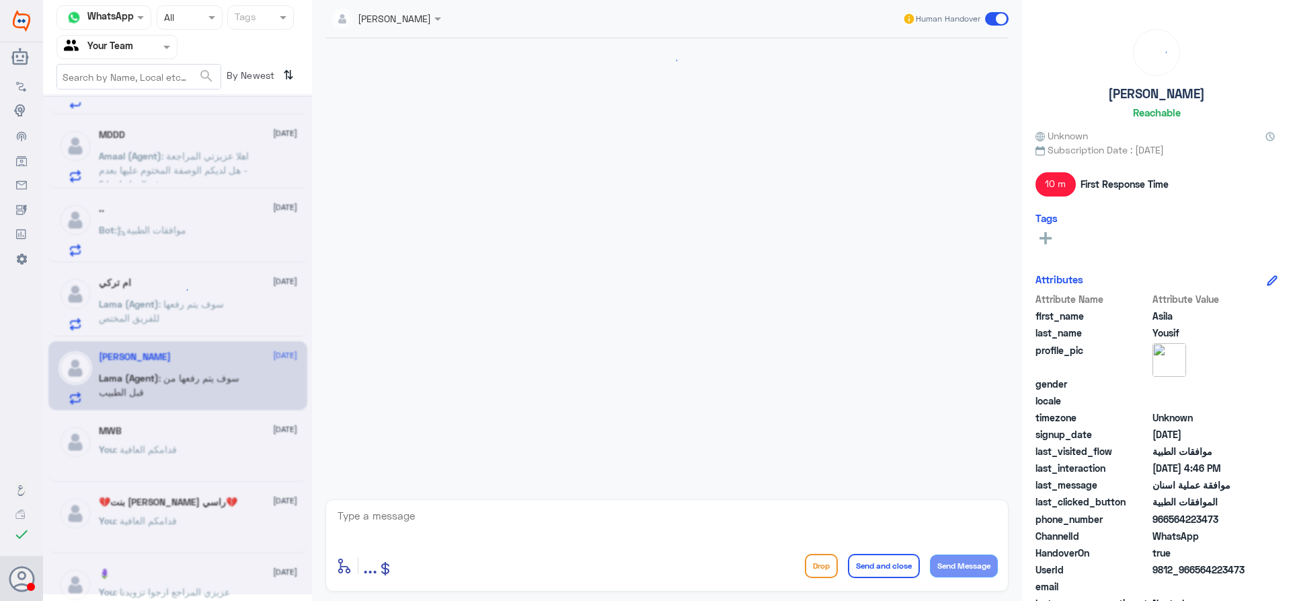
scroll to position [539, 0]
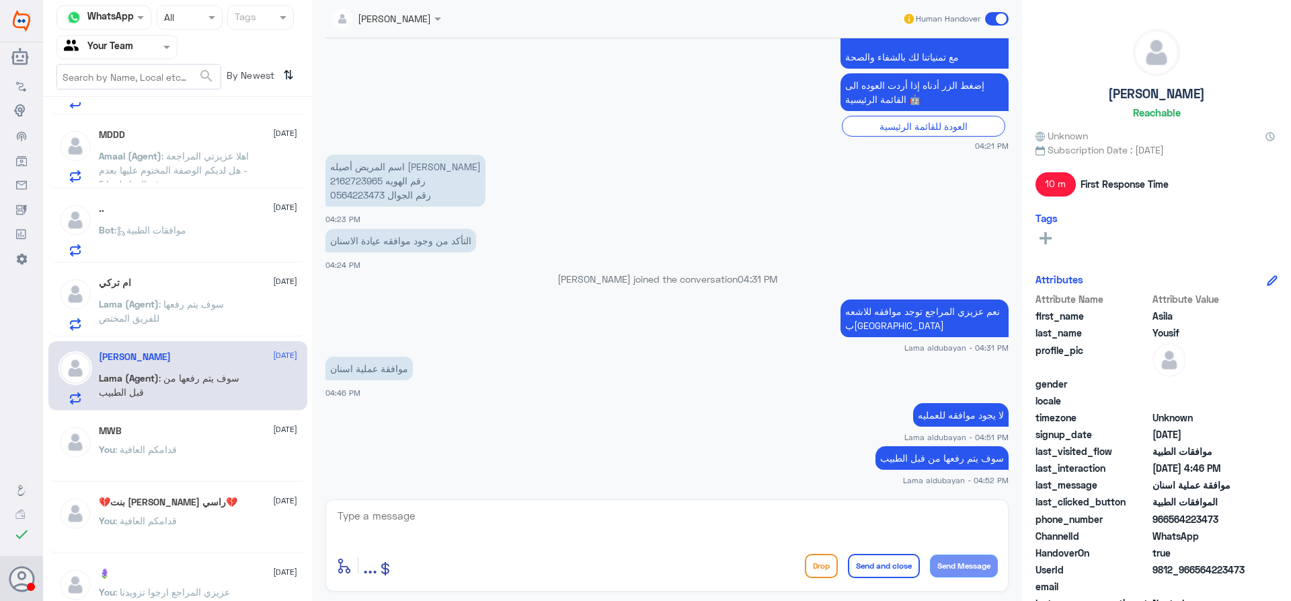
click at [370, 182] on p "اسم المريض أصيله يوسف عبد الحفيظ رقم الهويه 2162723965 رقم الجوال 0564223473" at bounding box center [406, 181] width 160 height 52
copy p "2162723965"
click at [558, 523] on textarea at bounding box center [667, 522] width 662 height 33
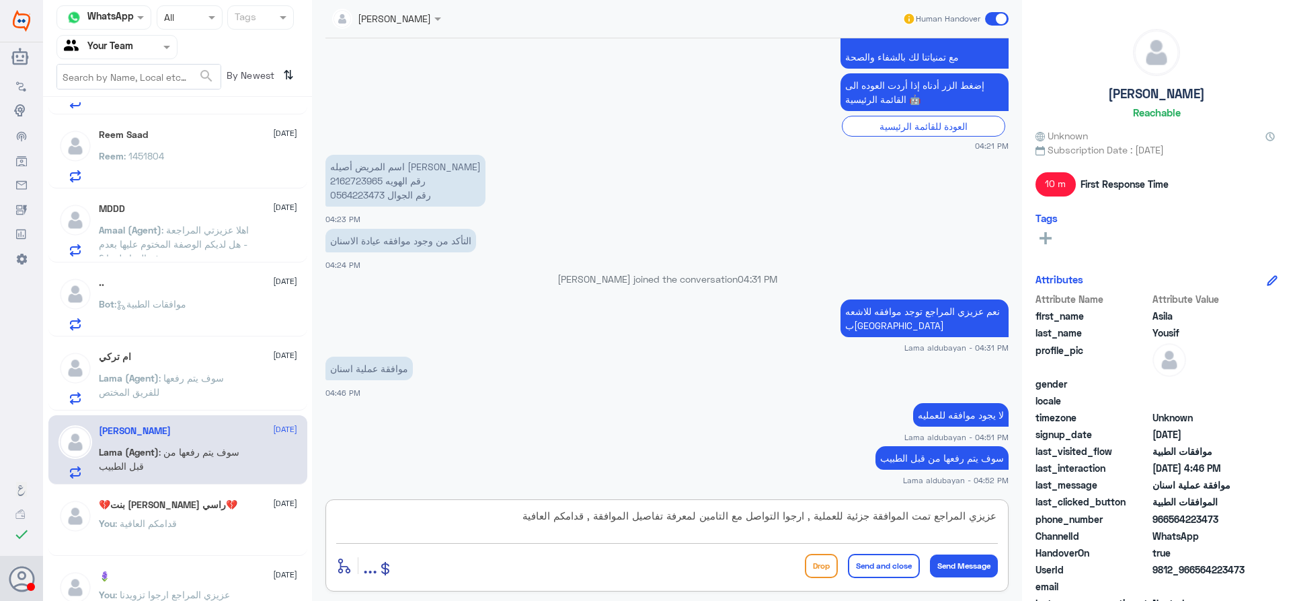
type textarea "عزيزي المراجع تمت الموافقة جزئية للعملية , ارجوا التواصل مع التامين لمعرفة تفاص…"
click at [894, 568] on button "Send and close" at bounding box center [884, 566] width 72 height 24
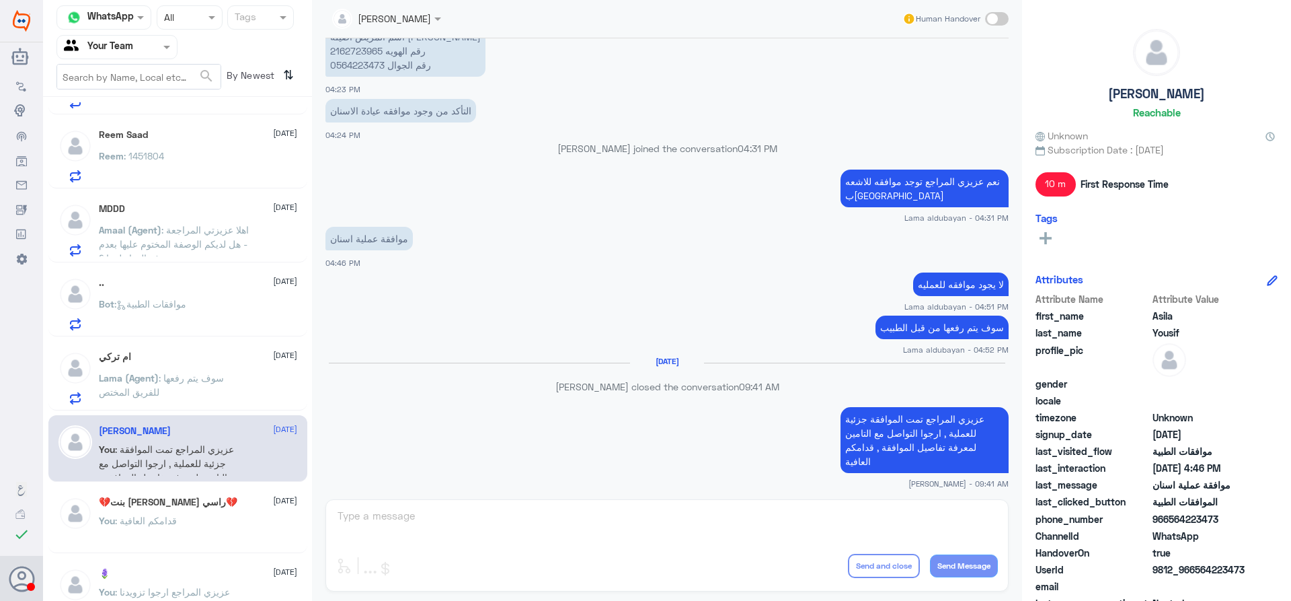
scroll to position [648, 0]
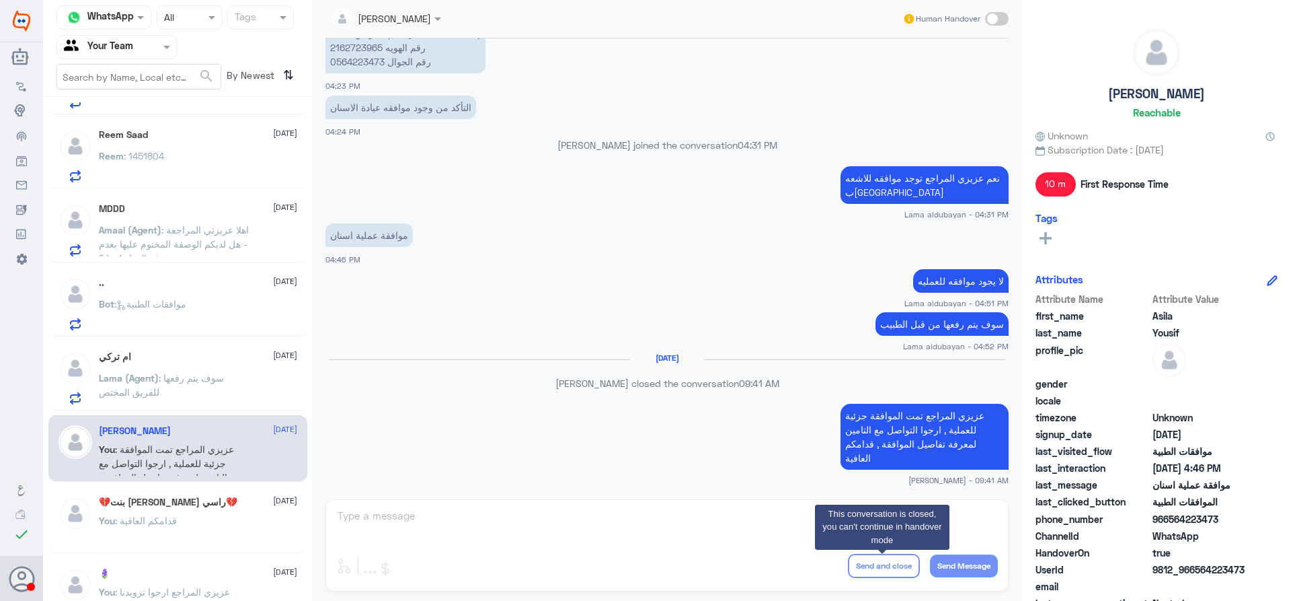
click at [187, 379] on span ": سوف يتم رفعها للفريق المختص" at bounding box center [161, 385] width 125 height 26
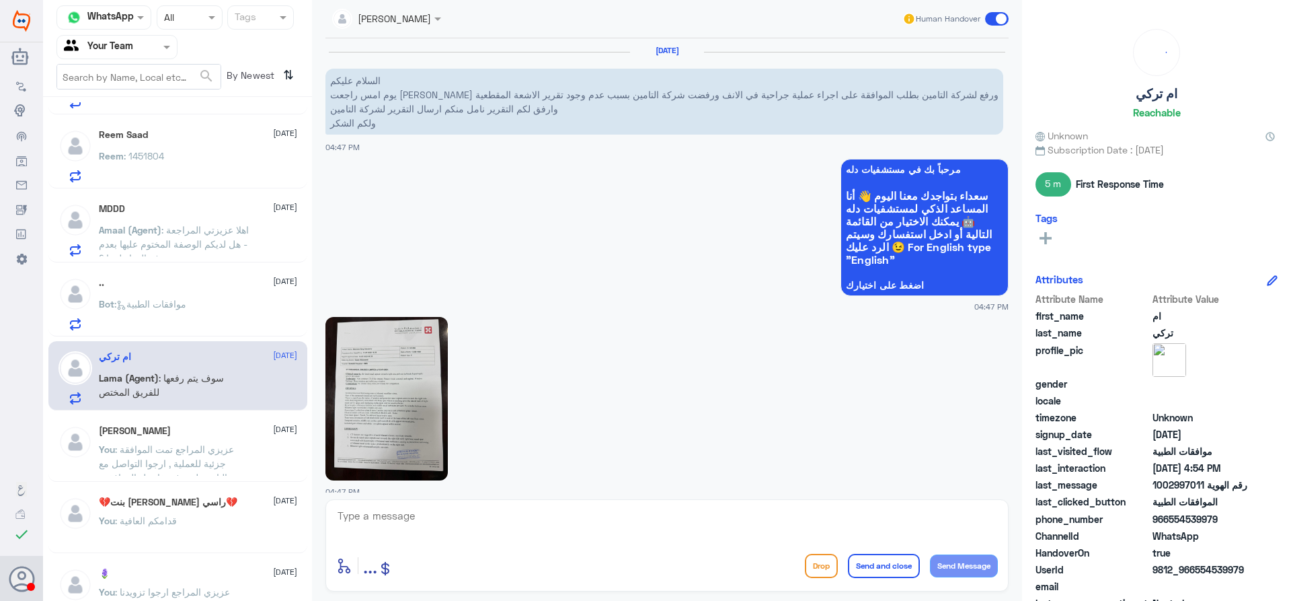
scroll to position [1022, 0]
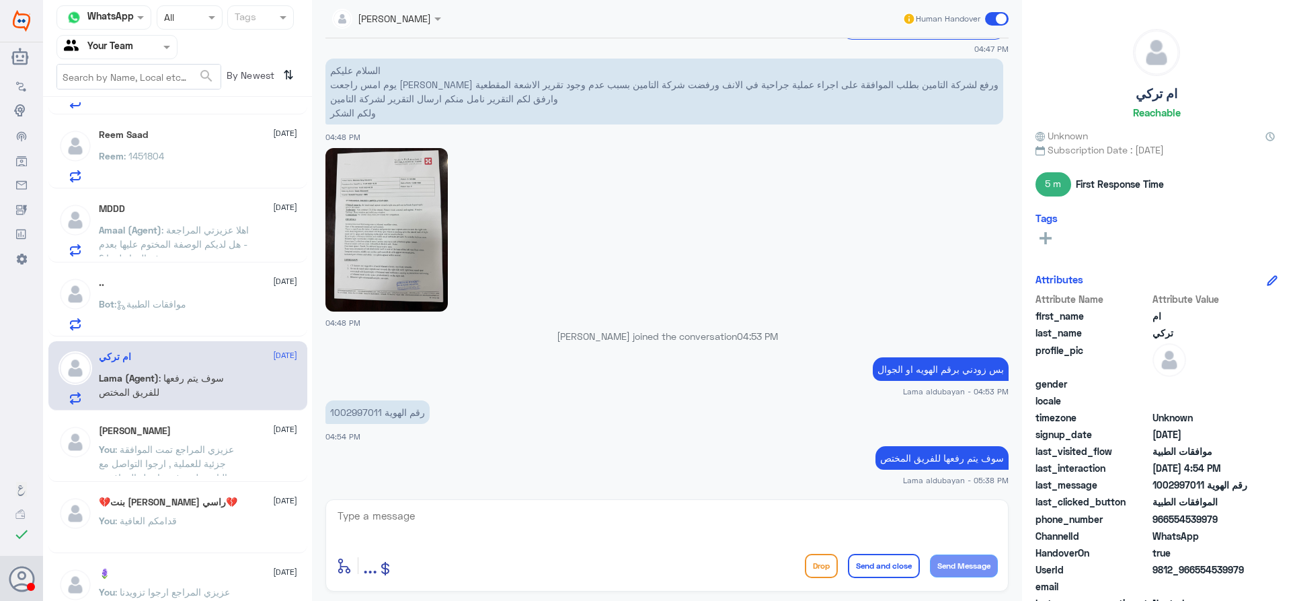
click at [365, 413] on p "رقم الهوية 1002997011" at bounding box center [378, 412] width 104 height 24
copy p "1002997011"
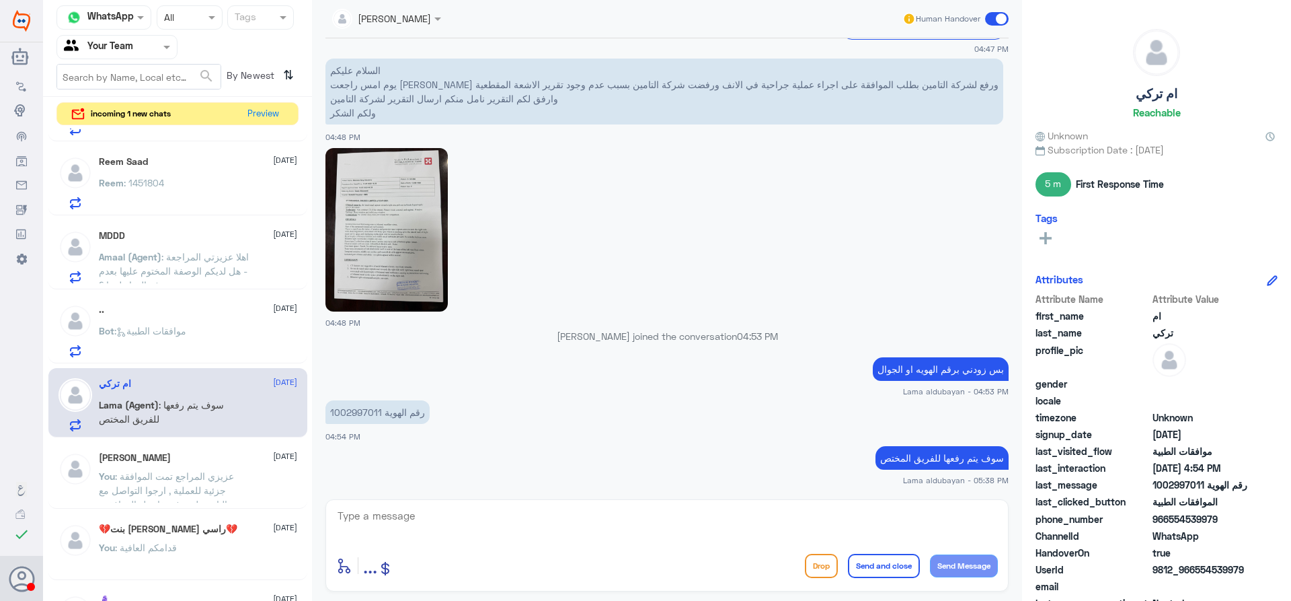
click at [577, 517] on textarea at bounding box center [667, 522] width 662 height 33
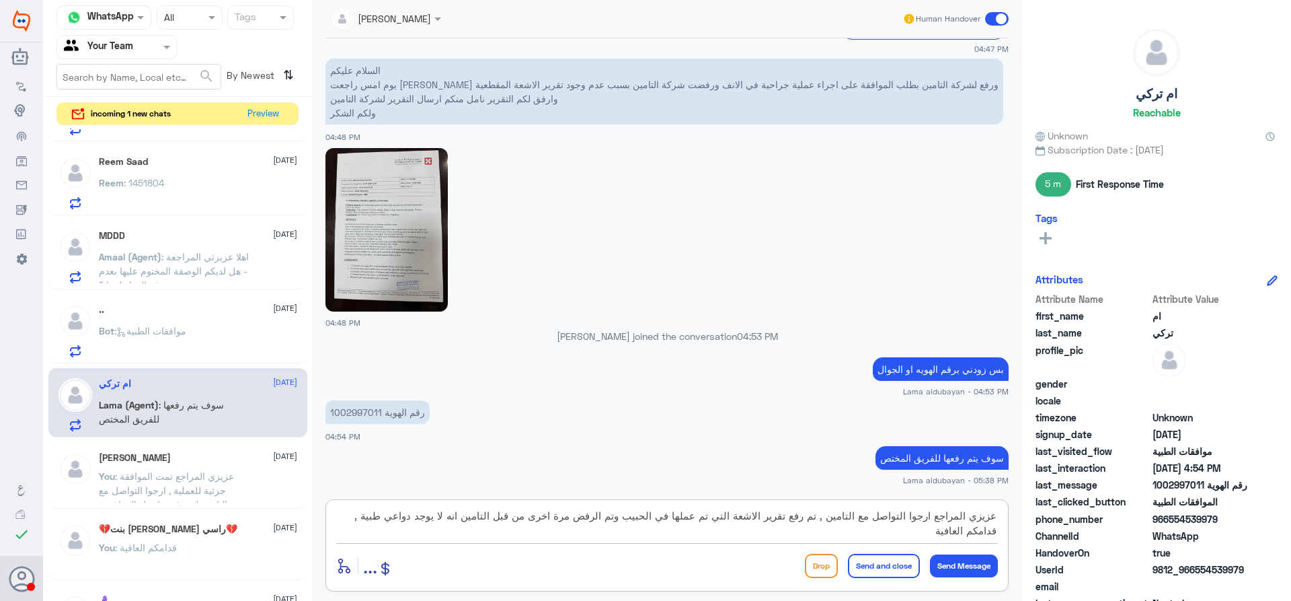
type textarea "عزيزي المراجع ارجوا التواصل مع التامين , تم رفع تقرير الاشعة التي تم عملها في ا…"
click at [902, 570] on button "Send and close" at bounding box center [884, 566] width 72 height 24
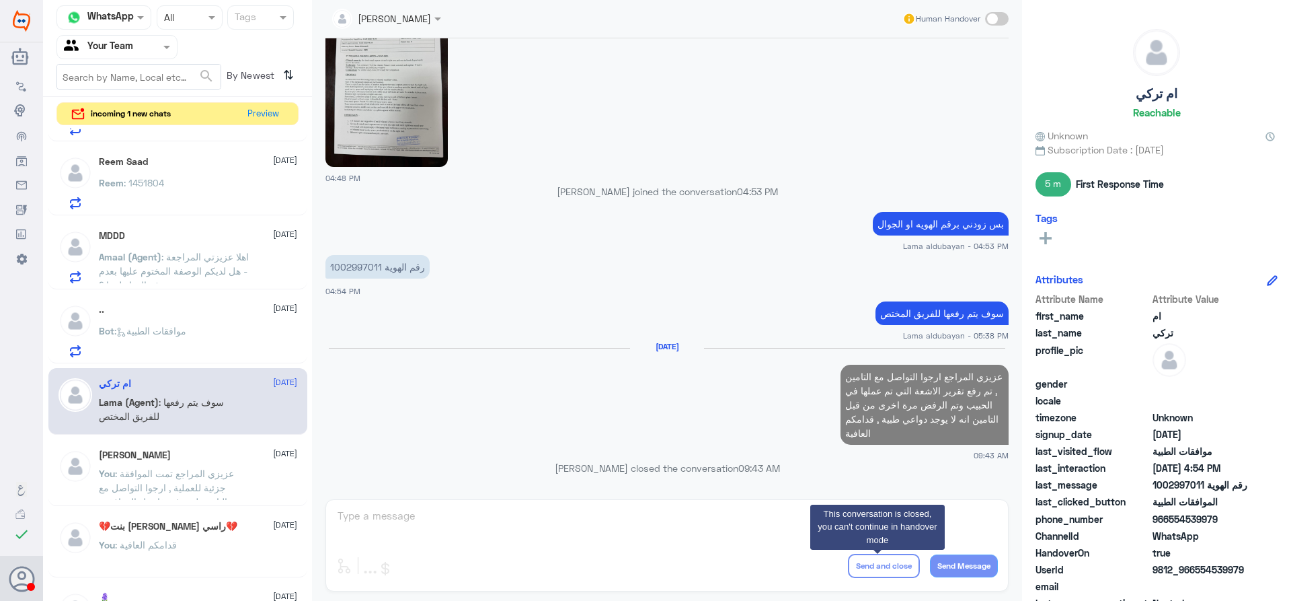
scroll to position [1146, 0]
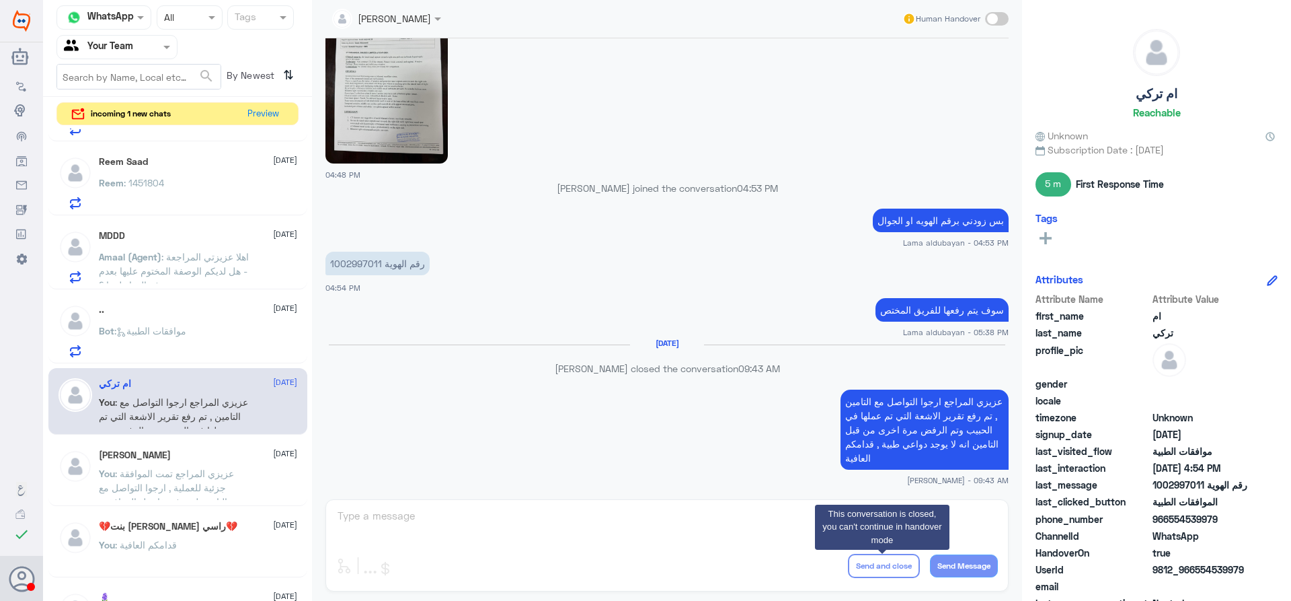
click at [206, 328] on div "Bot : موافقات الطبية" at bounding box center [198, 342] width 198 height 30
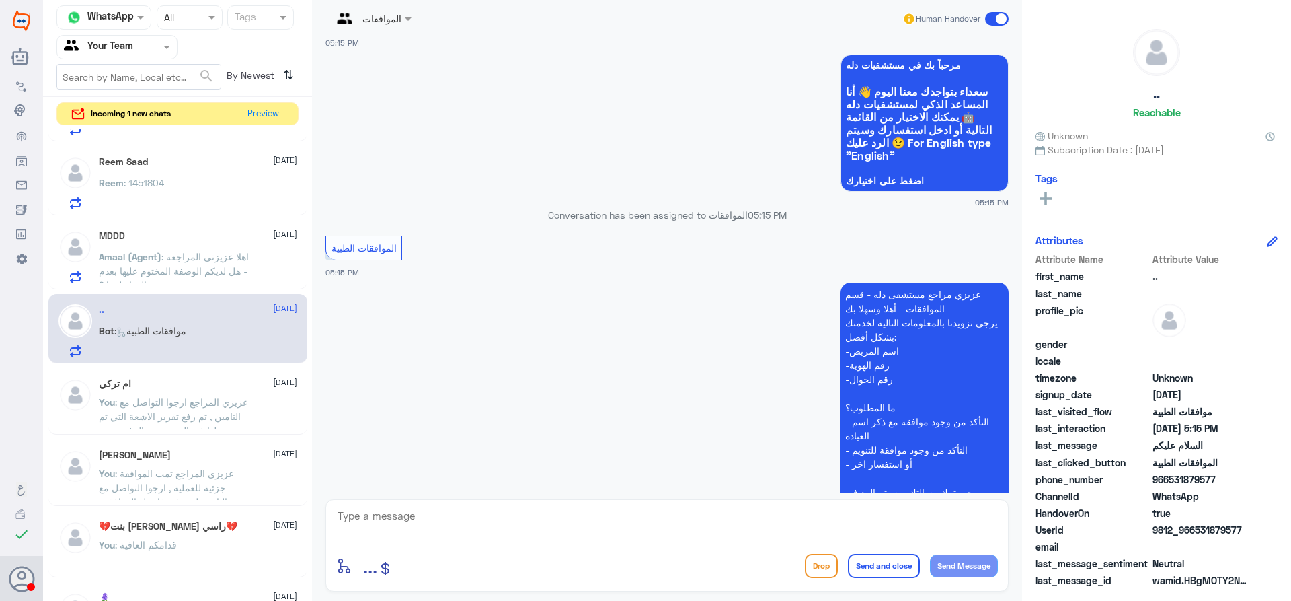
scroll to position [67, 0]
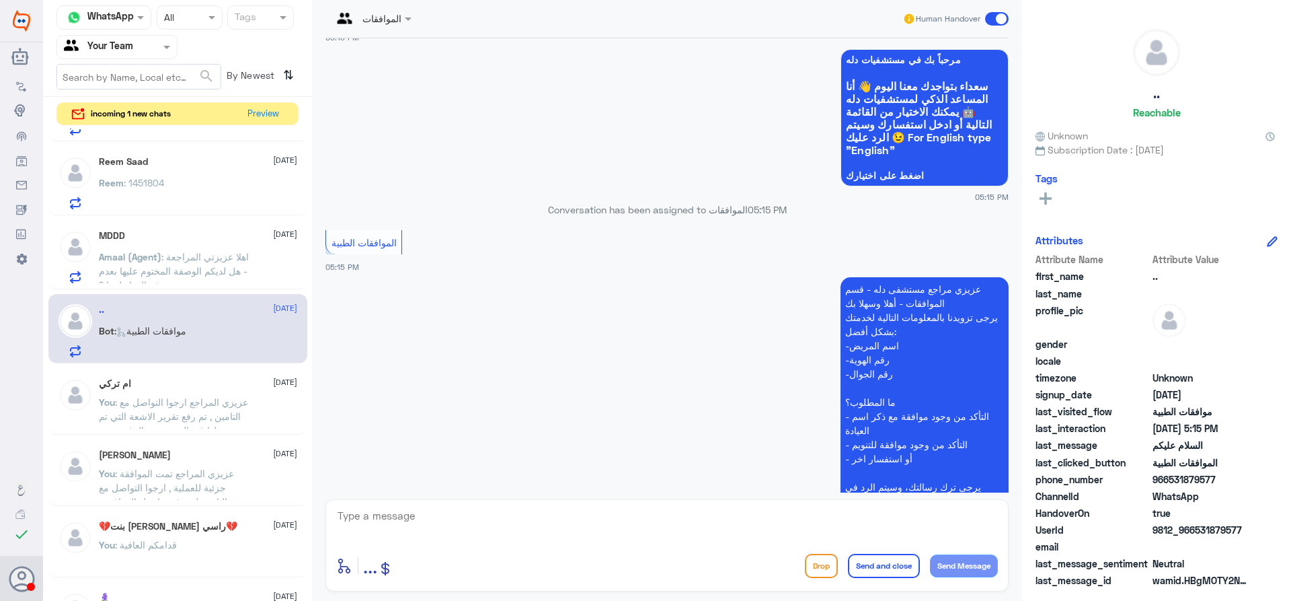
click at [576, 517] on textarea at bounding box center [667, 522] width 662 height 33
type textarea "ع"
type textarea "عزيزي المراجع ارجوا تزويدنا بالمعلومات مع التوضيح للمساعدة بخصوص الموافقة الطبي…"
click at [907, 570] on button "Send and close" at bounding box center [884, 566] width 72 height 24
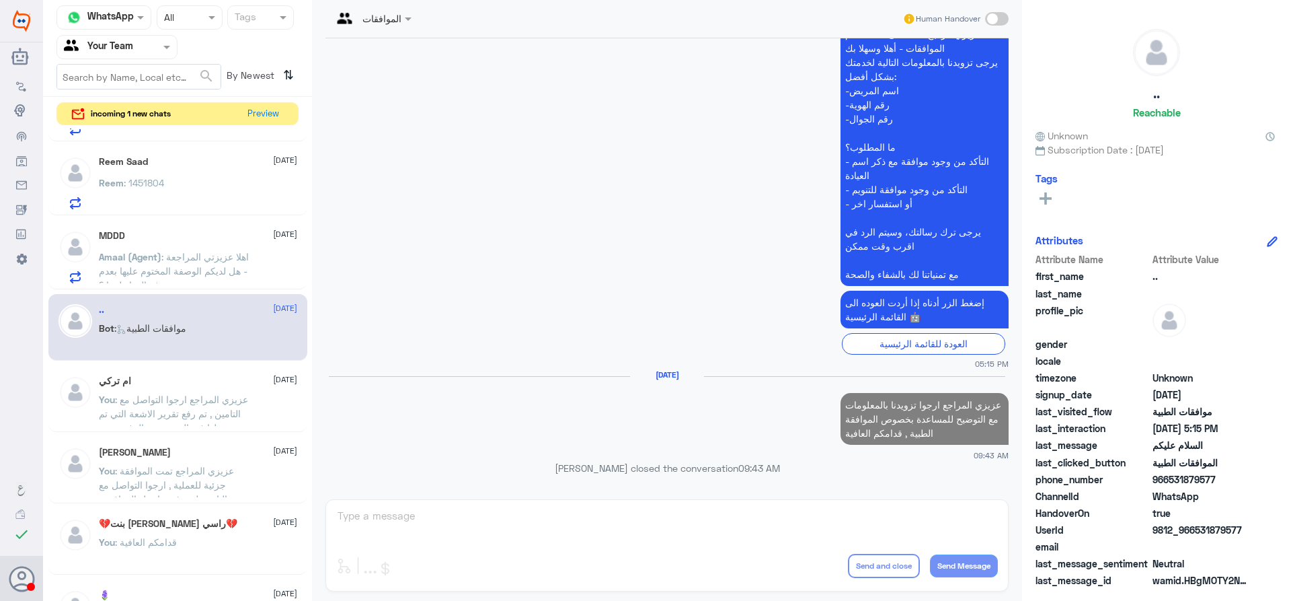
scroll to position [301, 0]
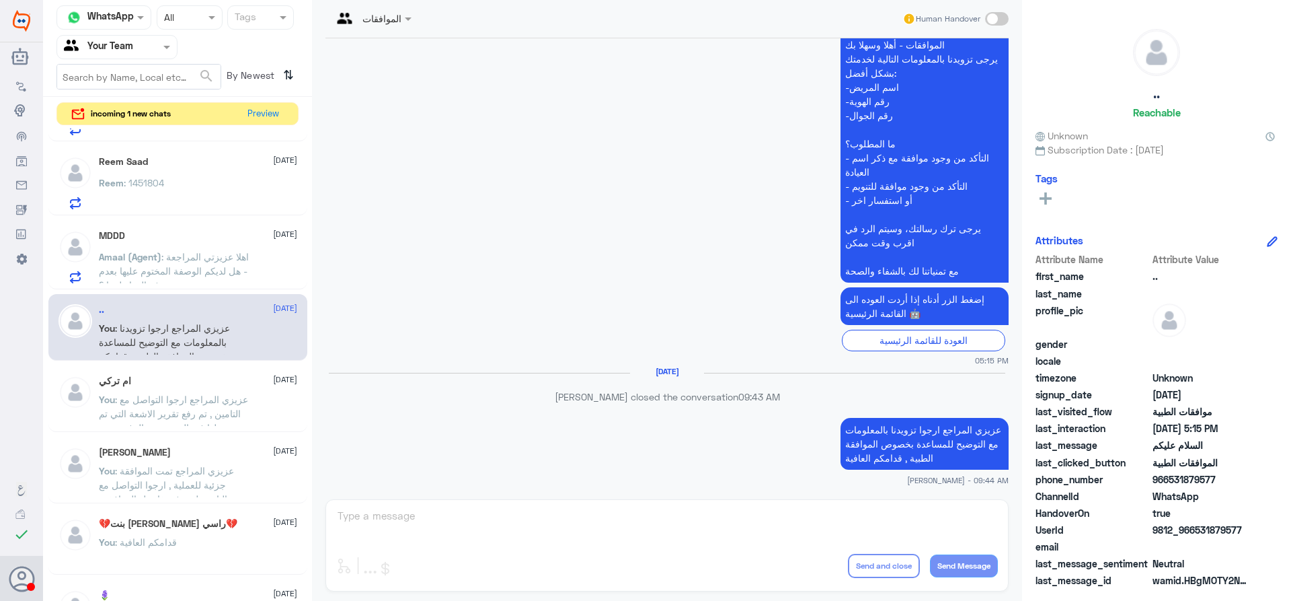
click at [189, 259] on span ": اهلا عزيزتي المراجعة - هل لديكم الوصفة المختوم عليها بعدم توفر الدواء لدينا ؟" at bounding box center [174, 271] width 150 height 40
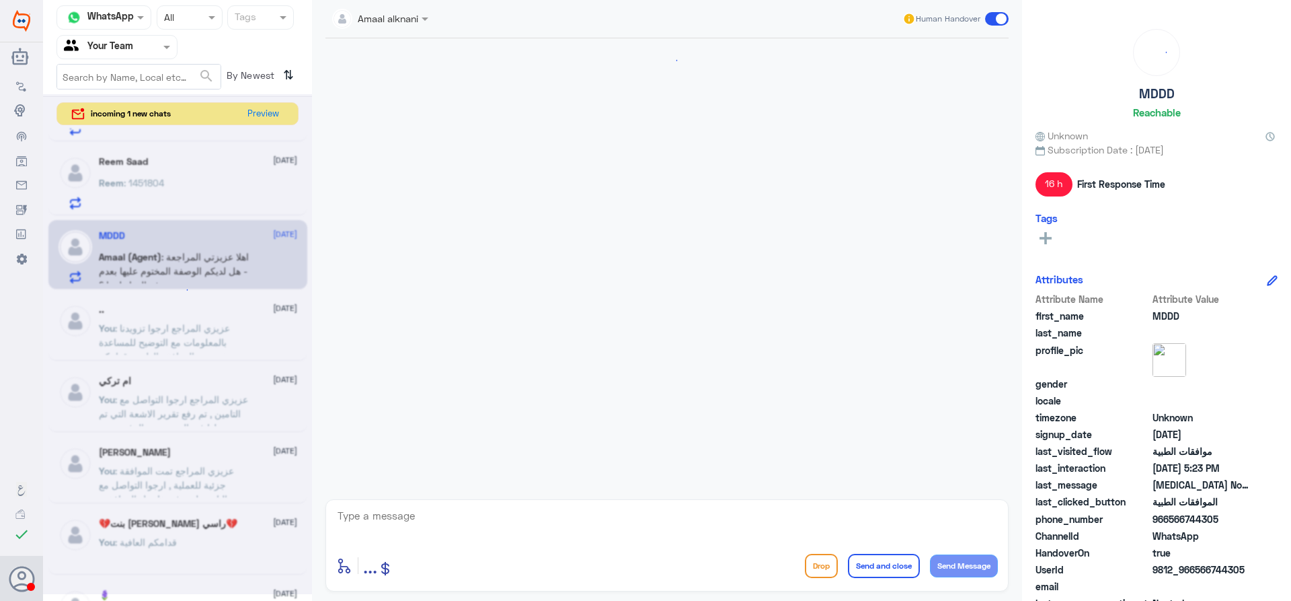
scroll to position [544, 0]
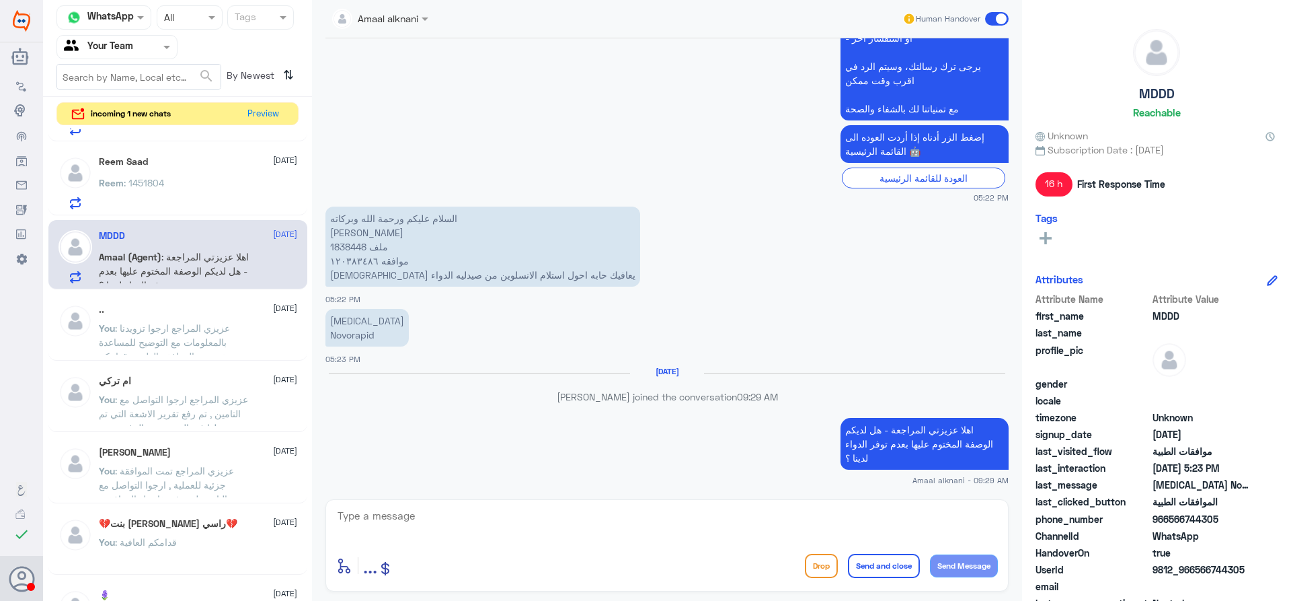
click at [354, 248] on p "السلام عليكم ورحمة الله وبركاته لطيفه الدهيمان ملف 1838448 موافقه ١٢٠٣٨٣٤٨٦ الل…" at bounding box center [483, 246] width 315 height 80
copy p "1838448"
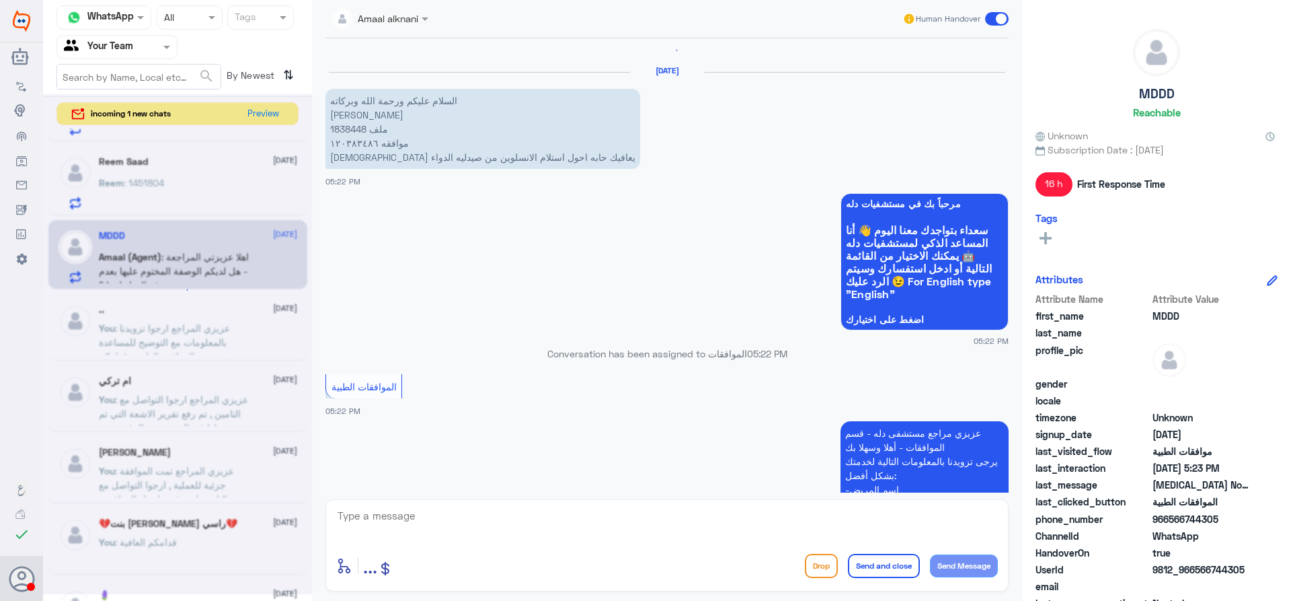
scroll to position [0, 0]
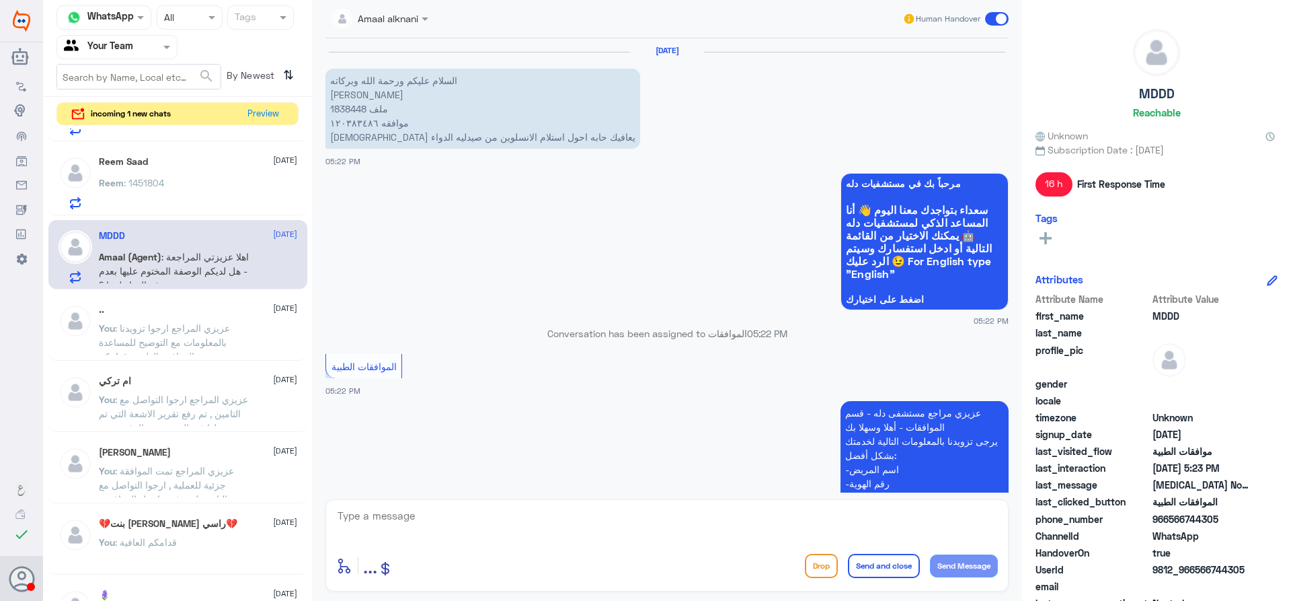
click at [204, 198] on div "Reem : 1451804" at bounding box center [198, 194] width 198 height 30
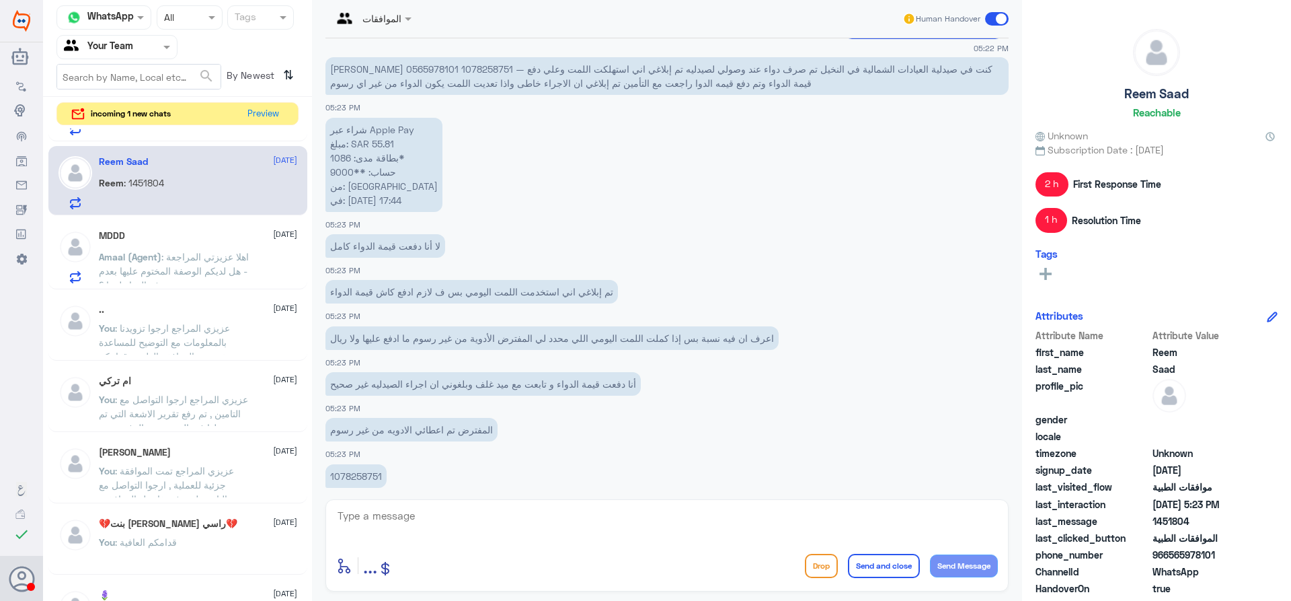
scroll to position [1270, 0]
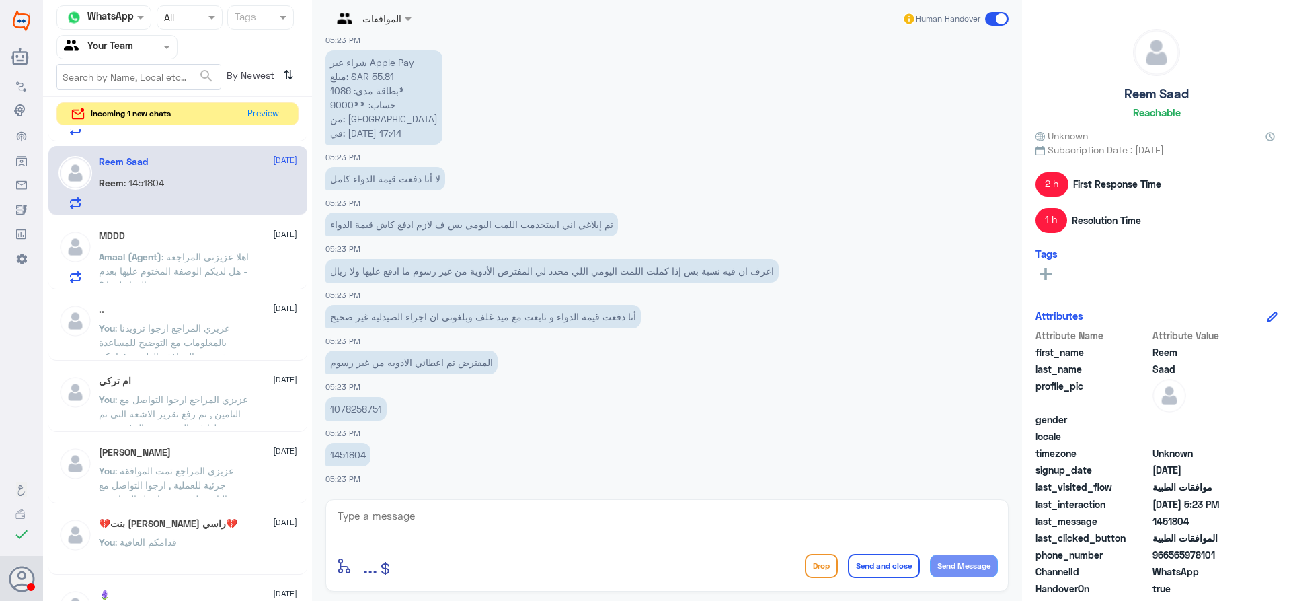
click at [352, 455] on p "1451804" at bounding box center [348, 455] width 45 height 24
copy p "1451804"
click at [630, 534] on textarea at bounding box center [667, 522] width 662 height 33
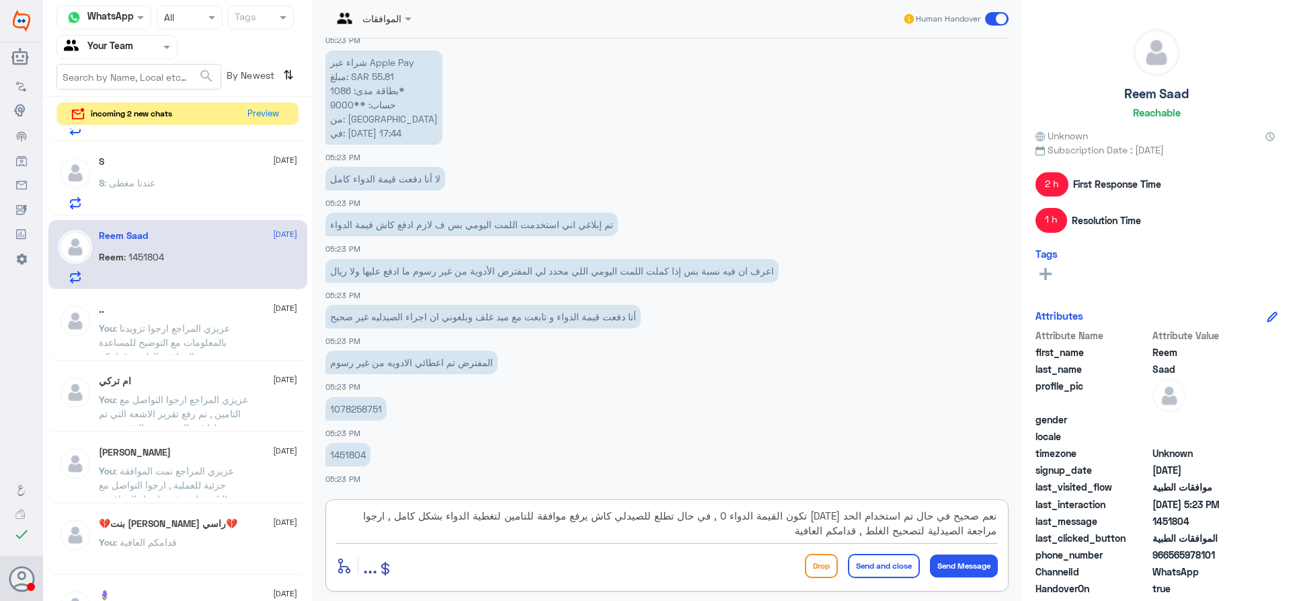
type textarea "نعم صحيح في حال تم استخدام الحد اليوم تكون القيمة الدواء 0 , في حال تطلع للصيدل…"
click at [896, 561] on button "Send and close" at bounding box center [884, 566] width 72 height 24
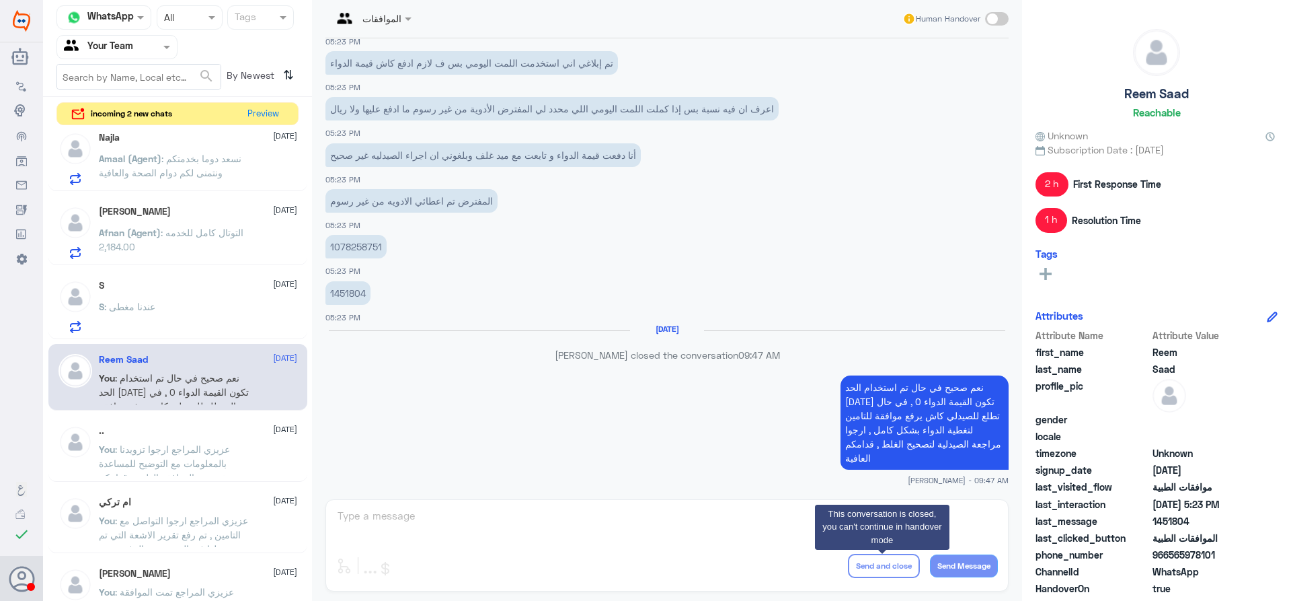
scroll to position [369, 0]
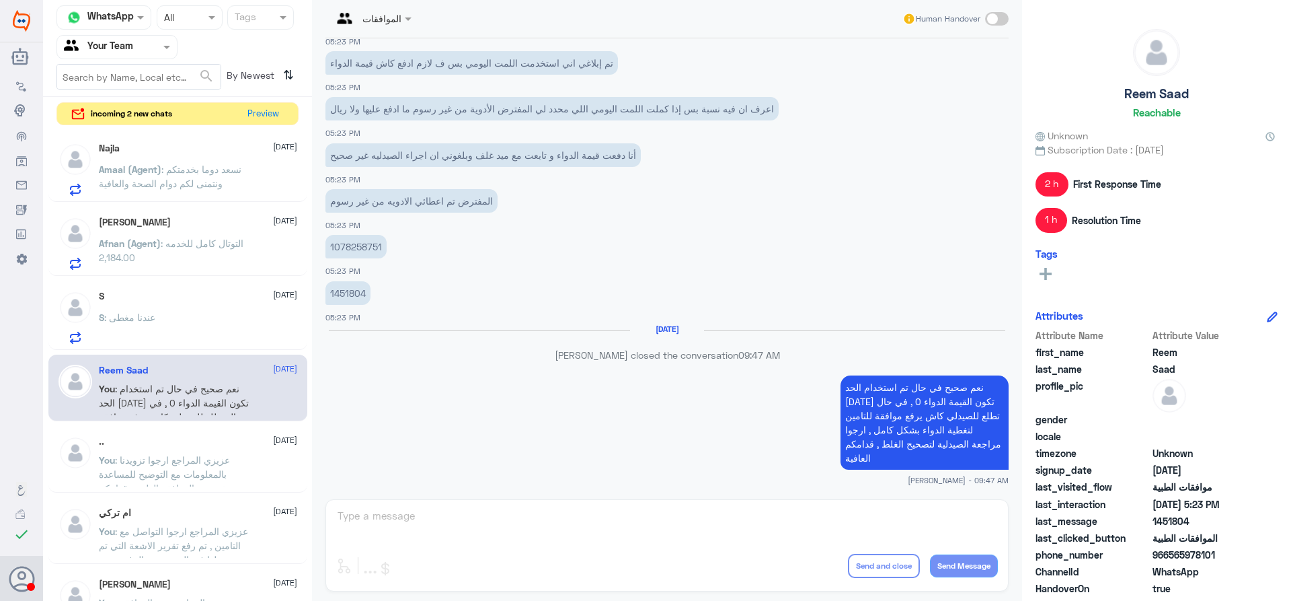
click at [191, 329] on div "S : عندنا مغطى" at bounding box center [198, 328] width 198 height 30
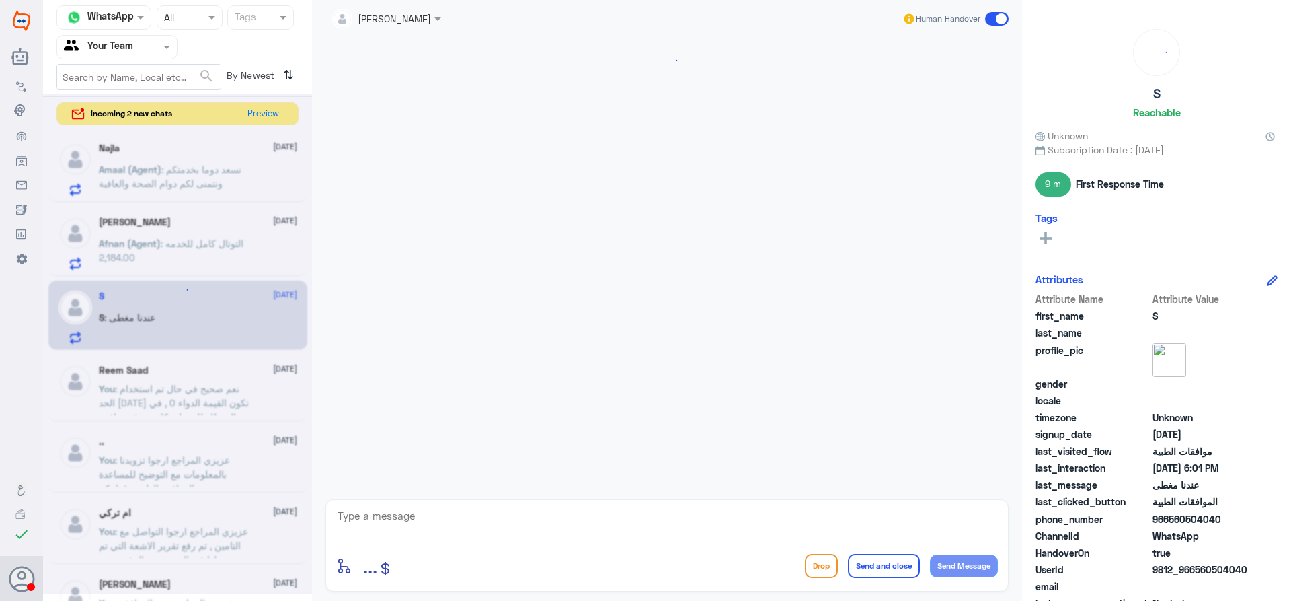
scroll to position [1231, 0]
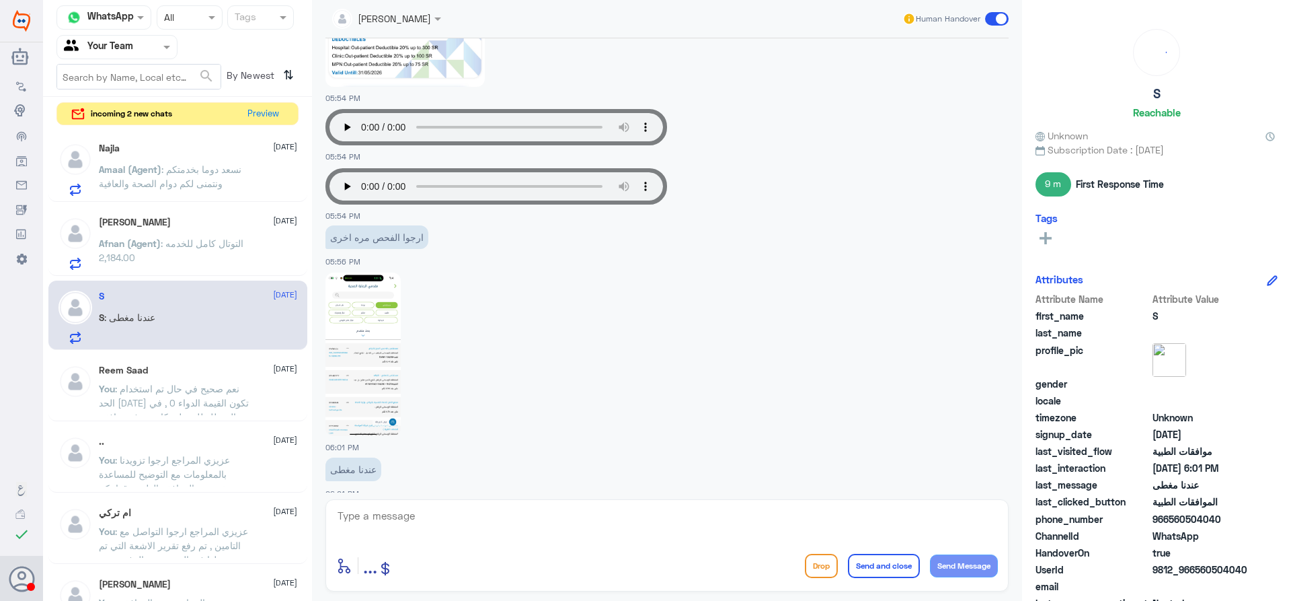
click at [344, 360] on img at bounding box center [363, 353] width 75 height 163
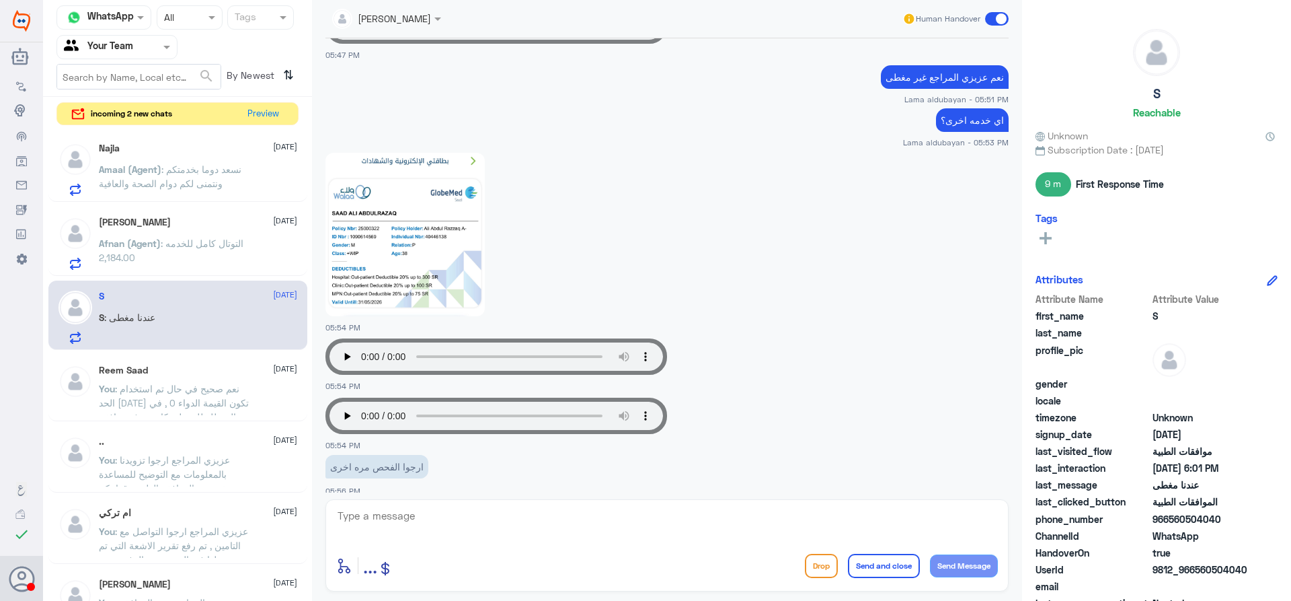
scroll to position [1029, 0]
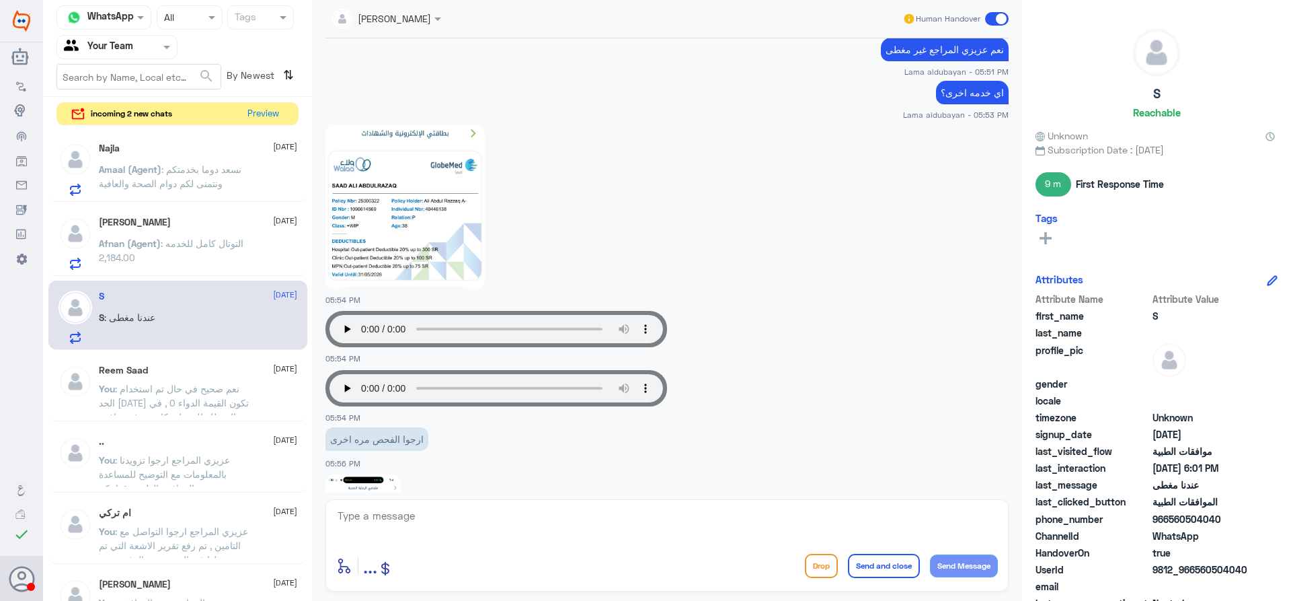
click at [420, 224] on img at bounding box center [405, 206] width 159 height 163
click at [423, 198] on img at bounding box center [405, 206] width 159 height 163
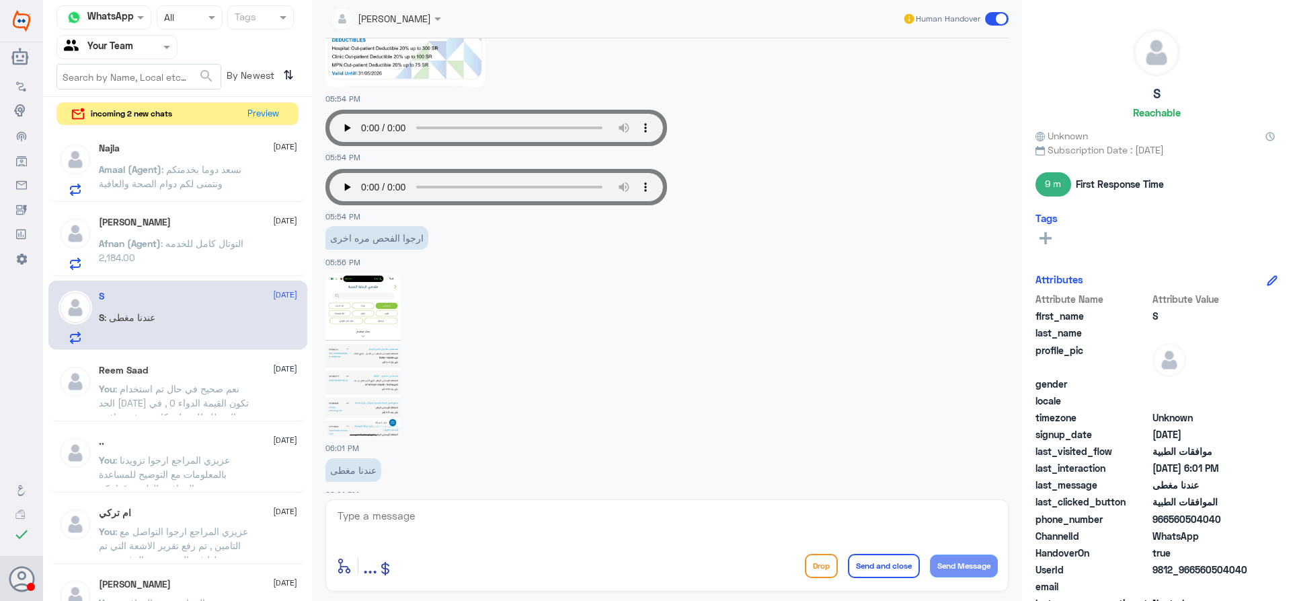
scroll to position [1231, 0]
click at [371, 321] on img at bounding box center [363, 353] width 75 height 163
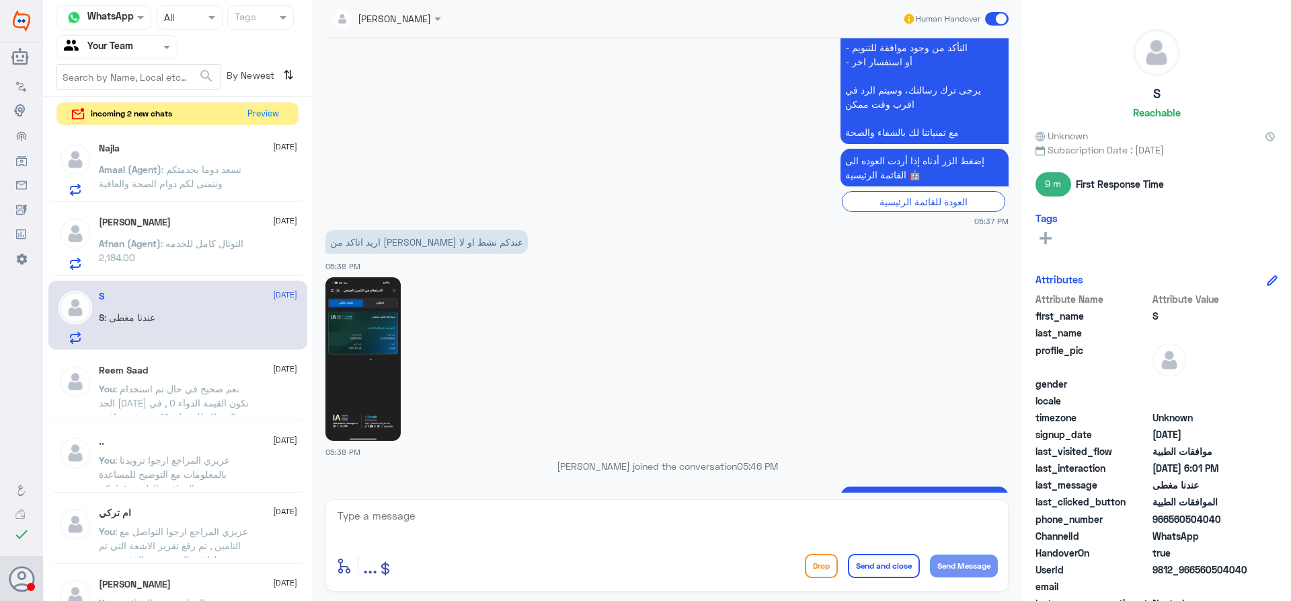
scroll to position [605, 0]
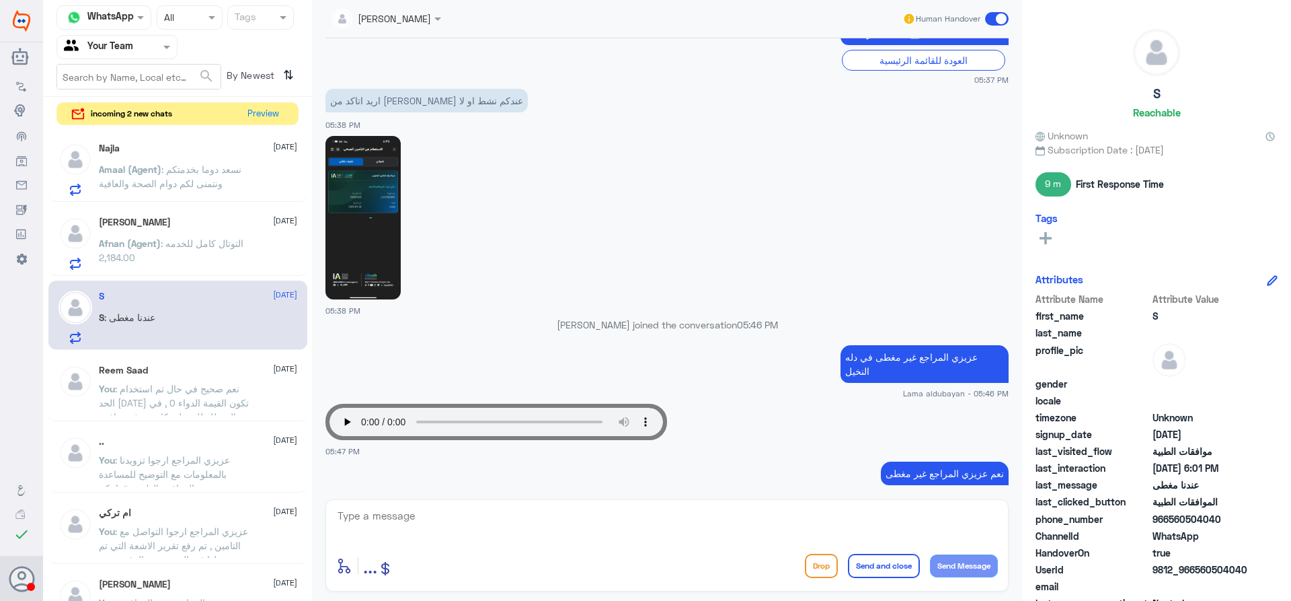
click at [379, 256] on img at bounding box center [363, 217] width 75 height 163
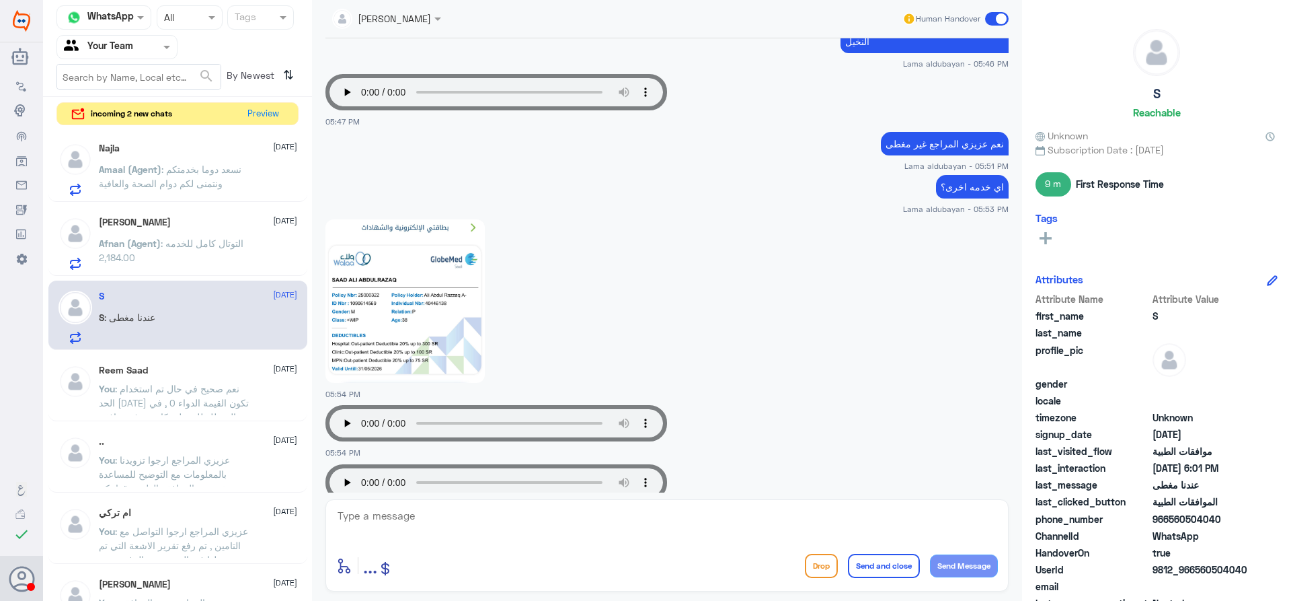
scroll to position [942, 0]
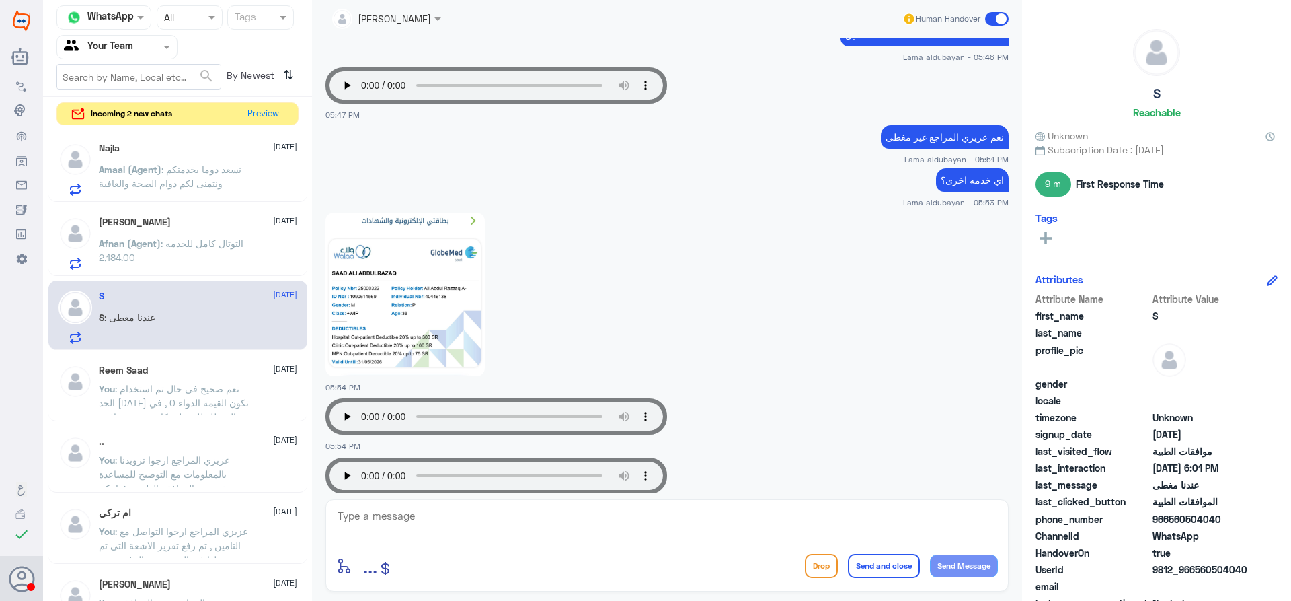
click at [444, 279] on img at bounding box center [405, 294] width 159 height 163
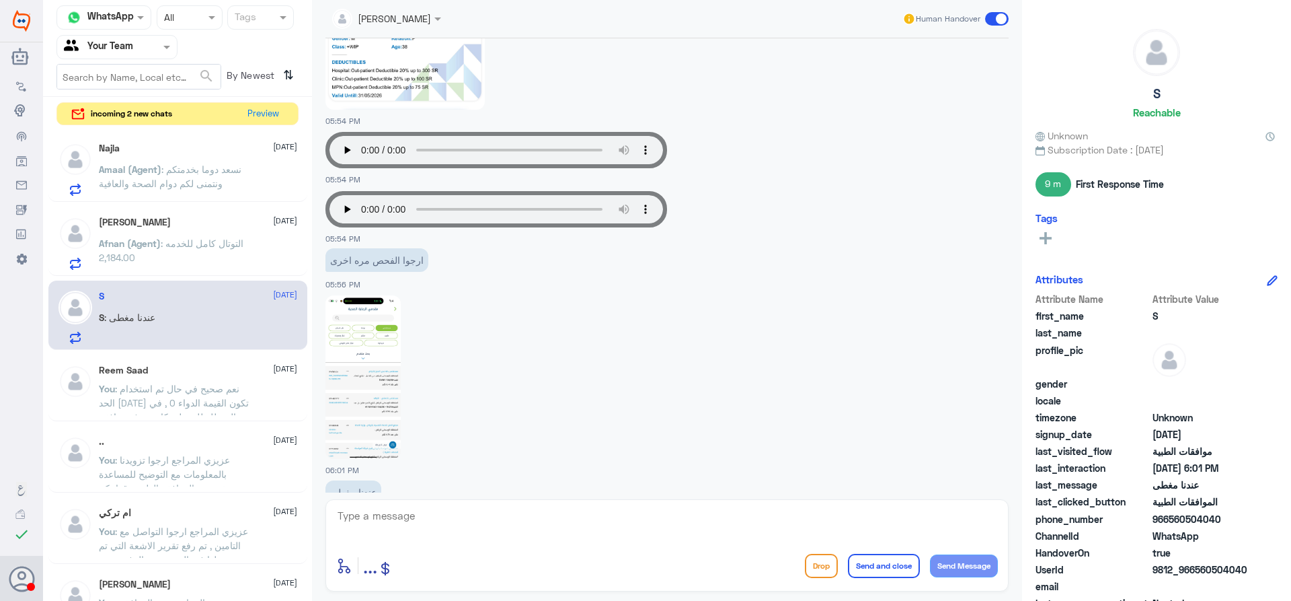
scroll to position [1211, 0]
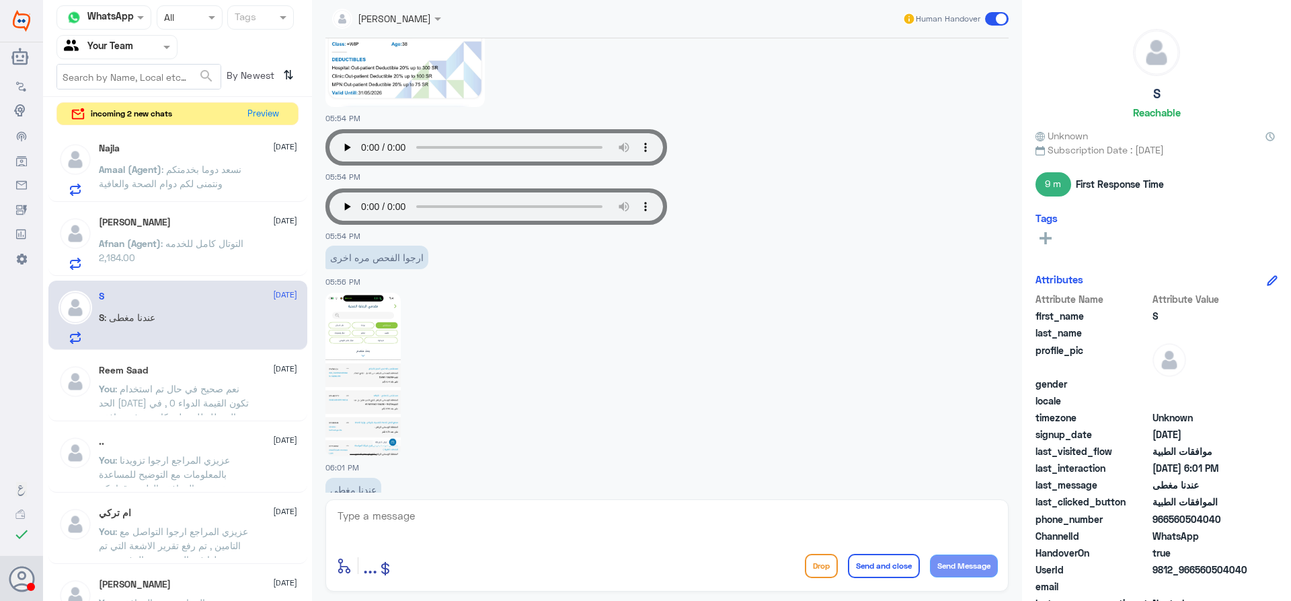
click at [378, 319] on img at bounding box center [363, 374] width 75 height 163
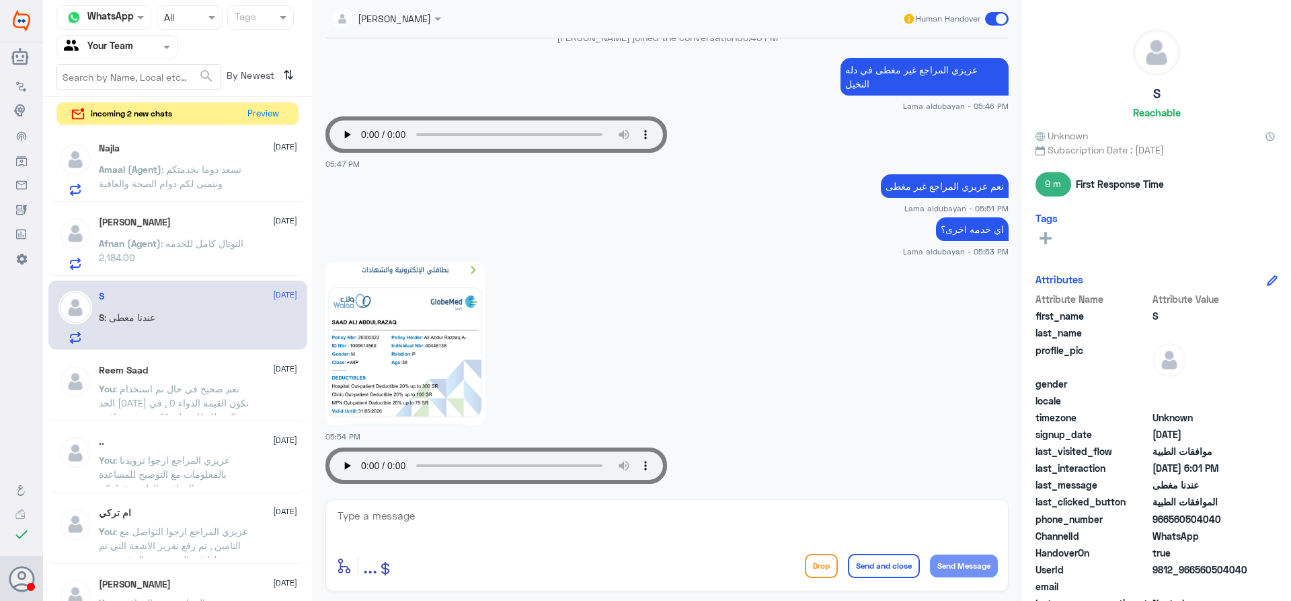
scroll to position [874, 0]
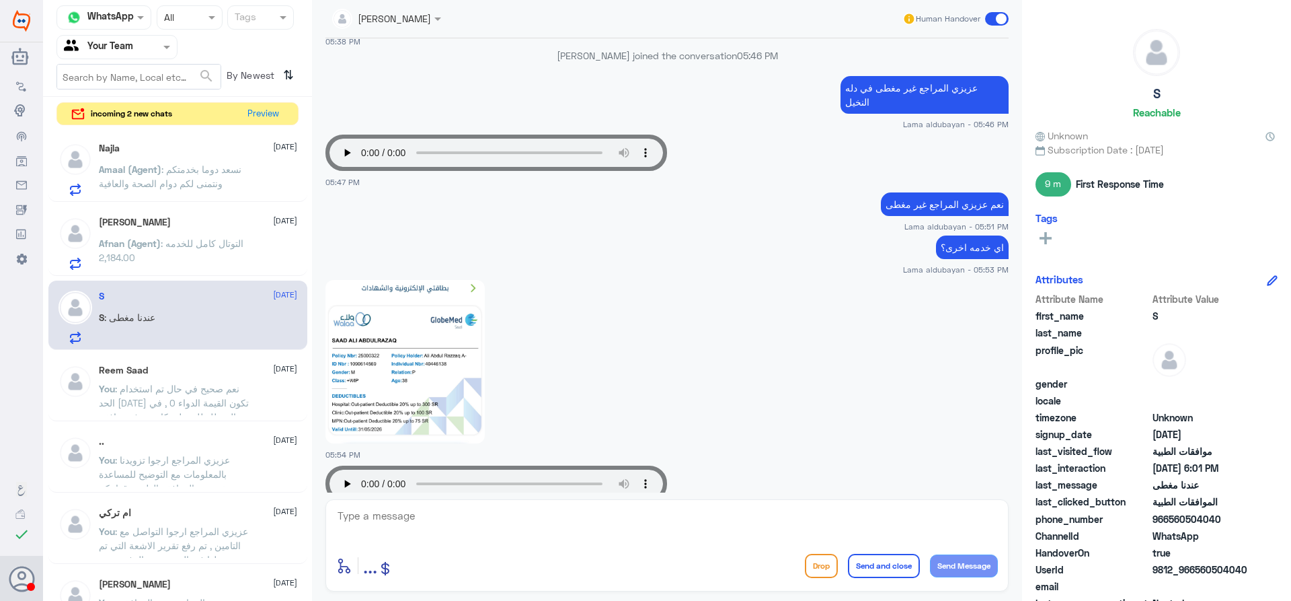
click at [436, 342] on img at bounding box center [405, 361] width 159 height 163
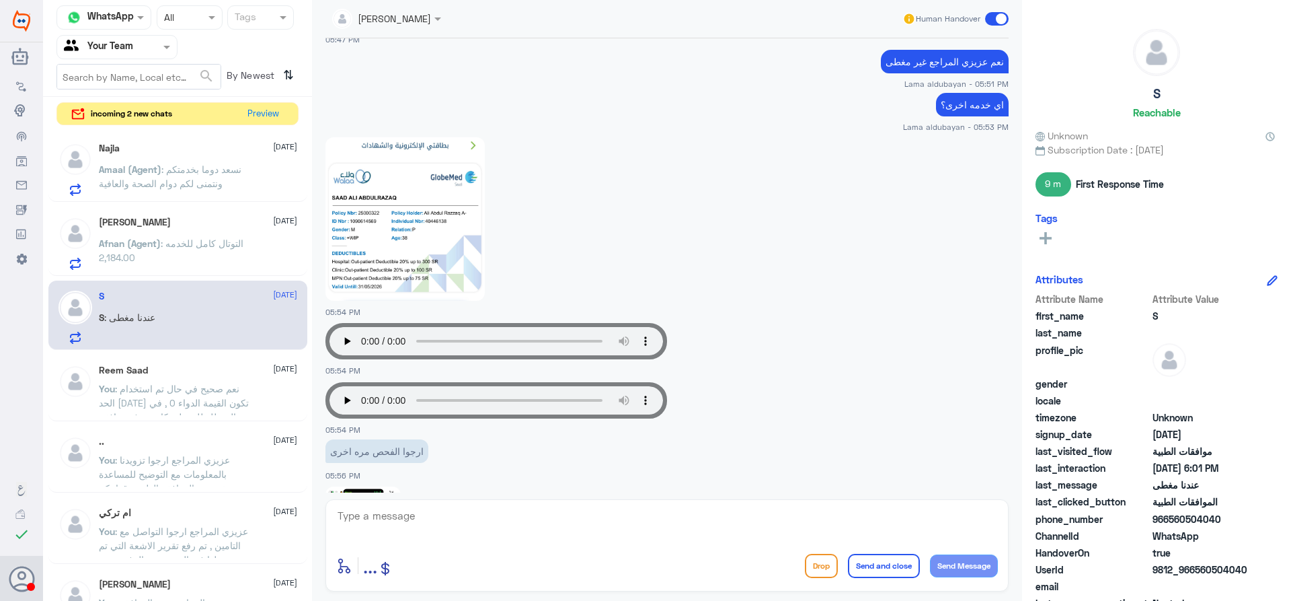
scroll to position [1231, 0]
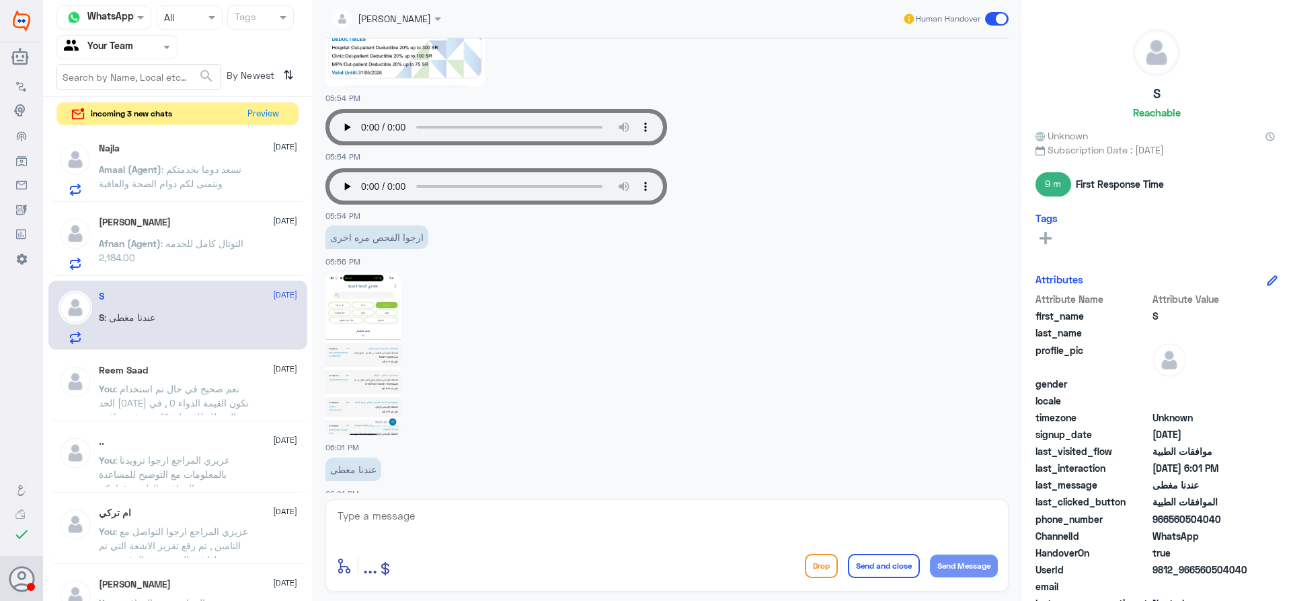
click at [790, 527] on textarea at bounding box center [667, 522] width 662 height 33
click at [506, 515] on textarea at bounding box center [667, 522] width 662 height 33
type textarea "عزيزي المراجع ارجوا عن الخطاة , صحيح التامين الخاص بك مغطى في دلة النخيل , يمكن…"
click at [890, 566] on button "Send and close" at bounding box center [884, 566] width 72 height 24
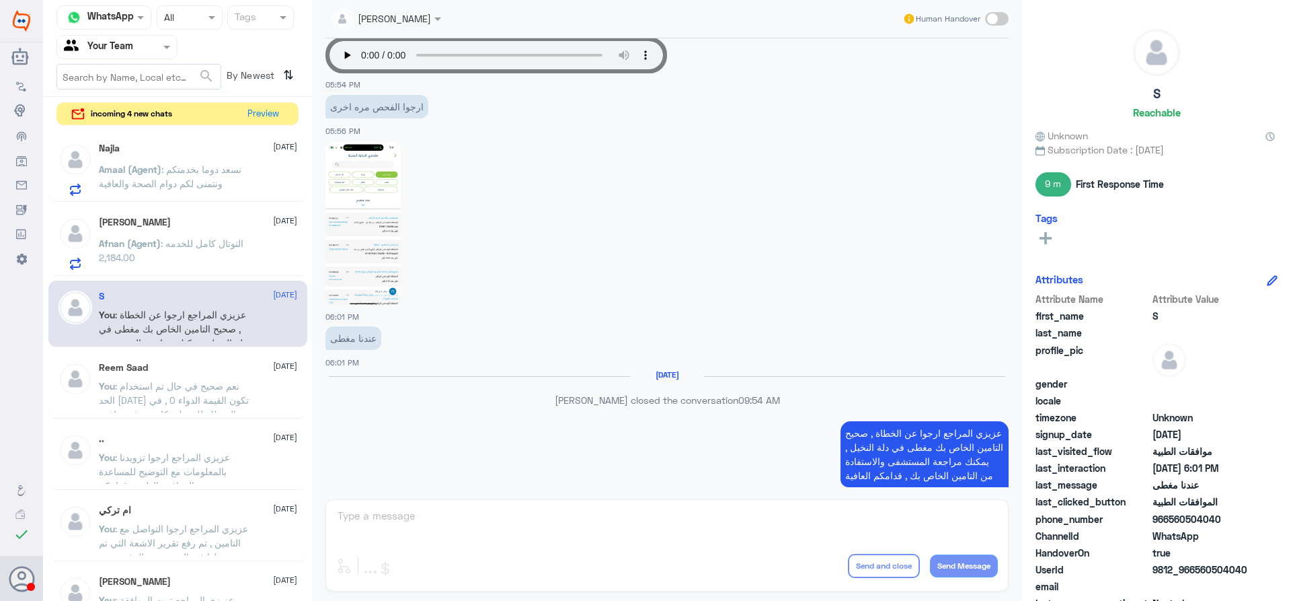
scroll to position [1340, 0]
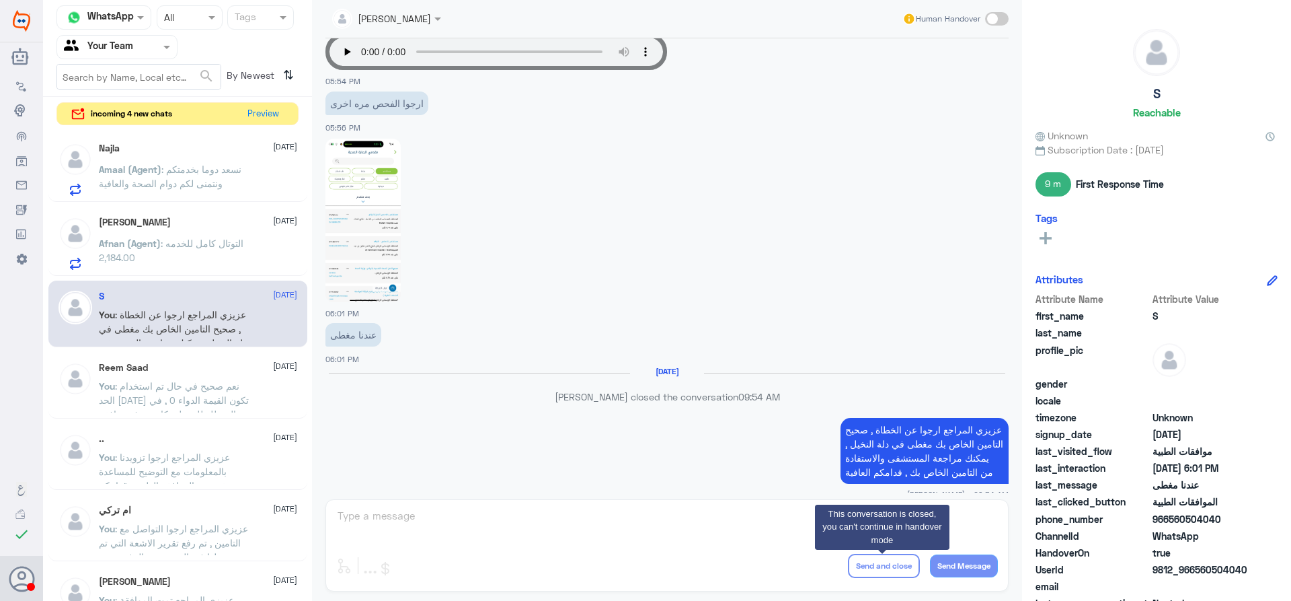
click at [157, 229] on div "Mohamed 7 September Afnan (Agent) : التوتال كامل للخدمه 2,184.00" at bounding box center [198, 243] width 198 height 53
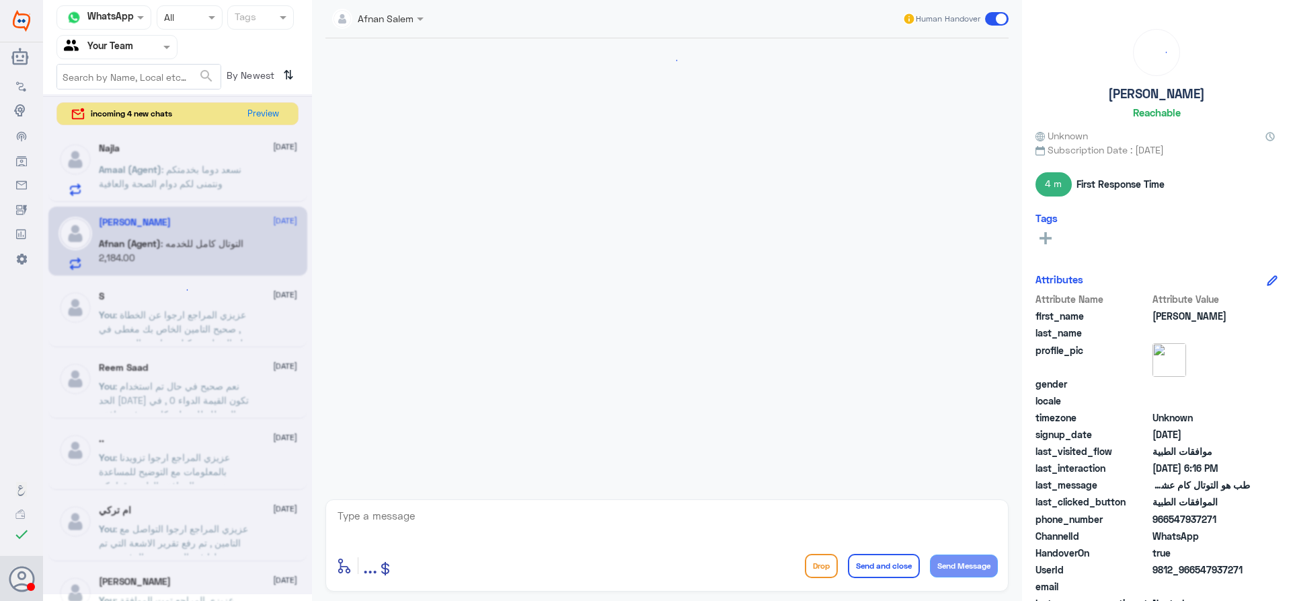
scroll to position [608, 0]
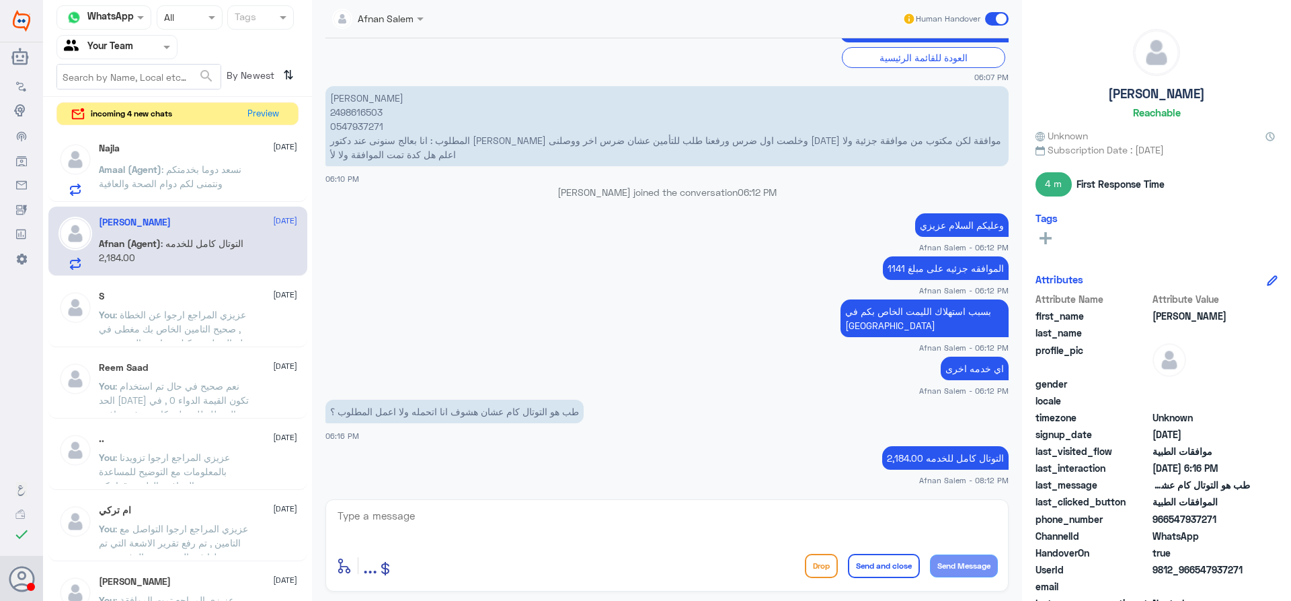
click at [363, 116] on p "محمد جنيدى 2498616503 0547937271 المطلوب : انا بعالج سنونى عند دكتور محمود عوض …" at bounding box center [667, 126] width 683 height 80
copy p "2498616503"
click at [547, 515] on textarea at bounding box center [667, 522] width 662 height 33
type textarea "قدامكم العافية"
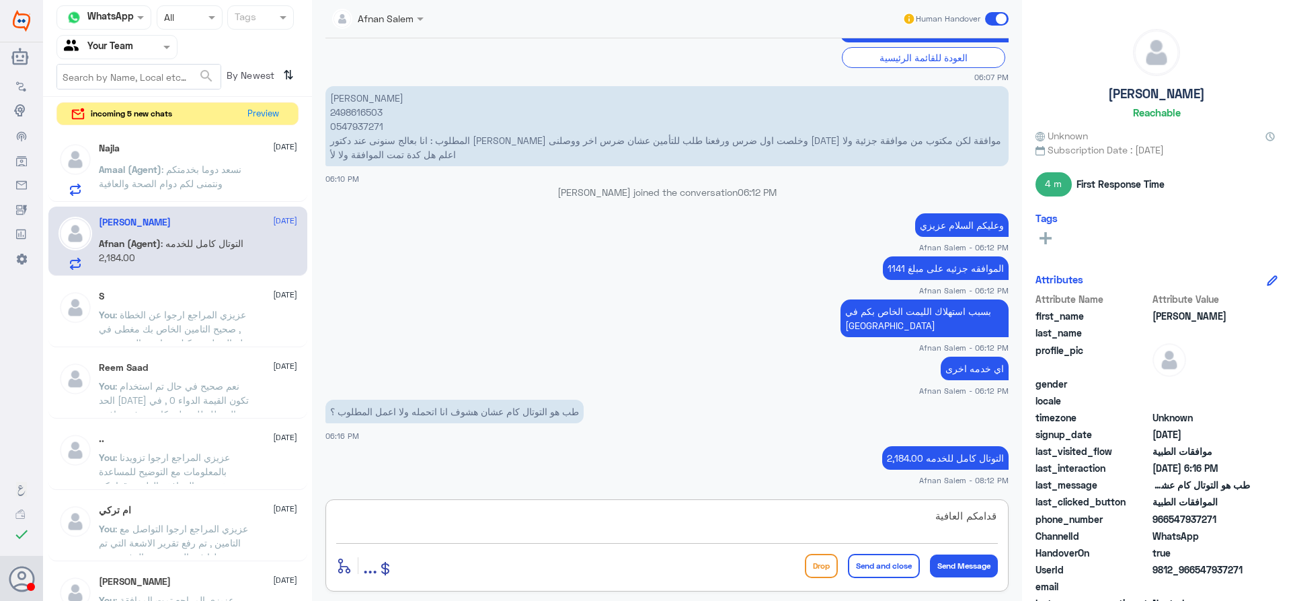
click at [876, 570] on button "Send and close" at bounding box center [884, 566] width 72 height 24
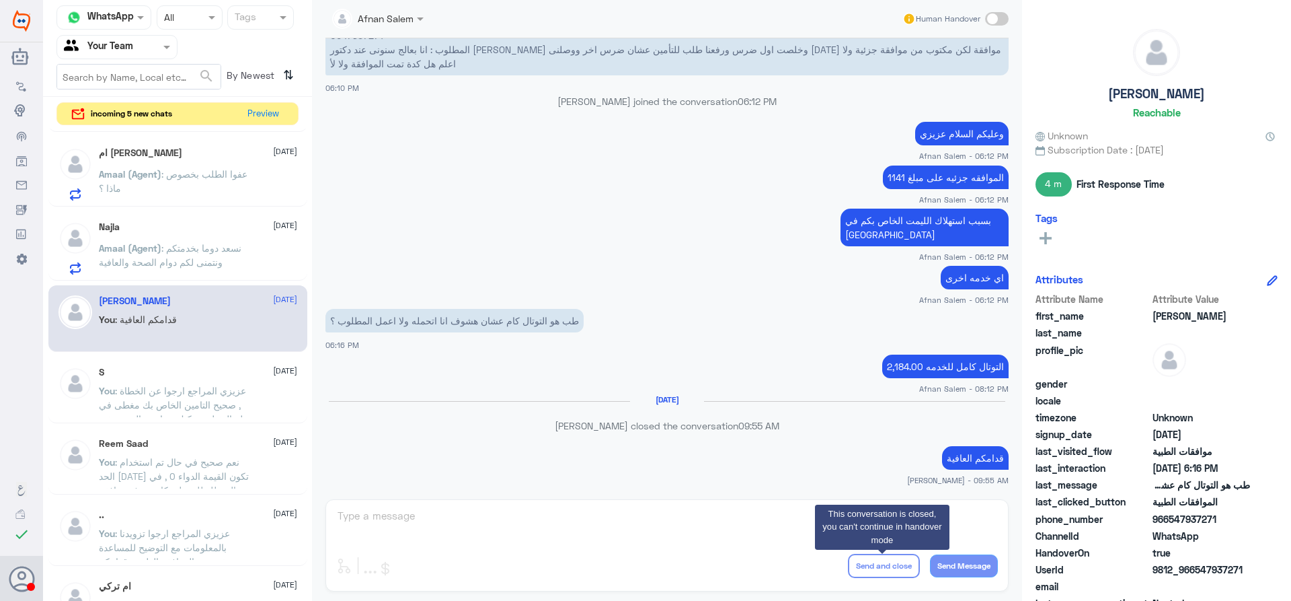
scroll to position [234, 0]
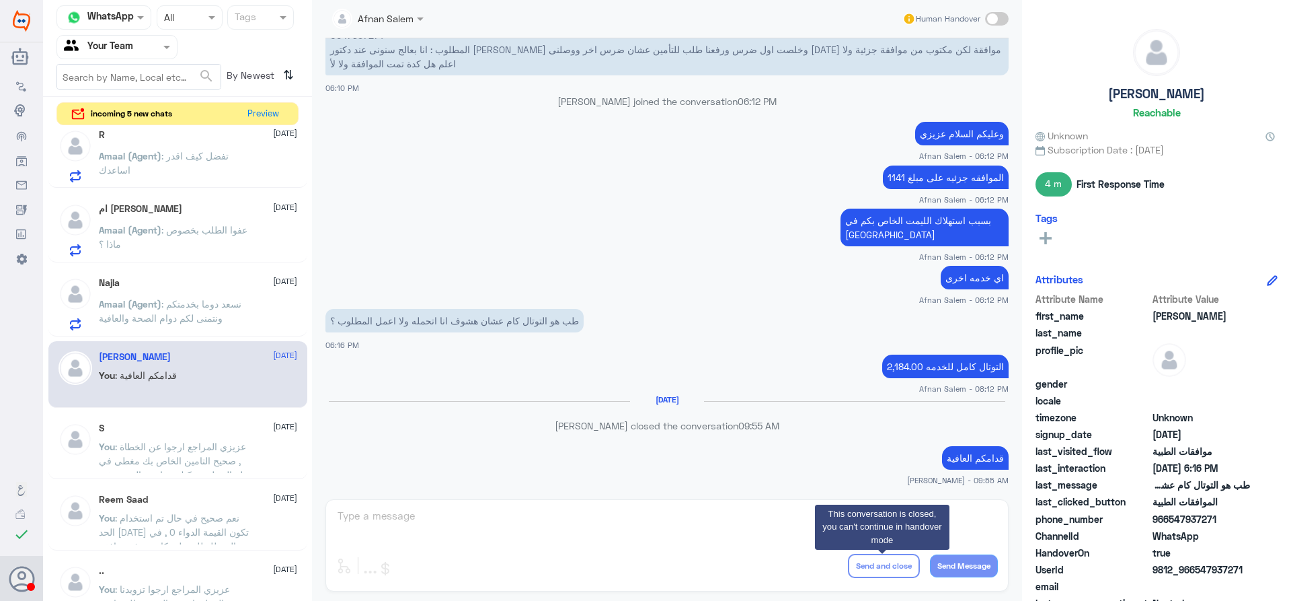
click at [205, 317] on span ": نسعد دوما بخدمتكم ونتمنى لكم دوام الصحة والعافية" at bounding box center [170, 311] width 143 height 26
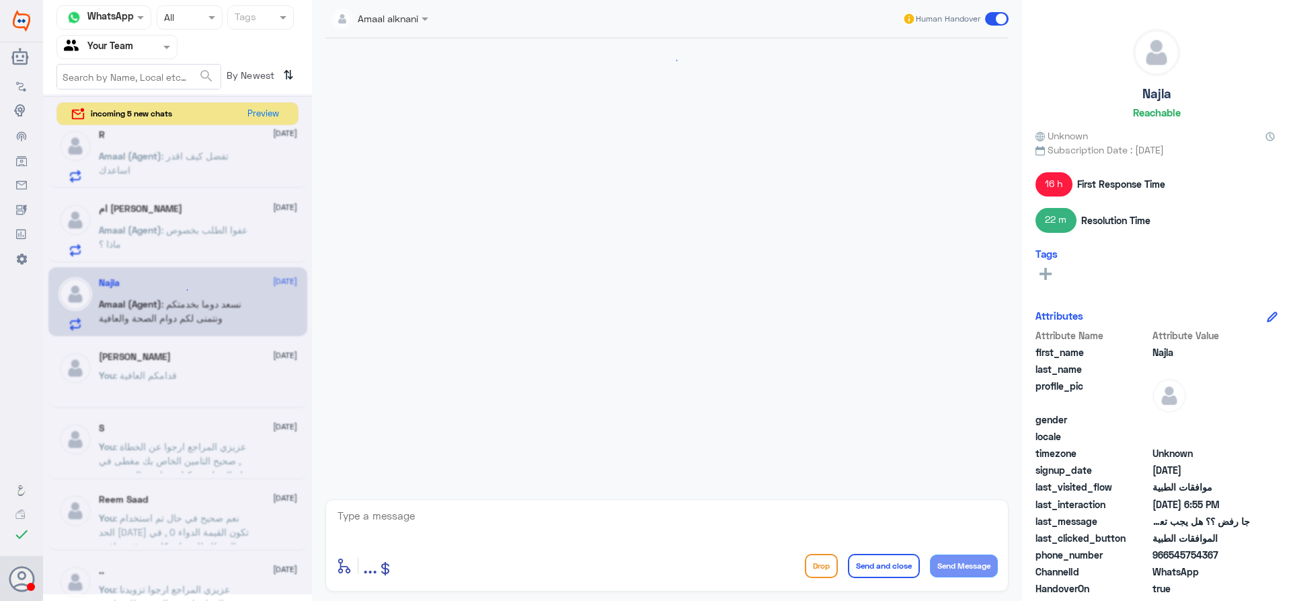
scroll to position [1012, 0]
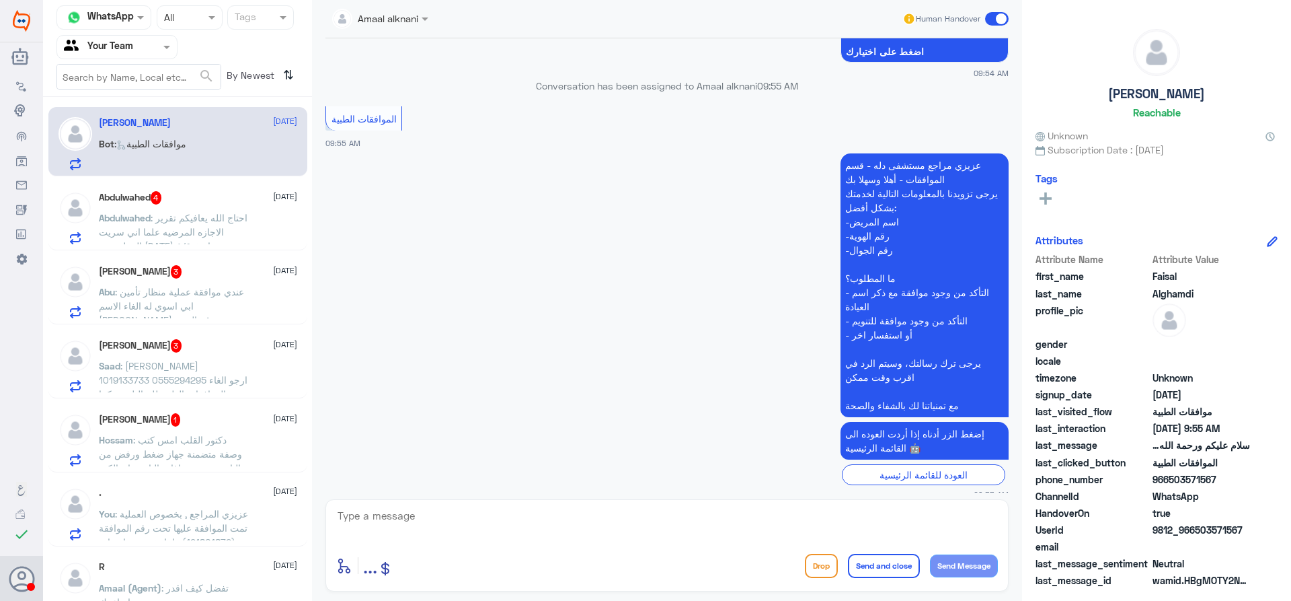
click at [200, 497] on div ". 7 September" at bounding box center [198, 492] width 198 height 11
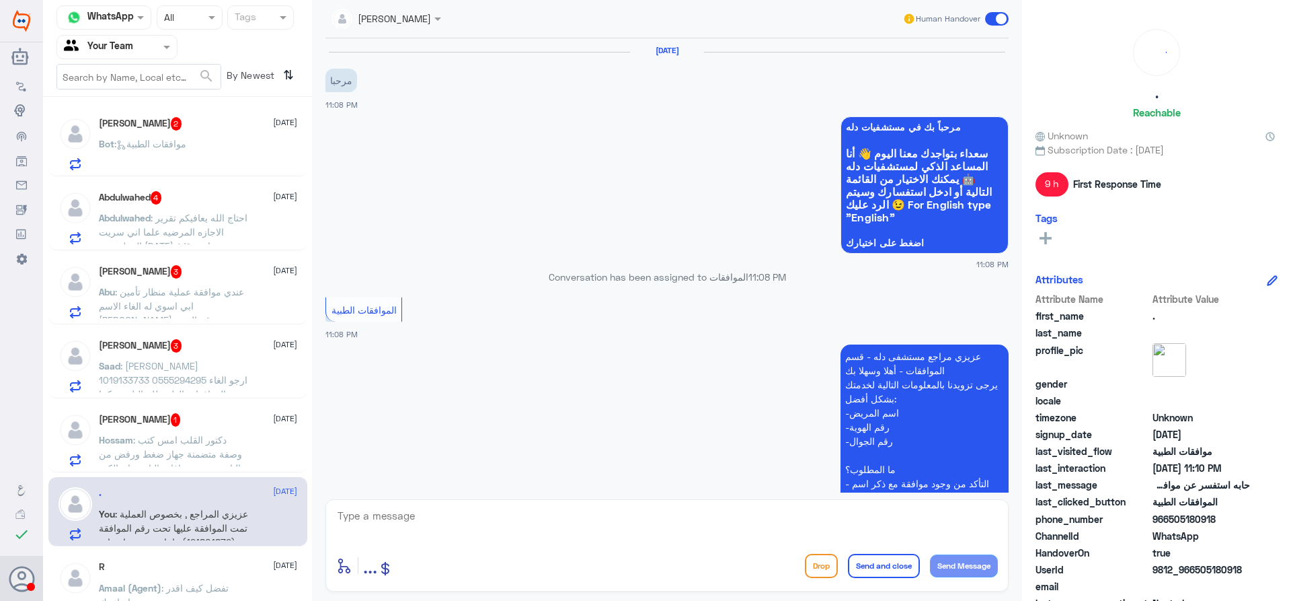
scroll to position [664, 0]
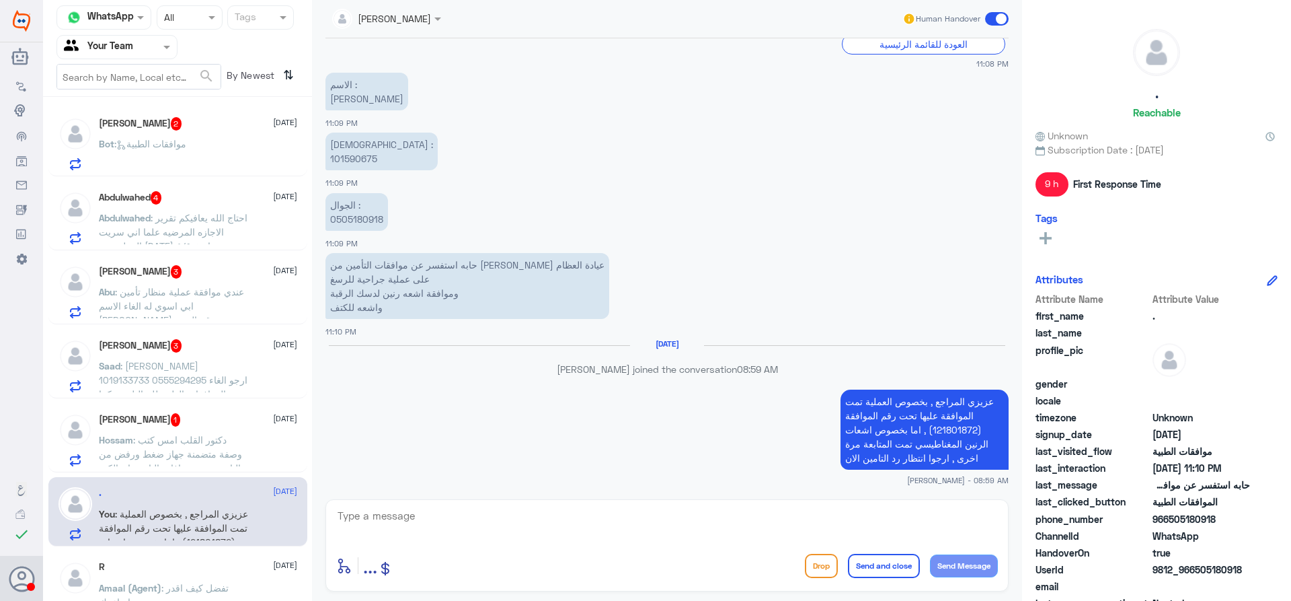
click at [349, 162] on p "الهوية : 101590675" at bounding box center [382, 151] width 112 height 38
copy p "101590675"
click at [367, 221] on p "الجوال : 0505180918" at bounding box center [357, 212] width 63 height 38
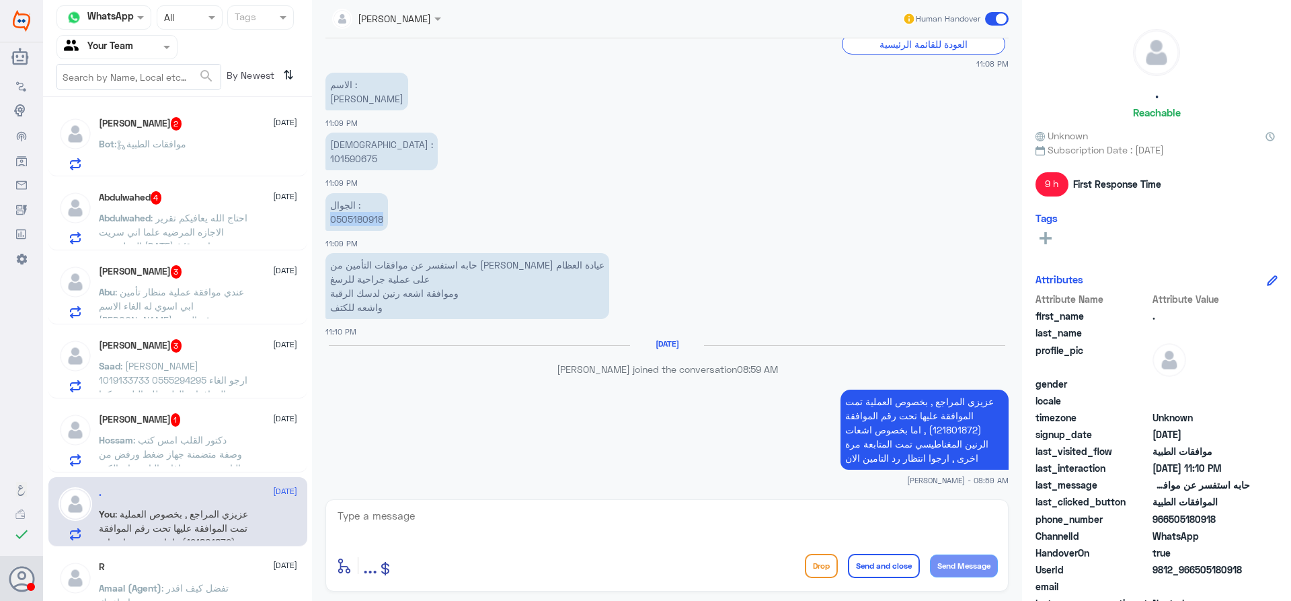
copy p "0505180918"
click at [613, 531] on textarea at bounding box center [667, 522] width 662 height 33
type textarea "عزيزي المراجع ارجوا التواصل مع"
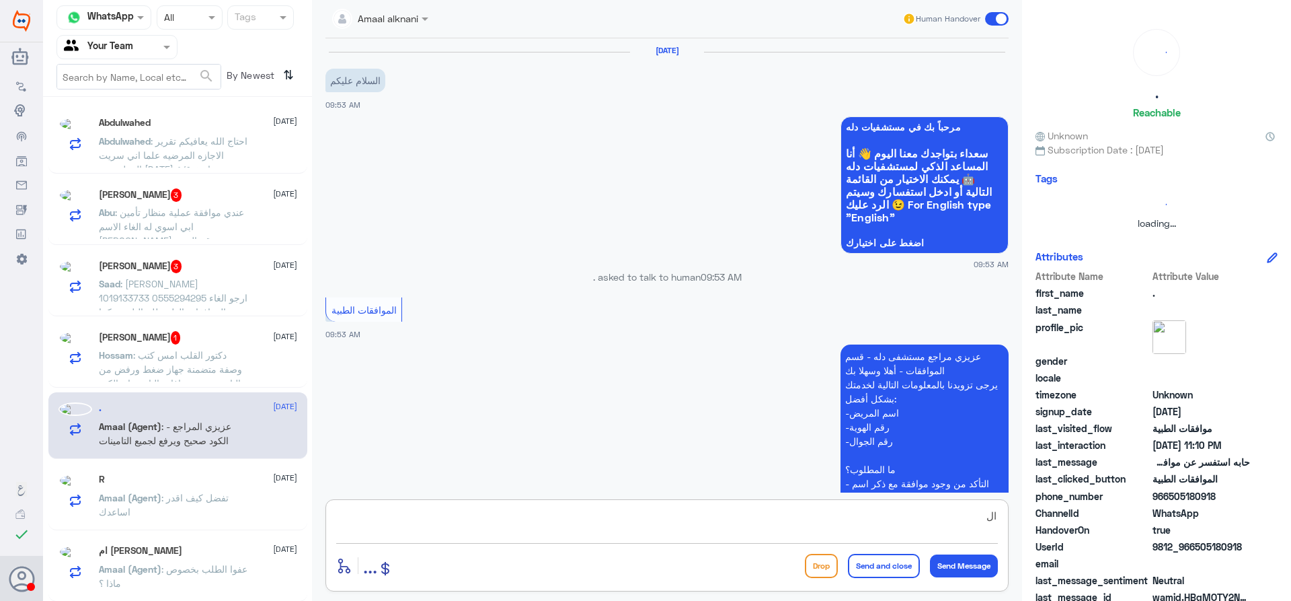
scroll to position [326, 0]
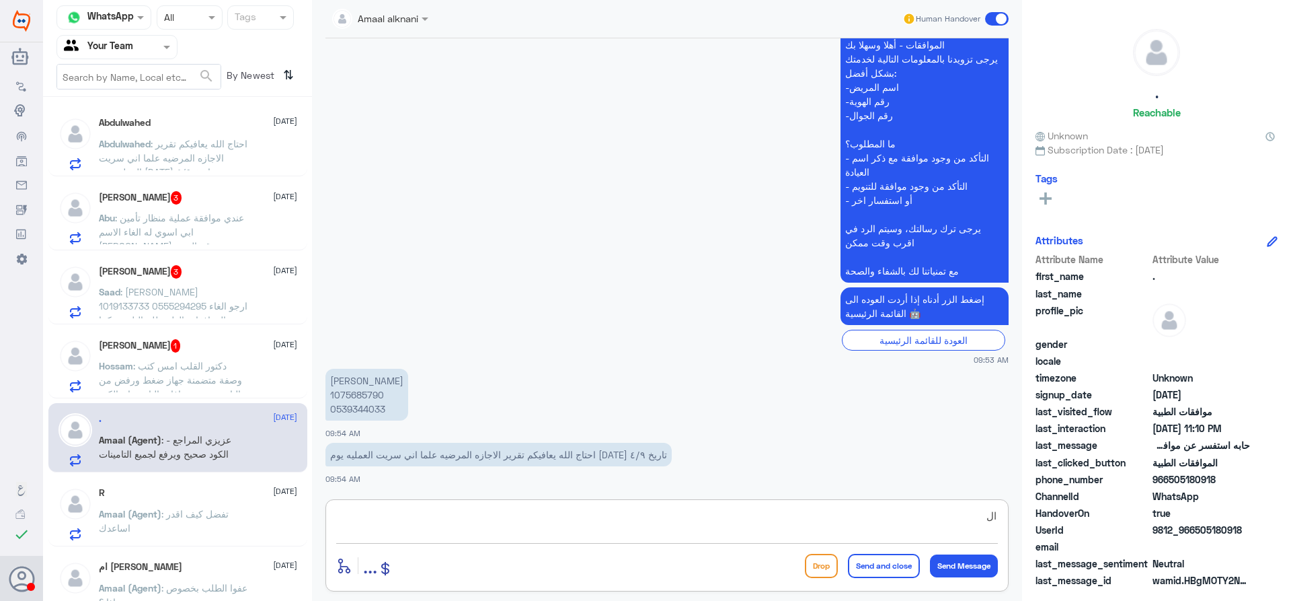
type textarea "ال"
click at [222, 509] on span ": تفضل كيف اقدر اساعدك" at bounding box center [164, 521] width 130 height 26
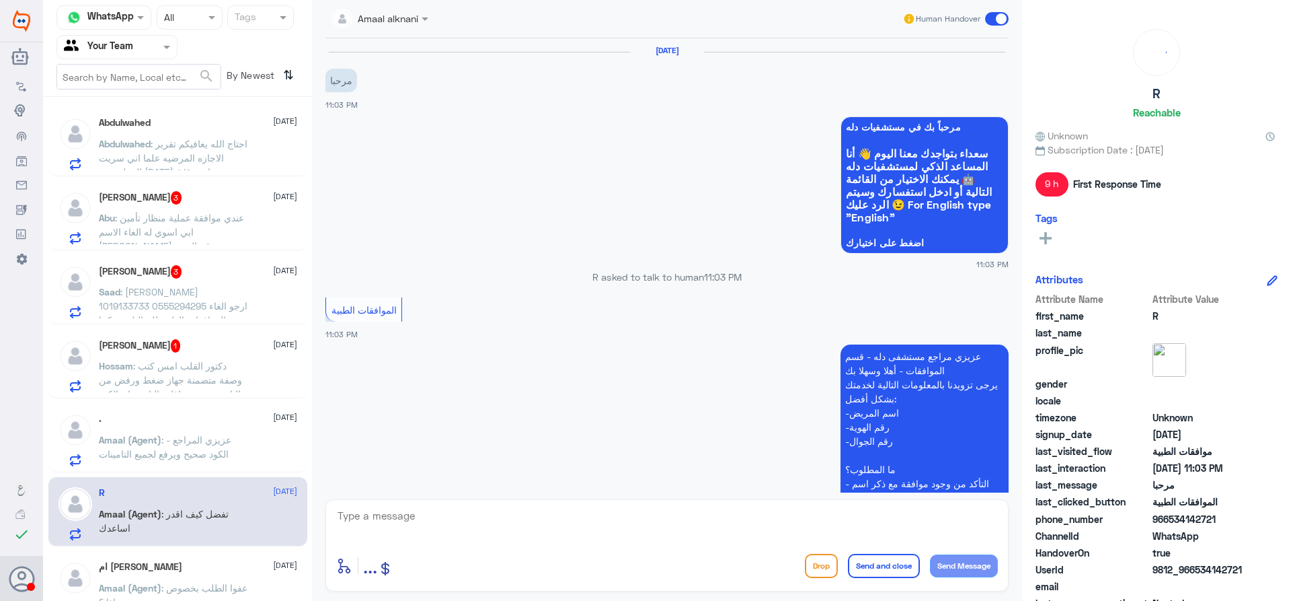
scroll to position [339, 0]
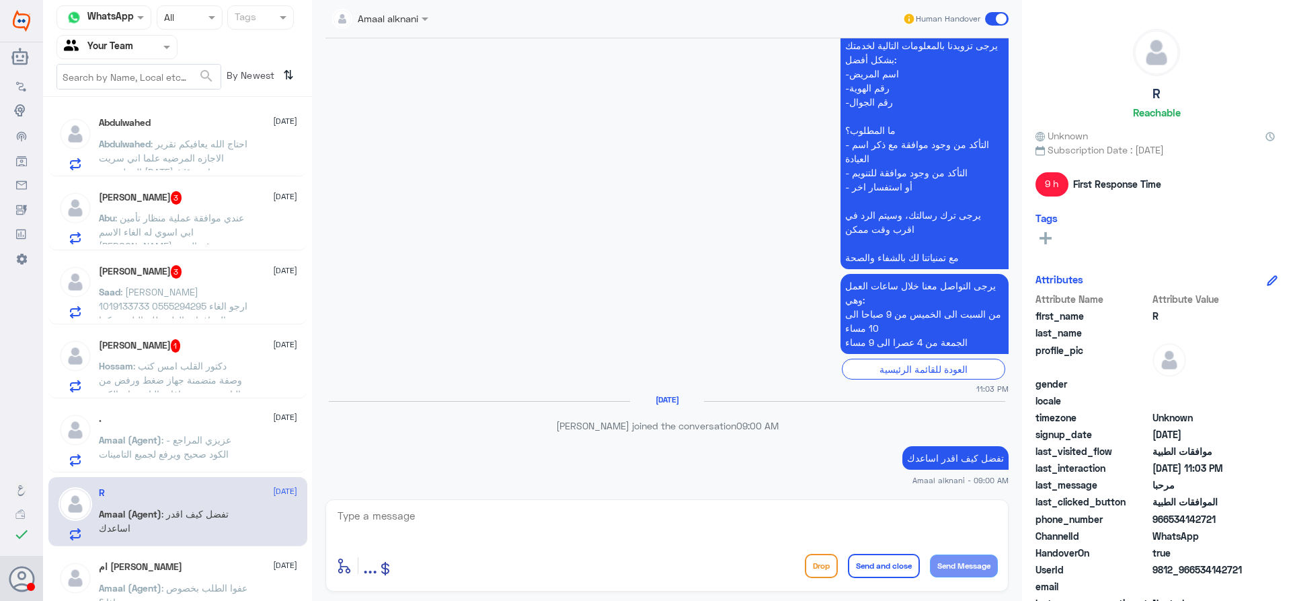
click at [231, 437] on p "Amaal (Agent) : عزيزي المراجع - الكود صحيح ويرفع لجميع التامينات" at bounding box center [174, 449] width 151 height 34
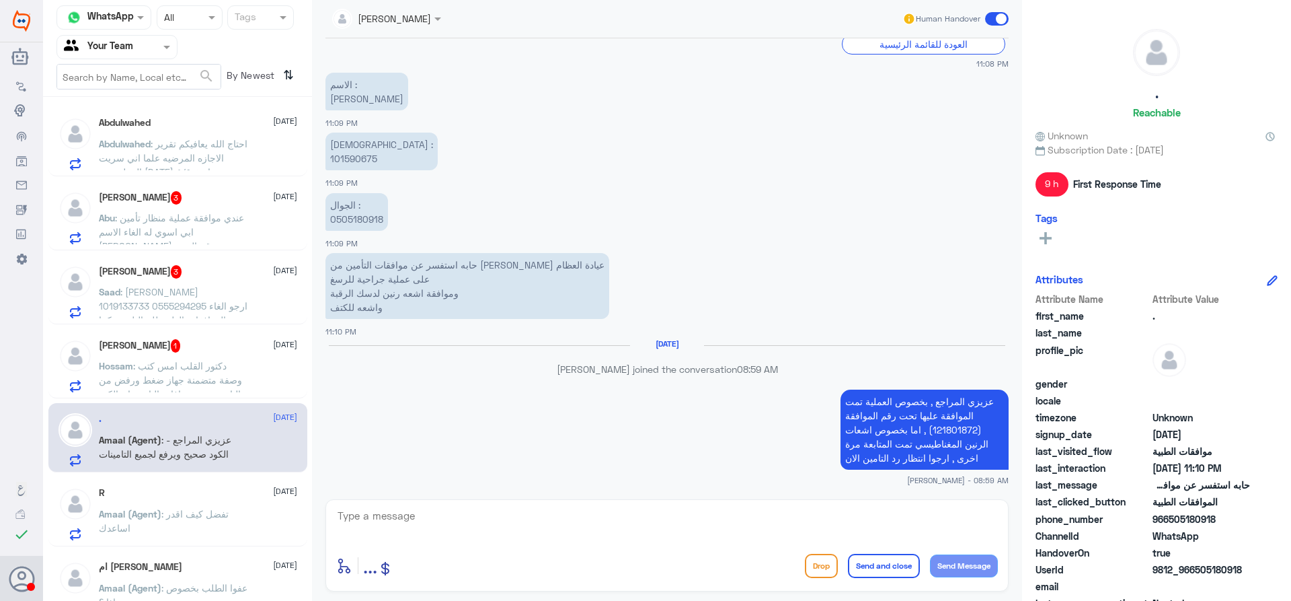
click at [139, 34] on nav "Channel WhatsApp Status × All Tags Agent Filter Your Team search By Newest ⇅" at bounding box center [177, 50] width 269 height 91
click at [137, 44] on input "text" at bounding box center [101, 46] width 74 height 15
click at [108, 149] on div "Your Inbox" at bounding box center [116, 137] width 121 height 31
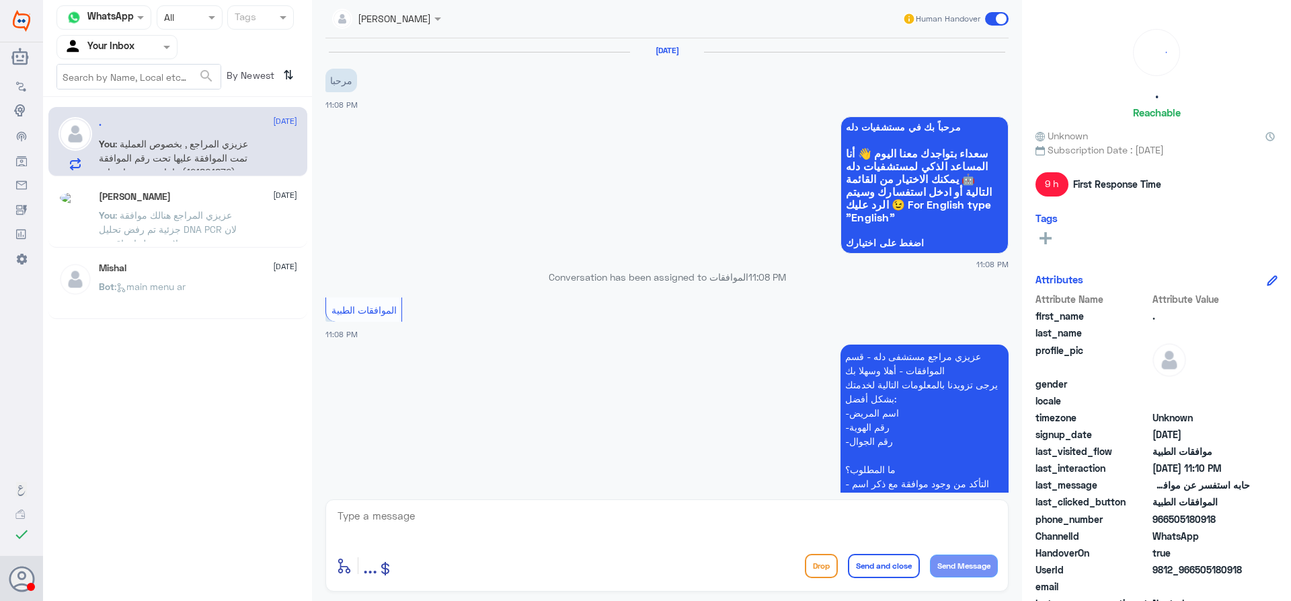
scroll to position [664, 0]
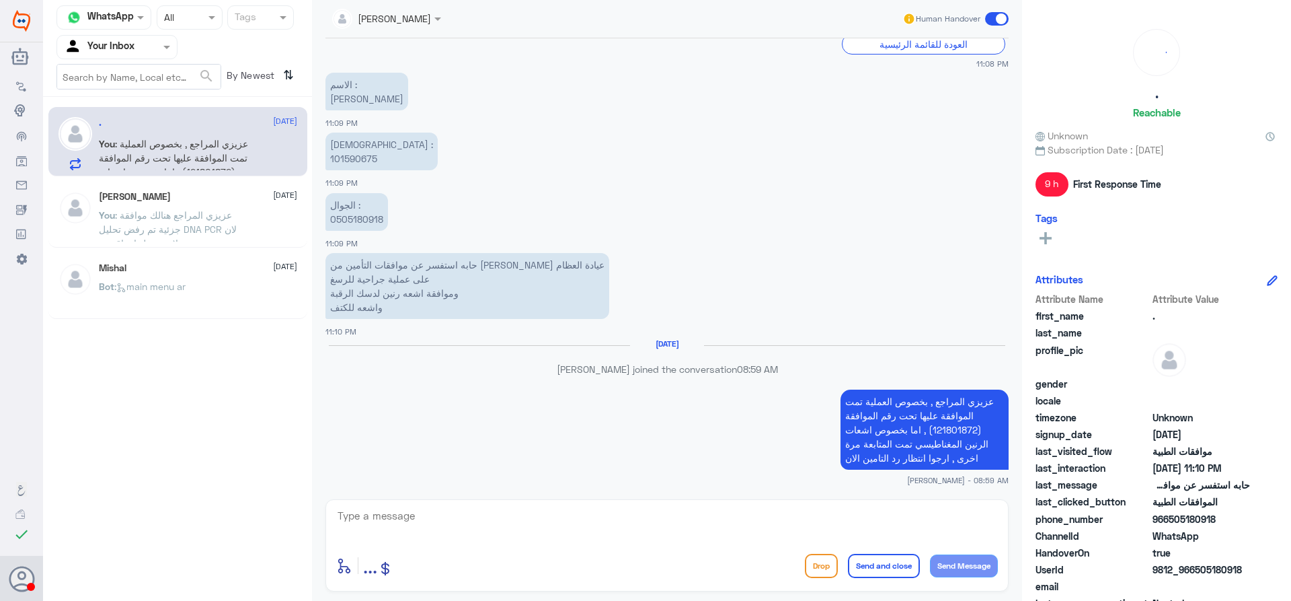
click at [582, 512] on textarea at bounding box center [667, 522] width 662 height 33
type textarea "عزيزي المراجع ارجوا التواصل مع التامين تم رفض الاشعة الرنين انه لا يوجد دواعي ط…"
click at [898, 564] on button "Send and close" at bounding box center [884, 566] width 72 height 24
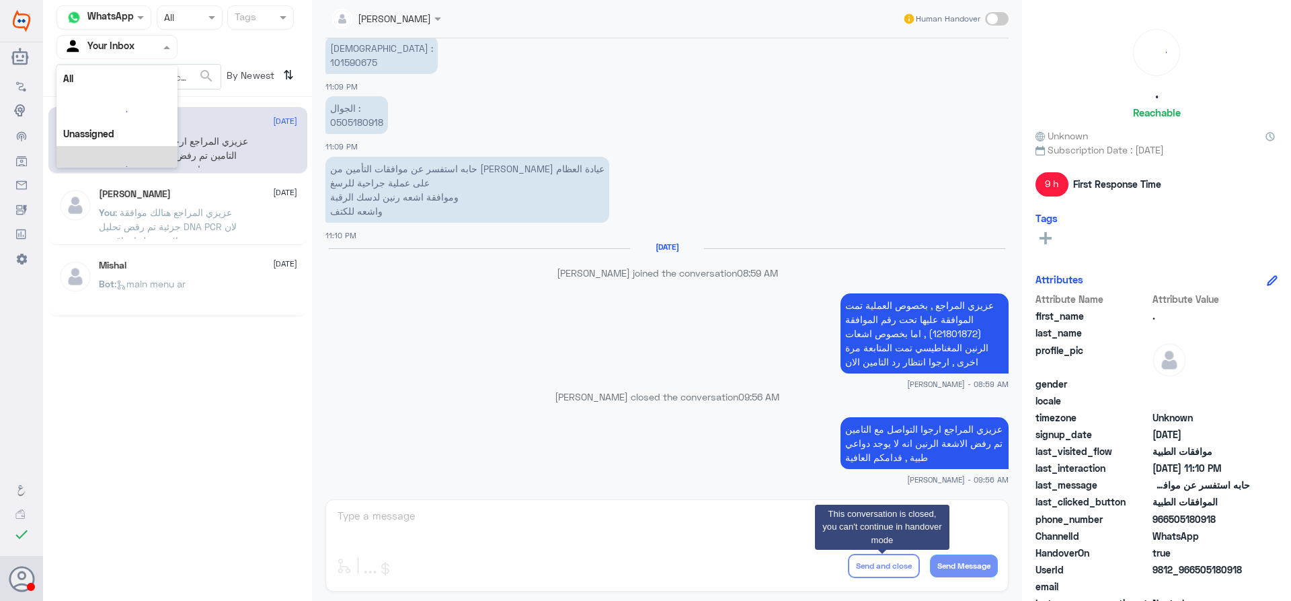
click at [146, 51] on div at bounding box center [117, 46] width 120 height 15
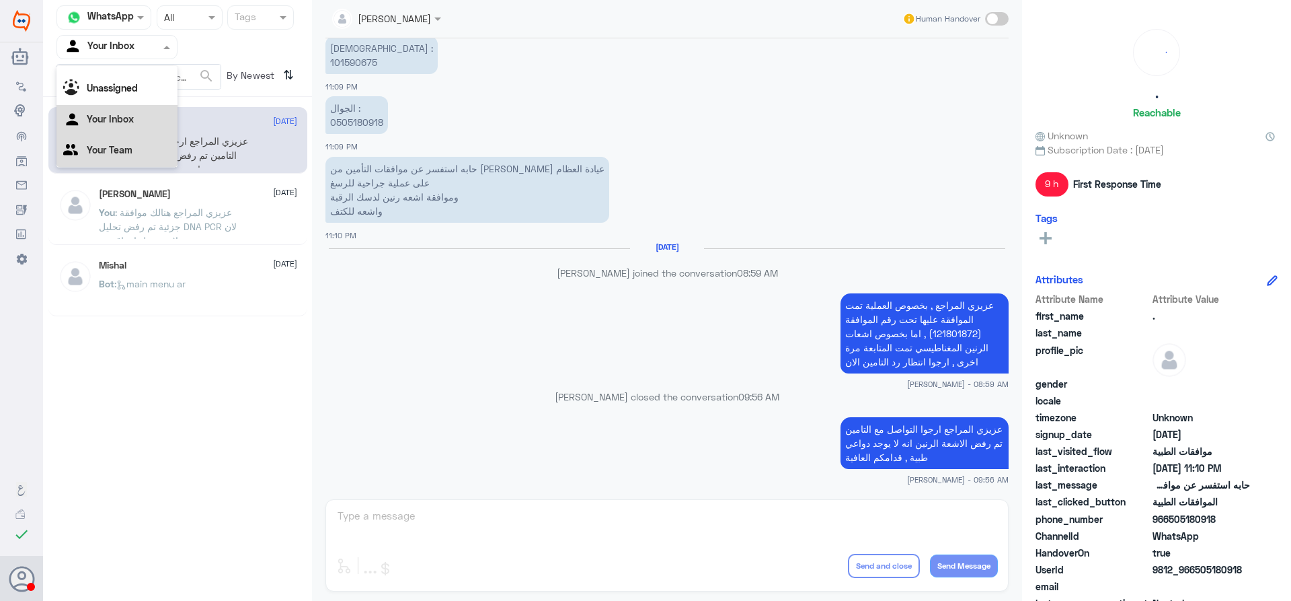
click at [131, 147] on Team "Your Team" at bounding box center [110, 149] width 46 height 11
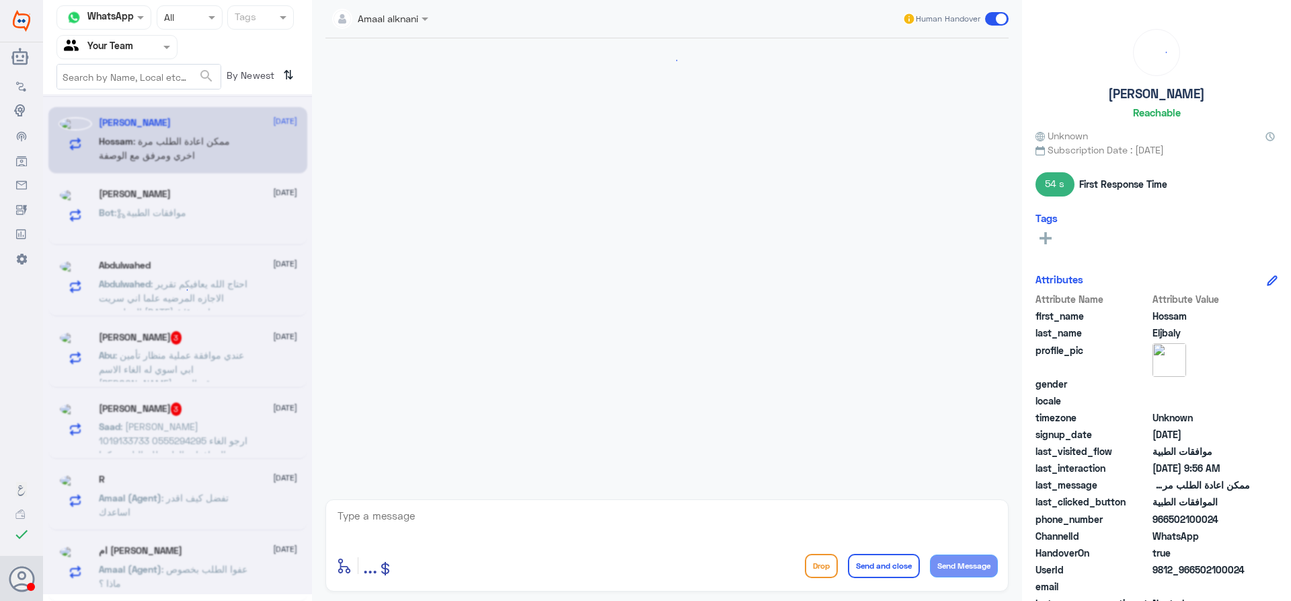
scroll to position [995, 0]
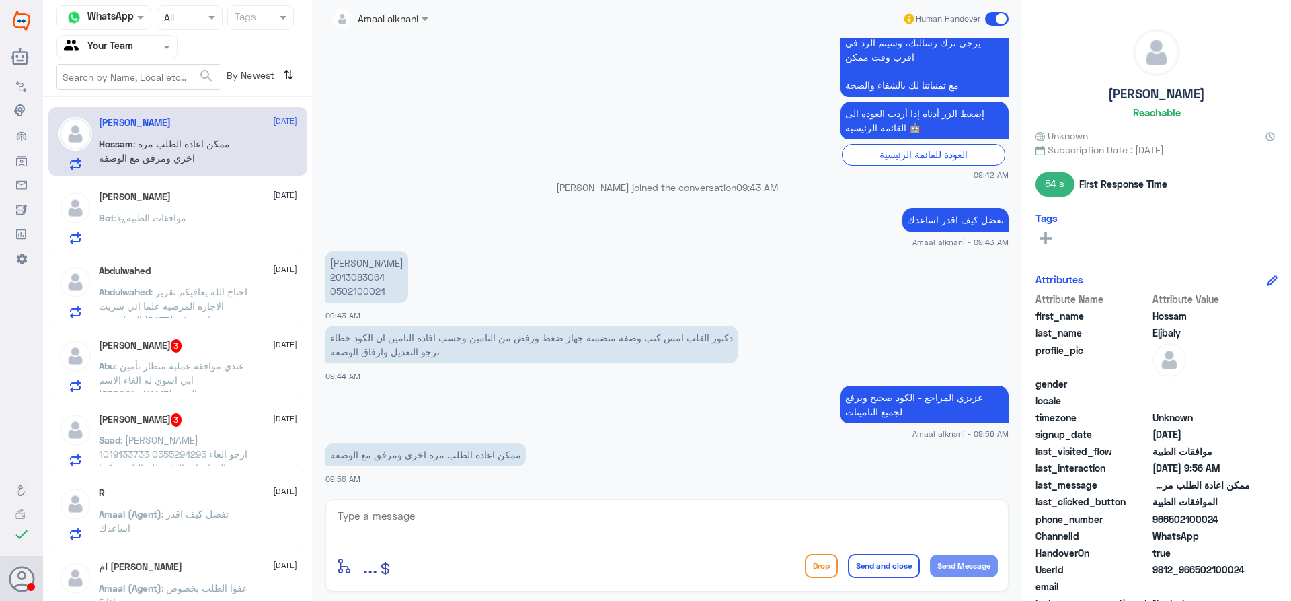
click at [202, 221] on div "Bot : موافقات الطبية" at bounding box center [198, 229] width 198 height 30
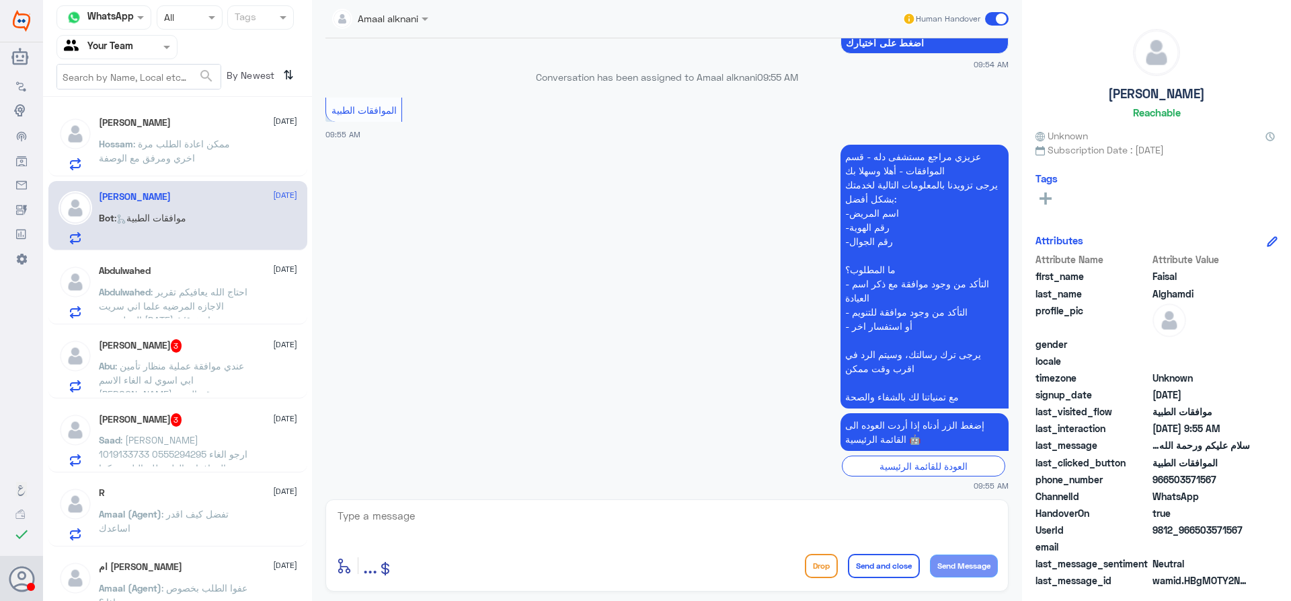
scroll to position [205, 0]
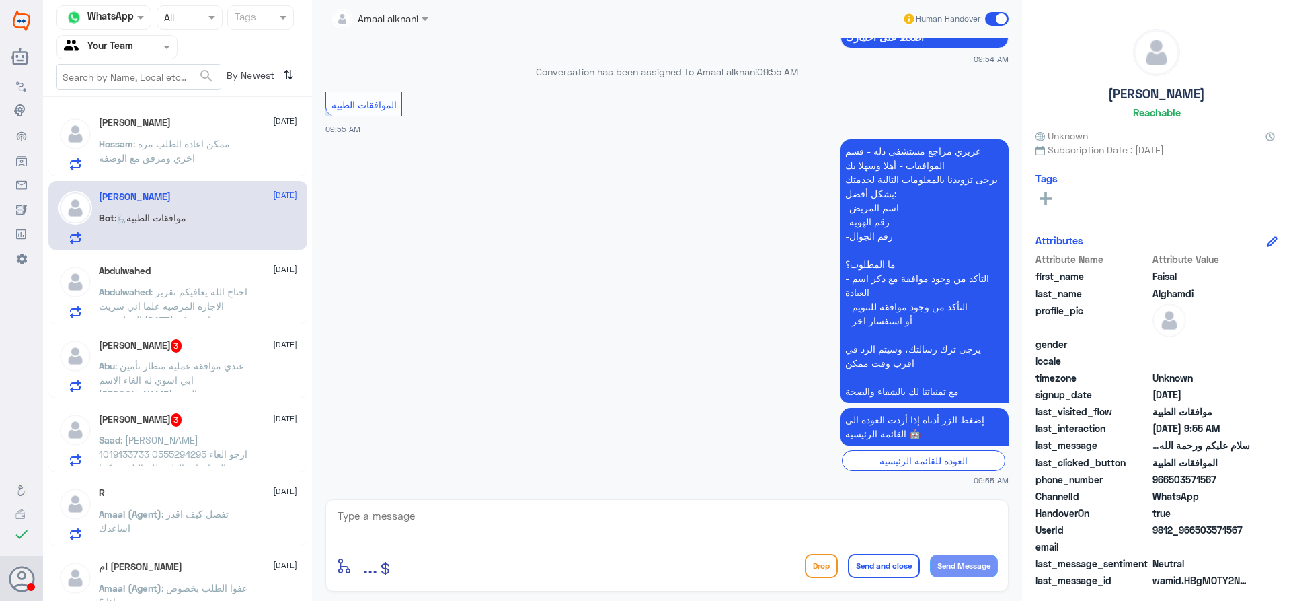
click at [779, 515] on textarea at bounding box center [667, 522] width 662 height 33
type textarea "وعليكم السلام تفضل كيف اقدر اخدمك ؟"
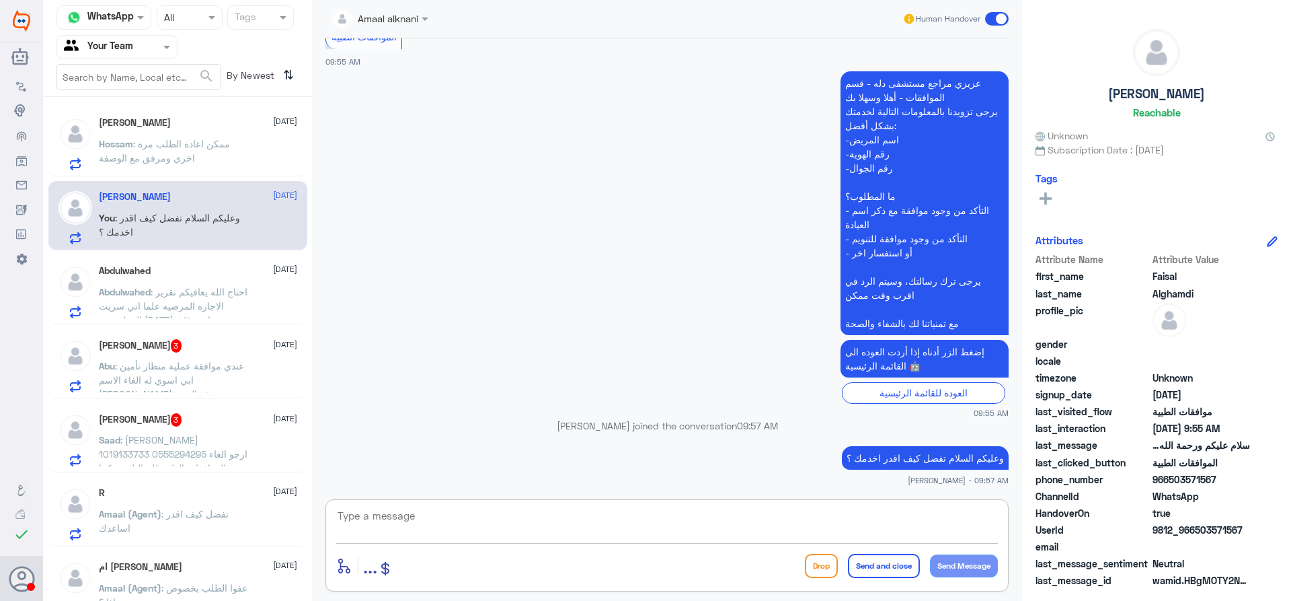
click at [221, 287] on span ": احتاج الله يعافيكم تقرير الاجازه المرضيه علما اني سريت العمليه يوم الخميس تار…" at bounding box center [173, 306] width 149 height 40
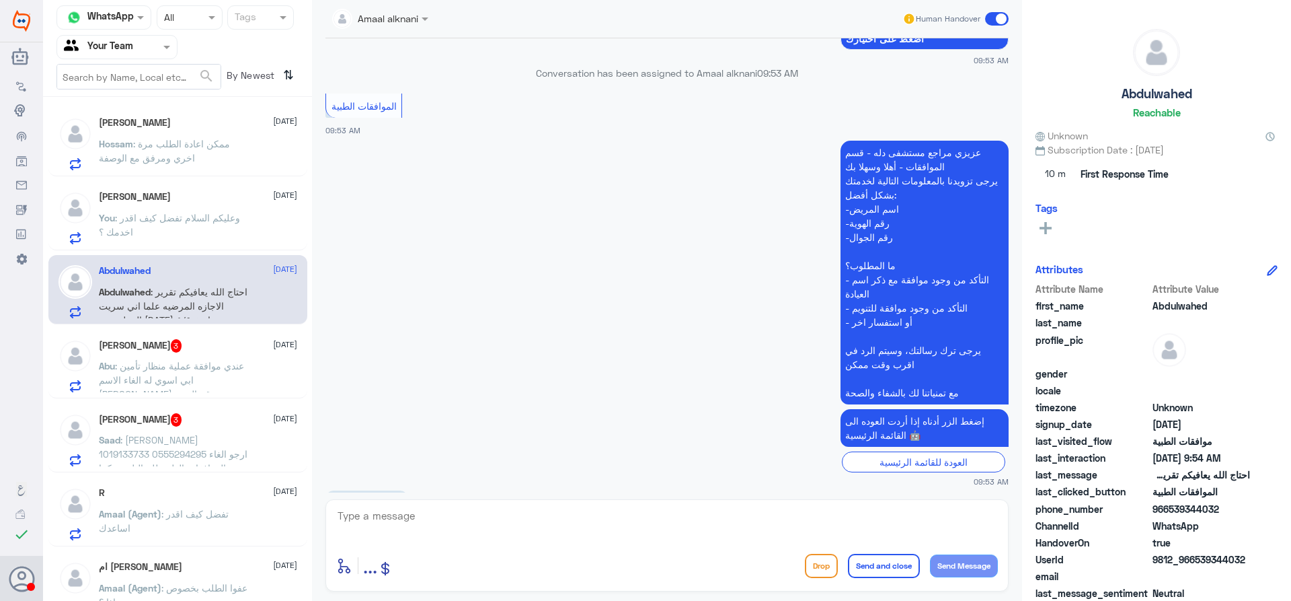
scroll to position [326, 0]
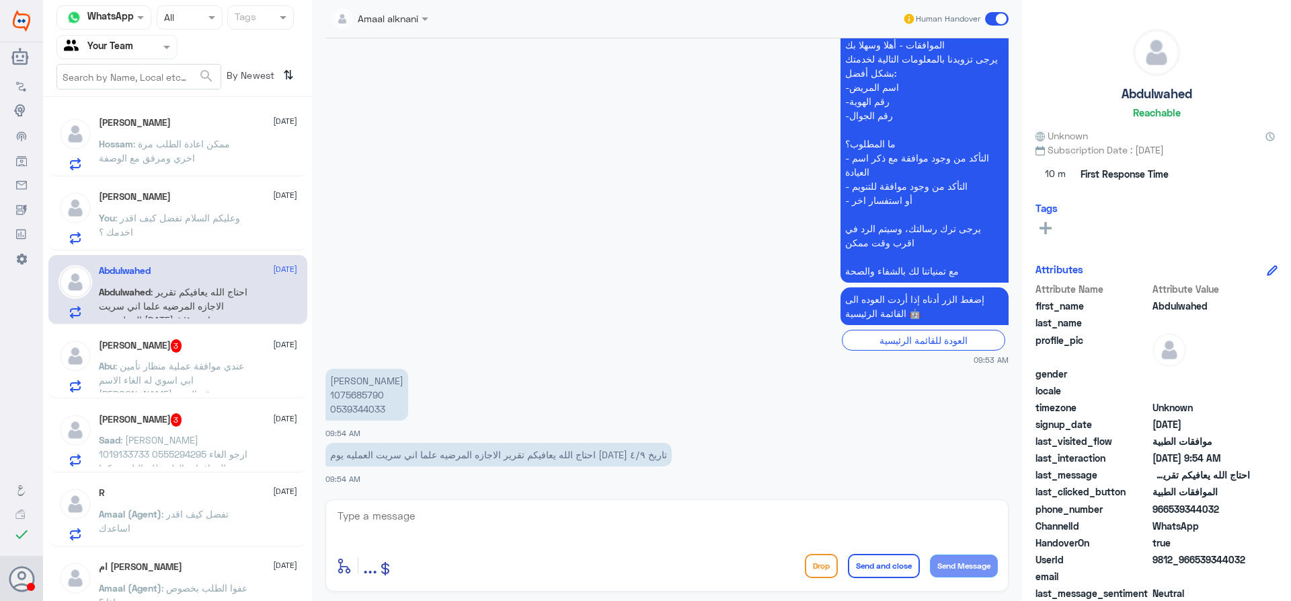
click at [595, 524] on textarea at bounding box center [667, 522] width 662 height 33
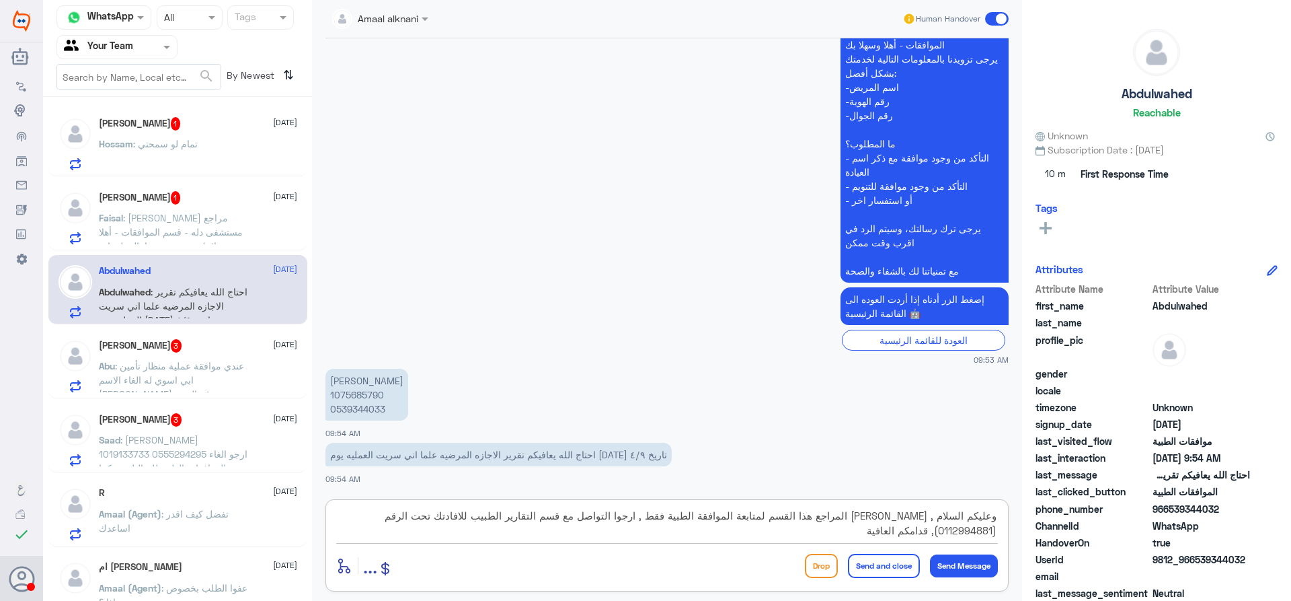
type textarea "وعليكم السلام , عزيزي المراجع هذا القسم لمتابعة الموافقة الطبية فقط , ارجوا الت…"
click at [862, 560] on button "Send and close" at bounding box center [884, 566] width 72 height 24
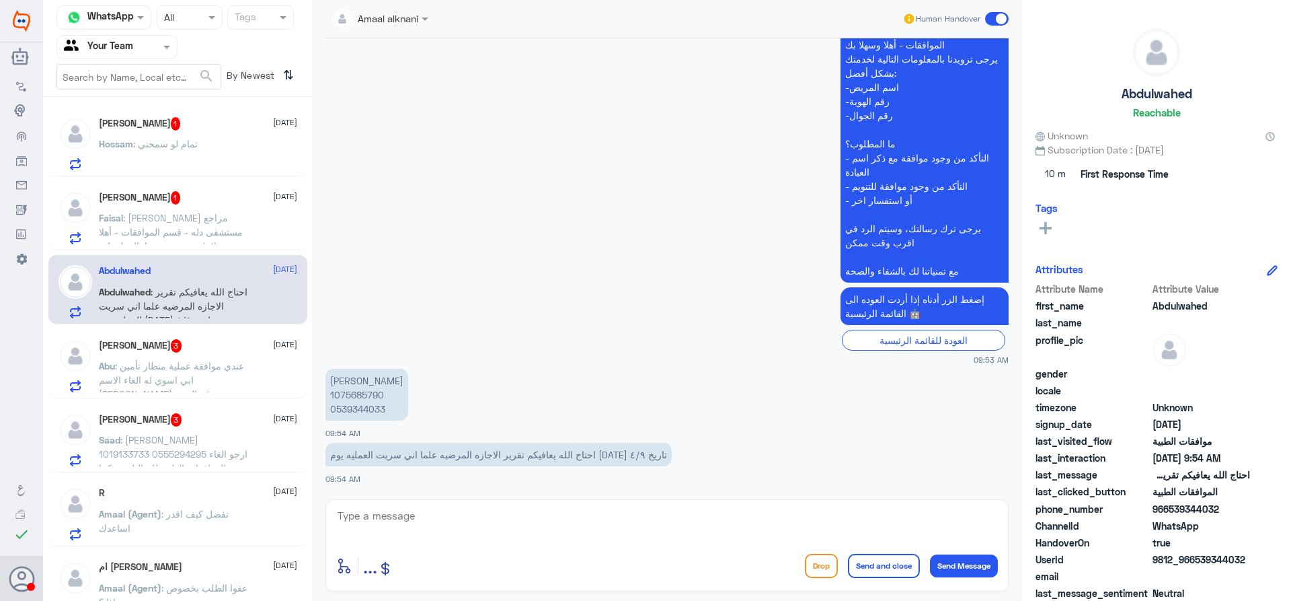
scroll to position [425, 0]
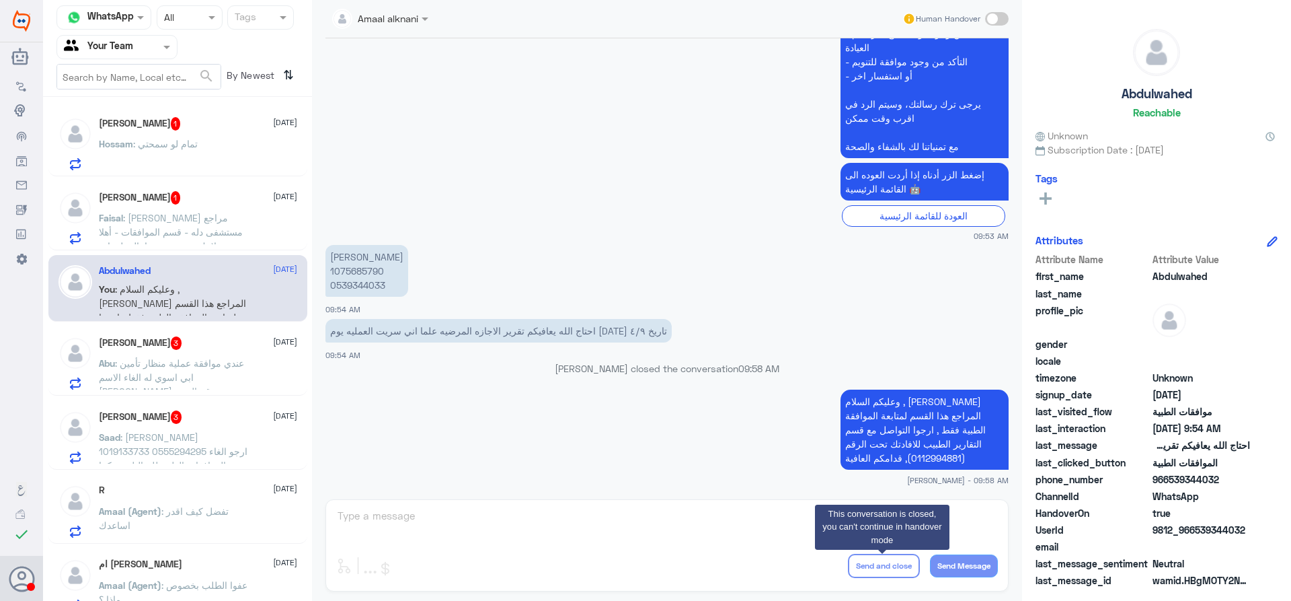
click at [184, 370] on p "Abu : عندي موافقة عملية منظار تأمين ابي اسوي له الغاء الاسم حمده سعيد سالم اليا…" at bounding box center [174, 373] width 151 height 34
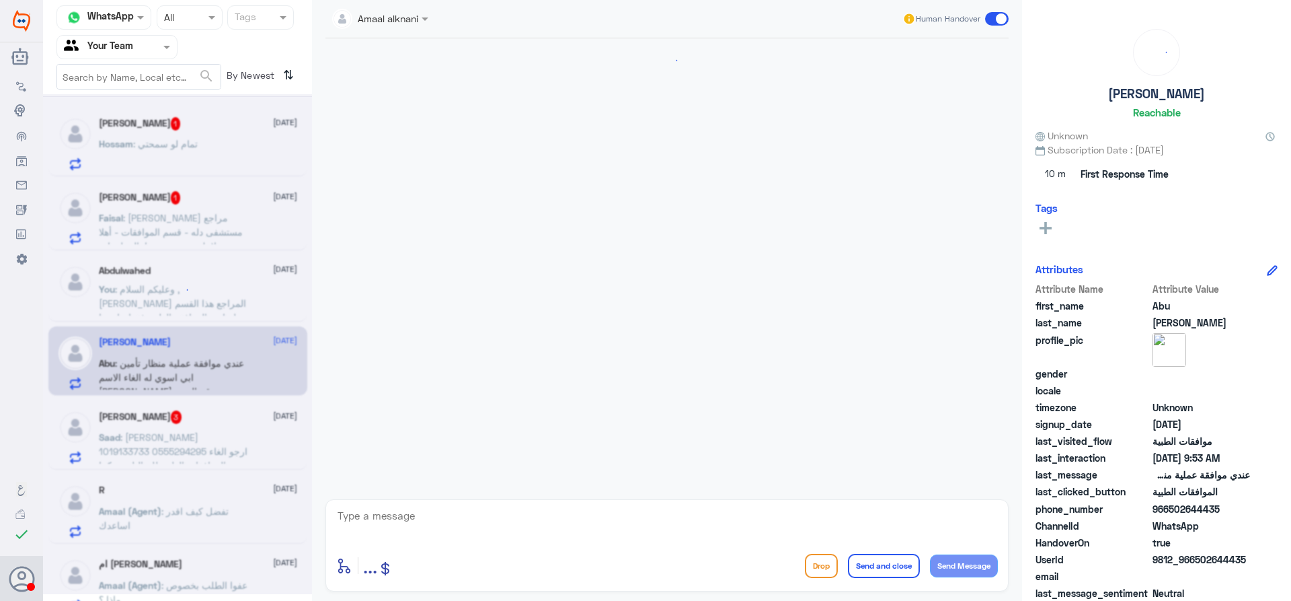
scroll to position [336, 0]
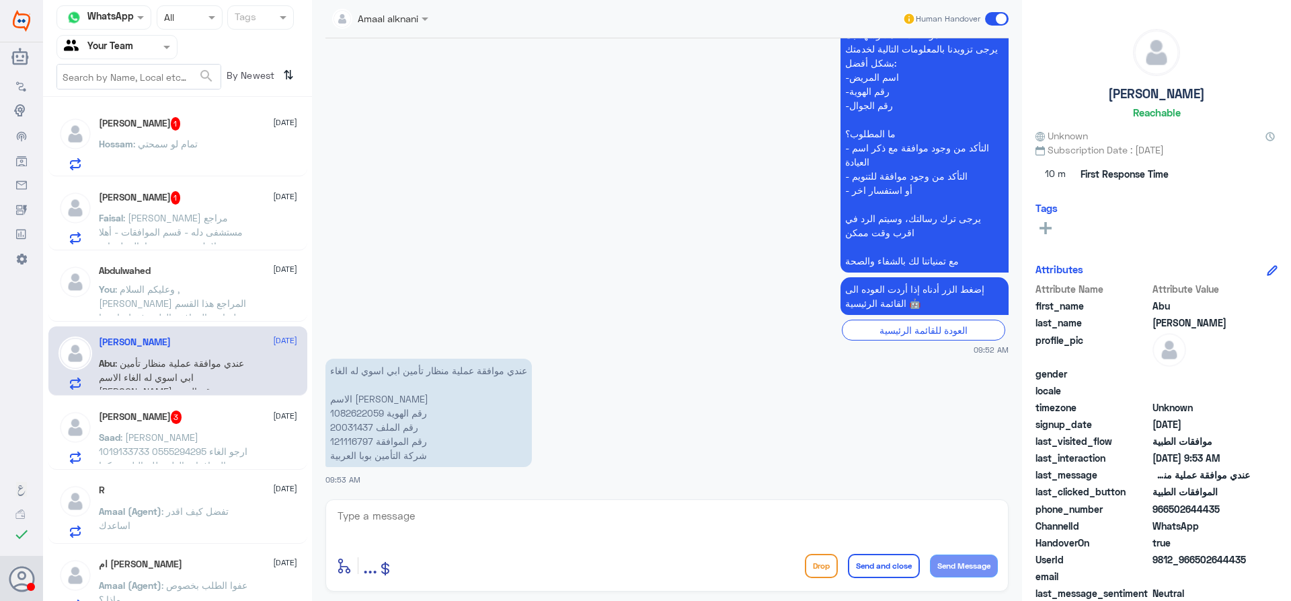
click at [202, 156] on div "Hossam : تمام لو سمحتي" at bounding box center [198, 155] width 198 height 30
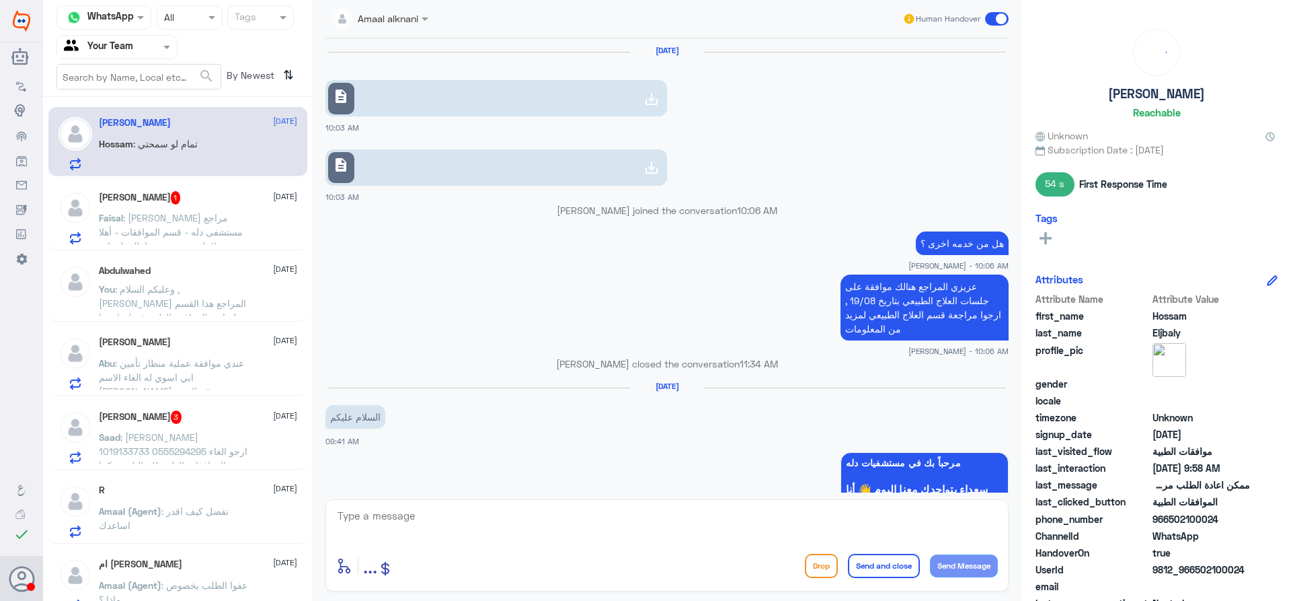
scroll to position [963, 0]
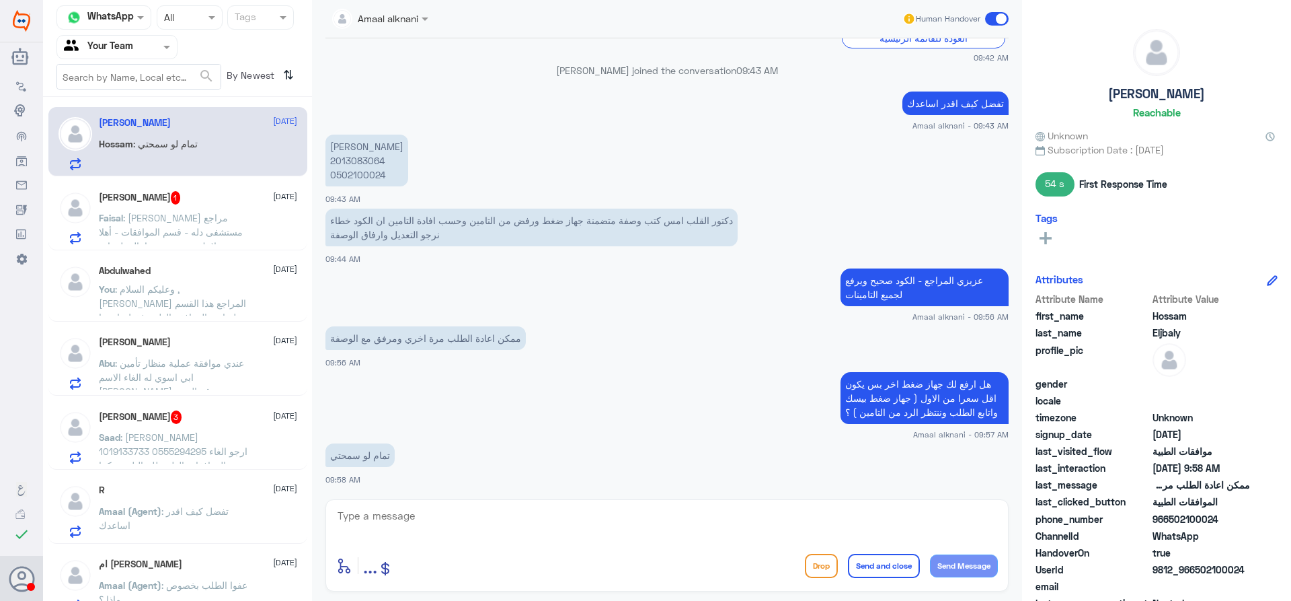
click at [190, 204] on div "Faisal Alghamdi 1 8 September" at bounding box center [198, 197] width 198 height 13
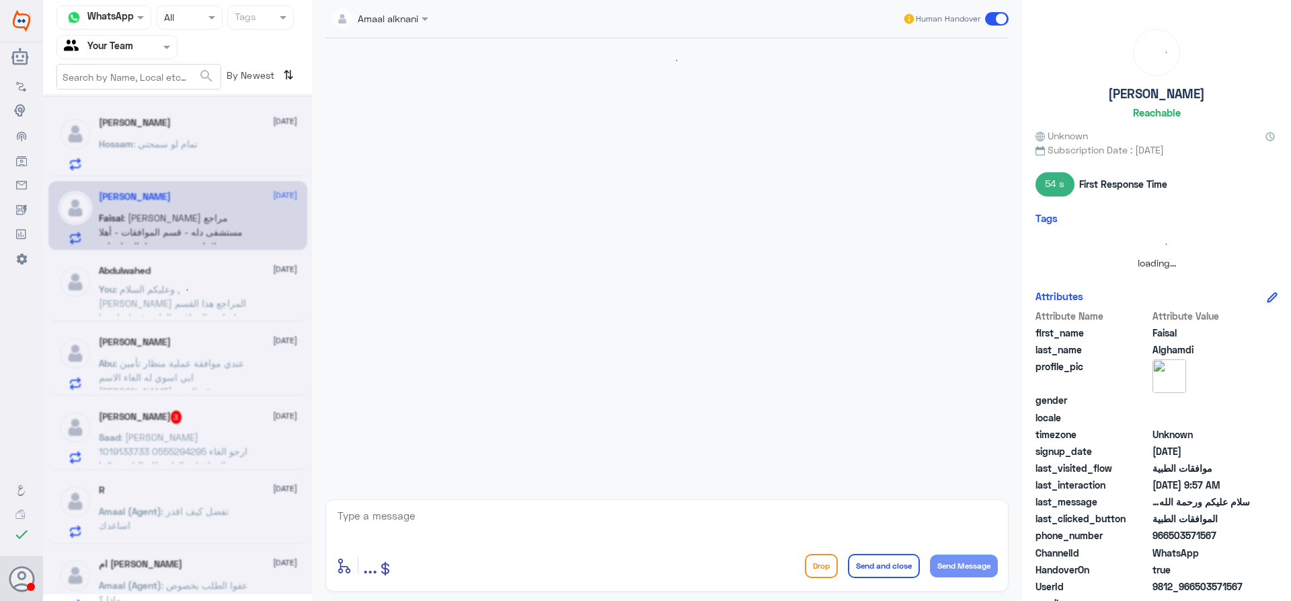
scroll to position [502, 0]
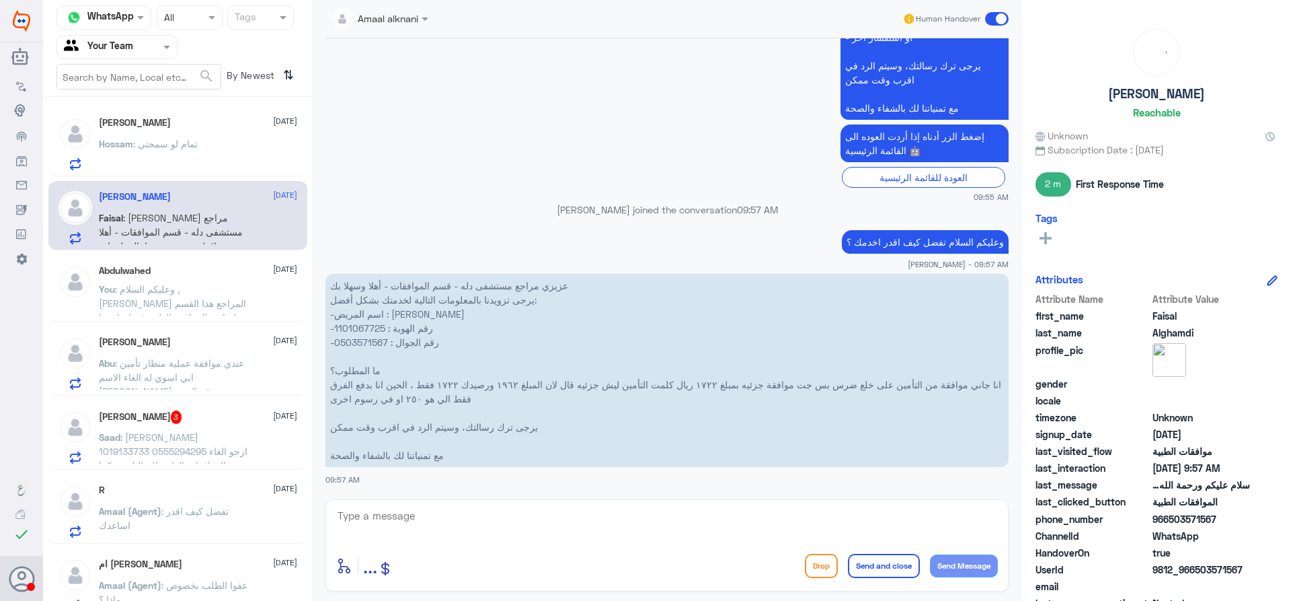
click at [202, 149] on div "Hossam : تمام لو سمحتي" at bounding box center [198, 155] width 198 height 30
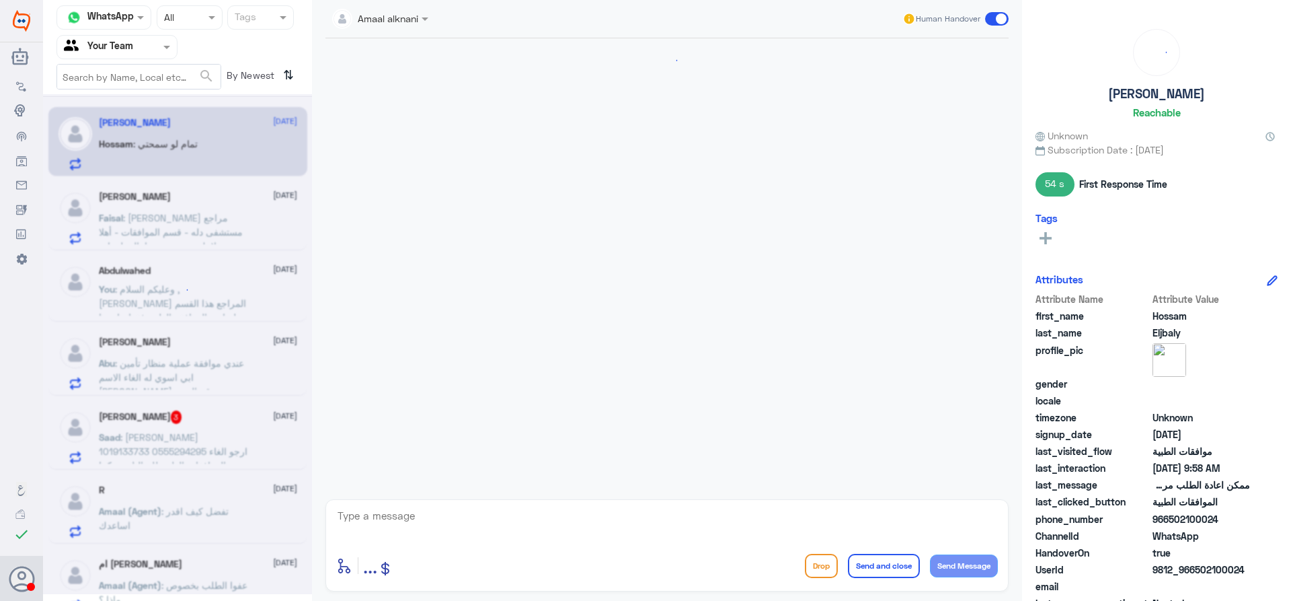
scroll to position [963, 0]
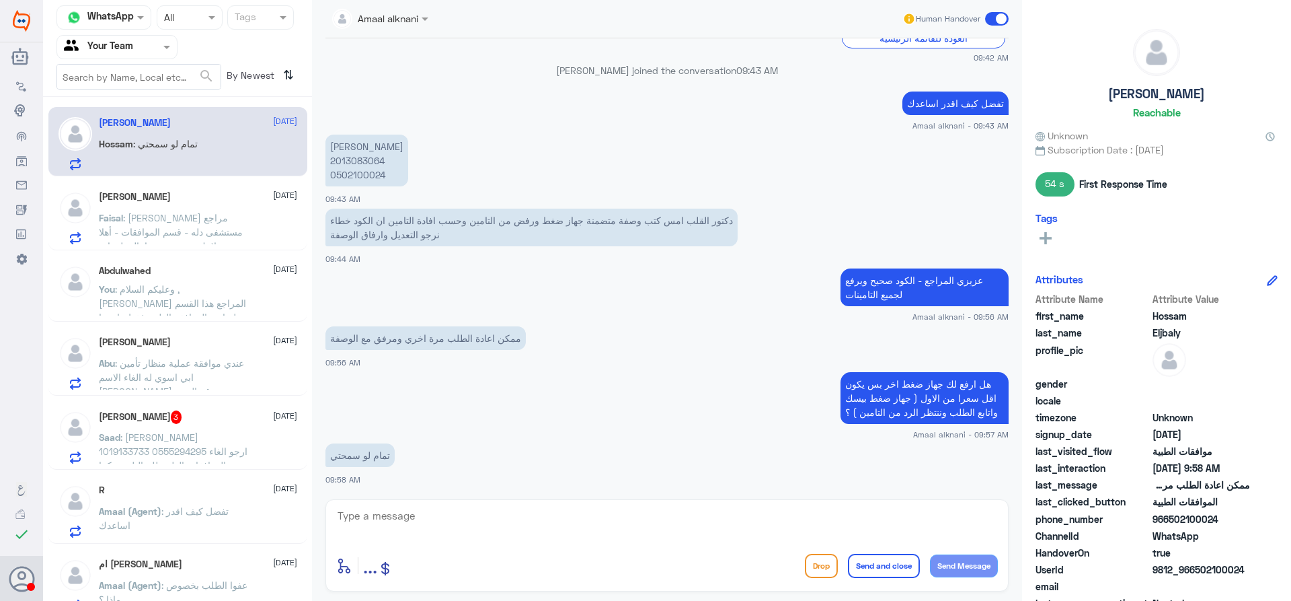
click at [219, 233] on span ": عزيزي مراجع مستشفى دله - قسم الموافقات - أهلا وسهلا بك يرجى تزويدنا بالمعلوما…" at bounding box center [173, 316] width 148 height 209
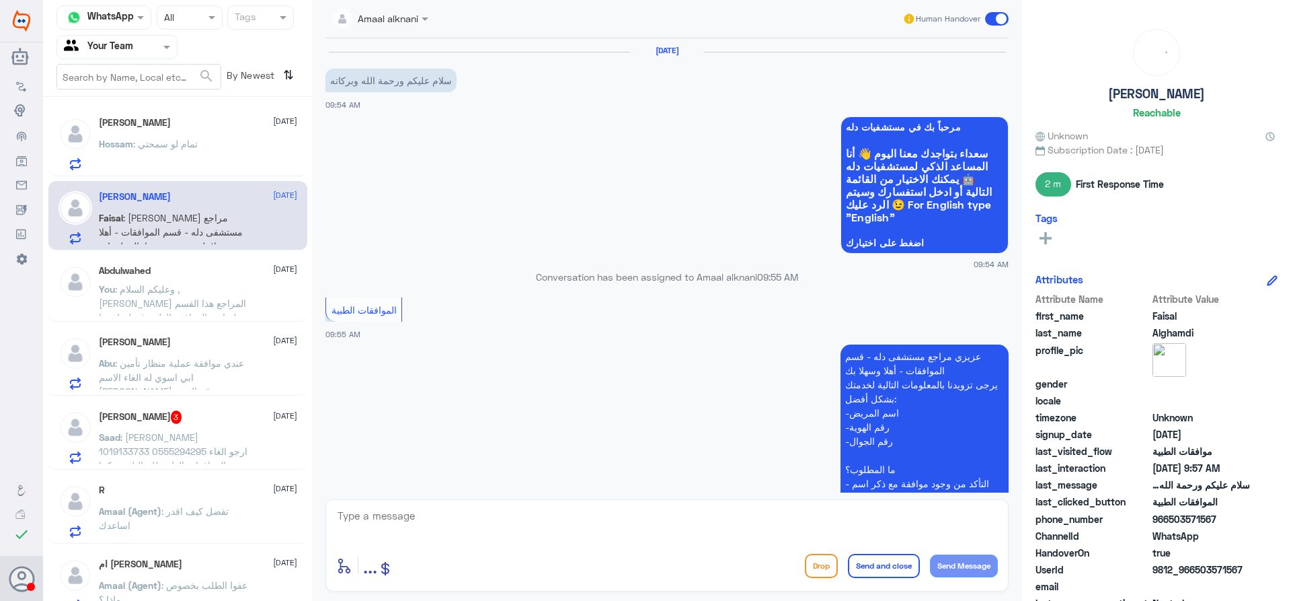
scroll to position [502, 0]
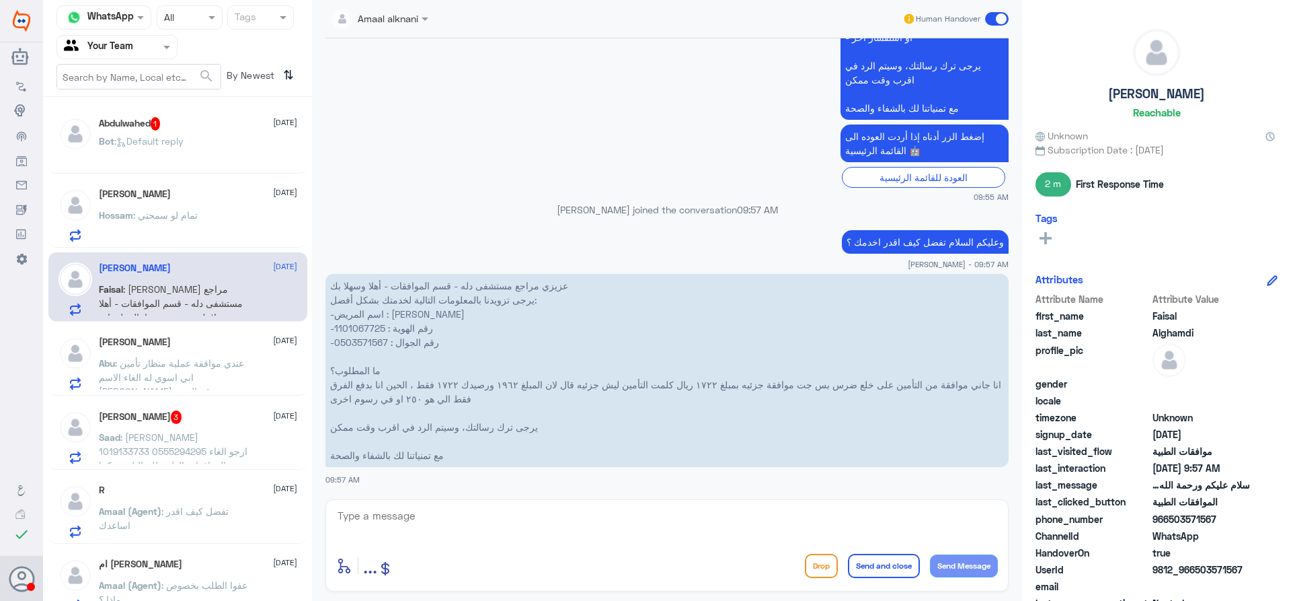
click at [348, 328] on p "عزيزي مراجع مستشفى دله - قسم الموافقات - أهلا وسهلا بك يرجى تزويدنا بالمعلومات …" at bounding box center [667, 370] width 683 height 193
copy p "1101067725"
click at [358, 339] on p "عزيزي مراجع مستشفى دله - قسم الموافقات - أهلا وسهلا بك يرجى تزويدنا بالمعلومات …" at bounding box center [667, 370] width 683 height 193
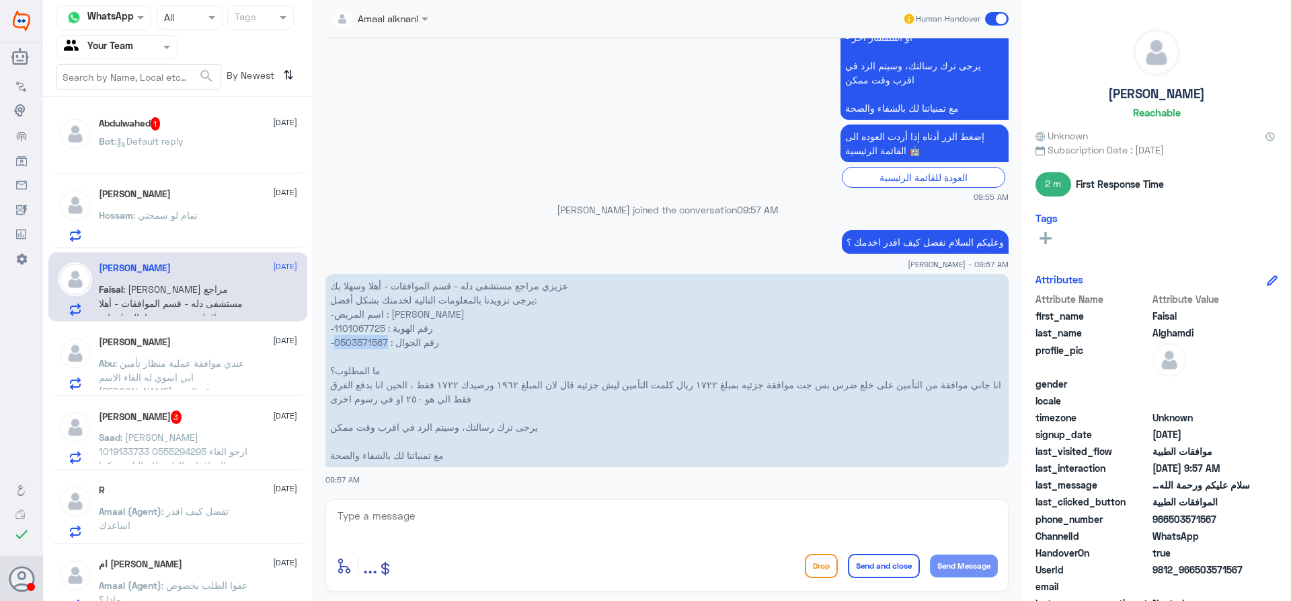
copy p "0503571567"
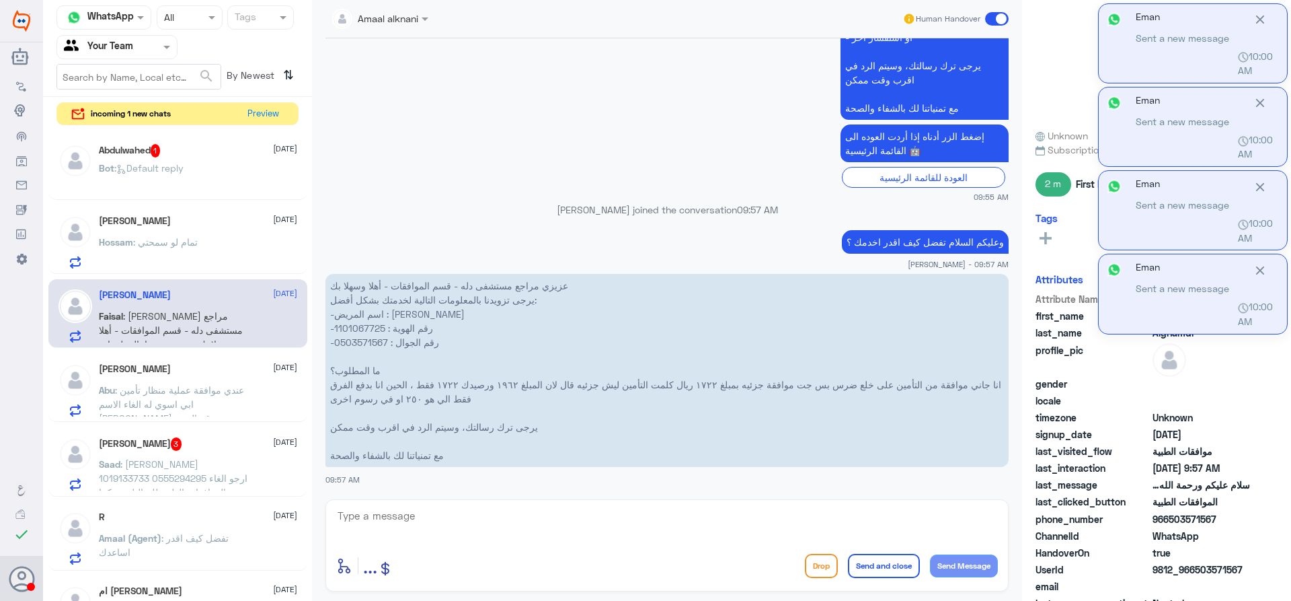
click at [633, 307] on p "عزيزي مراجع مستشفى دله - قسم الموافقات - أهلا وسهلا بك يرجى تزويدنا بالمعلومات …" at bounding box center [667, 370] width 683 height 193
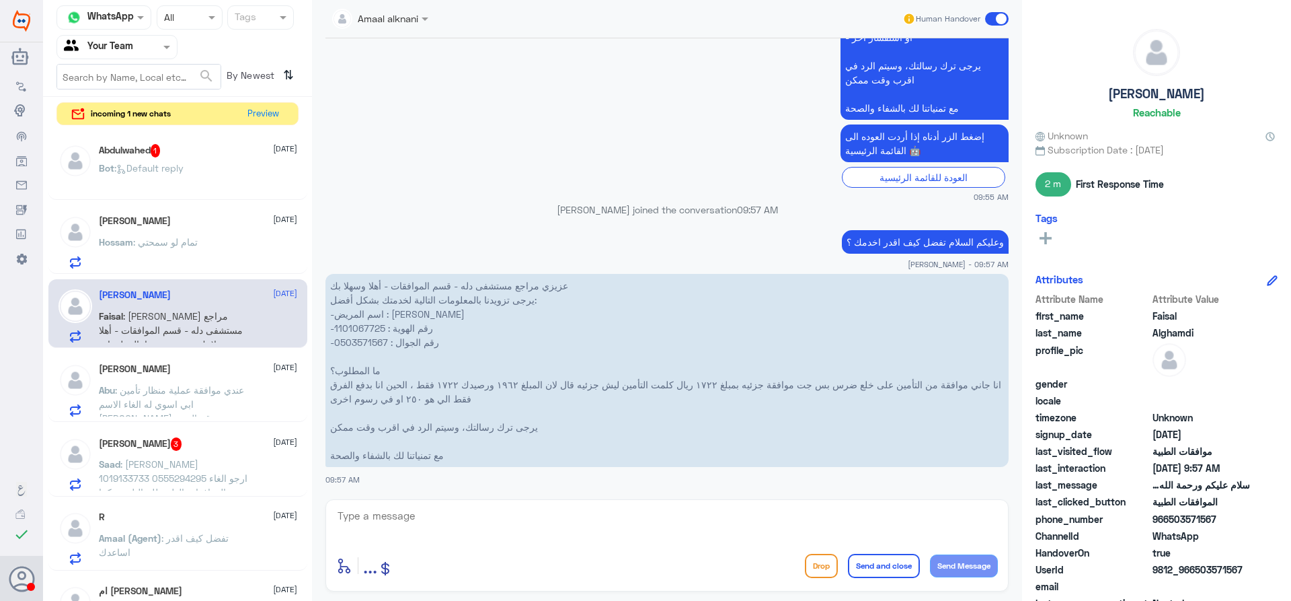
click at [648, 521] on textarea at bounding box center [667, 522] width 662 height 33
click at [826, 519] on textarea "نعم صحيح تمت الموافقة بملغ 1722 ريال , هذا المبلغ المتبقي لك من رصيد الاسنان" at bounding box center [667, 522] width 662 height 33
click at [890, 513] on textarea "نعم صحيح تمت الموافقة بملغ 1722 ريال فقط , هذا المبلغ المتبقي لك من رصيد الاسنان" at bounding box center [667, 522] width 662 height 33
type textarea "نعم صحيح تمت الموافقة جزئية بملغ 1722 ريال فقط , هذا المبلغ المتبقي لك من رصيد …"
click at [594, 516] on textarea "نعم صحيح تمت الموافقة جزئية بملغ 1722 ريال فقط , هذا المبلغ المتبقي لك من رصيد …" at bounding box center [667, 522] width 662 height 33
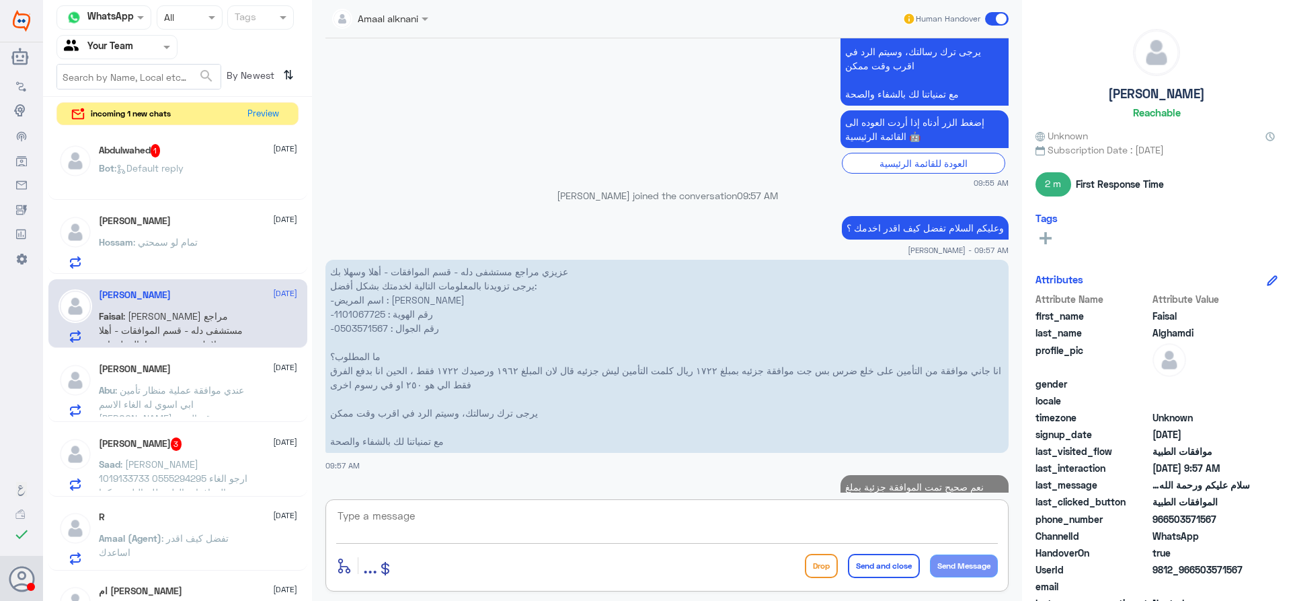
scroll to position [574, 0]
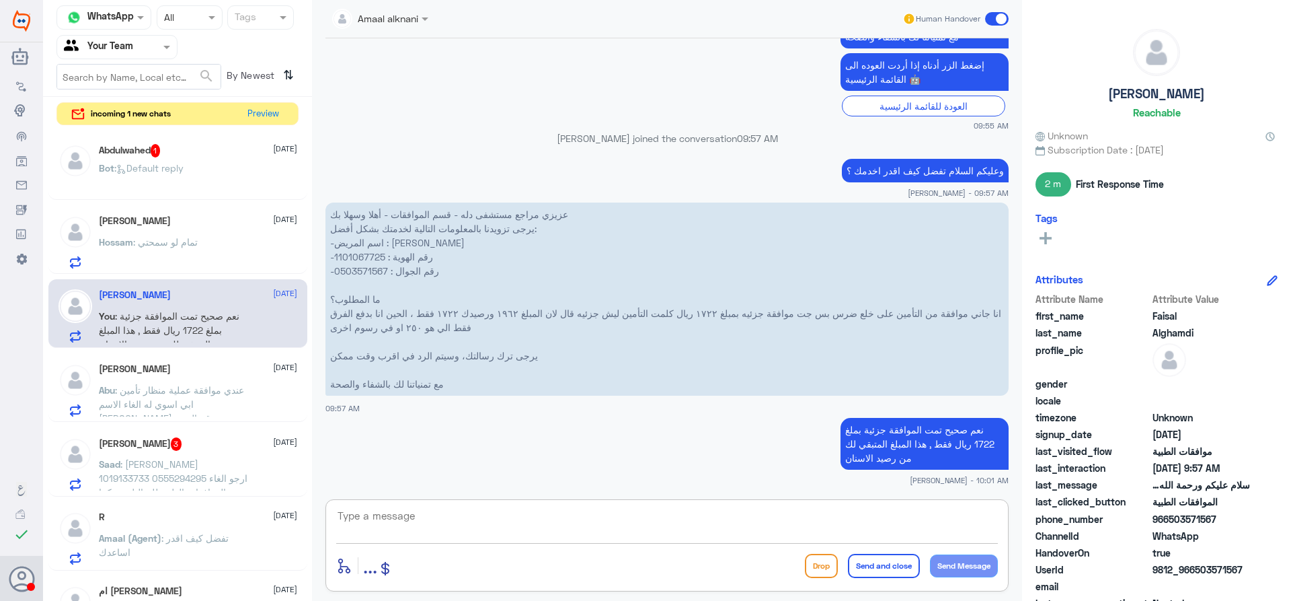
click at [226, 391] on span ": عندي موافقة عملية منظار تأمين ابي اسوي له الغاء الاسم حمده سعيد سالم اليامي ر…" at bounding box center [171, 425] width 145 height 82
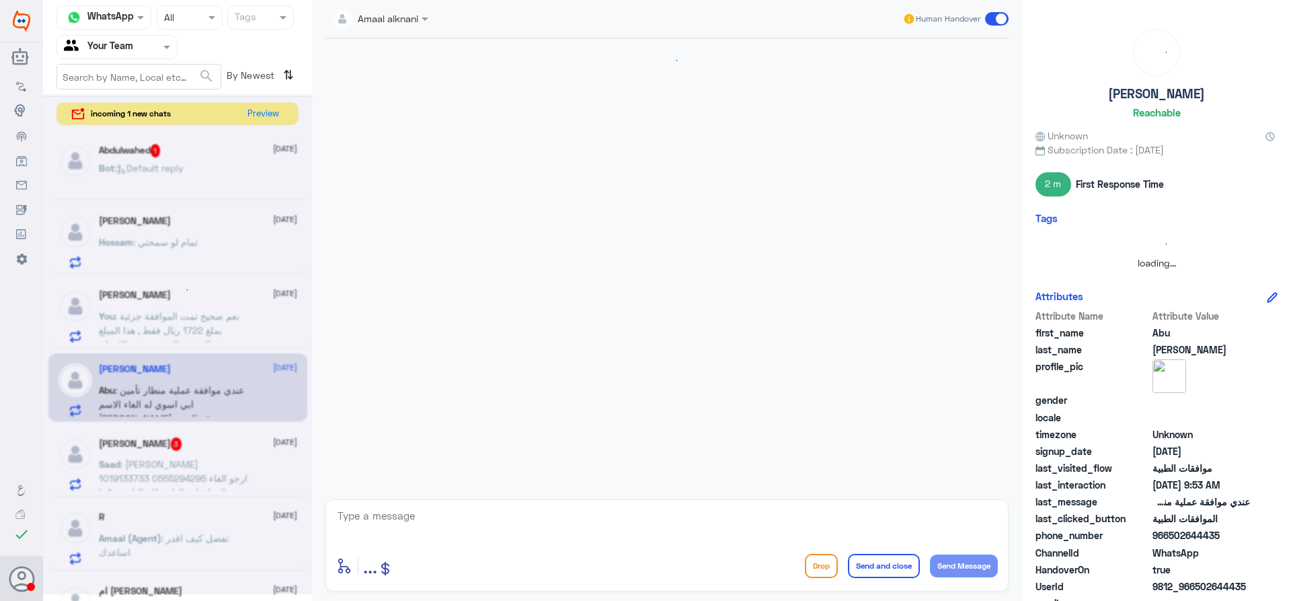
scroll to position [336, 0]
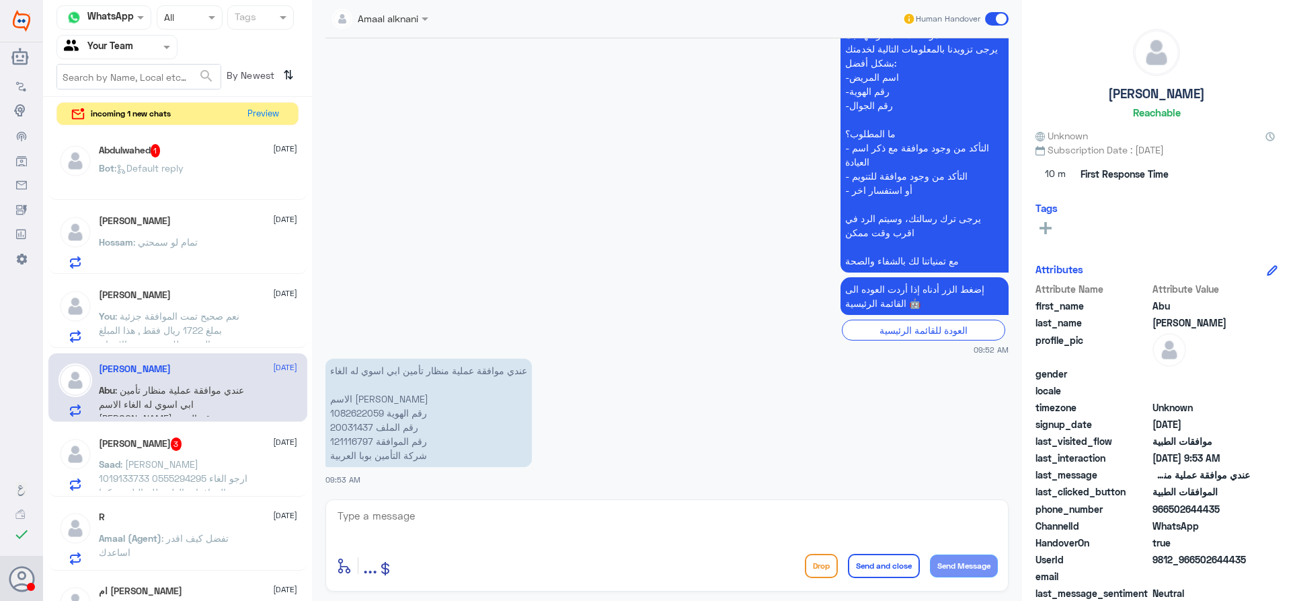
click at [351, 422] on p "عندي موافقة عملية منظار تأمين ابي اسوي له الغاء الاسم حمده سعيد سالم اليامي رقم…" at bounding box center [429, 412] width 206 height 108
copy p "20031437"
click at [681, 510] on textarea at bounding box center [667, 522] width 662 height 33
type textarea "ممكن تزويدي سبب الالغاء لتوضيحها للتامين"
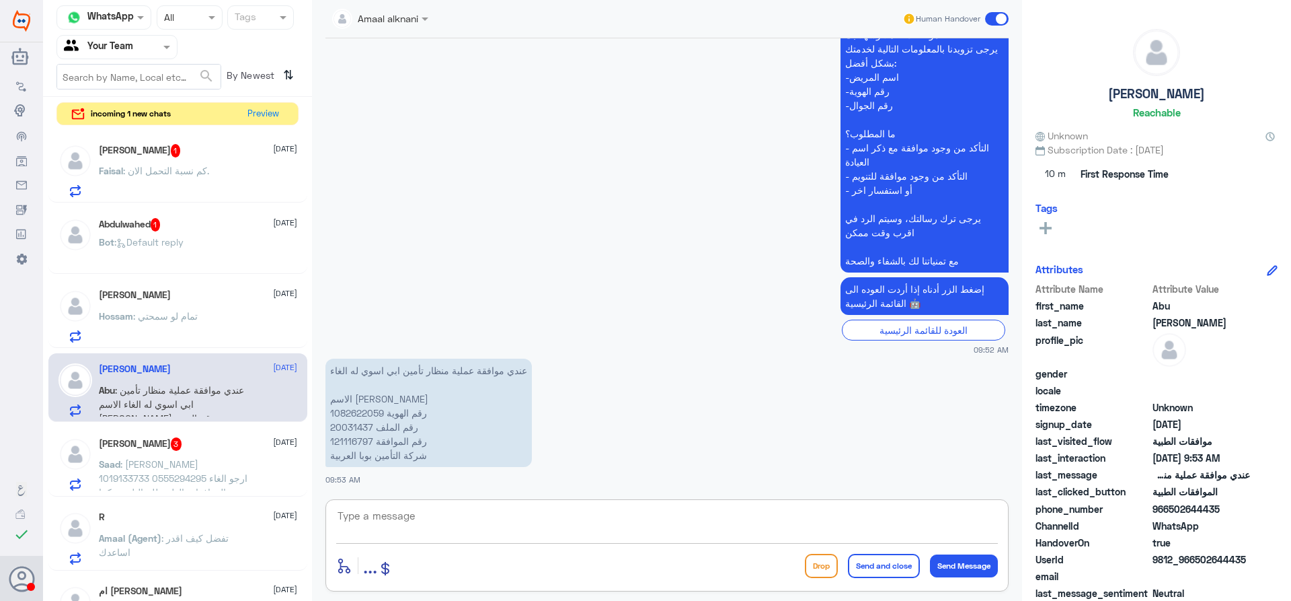
scroll to position [393, 0]
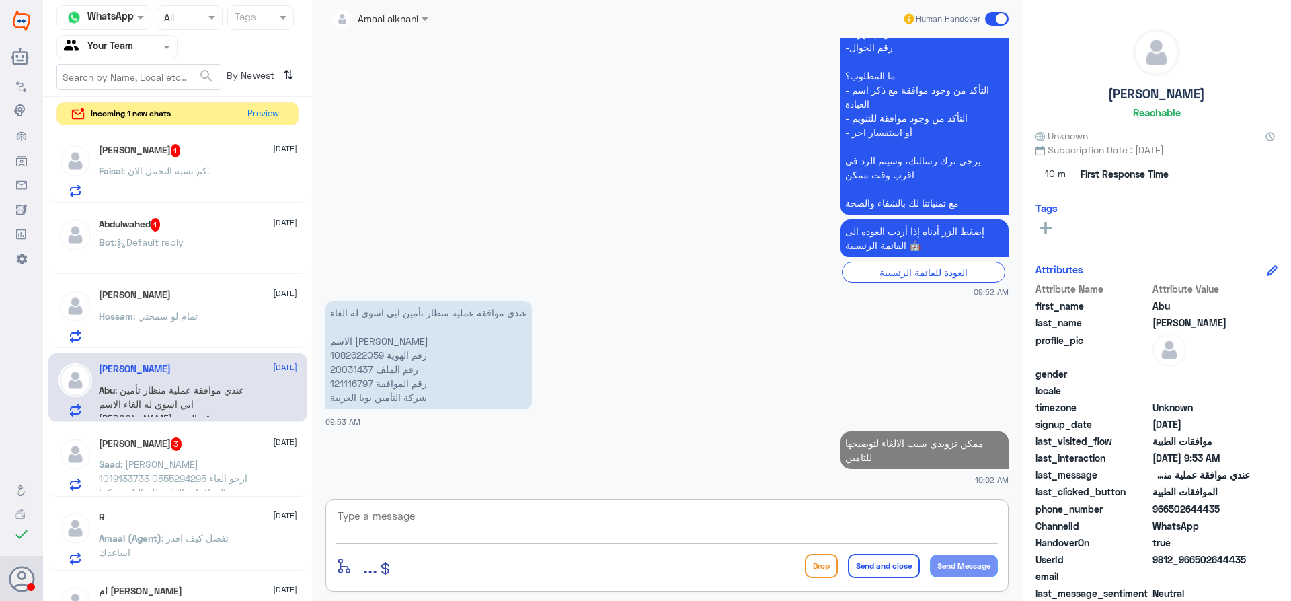
click at [241, 187] on div "Faisal : كم نسبة التحمل الان." at bounding box center [198, 182] width 198 height 30
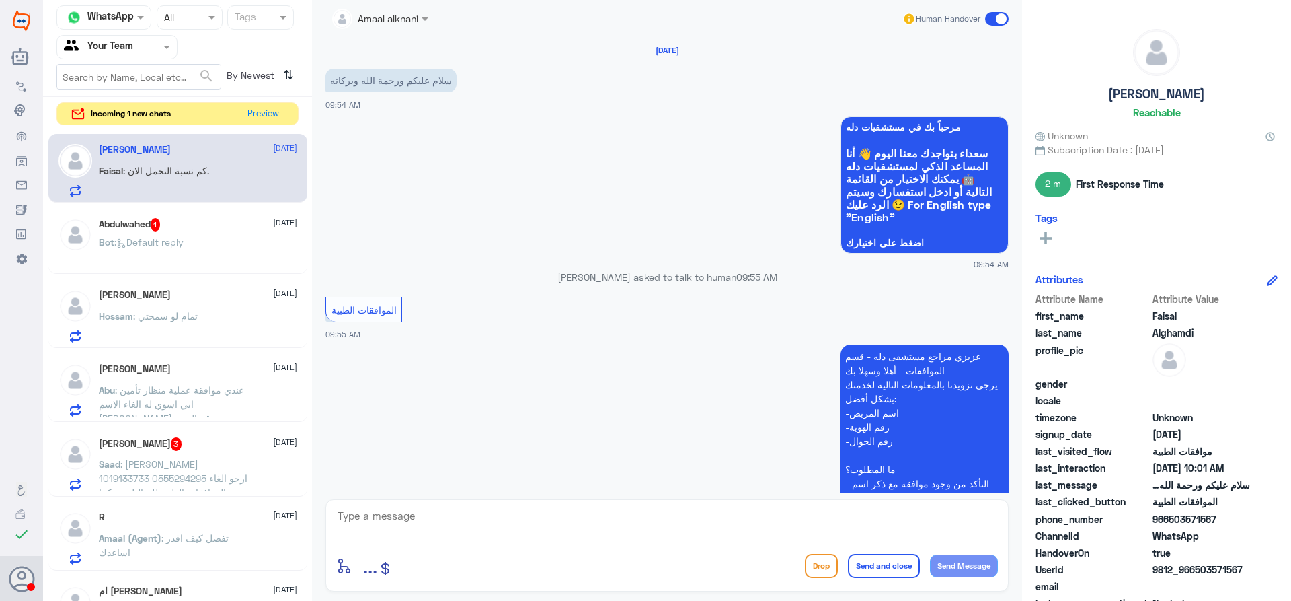
scroll to position [619, 0]
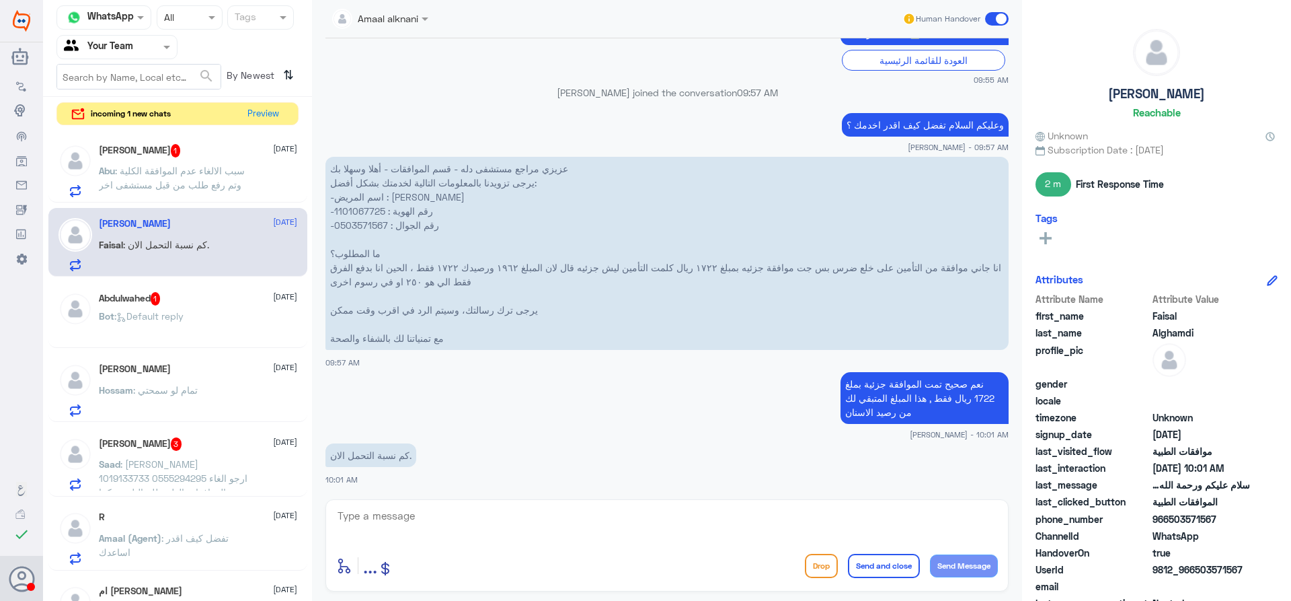
click at [615, 418] on app-msgs-text "نعم صحيح تمت الموافقة جزئية بملغ 1722 ريال فقط , هذا المبلغ المتبقي لك من رصيد …" at bounding box center [667, 398] width 683 height 53
click at [363, 213] on p "عزيزي مراجع مستشفى دله - قسم الموافقات - أهلا وسهلا بك يرجى تزويدنا بالمعلومات …" at bounding box center [667, 253] width 683 height 193
copy p "1101067725"
click at [360, 221] on p "عزيزي مراجع مستشفى دله - قسم الموافقات - أهلا وسهلا بك يرجى تزويدنا بالمعلومات …" at bounding box center [667, 253] width 683 height 193
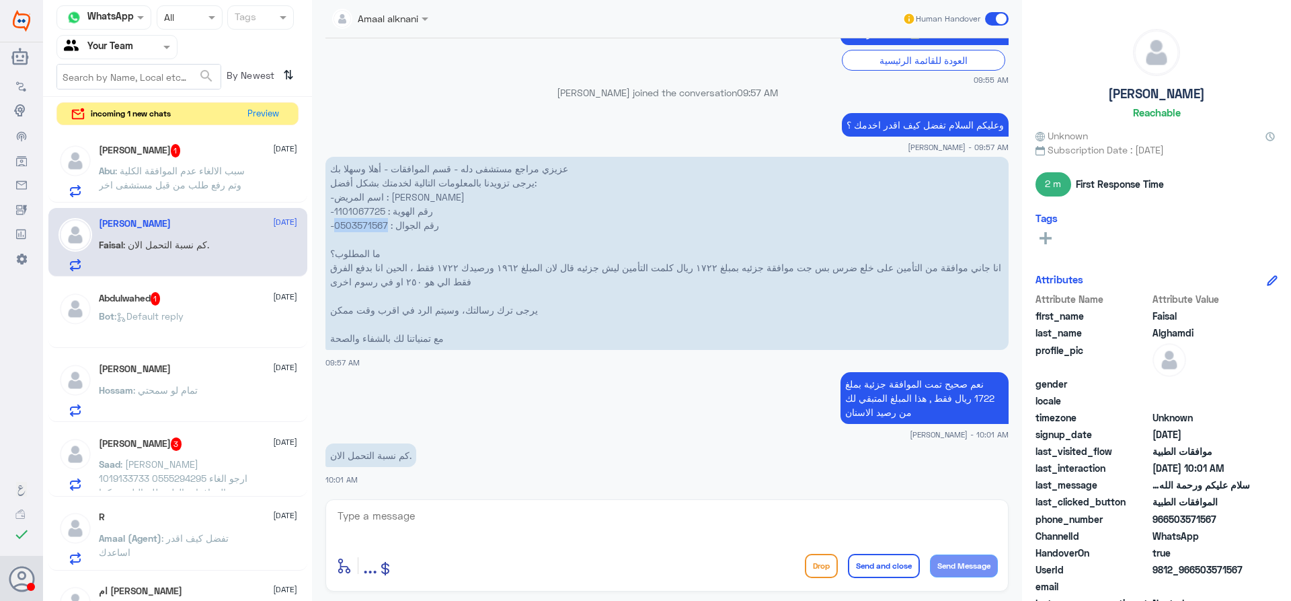
click at [360, 221] on p "عزيزي مراجع مستشفى دله - قسم الموافقات - أهلا وسهلا بك يرجى تزويدنا بالمعلومات …" at bounding box center [667, 253] width 683 height 193
copy p "0503571567"
click at [556, 523] on textarea at bounding box center [667, 522] width 662 height 33
click at [599, 511] on textarea at bounding box center [667, 522] width 662 height 33
type textarea "تكون النسبة التحمل الان تقريبا 278 ريال , تكملت النسبة الزبارة المتبقي مع مبلغ …"
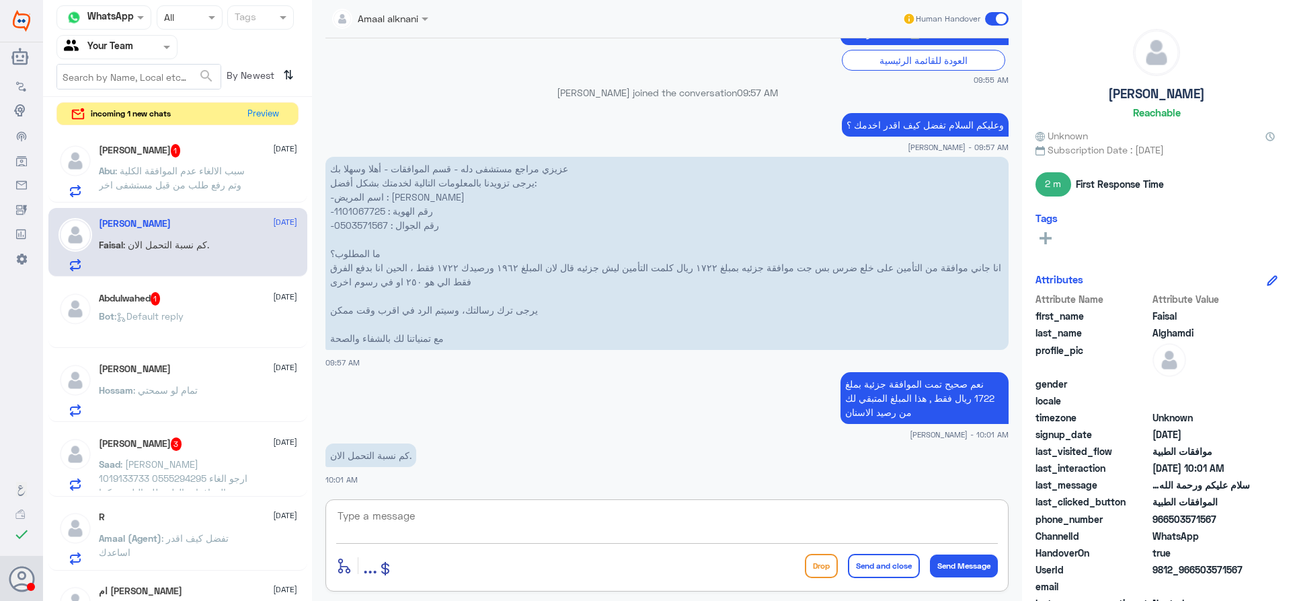
scroll to position [691, 0]
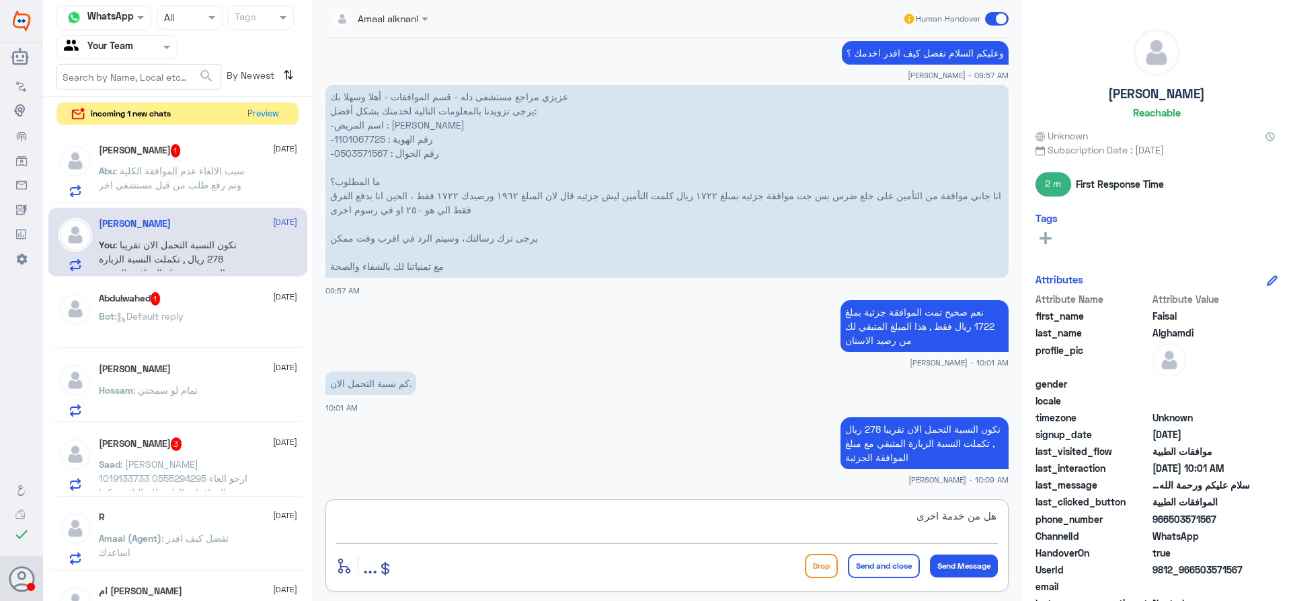
type textarea "هل من خدمة اخرى ؟"
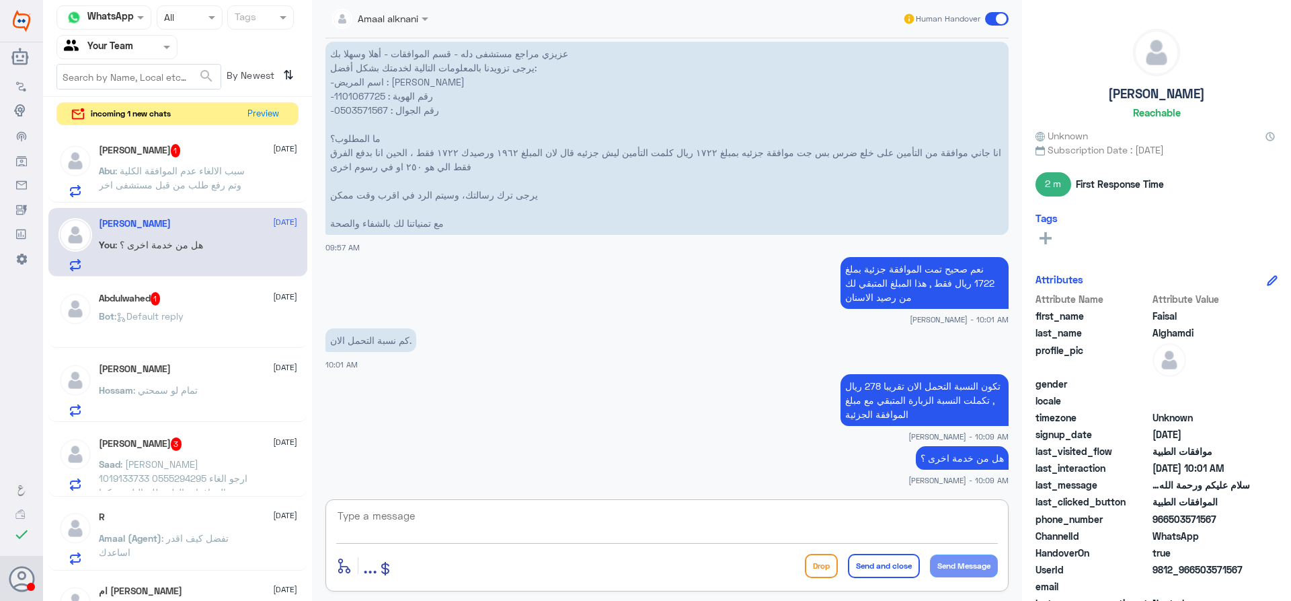
click at [252, 308] on div "Abdulwahed 1 8 September Bot : Default reply" at bounding box center [198, 317] width 198 height 50
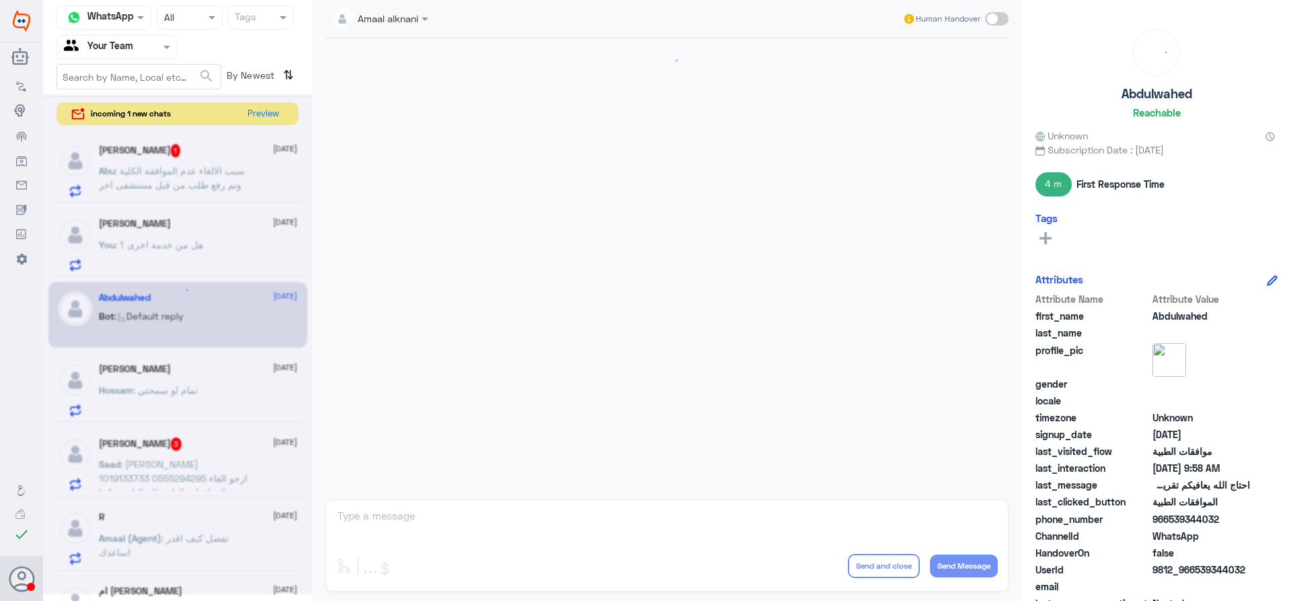
scroll to position [654, 0]
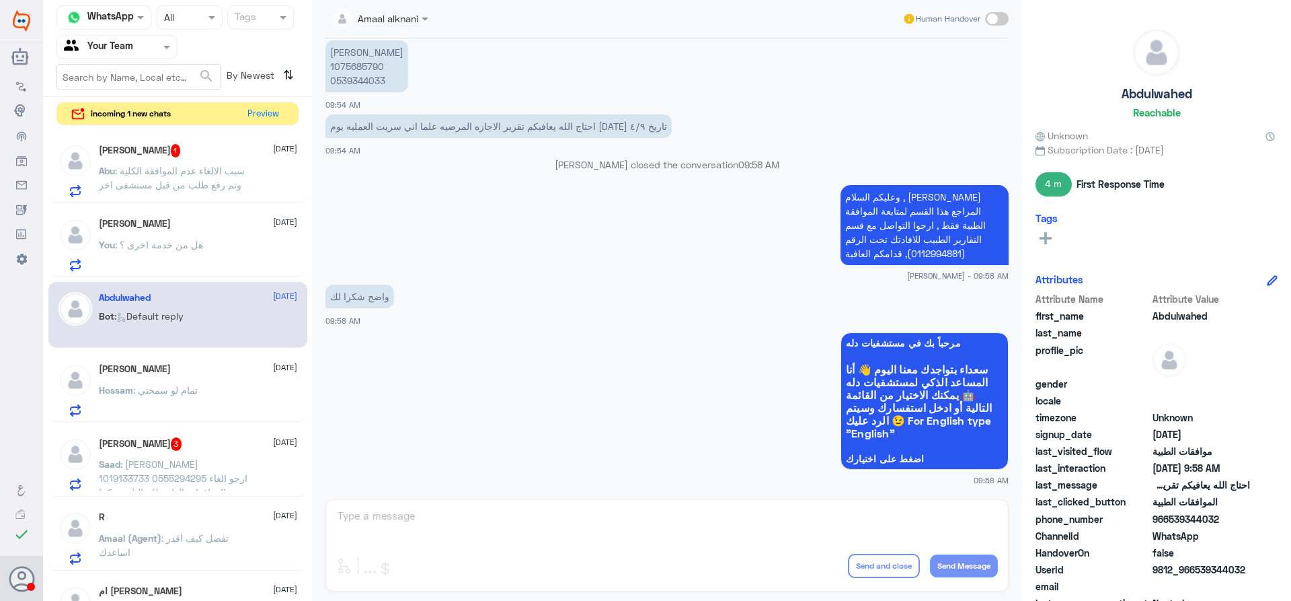
click at [206, 375] on div "Hossam Eljbaly 8 September Hossam : تمام لو سمحتي" at bounding box center [198, 389] width 198 height 53
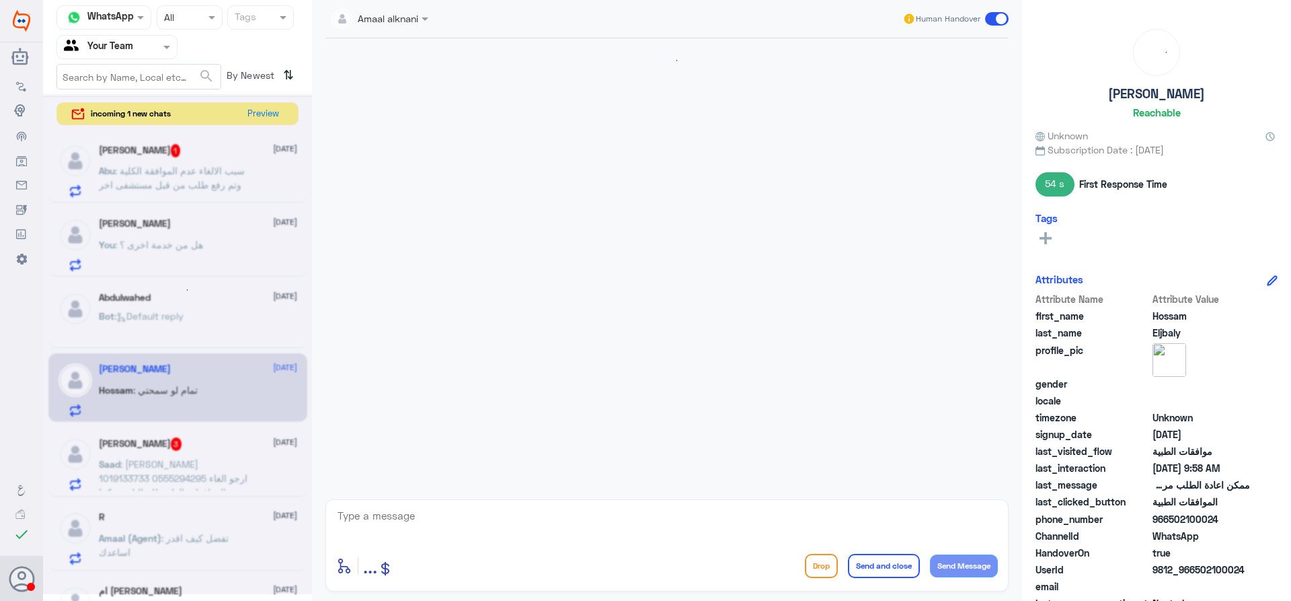
scroll to position [963, 0]
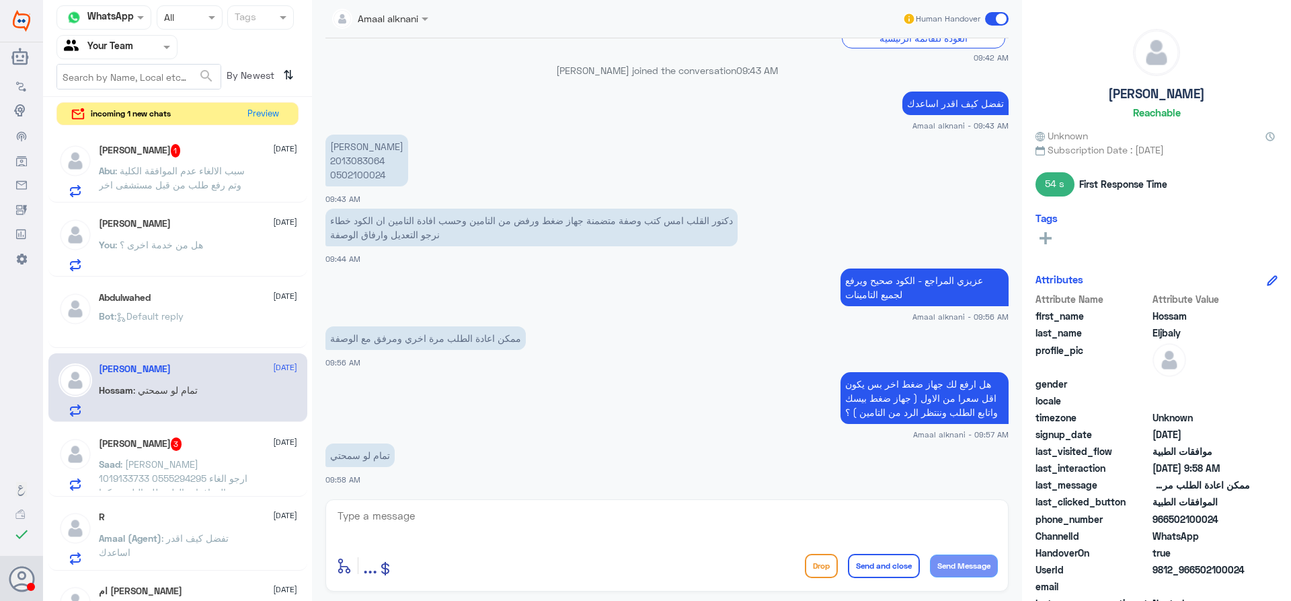
click at [212, 470] on p "Saad : سعد سليمان الجهني 1019133733 0555294295 ارجو الغاء جميع الموافقات الطبية…" at bounding box center [174, 474] width 151 height 34
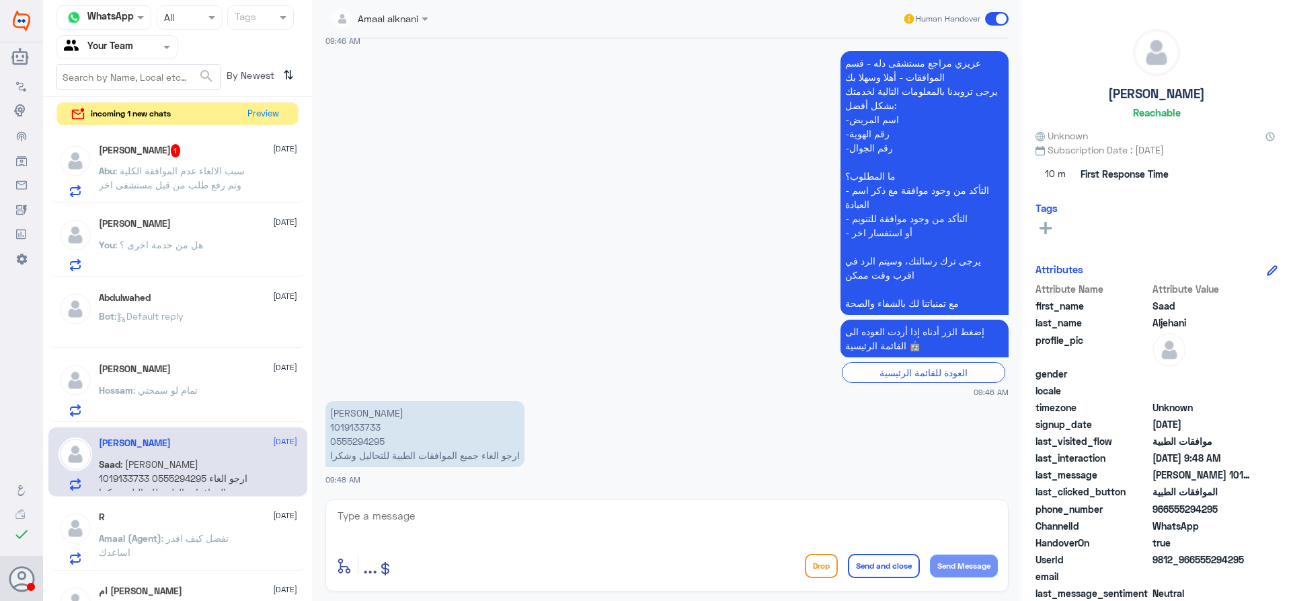
click at [236, 182] on p "Abu : سبب الالغاء عدم الموافقة الكلية وتم رفع طلب من قبل مستشفى اخر" at bounding box center [174, 180] width 151 height 34
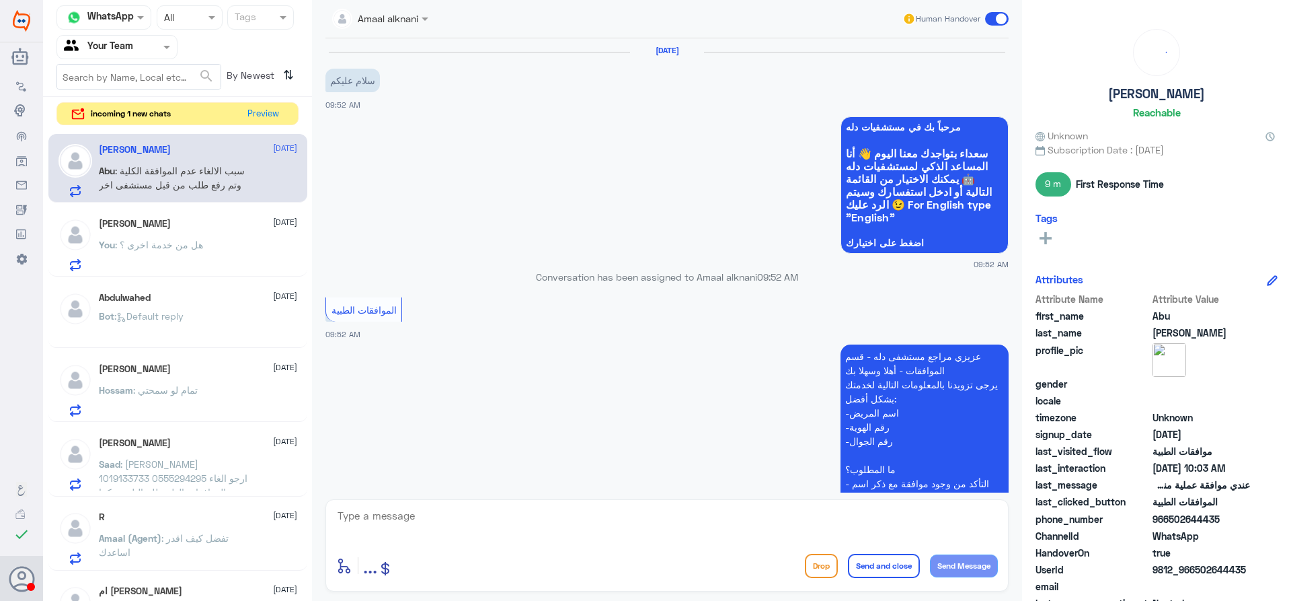
scroll to position [478, 0]
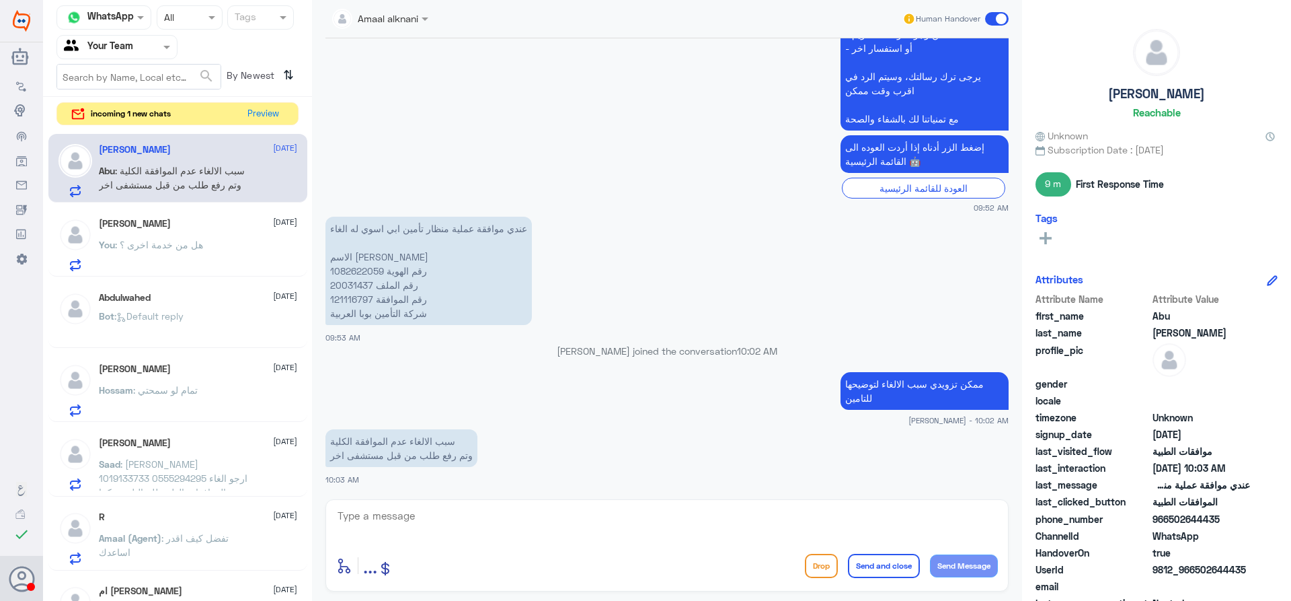
click at [350, 268] on p "عندي موافقة عملية منظار تأمين ابي اسوي له الغاء الاسم حمده سعيد سالم اليامي رقم…" at bounding box center [429, 271] width 206 height 108
click at [346, 289] on p "عندي موافقة عملية منظار تأمين ابي اسوي له الغاء الاسم حمده سعيد سالم اليامي رقم…" at bounding box center [429, 271] width 206 height 108
copy p "20031437"
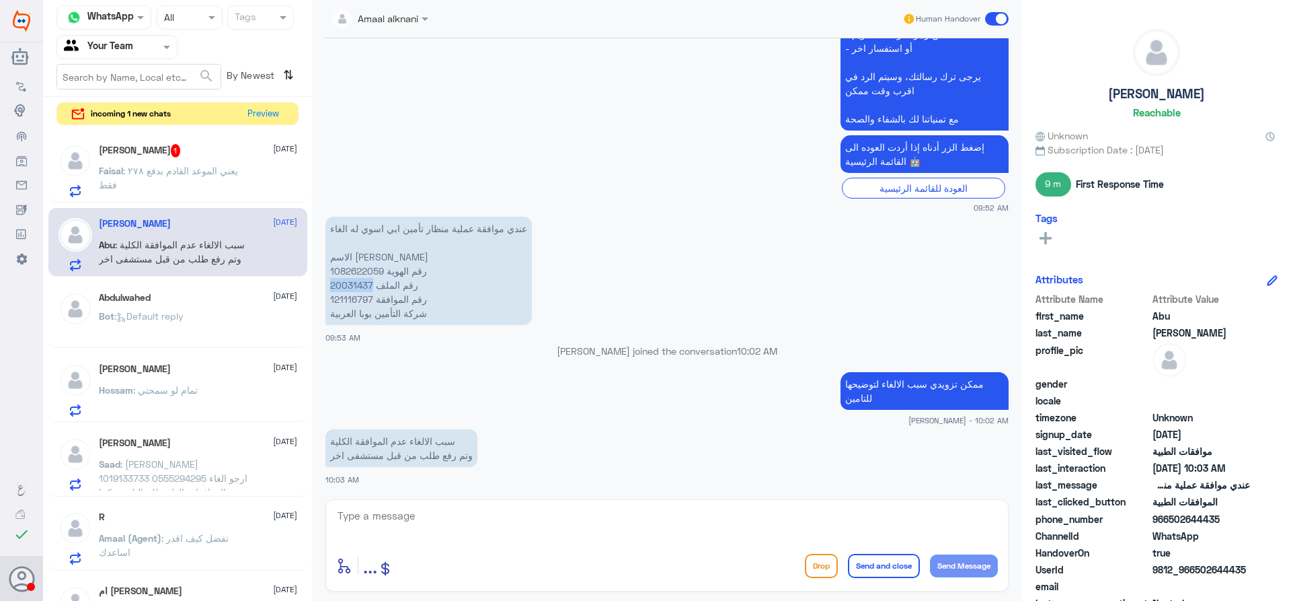
copy p "20031437"
click at [468, 506] on textarea at bounding box center [667, 522] width 662 height 33
type textarea "تم ارسال الالغاء للتامين , سوف تصلك رسالة من قبل التامين في حال تم الالغاء من ق…"
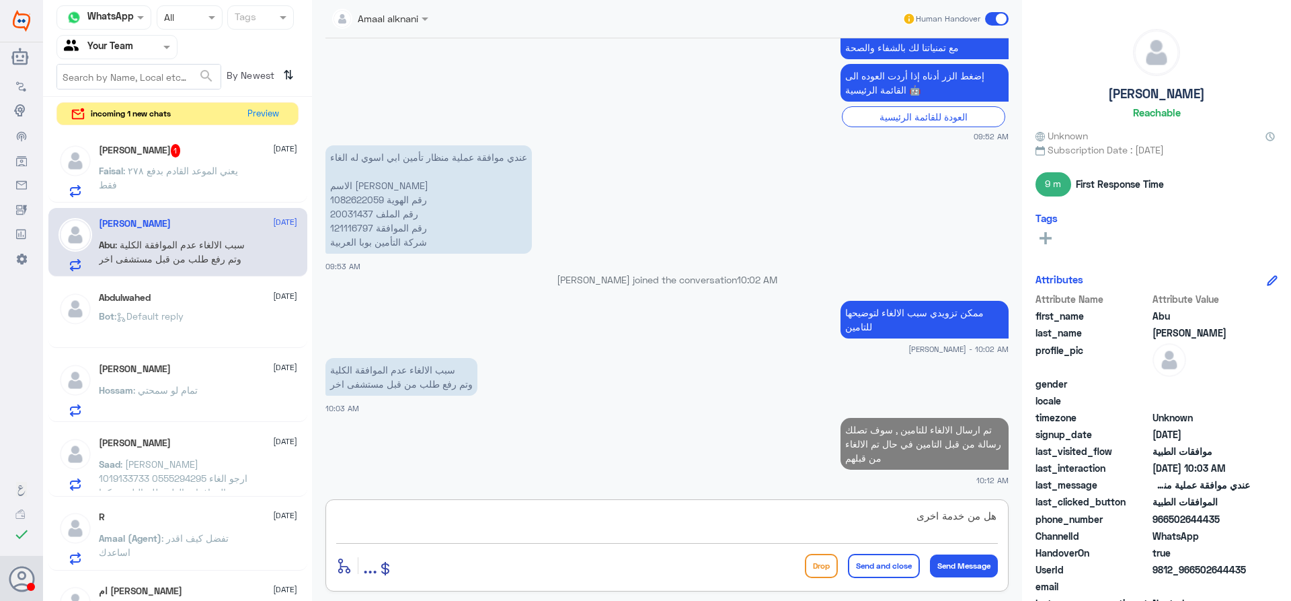
type textarea "هل من خدمة اخرى ؟"
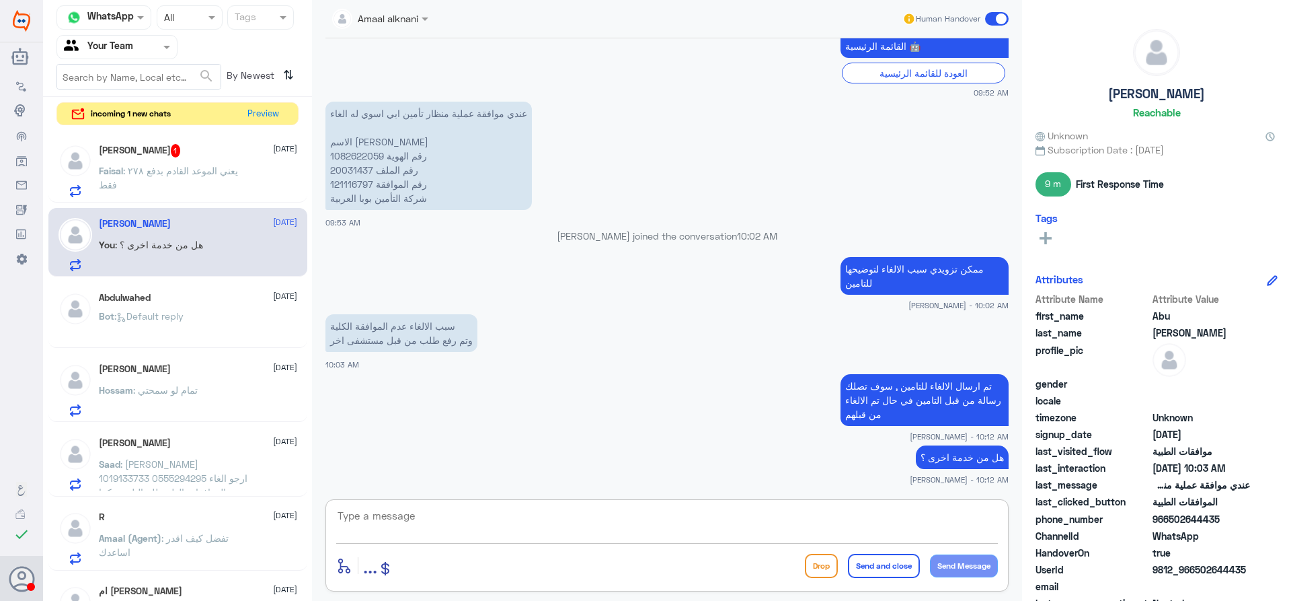
click at [124, 174] on span ": يعني الموعد القادم بدفع ٢٧٨ فقط" at bounding box center [168, 178] width 139 height 26
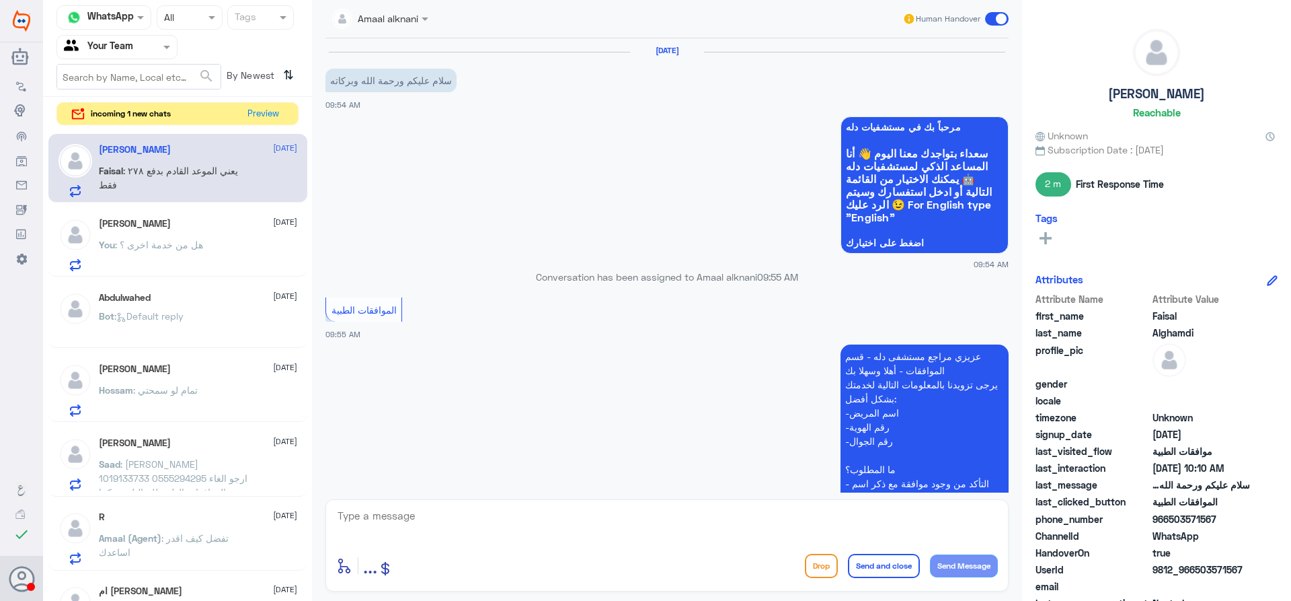
scroll to position [780, 0]
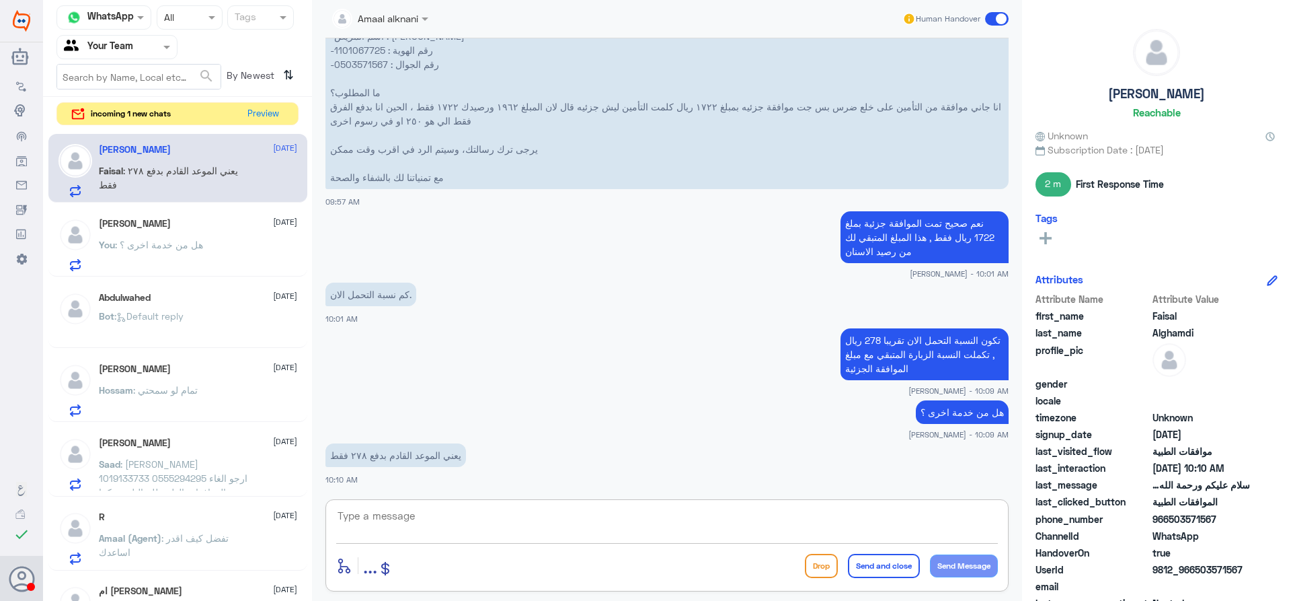
click at [693, 510] on textarea at bounding box center [667, 522] width 662 height 33
type textarea "ايه نعم"
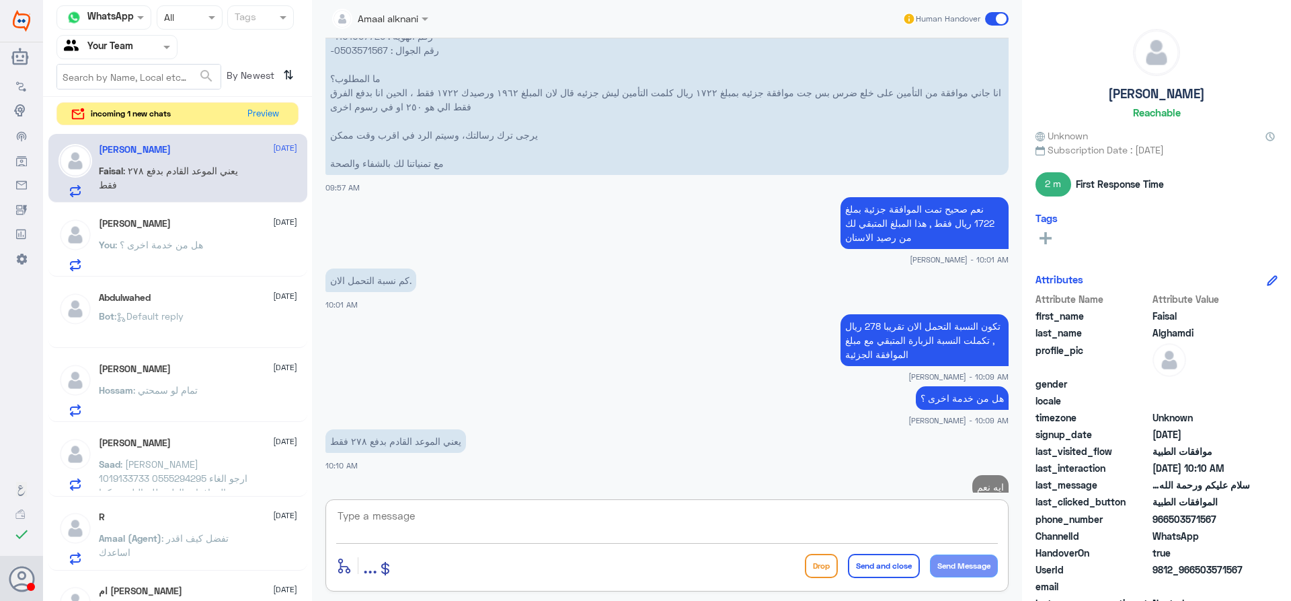
scroll to position [823, 0]
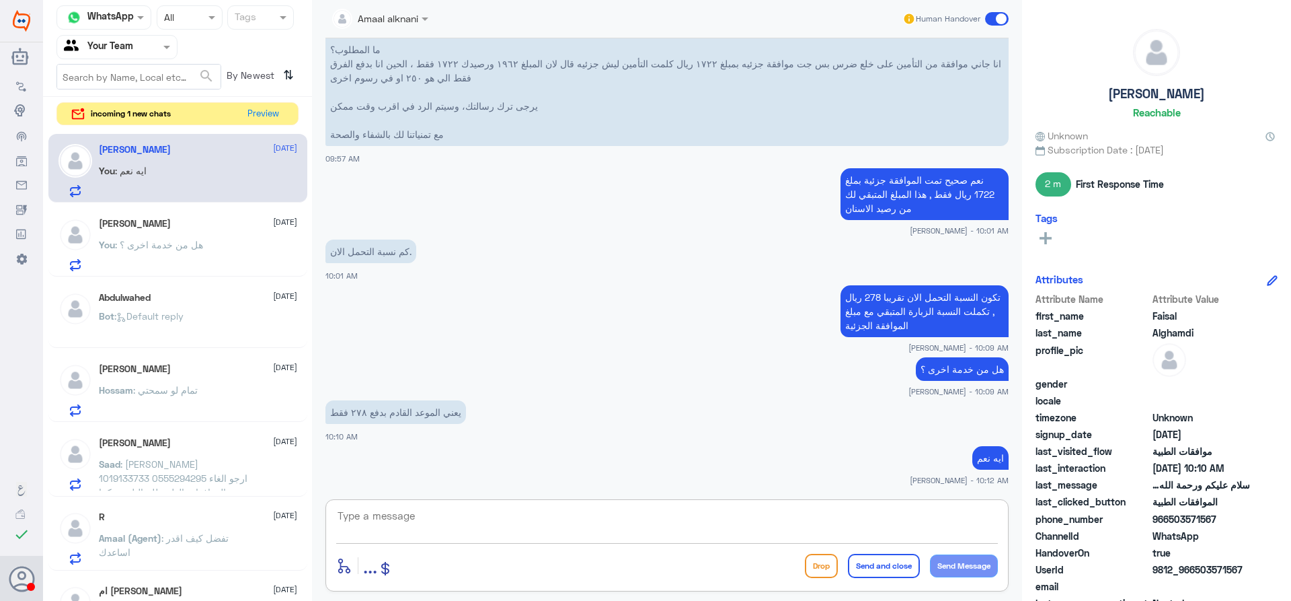
click at [180, 322] on p "Bot : Default reply" at bounding box center [141, 326] width 85 height 34
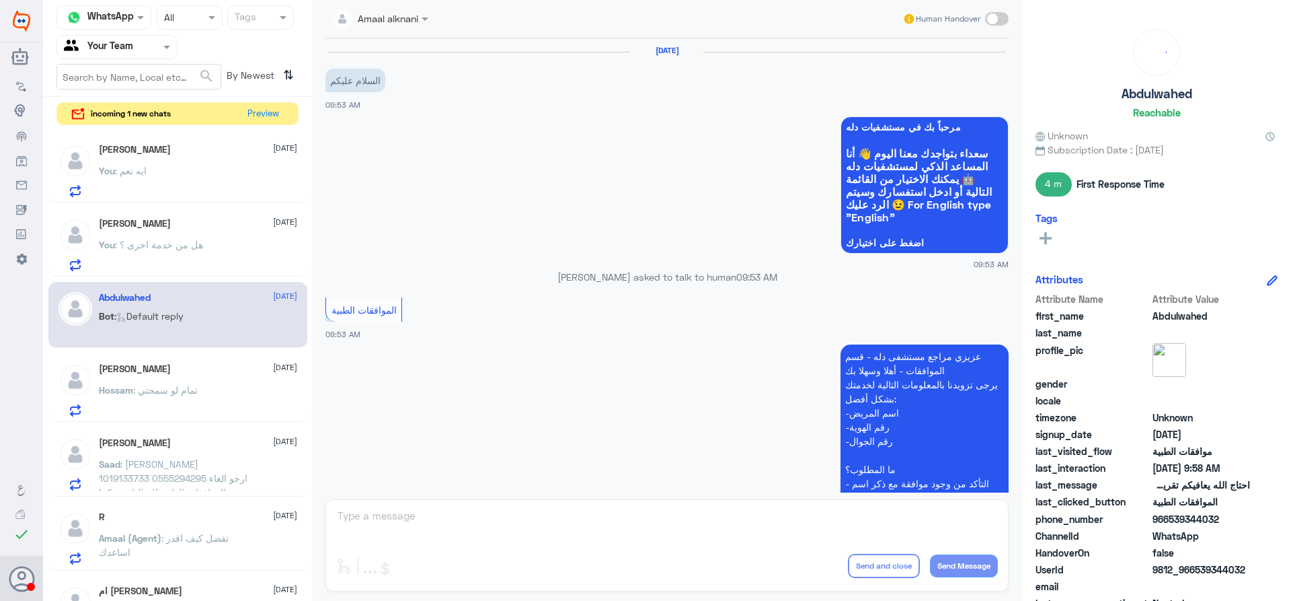
scroll to position [654, 0]
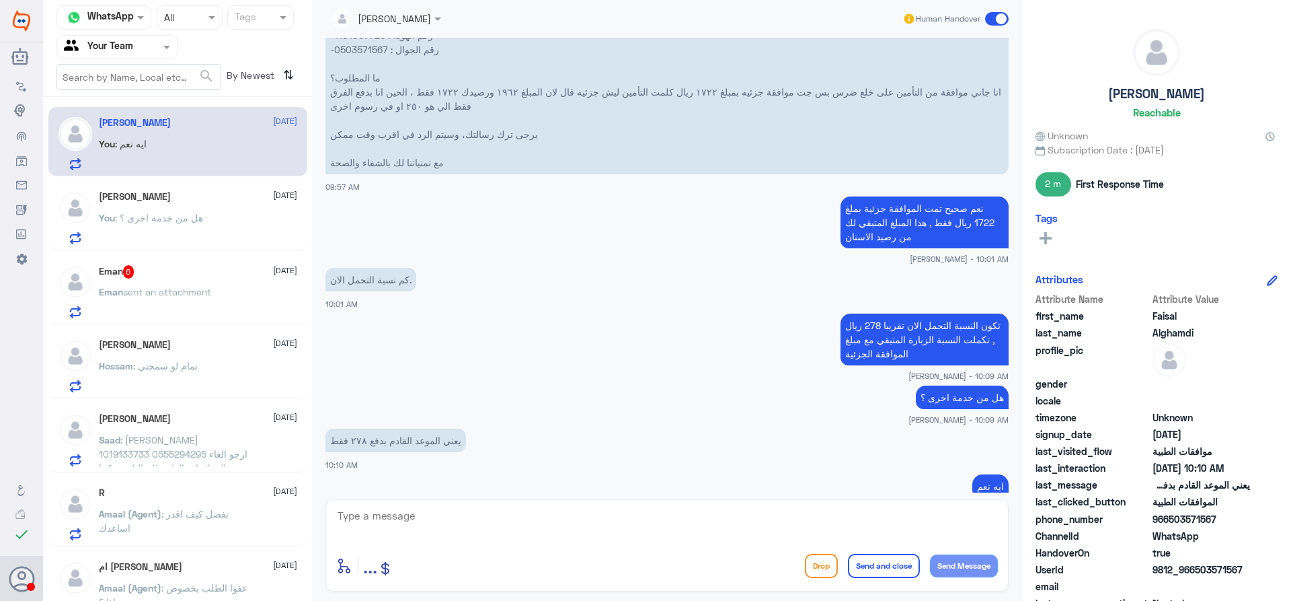
click at [189, 274] on div "Eman 6 8 September" at bounding box center [198, 271] width 198 height 13
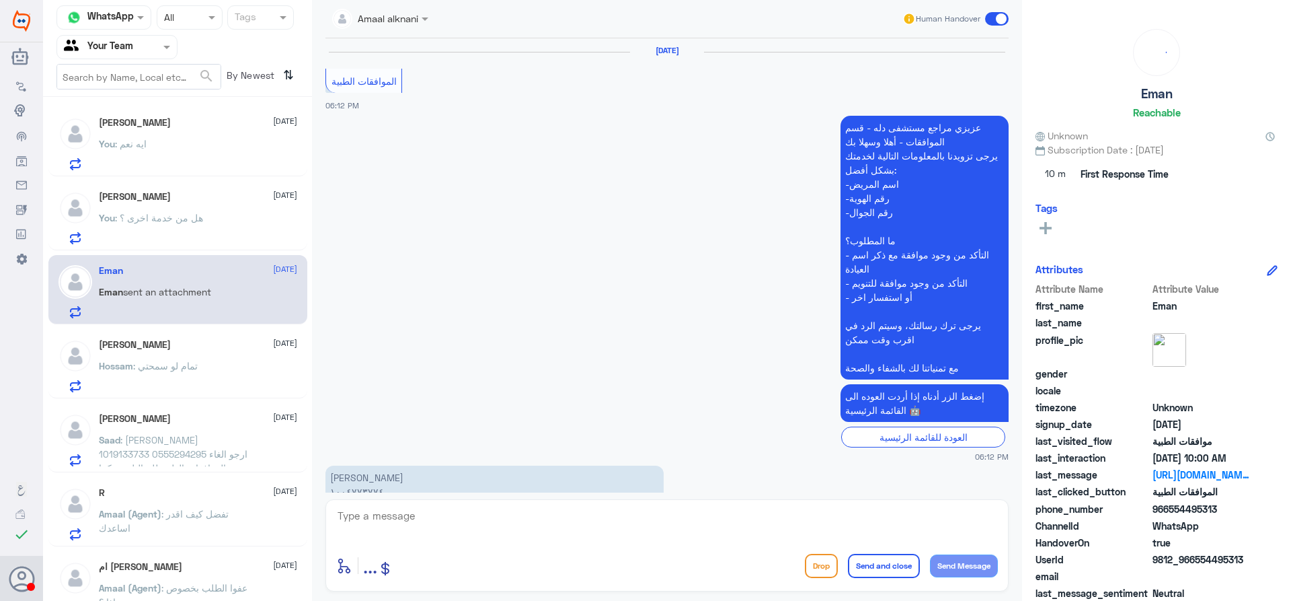
scroll to position [1505, 0]
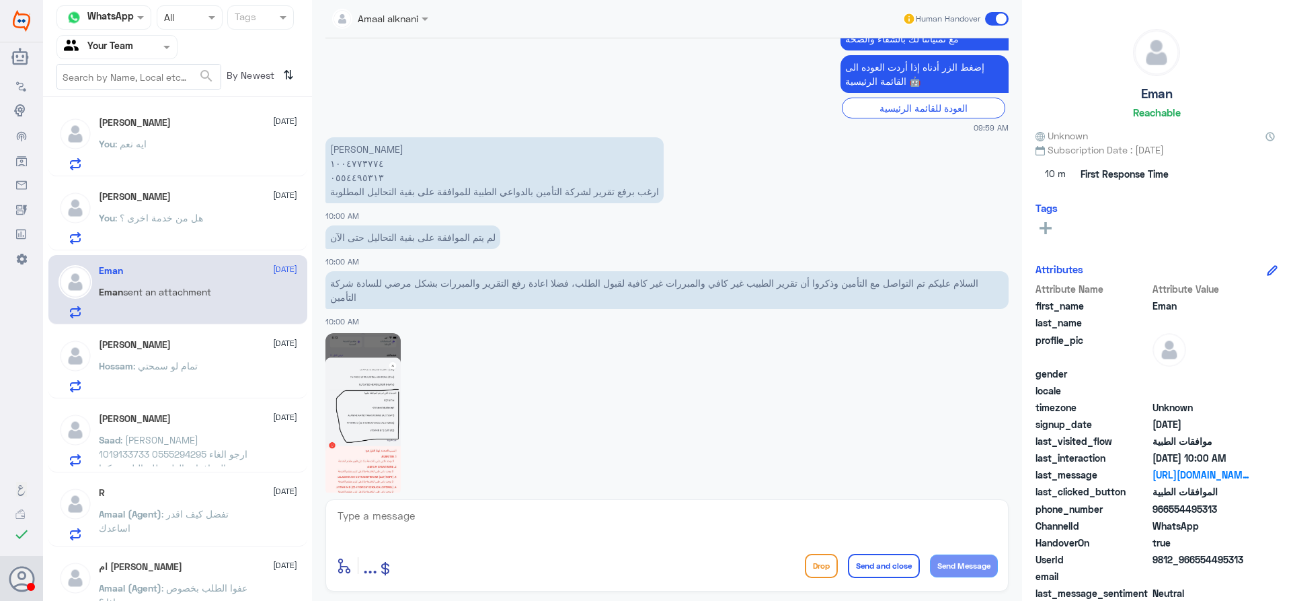
click at [385, 365] on img at bounding box center [363, 414] width 75 height 163
click at [214, 436] on p "Saad : سعد سليمان الجهني 1019133733 0555294295 ارجو الغاء جميع الموافقات الطبية…" at bounding box center [174, 449] width 151 height 34
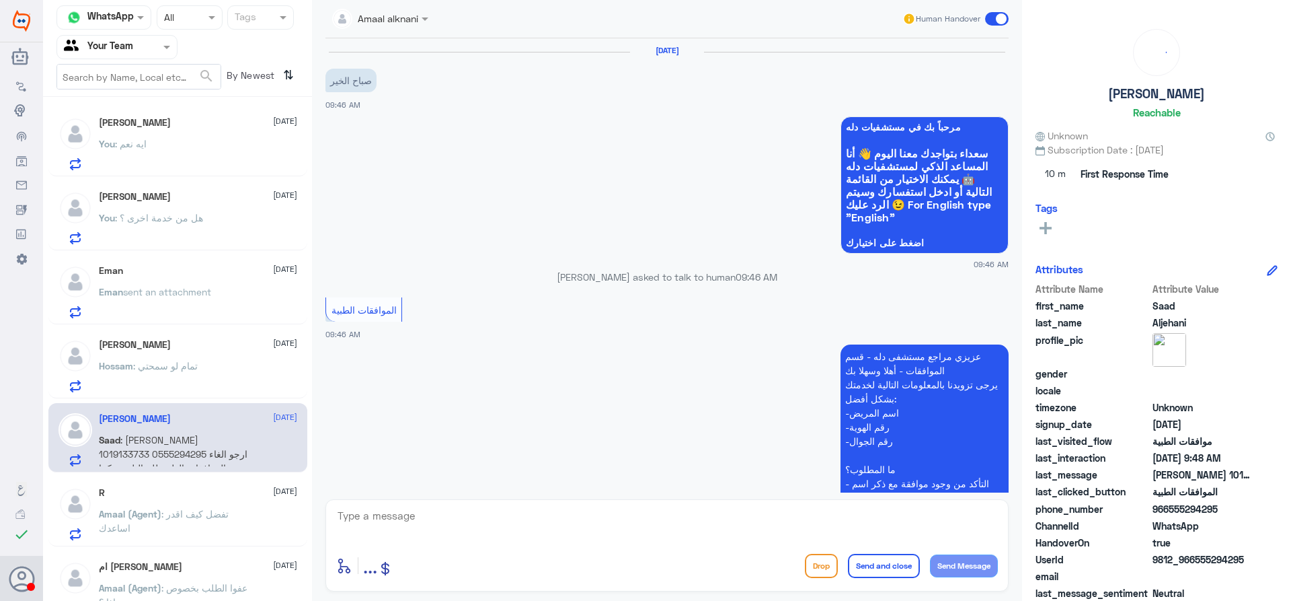
scroll to position [293, 0]
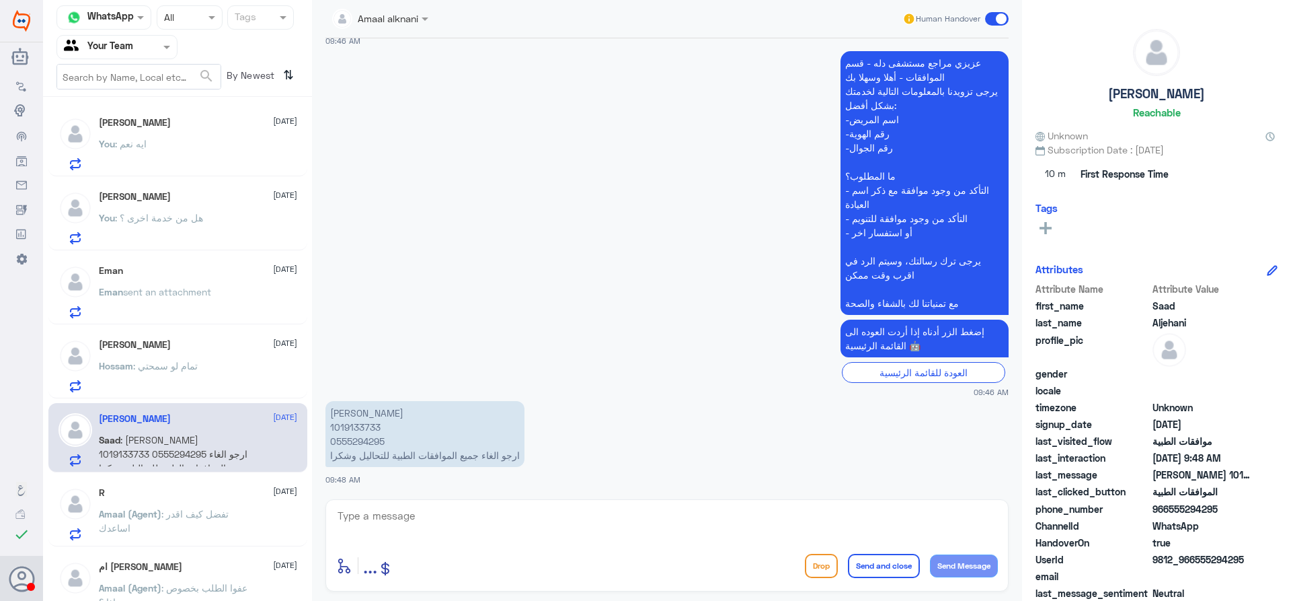
click at [334, 424] on p "سعد سليمان الجهني 1019133733 0555294295 ارجو الغاء جميع الموافقات الطبية للتحال…" at bounding box center [425, 434] width 199 height 66
copy p "1019133733"
click at [541, 529] on textarea at bounding box center [667, 522] width 662 height 33
click at [884, 517] on textarea "صباح النور , ارجوا ذكر السبب لرفعها للتامين" at bounding box center [667, 522] width 662 height 33
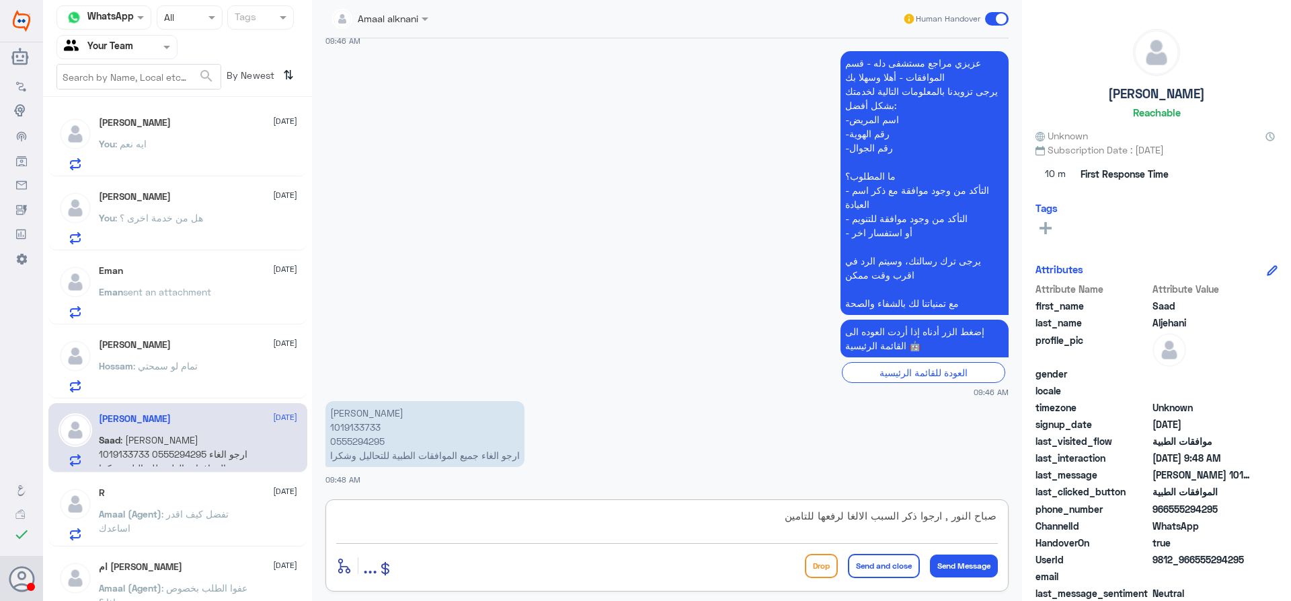
type textarea "صباح النور , ارجوا ذكر السبب الالغاء لرفعها للتامين"
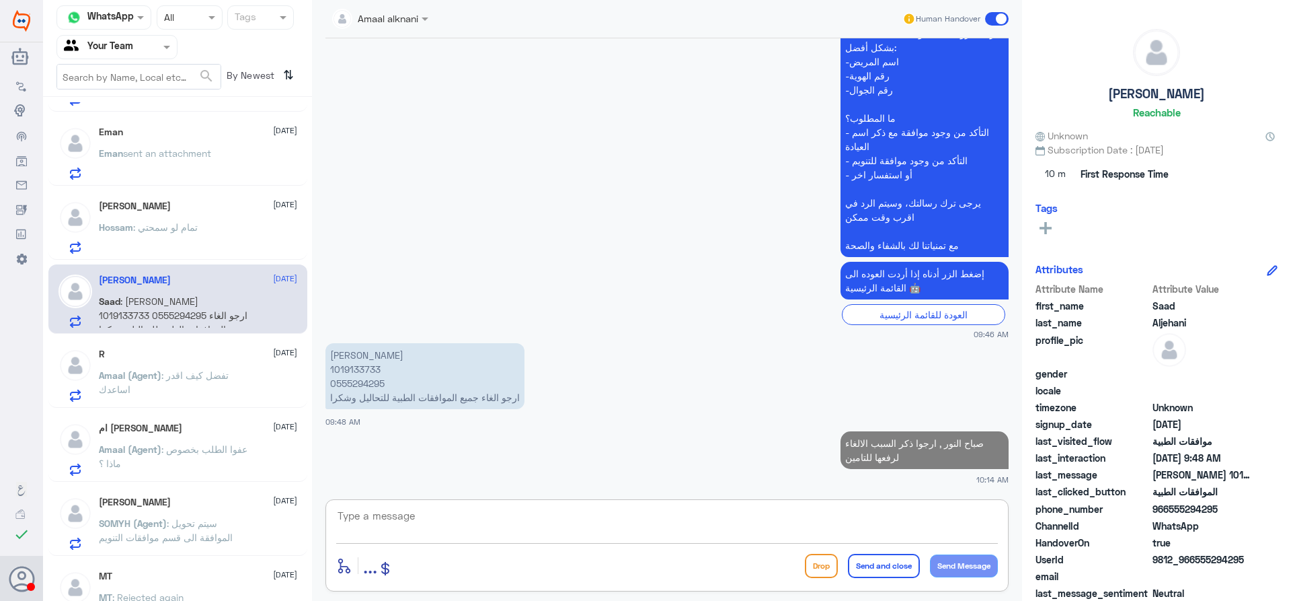
scroll to position [168, 0]
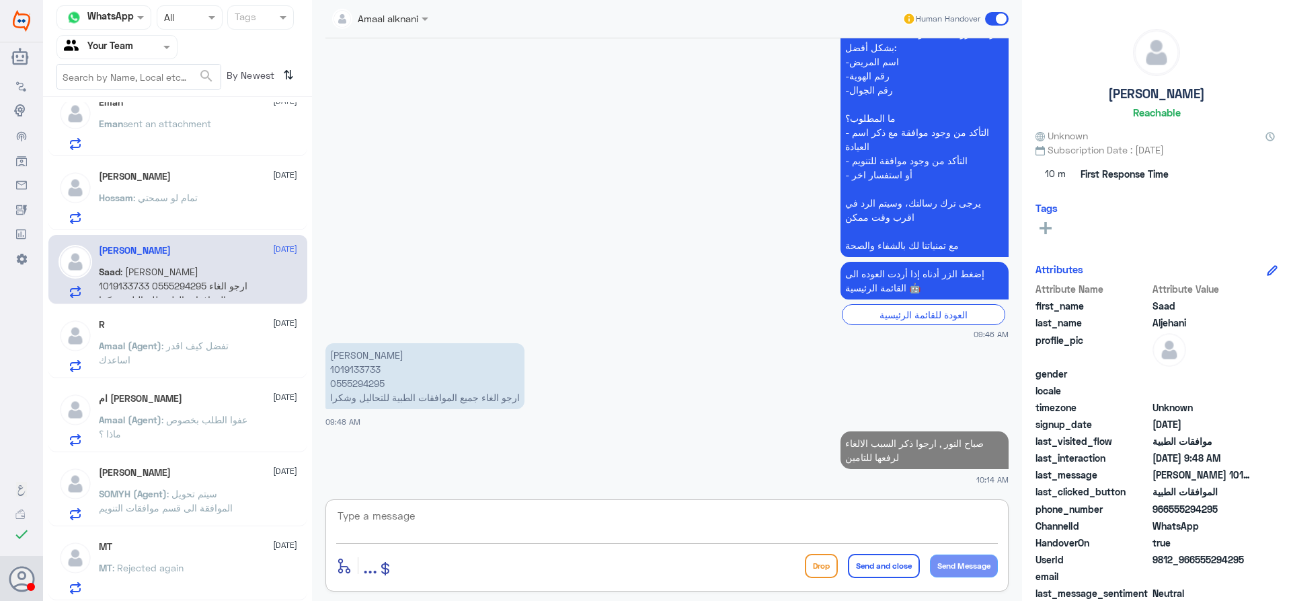
click at [232, 361] on p "Amaal (Agent) : تفضل كيف اقدر اساعدك" at bounding box center [174, 355] width 151 height 34
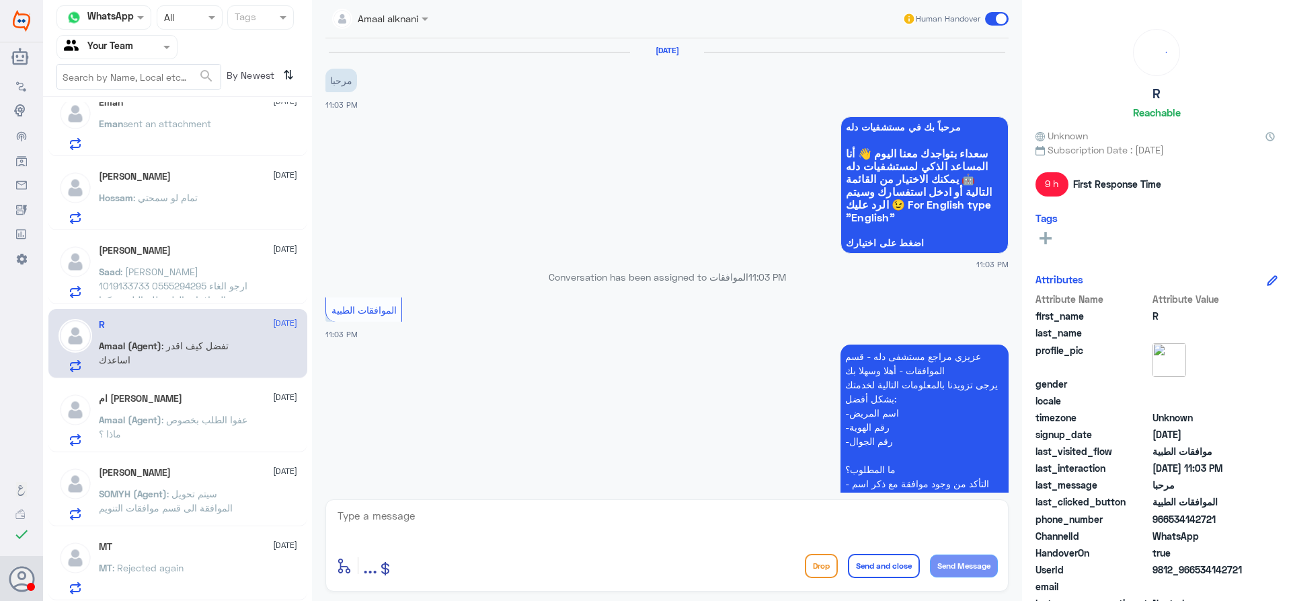
scroll to position [339, 0]
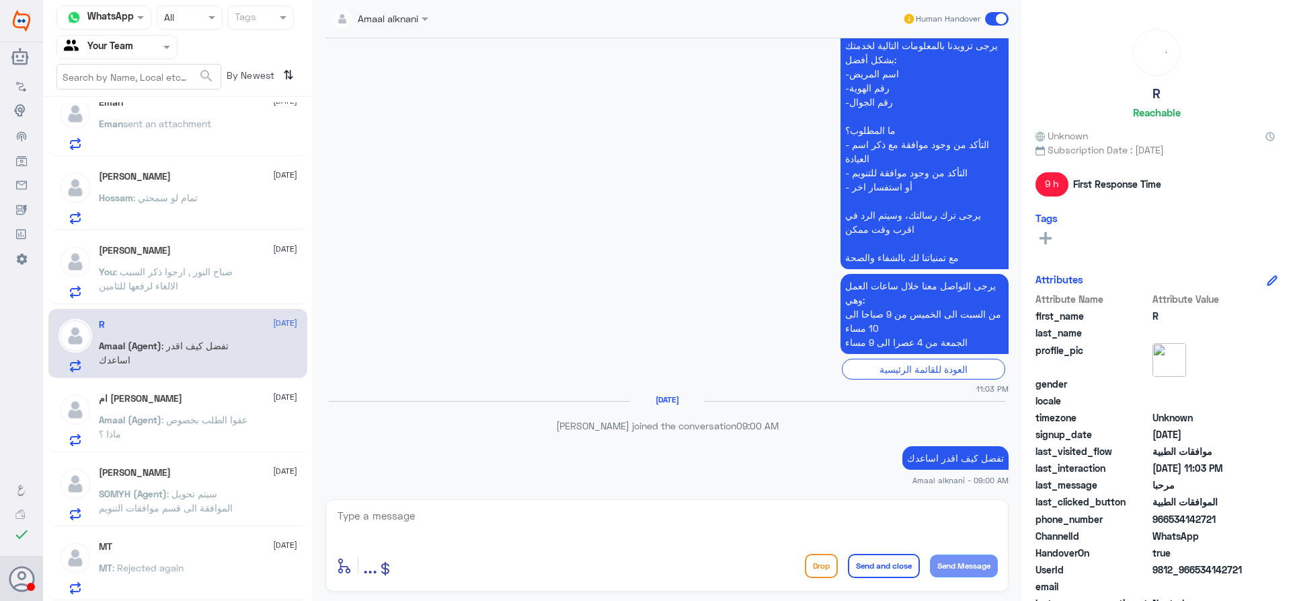
click at [227, 285] on p "You : صباح النور , ارجوا ذكر السبب الالغاء لرفعها للتامين" at bounding box center [174, 281] width 151 height 34
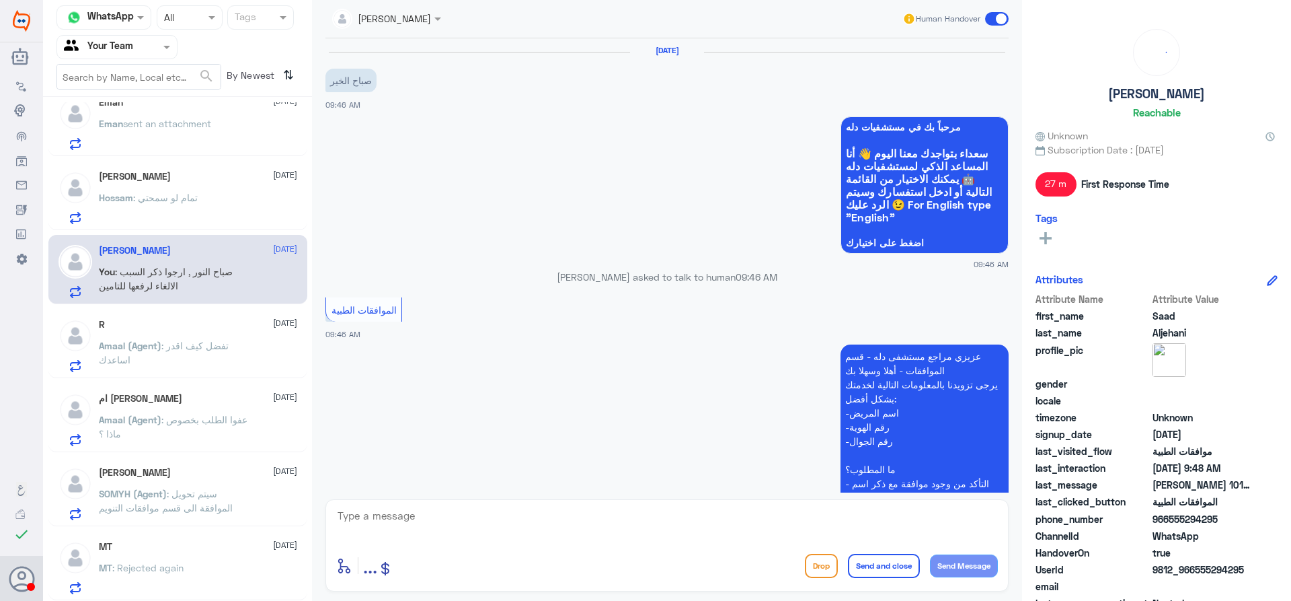
scroll to position [375, 0]
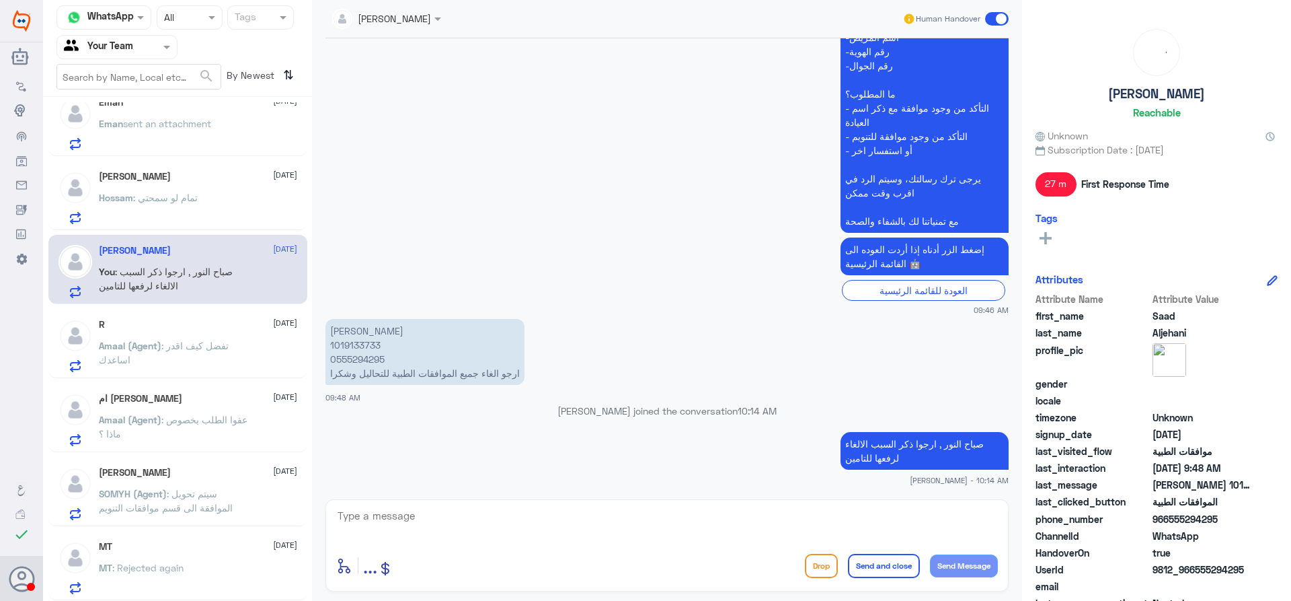
click at [220, 343] on span ": تفضل كيف اقدر اساعدك" at bounding box center [164, 353] width 130 height 26
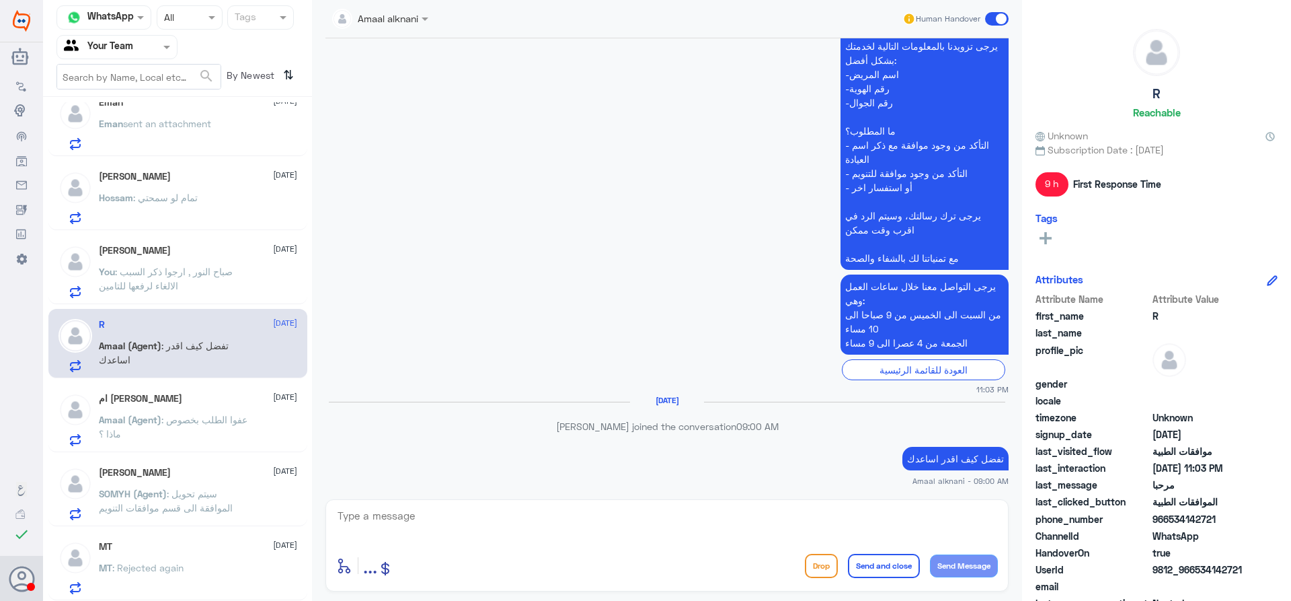
scroll to position [339, 0]
click at [601, 531] on textarea at bounding box center [667, 522] width 662 height 33
type textarea "عزيزي المراجع ارجوا تزويدنا بالمعلومات مع التوضيح للمساعدة في الموافقات الطبية …"
click at [868, 568] on button "Send and close" at bounding box center [884, 566] width 72 height 24
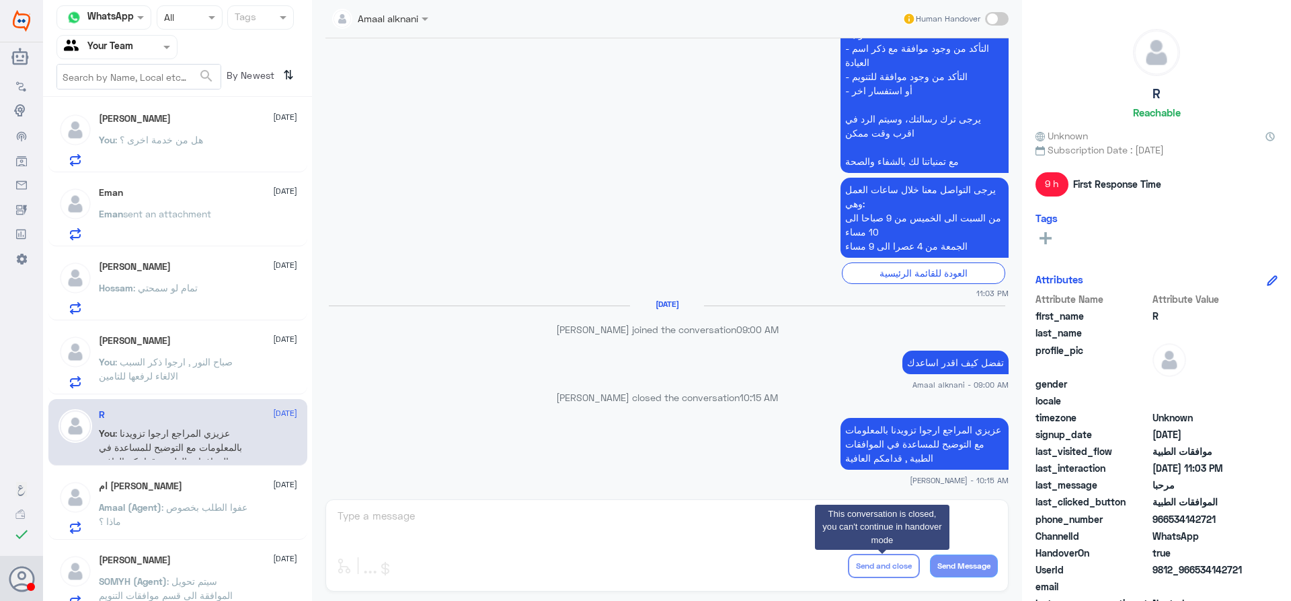
scroll to position [0, 0]
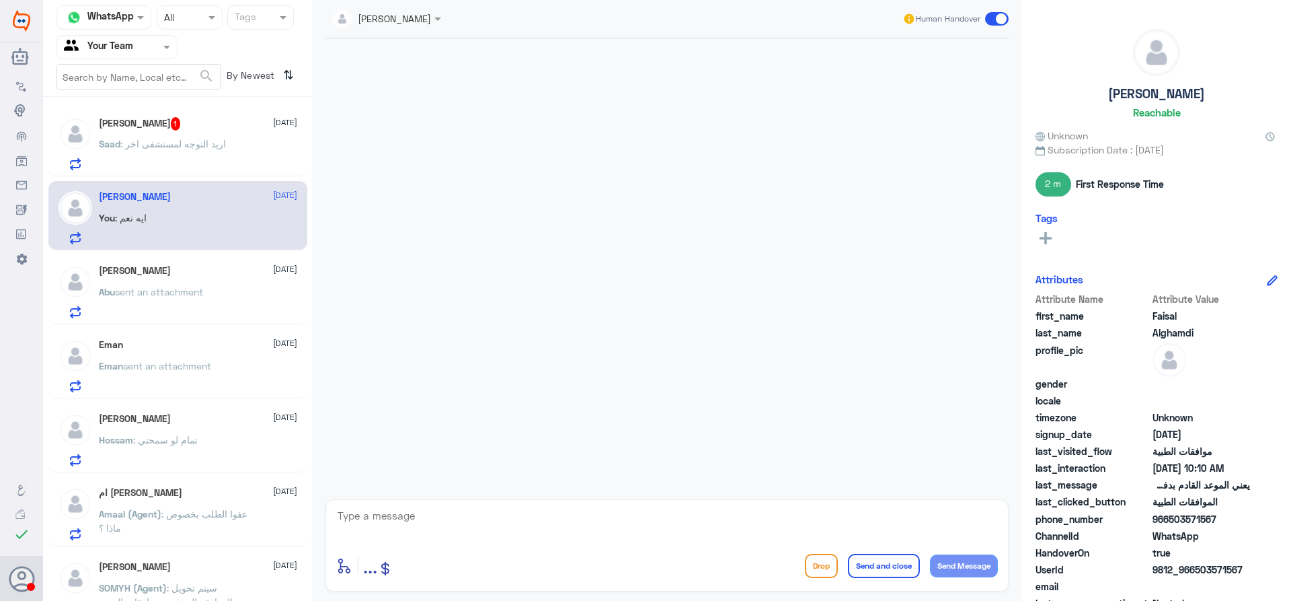
click at [207, 158] on p "Saad : اريد التوجه لمستشفى اخر" at bounding box center [162, 154] width 127 height 34
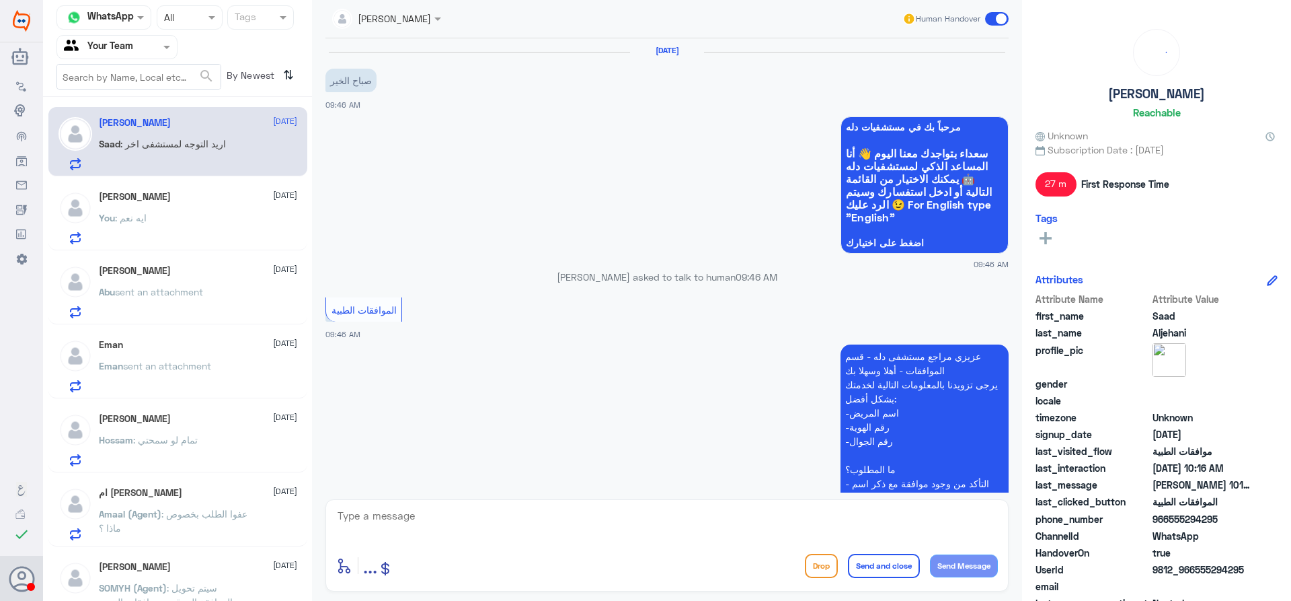
scroll to position [421, 0]
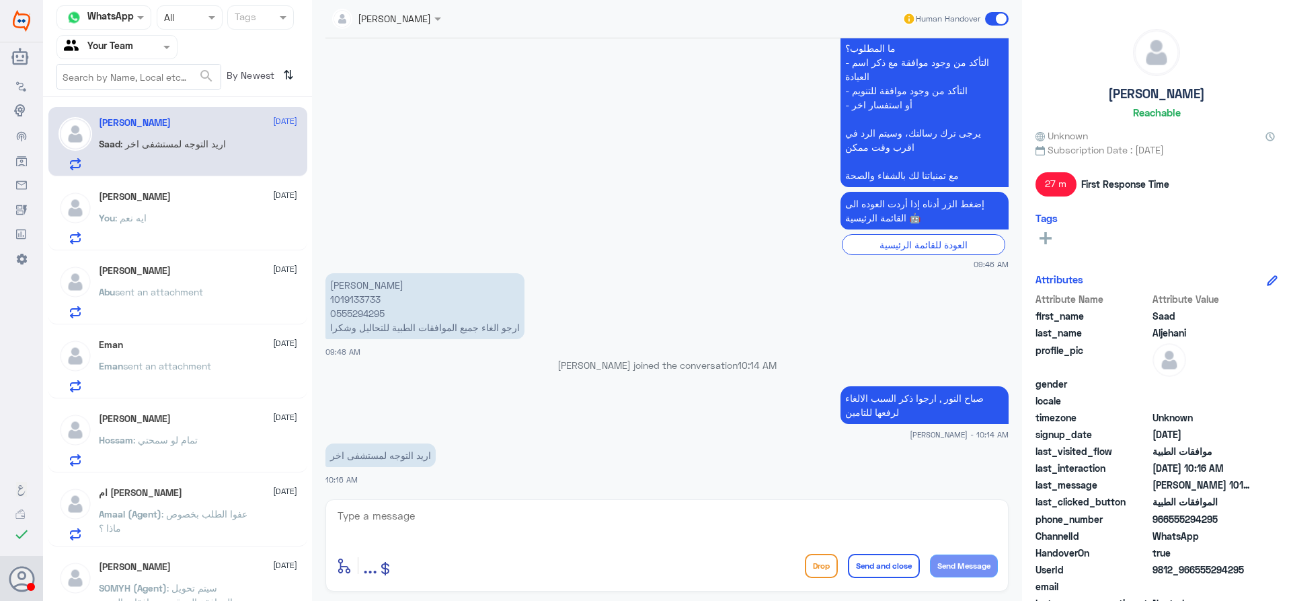
click at [354, 289] on p "[PERSON_NAME] 1019133733 0555294295 ارجو الغاء جميع الموافقات الطبية للتحاليل و…" at bounding box center [425, 306] width 199 height 66
click at [356, 303] on p "[PERSON_NAME] 1019133733 0555294295 ارجو الغاء جميع الموافقات الطبية للتحاليل و…" at bounding box center [425, 306] width 199 height 66
copy p "1019133733"
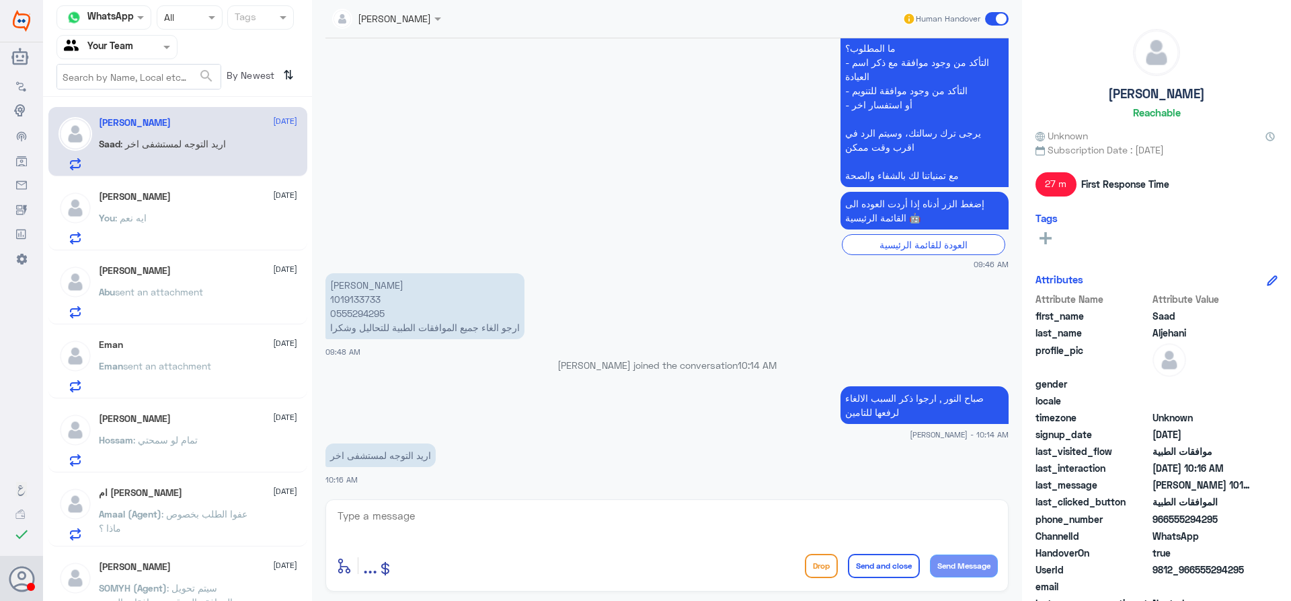
click at [480, 519] on textarea at bounding box center [667, 522] width 662 height 33
type textarea "عزيزي المراجع تم رفع الالغاء للتامين , سوف تصلك رسالة من قبل ال[DEMOGRAPHIC_DAT…"
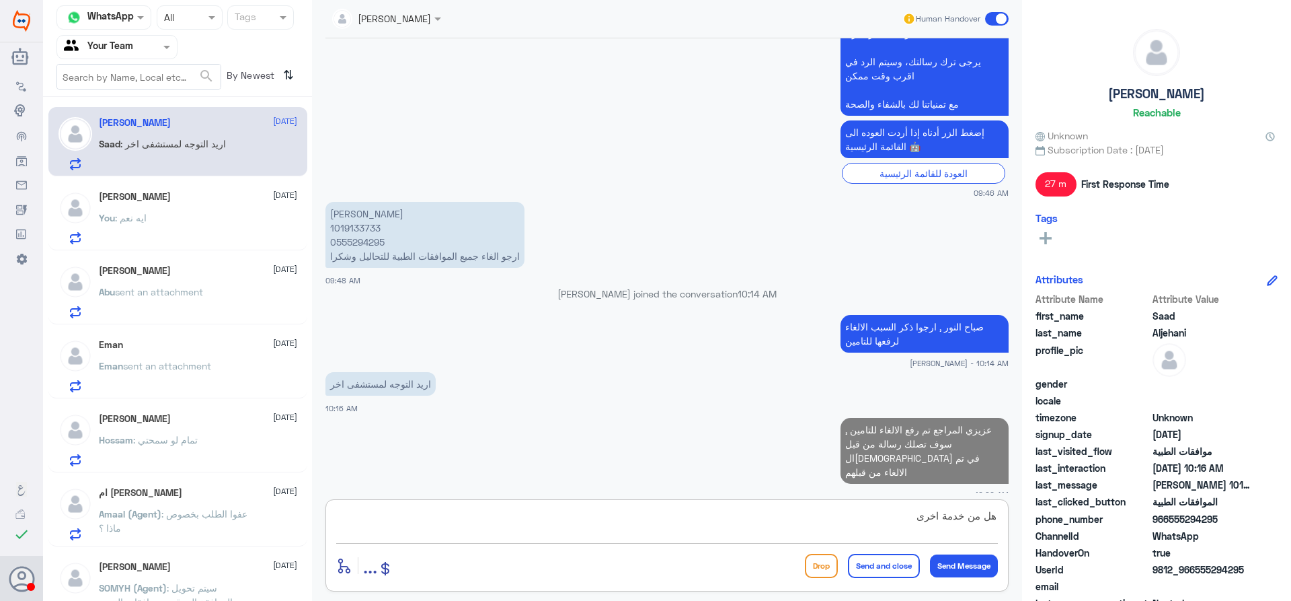
type textarea "هل من خدمة اخرى ؟"
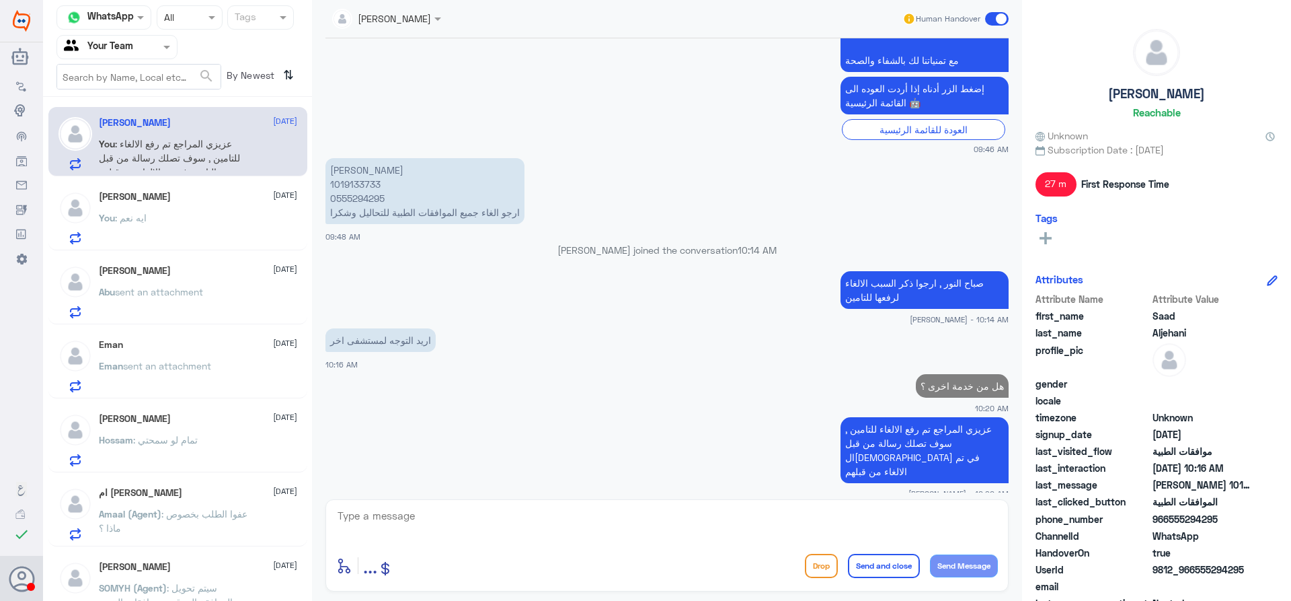
click at [133, 206] on div "[PERSON_NAME] [DATE] You : ايه نعم" at bounding box center [198, 217] width 198 height 53
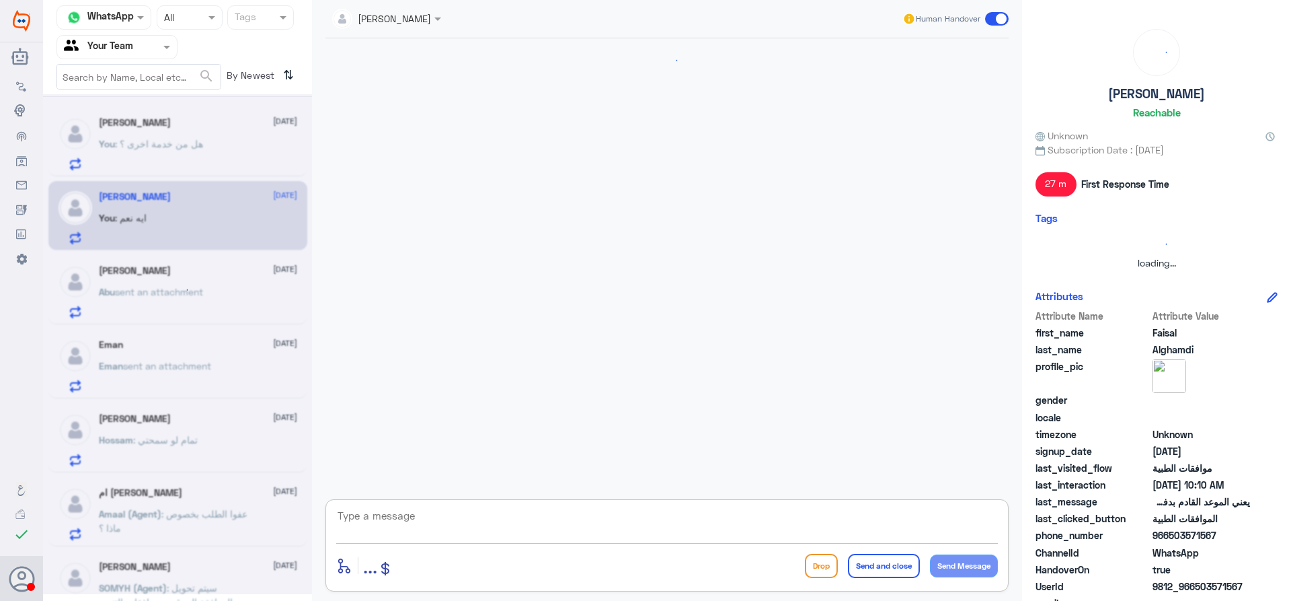
click at [496, 521] on textarea at bounding box center [667, 522] width 662 height 33
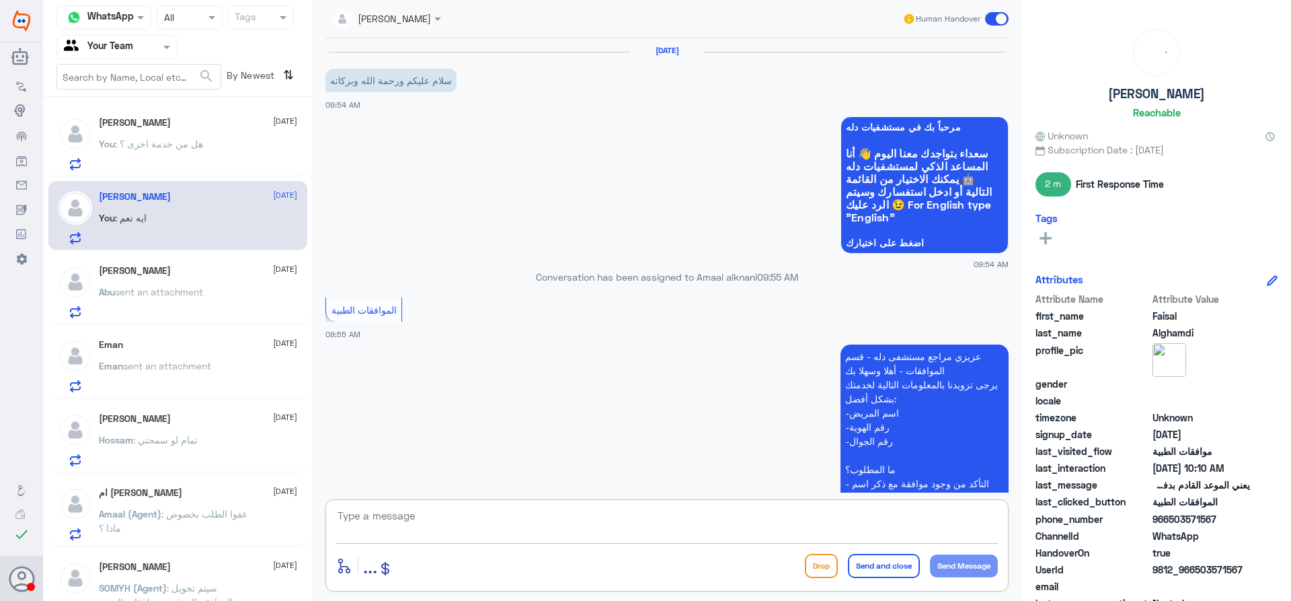
scroll to position [823, 0]
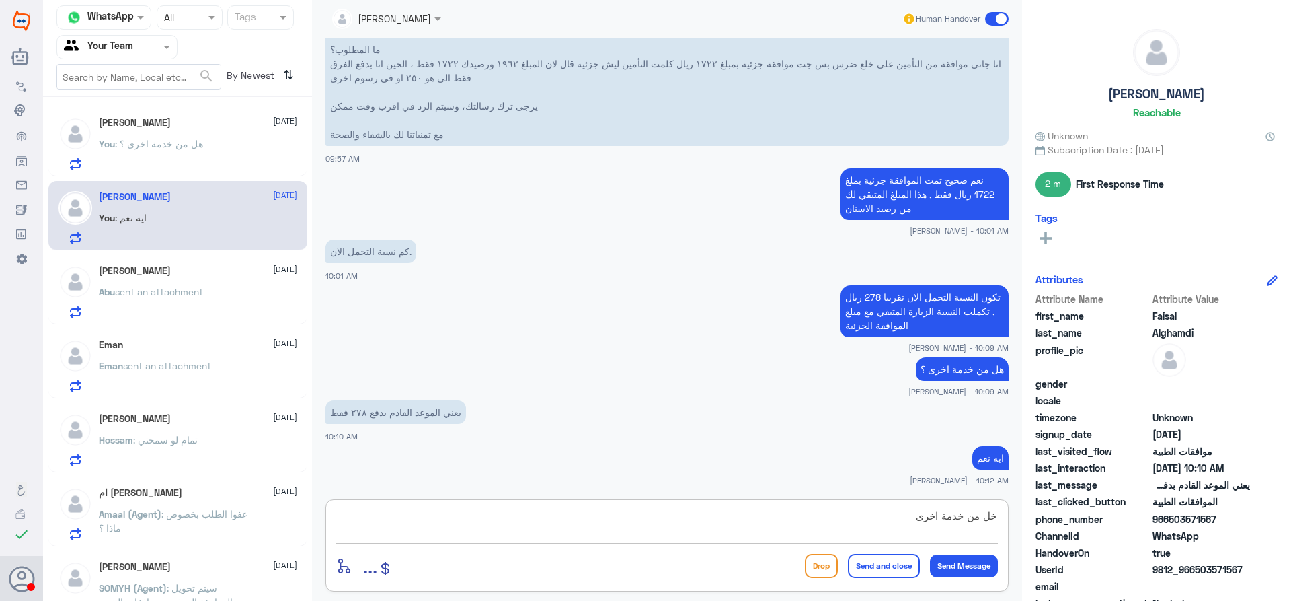
type textarea "خل من خدمة اخرى ؟"
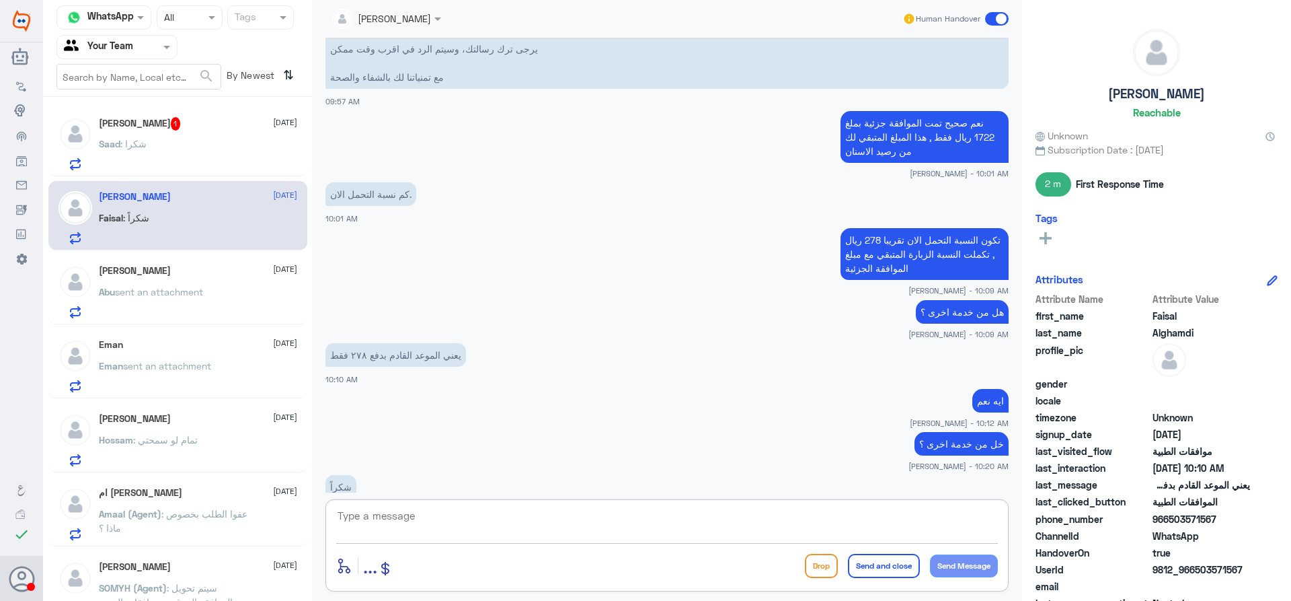
scroll to position [913, 0]
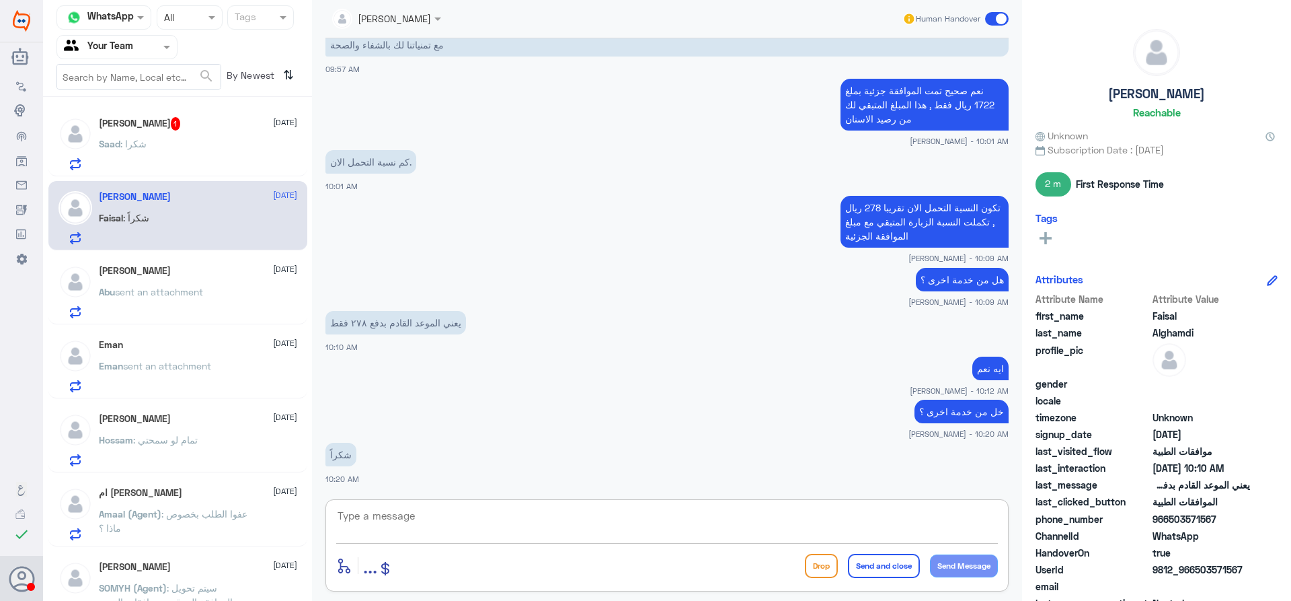
click at [563, 525] on textarea at bounding box center [667, 522] width 662 height 33
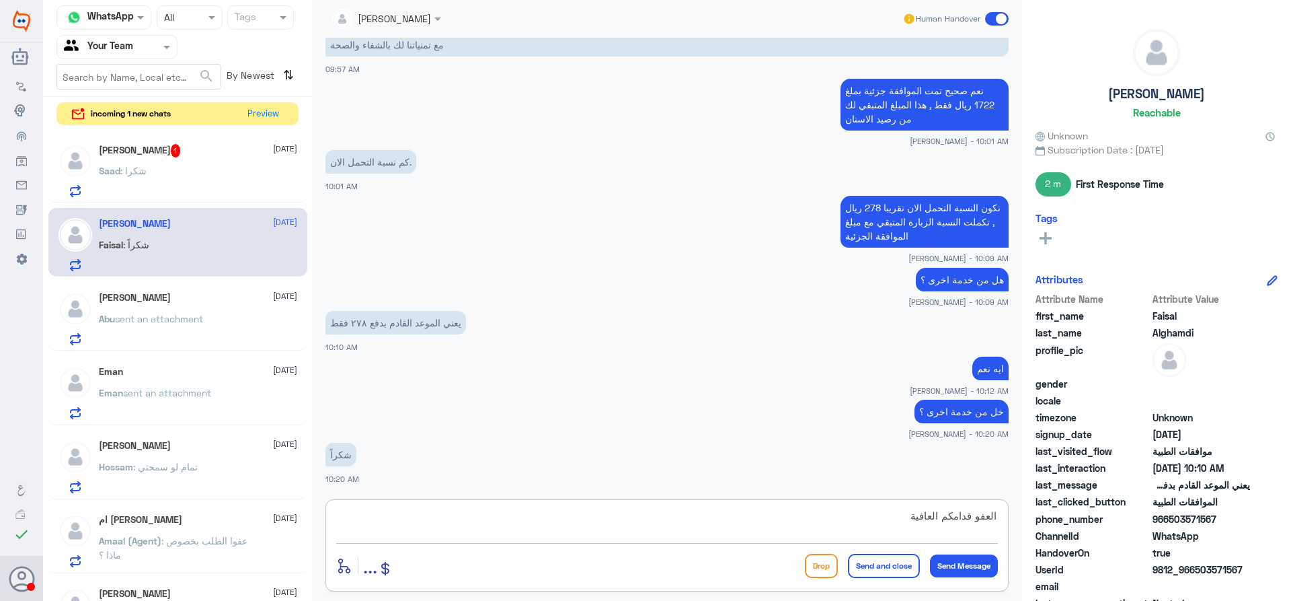
type textarea "العفو قدامكم العافية"
click at [866, 566] on button "Send and close" at bounding box center [884, 566] width 72 height 24
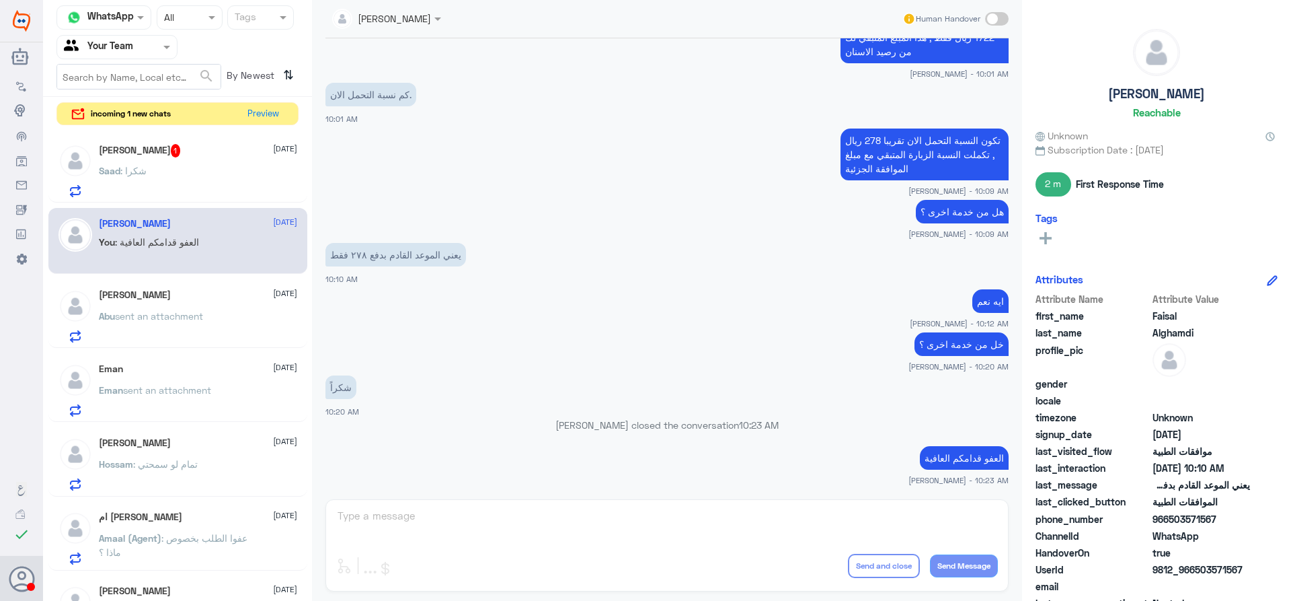
click at [239, 179] on div "Saad : شكرا" at bounding box center [198, 182] width 198 height 30
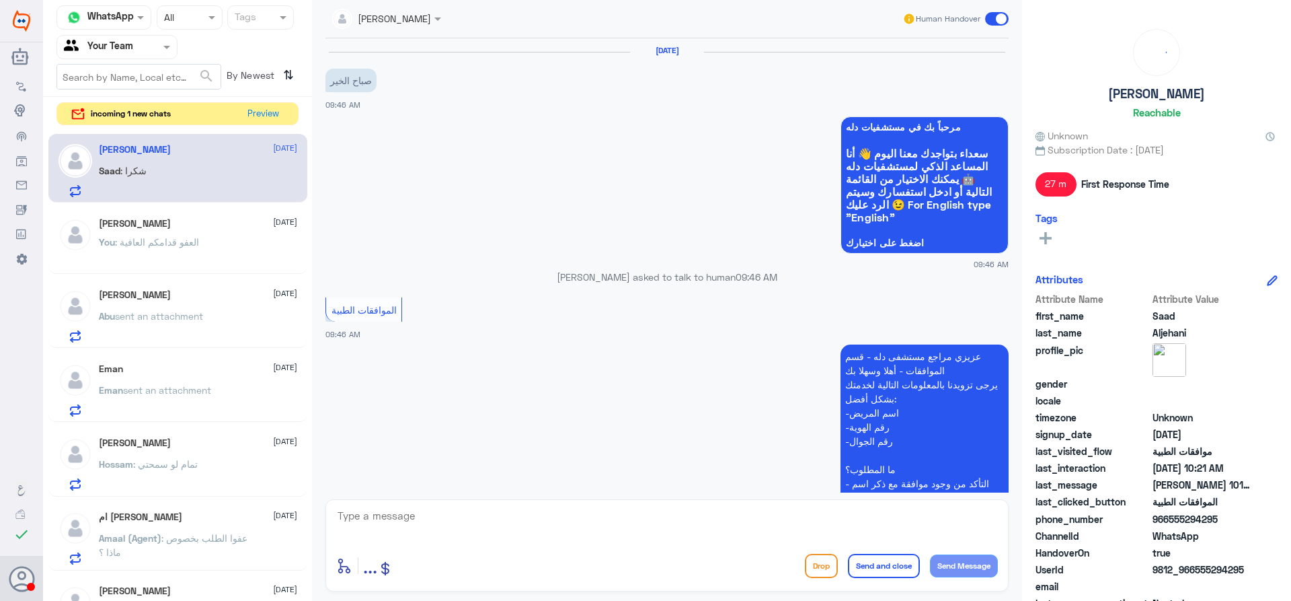
scroll to position [582, 0]
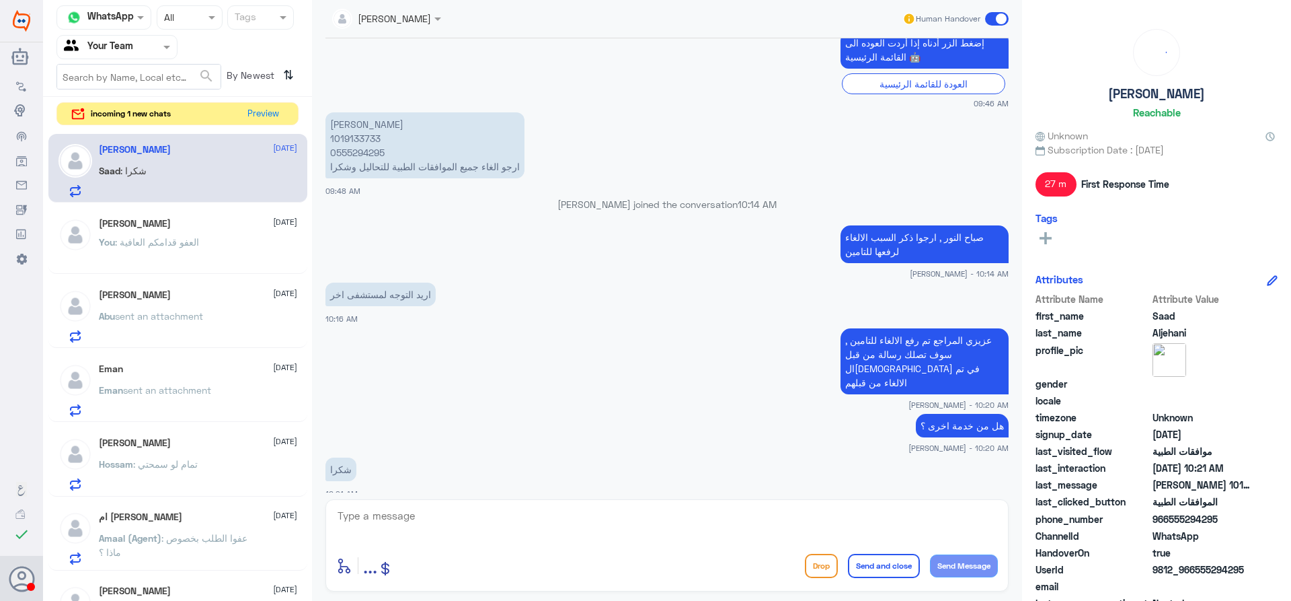
click at [453, 506] on textarea at bounding box center [667, 522] width 662 height 33
click at [903, 523] on textarea "العفو متمنين لكم دوم الصحة والعافية" at bounding box center [667, 522] width 662 height 33
click at [970, 516] on textarea "العفو متمنين لكم الصحة والعافية" at bounding box center [667, 522] width 662 height 33
type textarea "العفو , متمنين لكم الصحة والعافية"
click at [907, 564] on button "Send and close" at bounding box center [884, 566] width 72 height 24
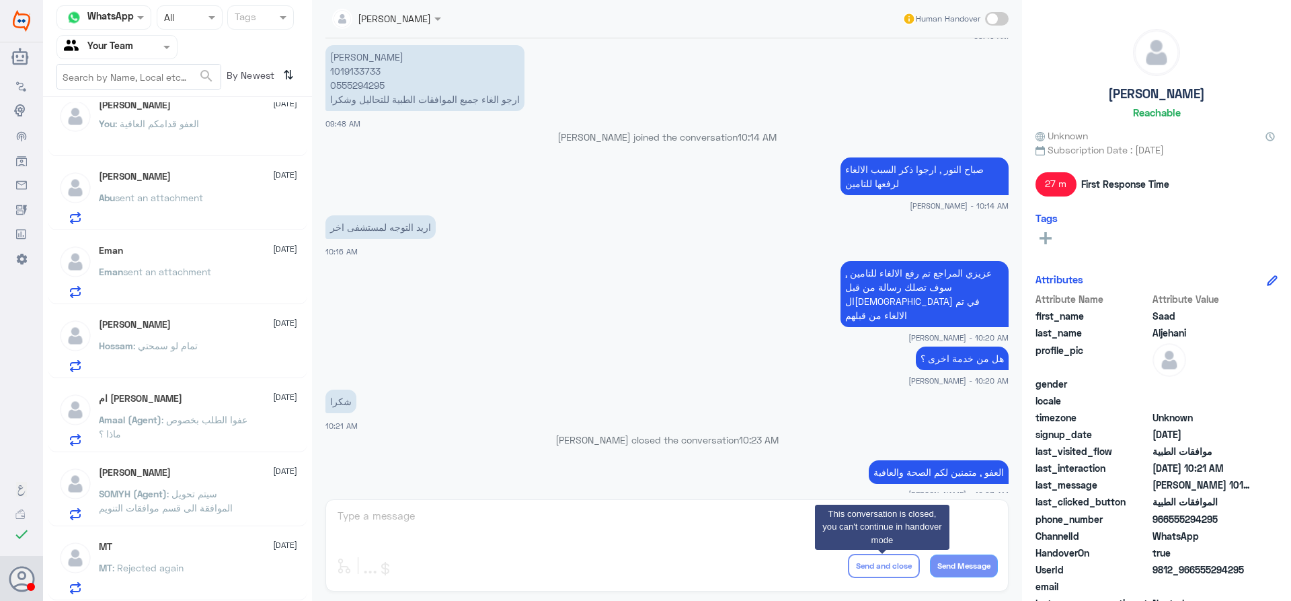
scroll to position [7, 0]
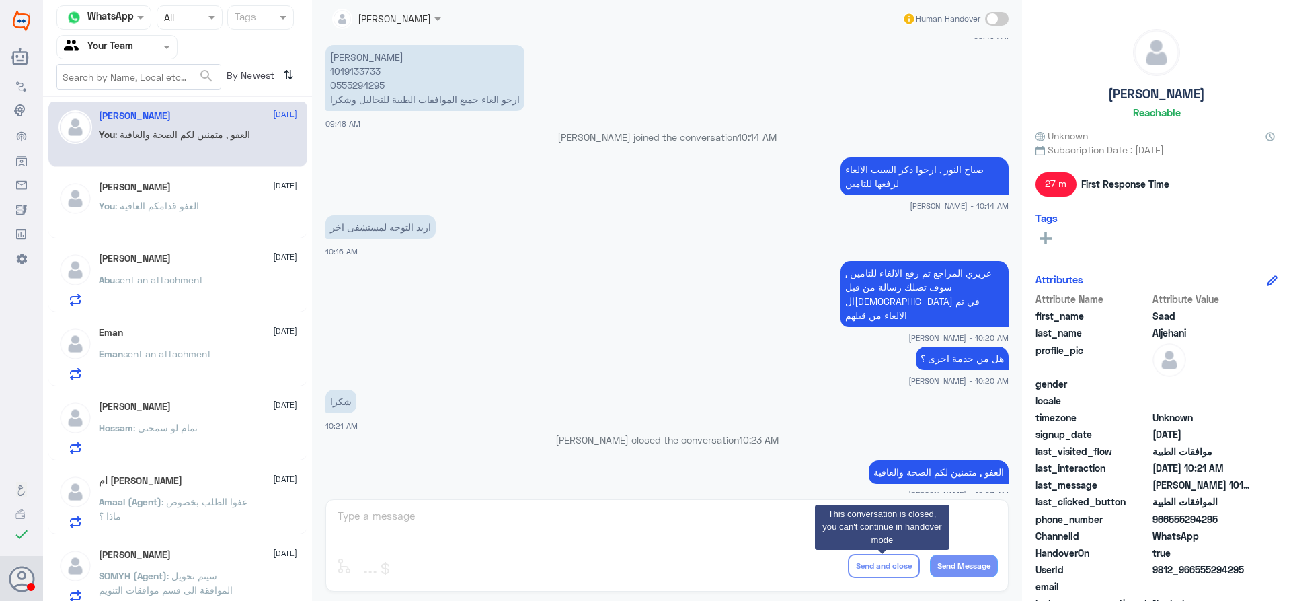
click at [208, 273] on div "[PERSON_NAME] [DATE] Abu sent an attachment" at bounding box center [198, 279] width 198 height 53
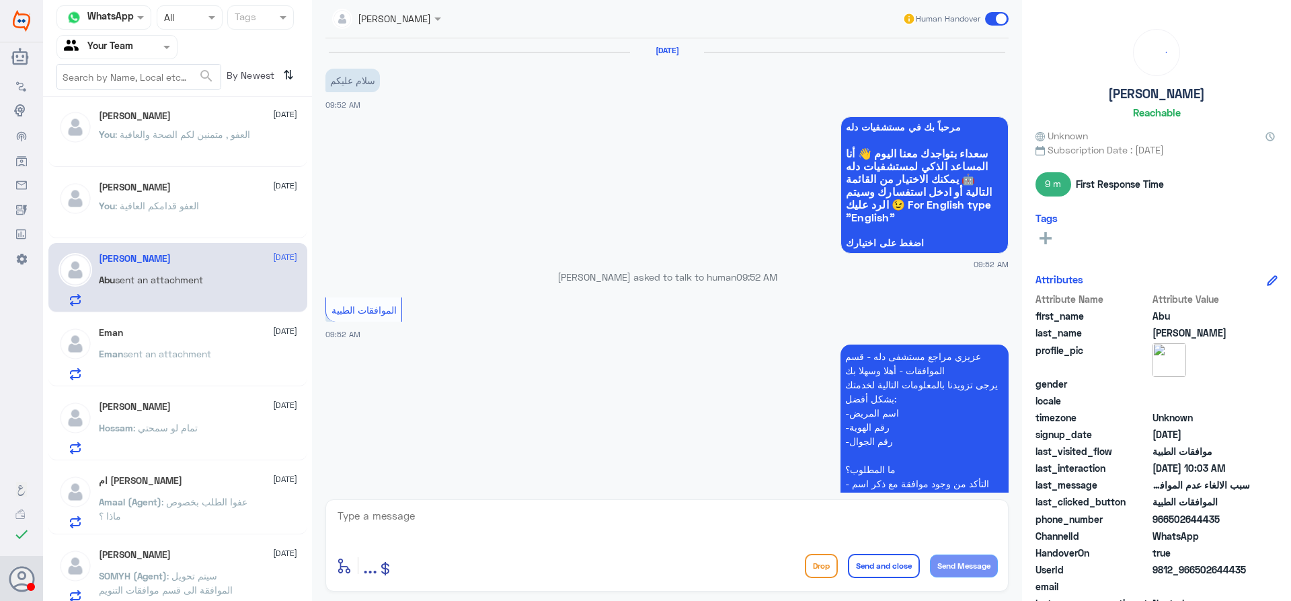
scroll to position [593, 0]
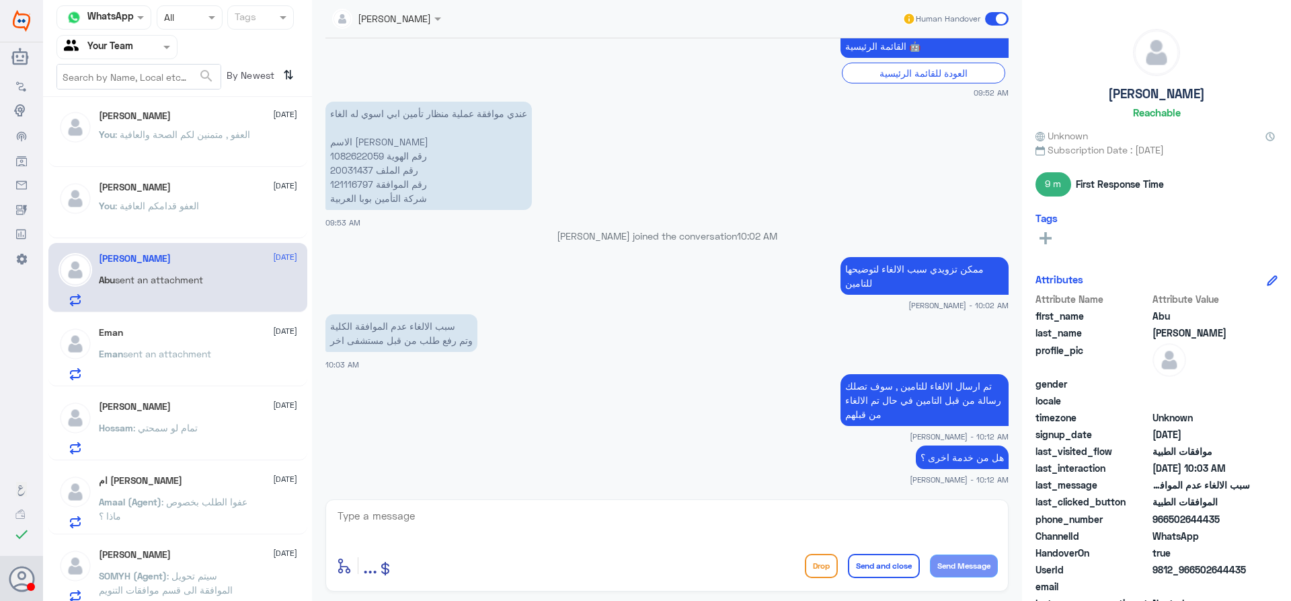
click at [229, 344] on div "Eman [DATE] Eman sent an attachment" at bounding box center [198, 353] width 198 height 53
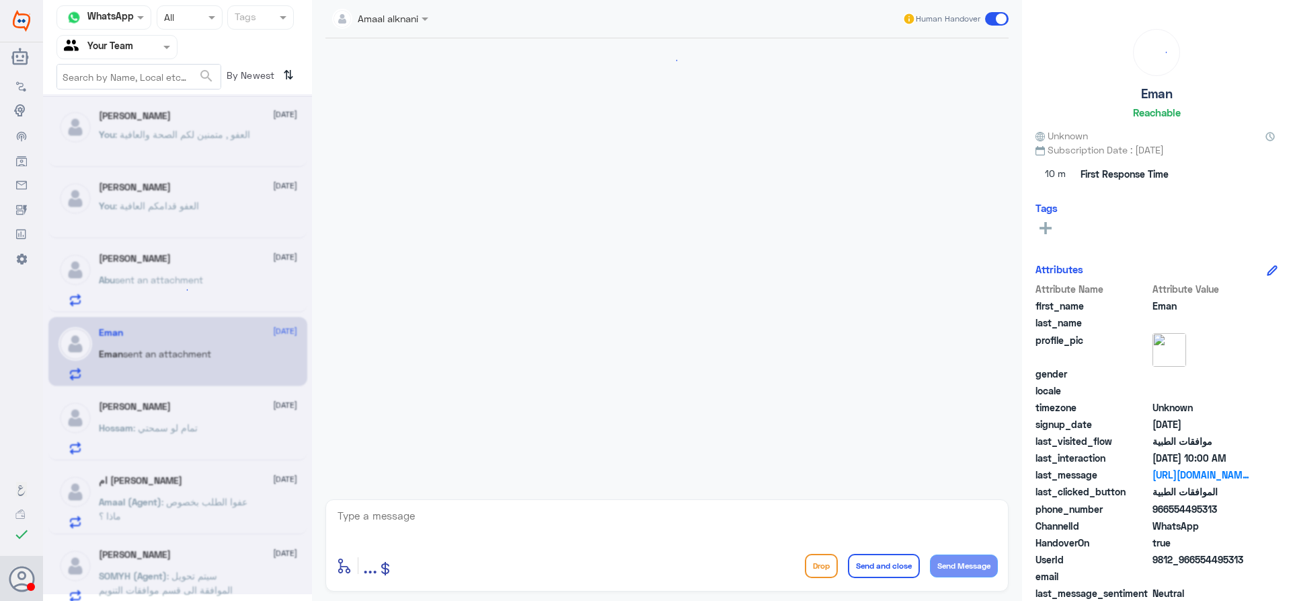
scroll to position [1505, 0]
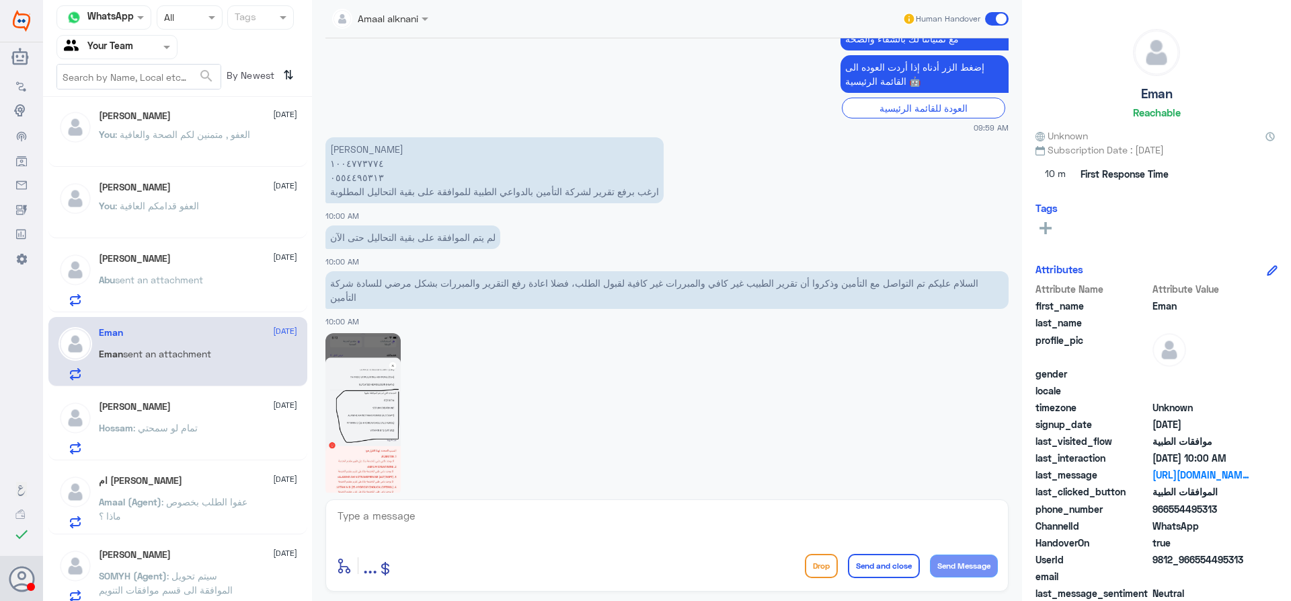
click at [171, 427] on span ": تمام لو سمحتي" at bounding box center [165, 427] width 65 height 11
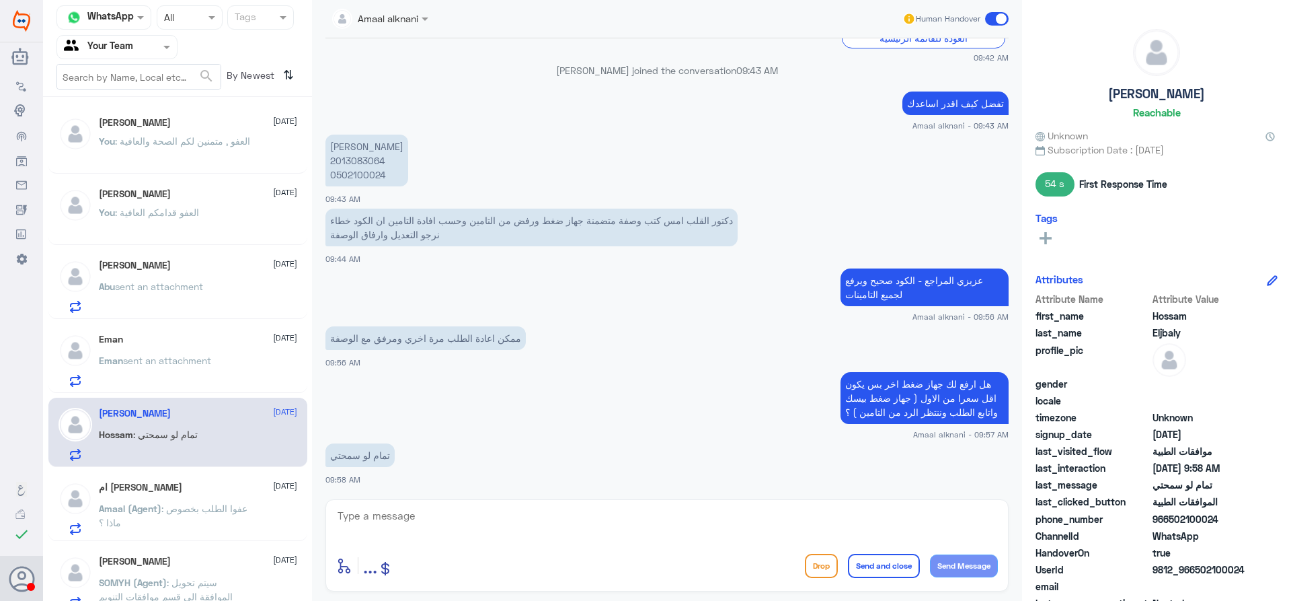
click at [206, 148] on p "You : العفو , متمنين لكم الصحة والعافية" at bounding box center [174, 151] width 151 height 34
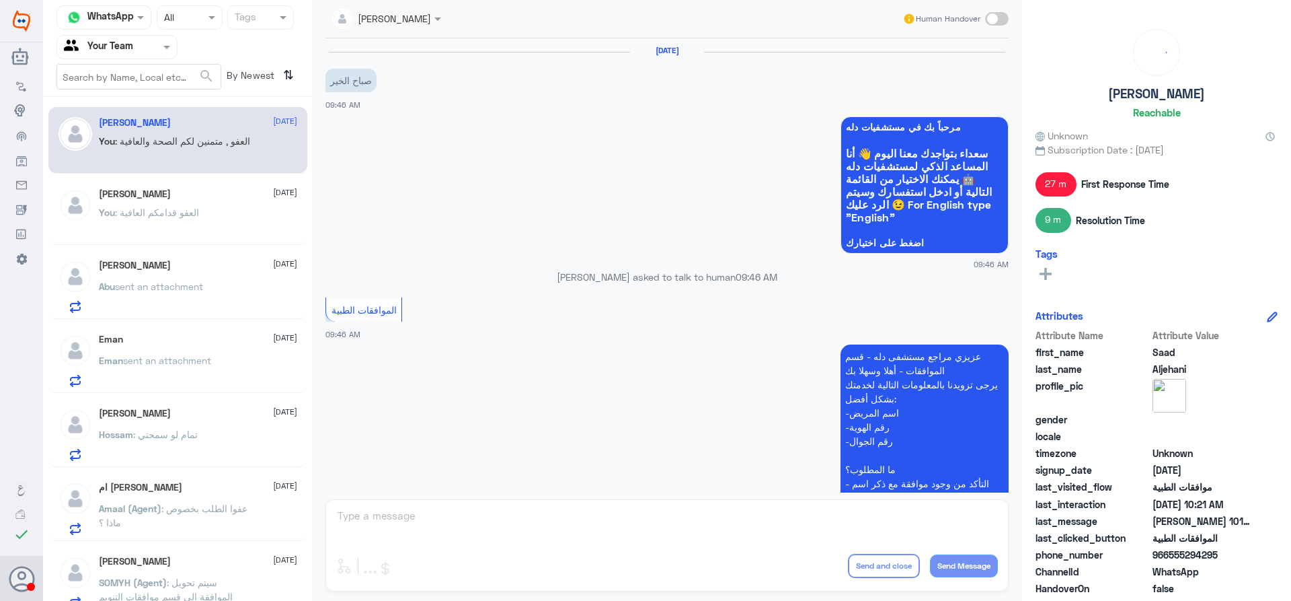
scroll to position [649, 0]
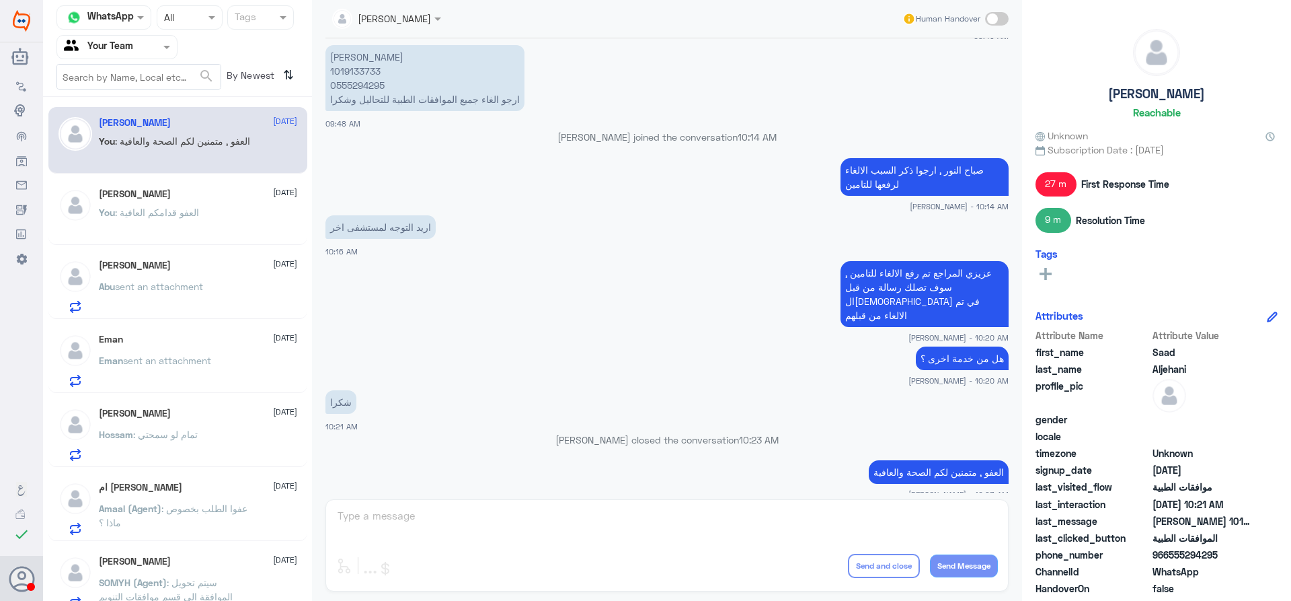
click at [199, 206] on p "You : العفو قدامكم العافية" at bounding box center [149, 222] width 100 height 34
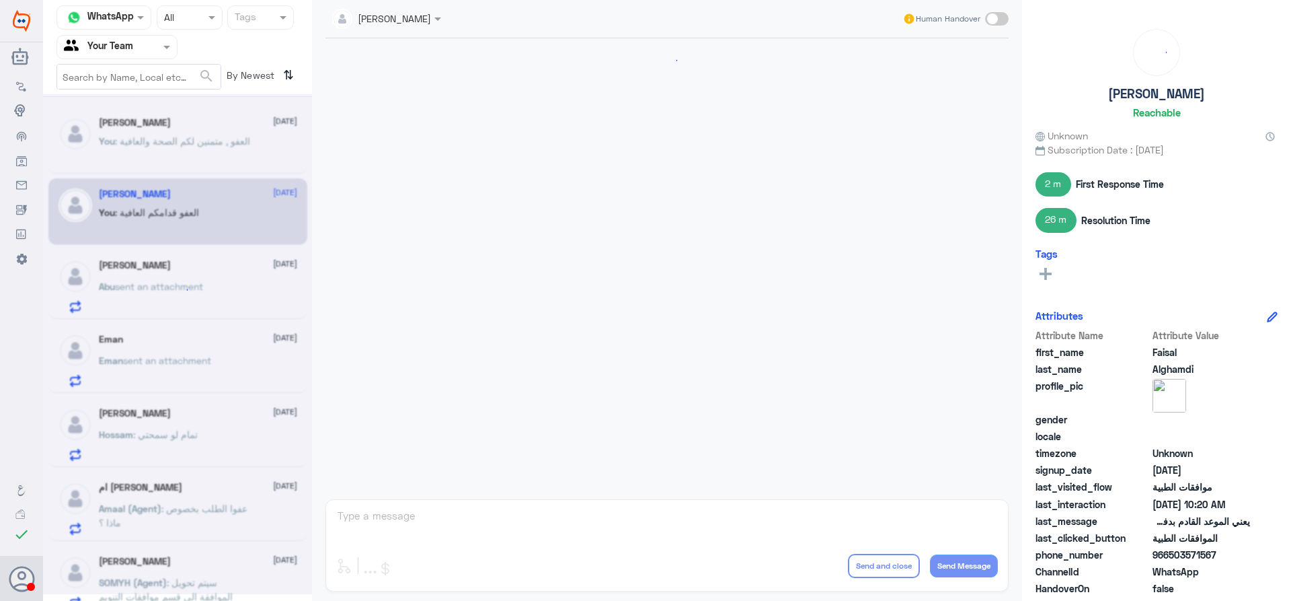
scroll to position [980, 0]
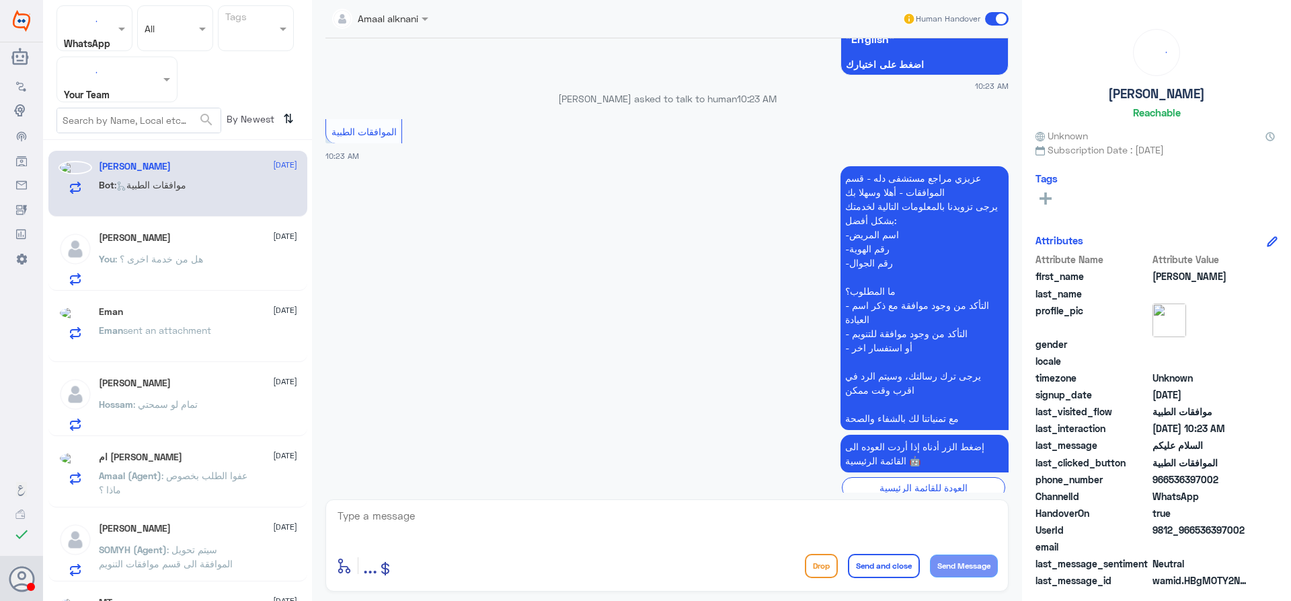
scroll to position [191, 0]
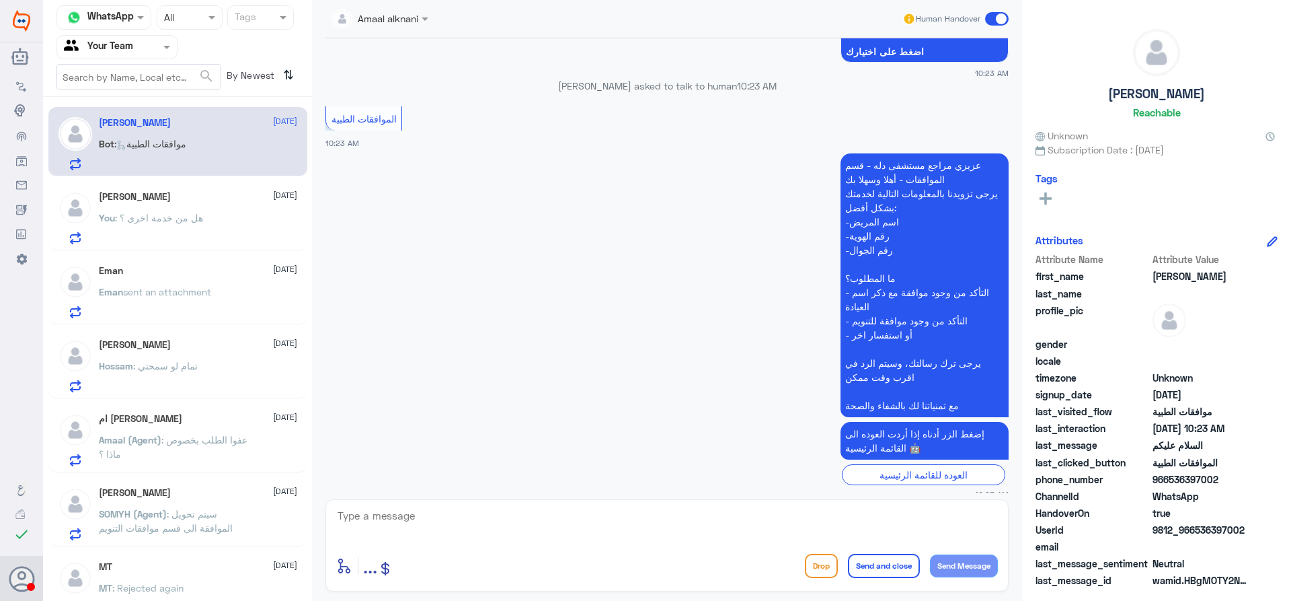
click at [221, 227] on div "You : هل من خدمة اخرى ؟" at bounding box center [198, 229] width 198 height 30
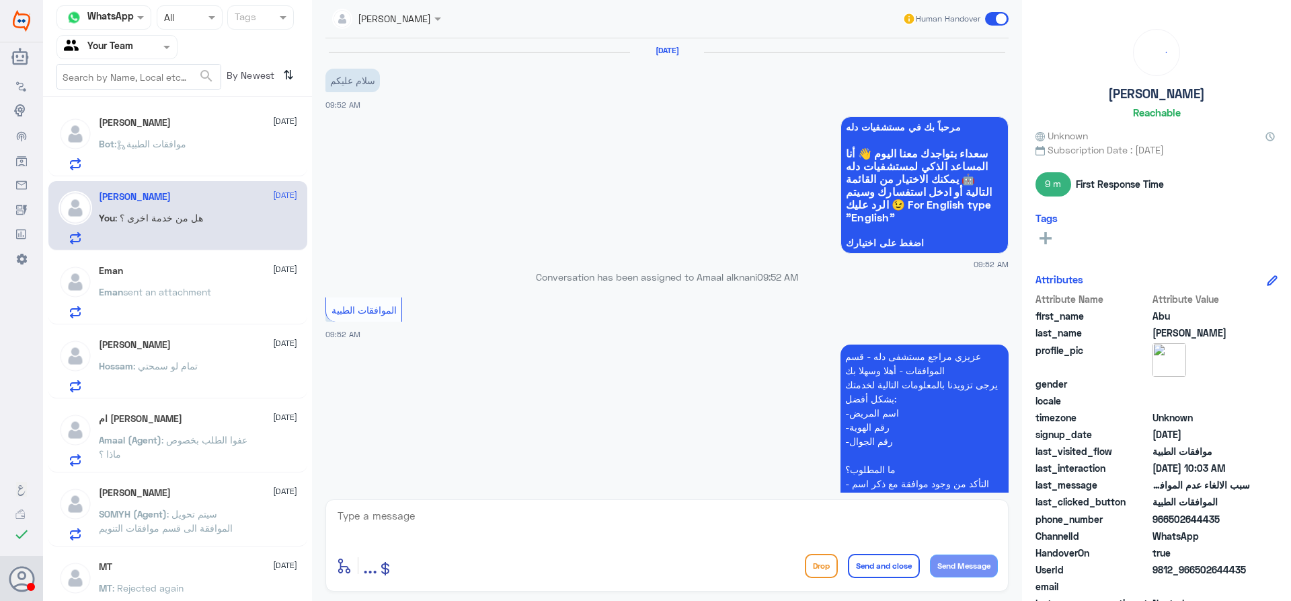
scroll to position [593, 0]
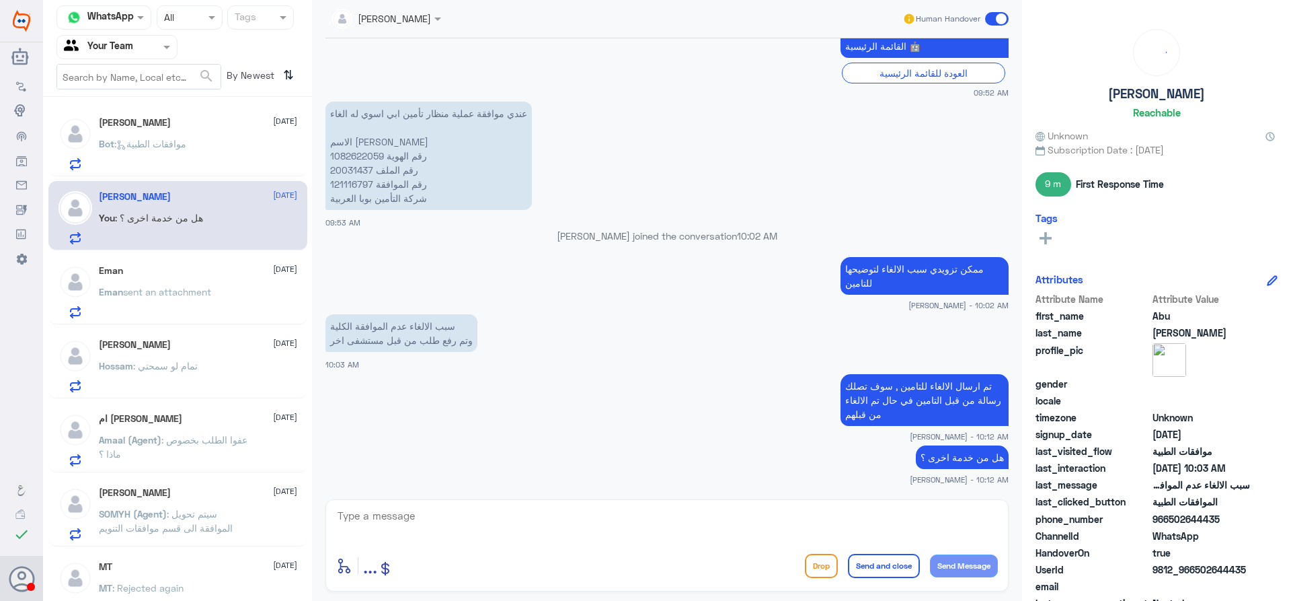
click at [224, 153] on div "Bot : موافقات الطبية" at bounding box center [198, 155] width 198 height 30
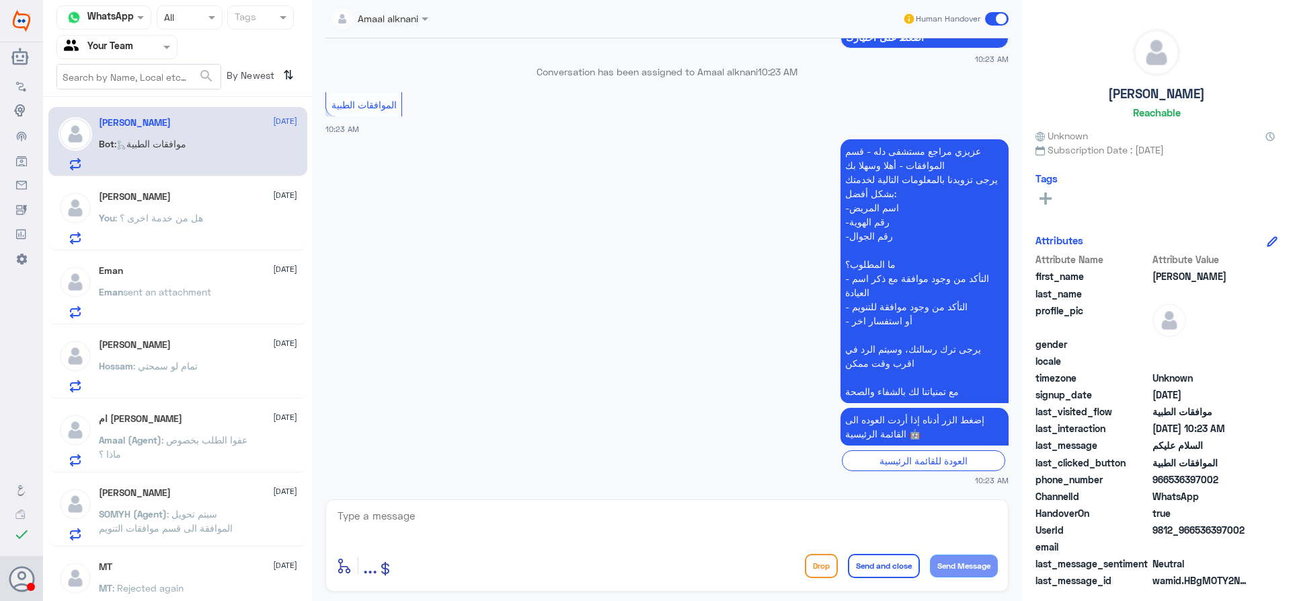
scroll to position [205, 0]
click at [192, 230] on p "You : هل من خدمة اخرى ؟" at bounding box center [151, 228] width 104 height 34
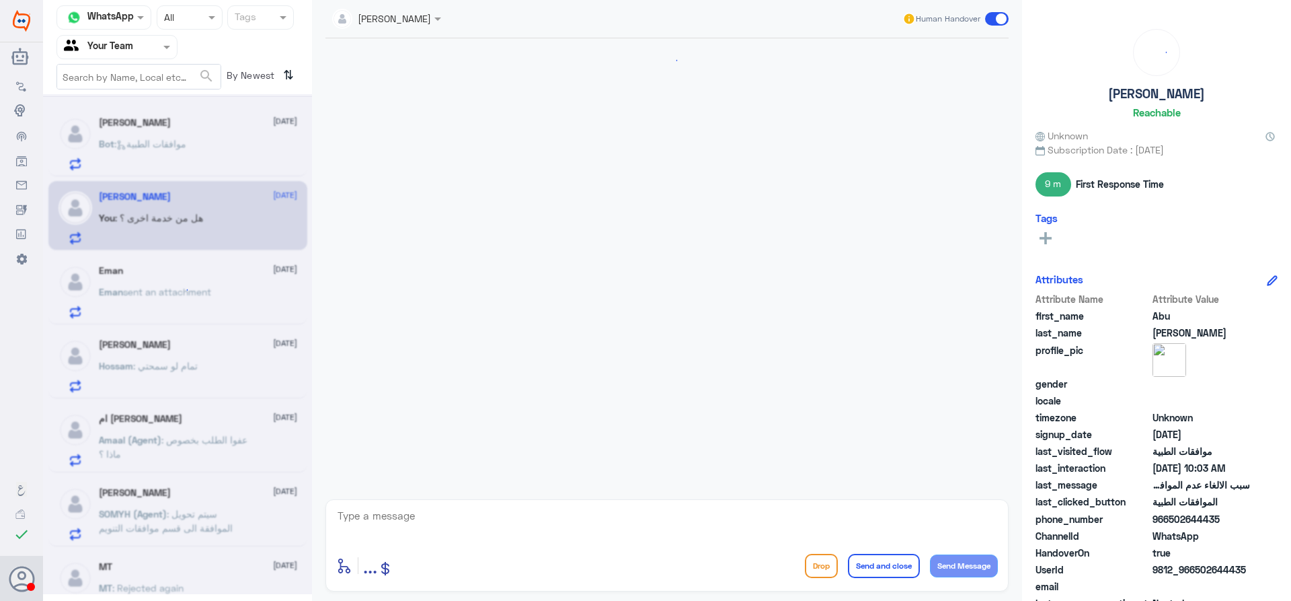
scroll to position [593, 0]
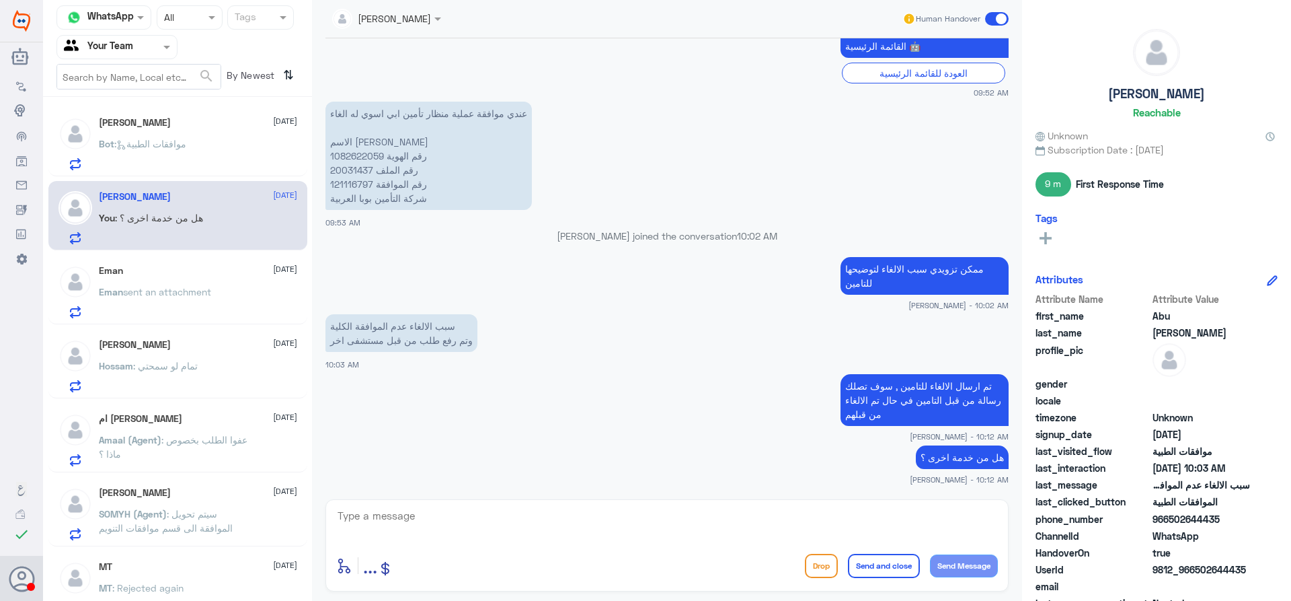
click at [579, 516] on textarea at bounding box center [667, 522] width 662 height 33
type textarea "قدامكم العافية"
click at [876, 572] on button "Send and close" at bounding box center [884, 566] width 72 height 24
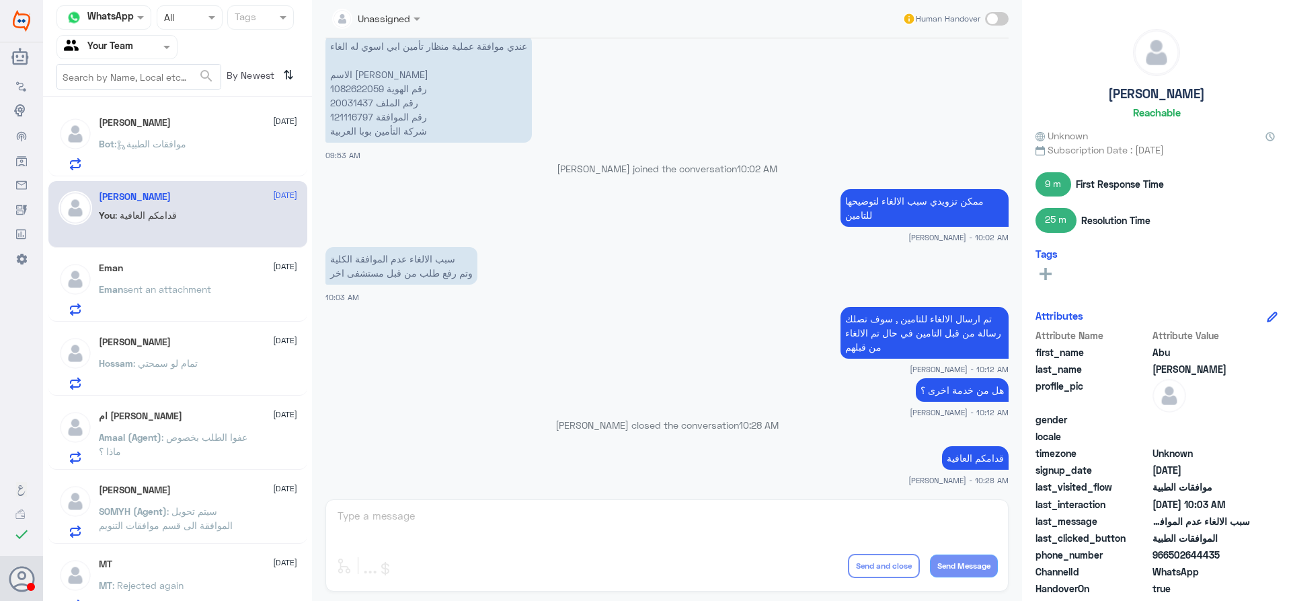
click at [234, 293] on div "Eman sent an attachment" at bounding box center [198, 300] width 198 height 30
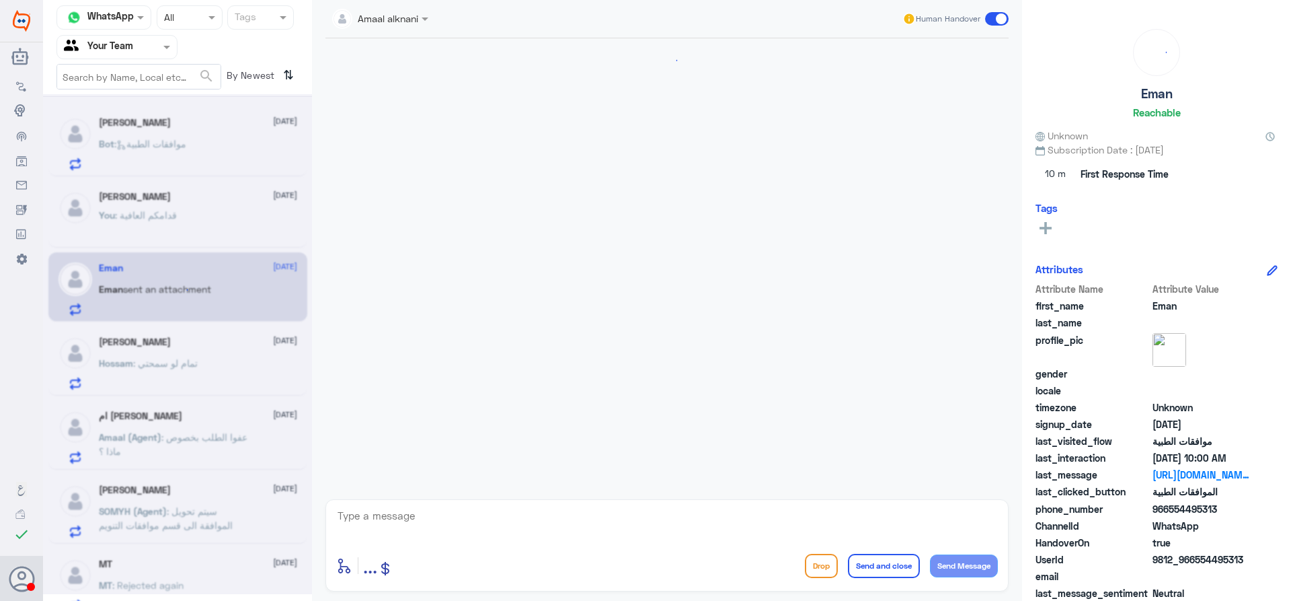
scroll to position [1505, 0]
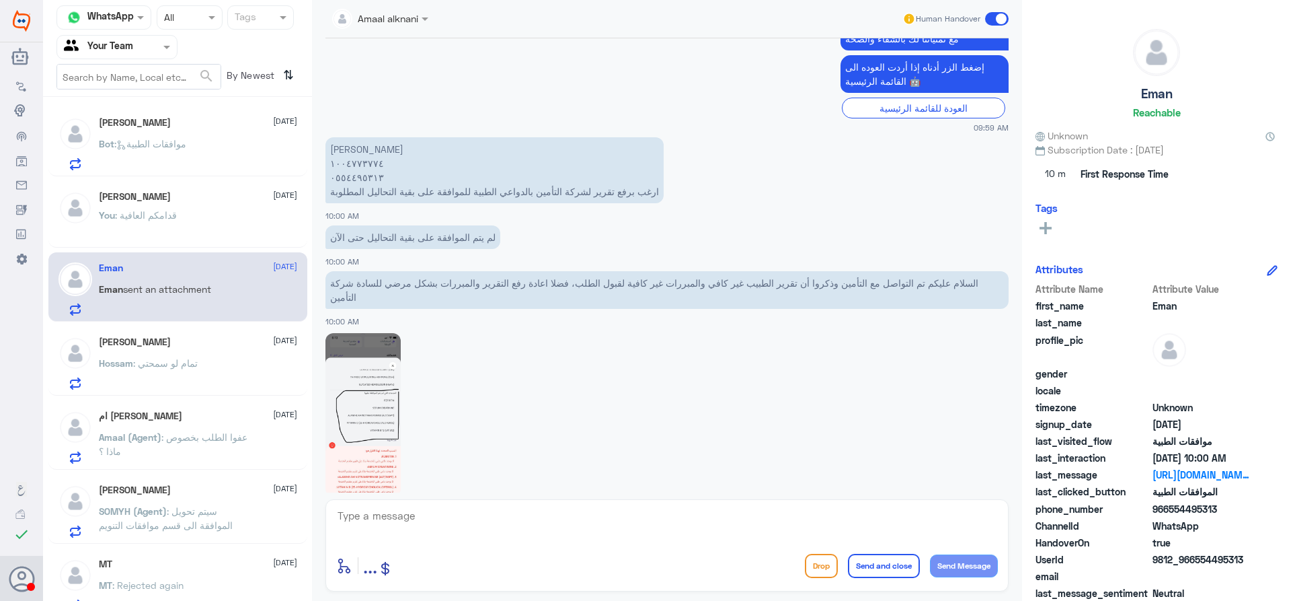
click at [211, 367] on div "Hossam : تمام لو سمحتي" at bounding box center [198, 374] width 198 height 30
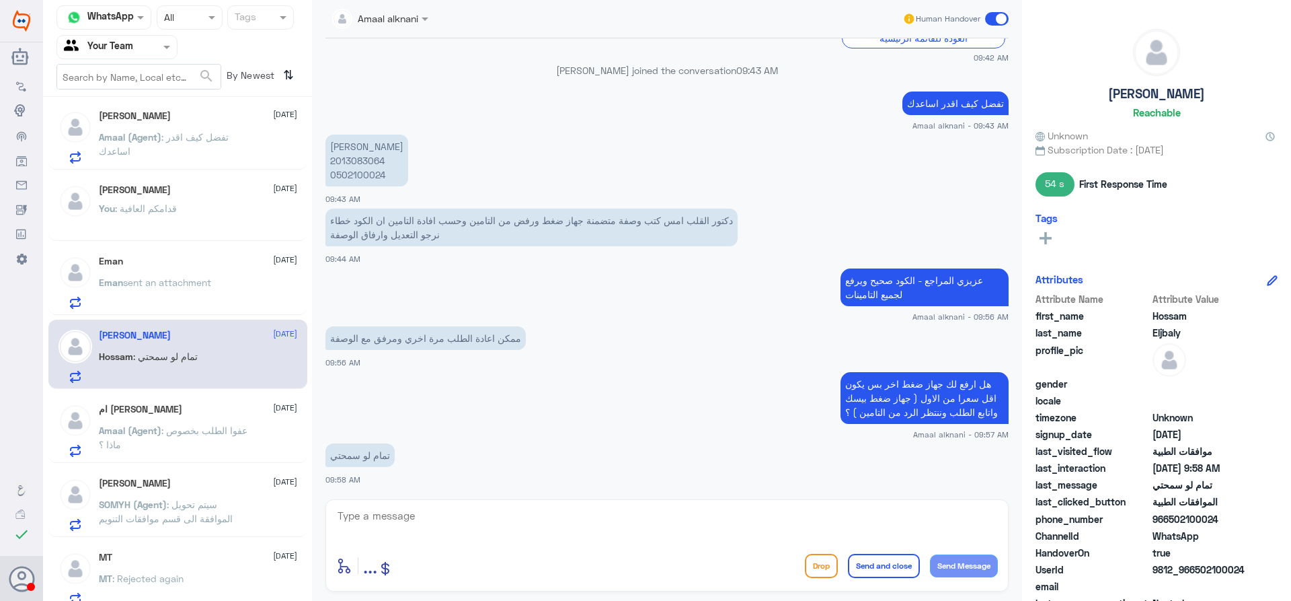
scroll to position [17, 0]
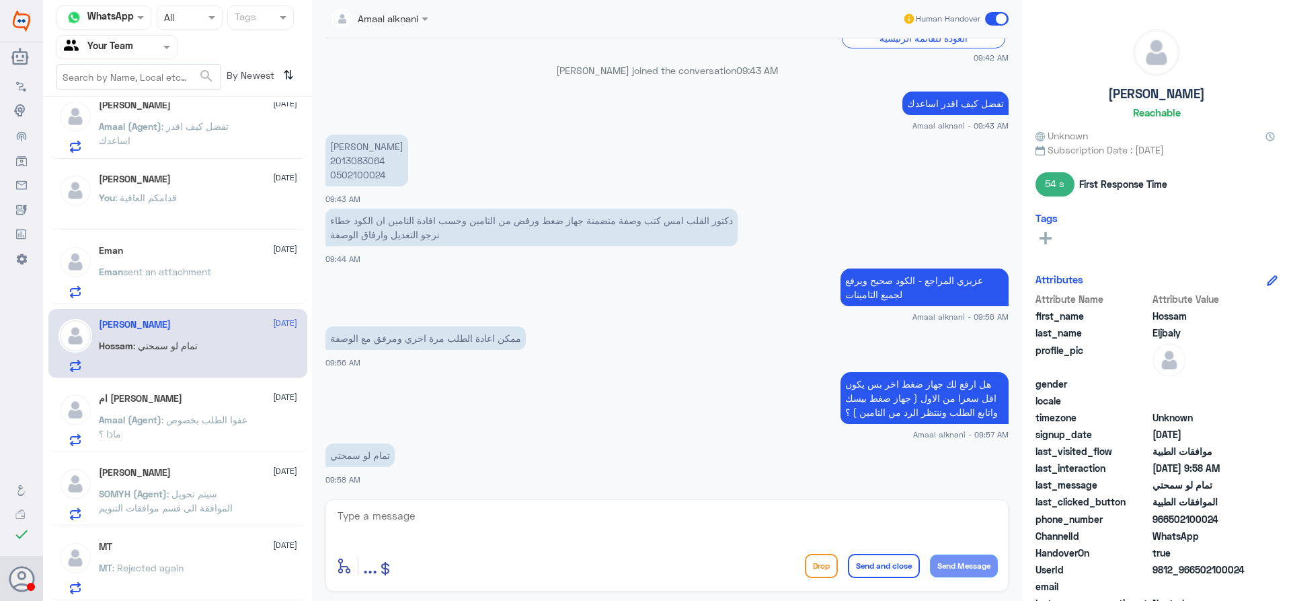
click at [231, 406] on div "ام [PERSON_NAME] [DATE] Amaal (Agent) : عفوا الطلب بخصوص ماذا ؟" at bounding box center [198, 419] width 198 height 53
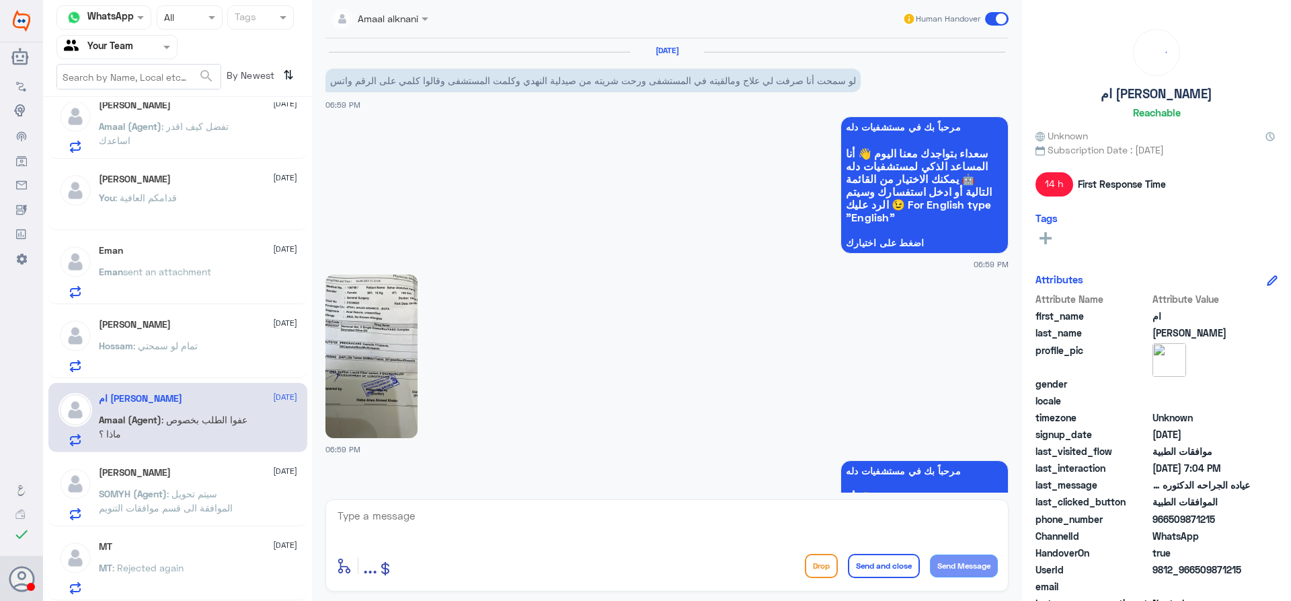
scroll to position [1165, 0]
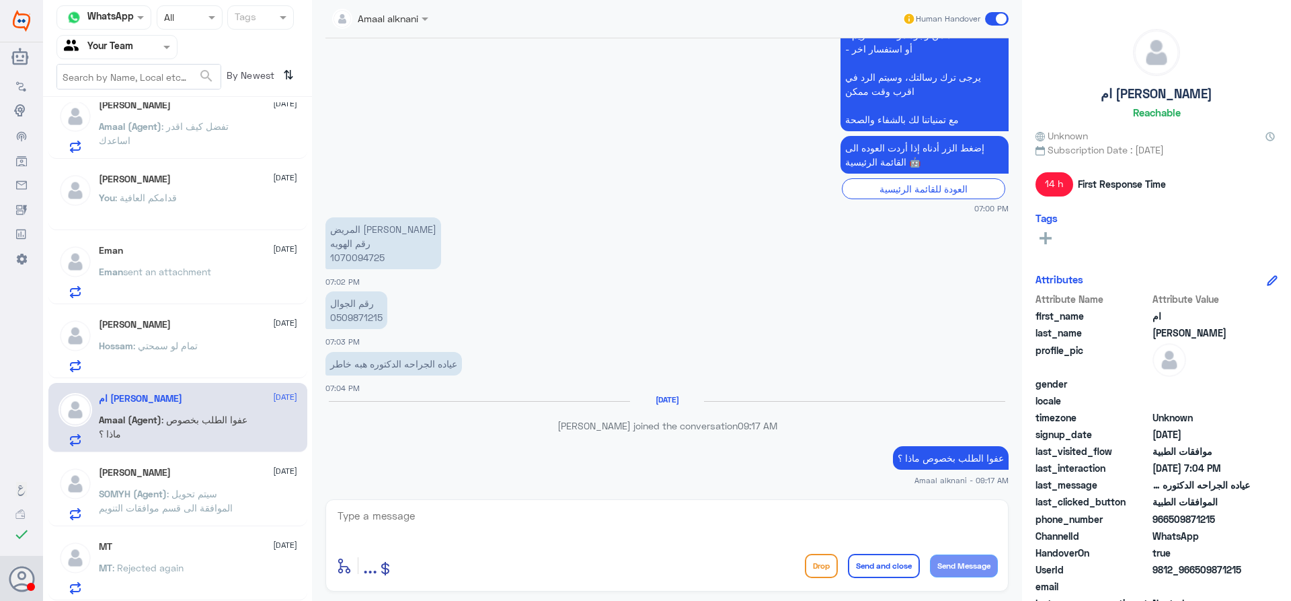
click at [361, 262] on p "المريض [PERSON_NAME] رقم الهويه 1070094725" at bounding box center [384, 243] width 116 height 52
copy p "1070094725"
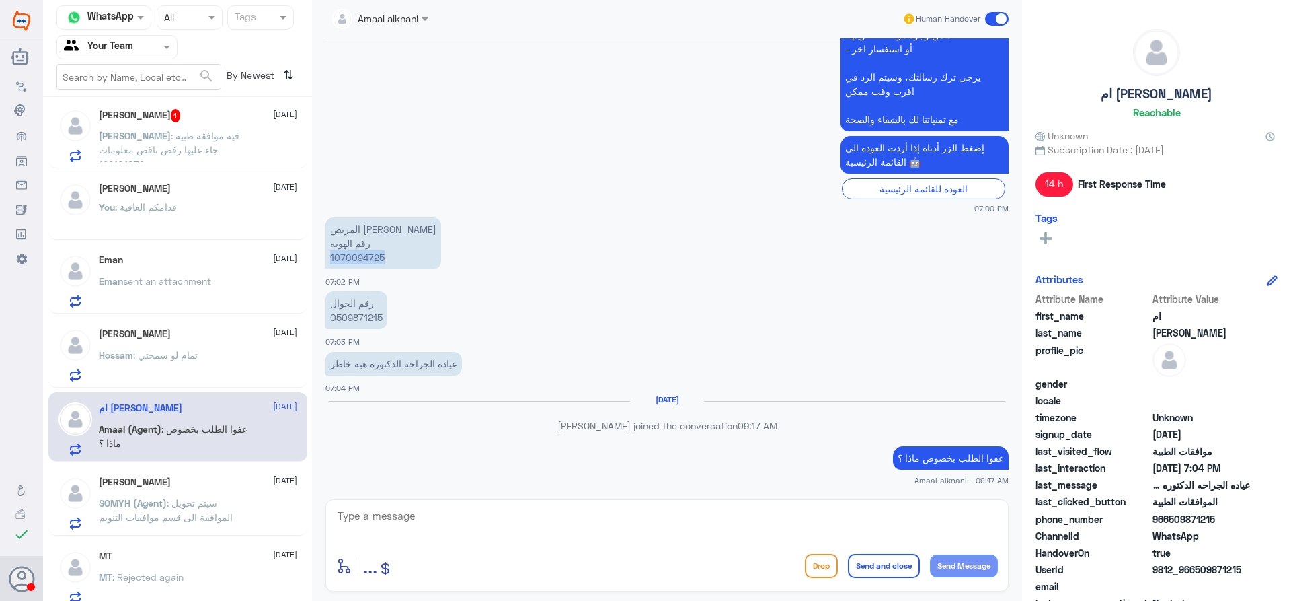
scroll to position [0, 0]
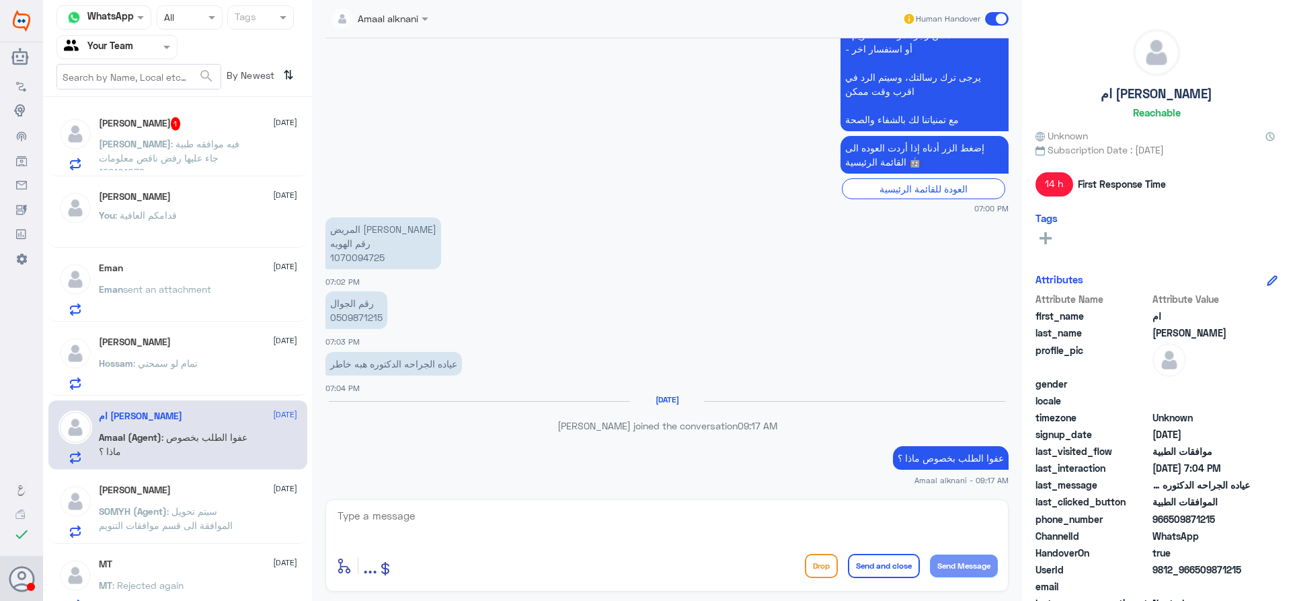
click at [190, 154] on span ": فيه موافقه طبية جاء عليها رفض ناقص معلومات 122101079" at bounding box center [169, 158] width 141 height 40
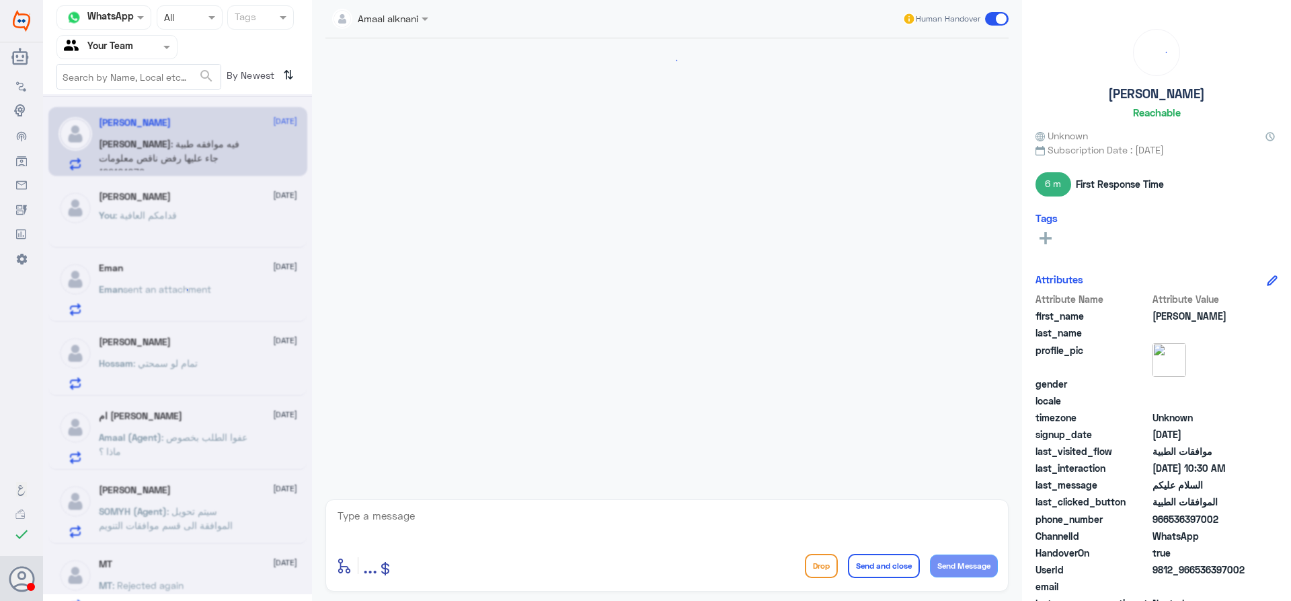
scroll to position [333, 0]
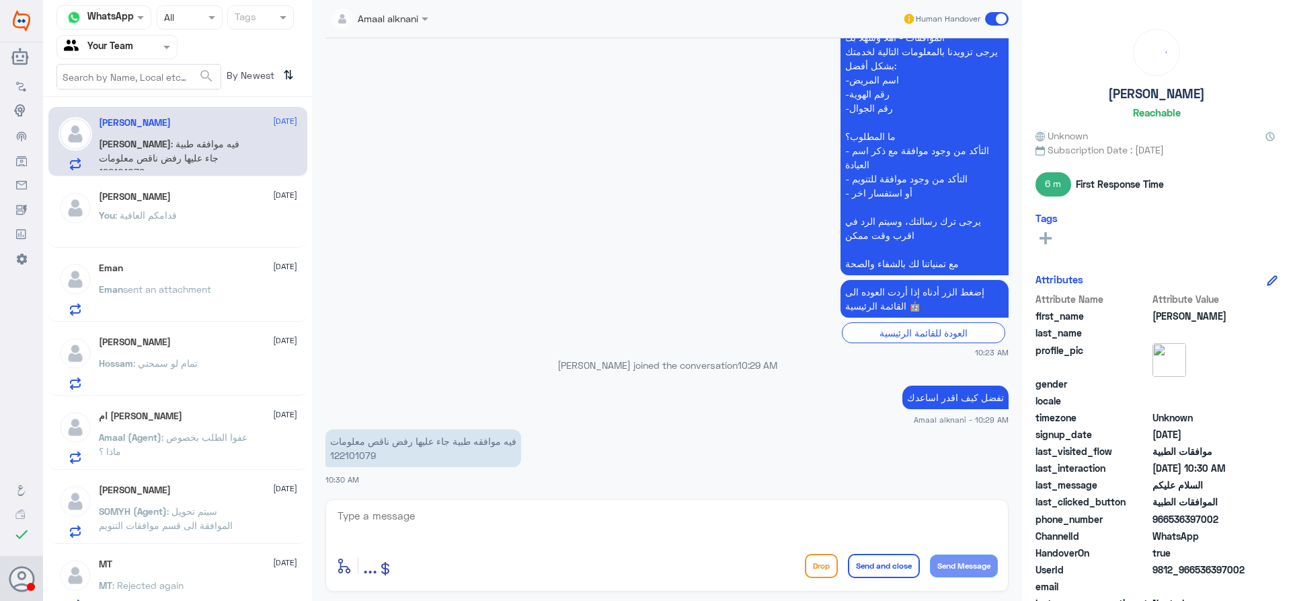
click at [367, 449] on p "فيه موافقه طبية جاء عليها رفض ناقص معلومات 122101079" at bounding box center [424, 448] width 196 height 38
copy p "122101079"
